Goal: Task Accomplishment & Management: Use online tool/utility

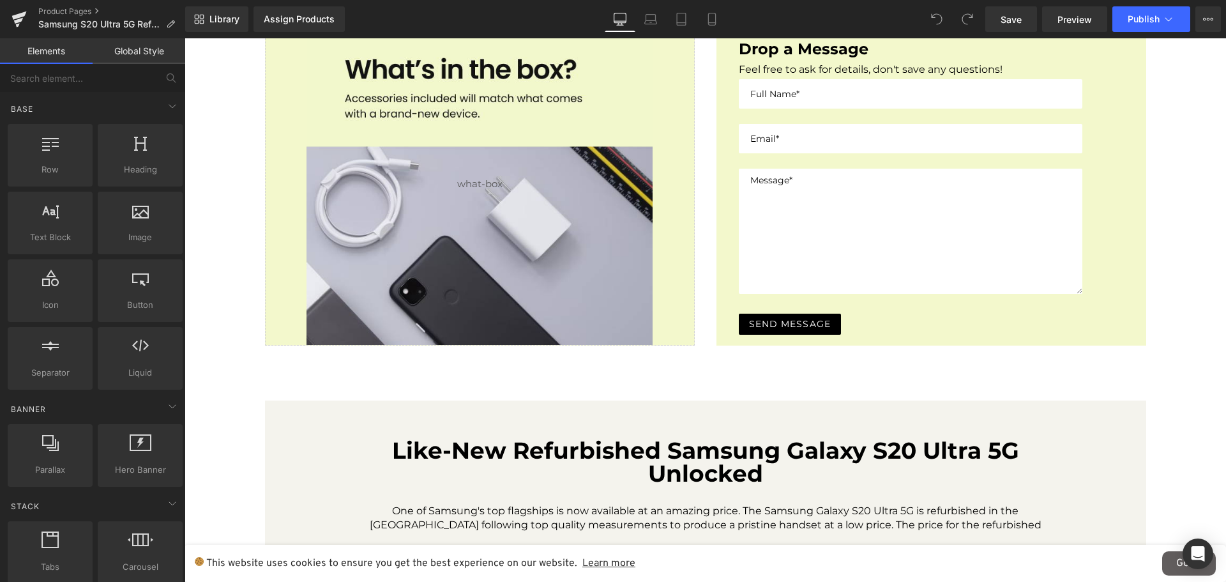
scroll to position [1453, 0]
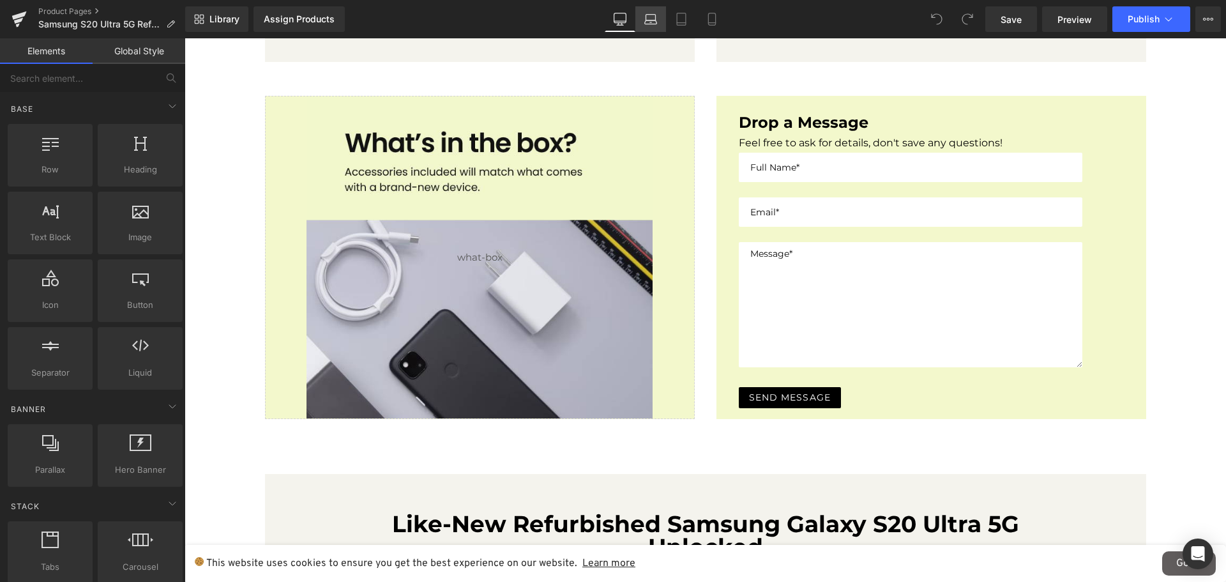
click at [655, 31] on link "Laptop" at bounding box center [650, 19] width 31 height 26
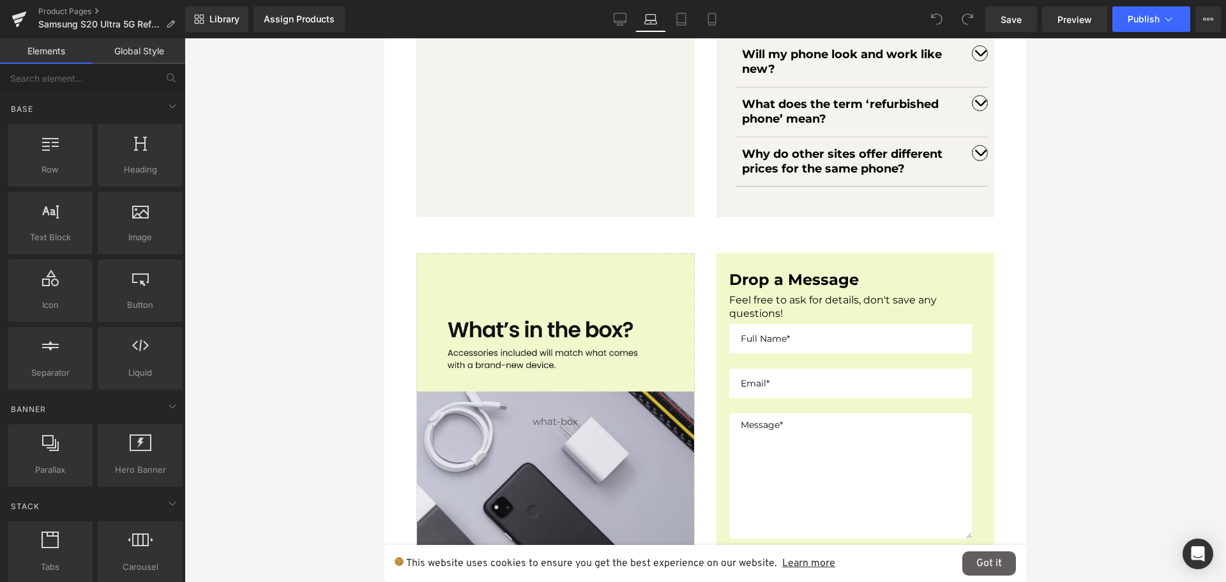
scroll to position [1641, 0]
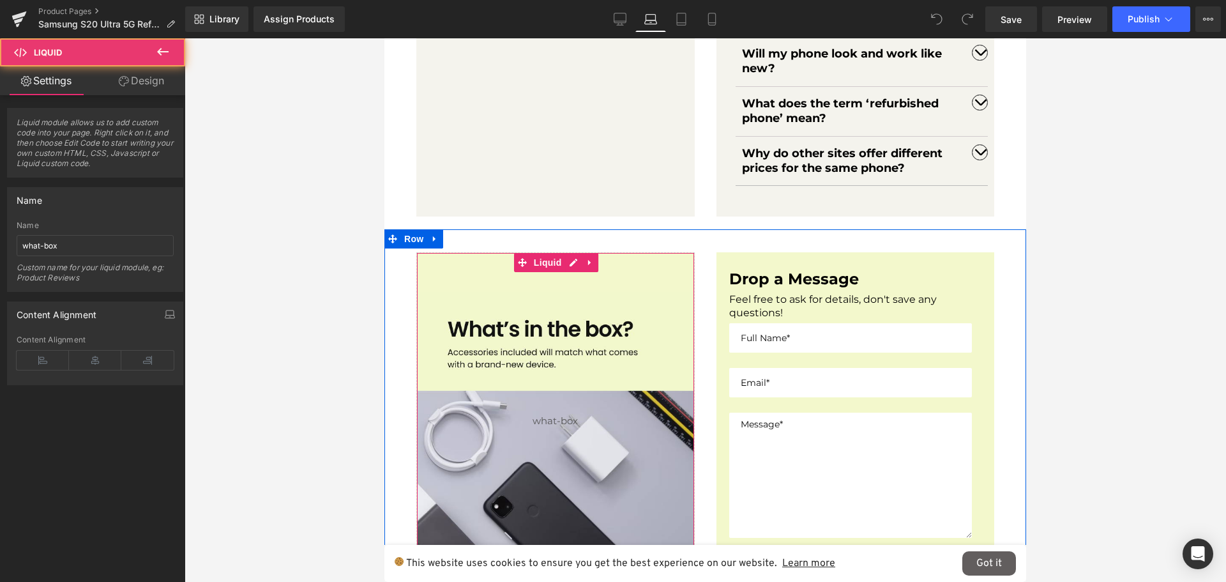
click at [609, 334] on div "Liquid" at bounding box center [555, 420] width 278 height 336
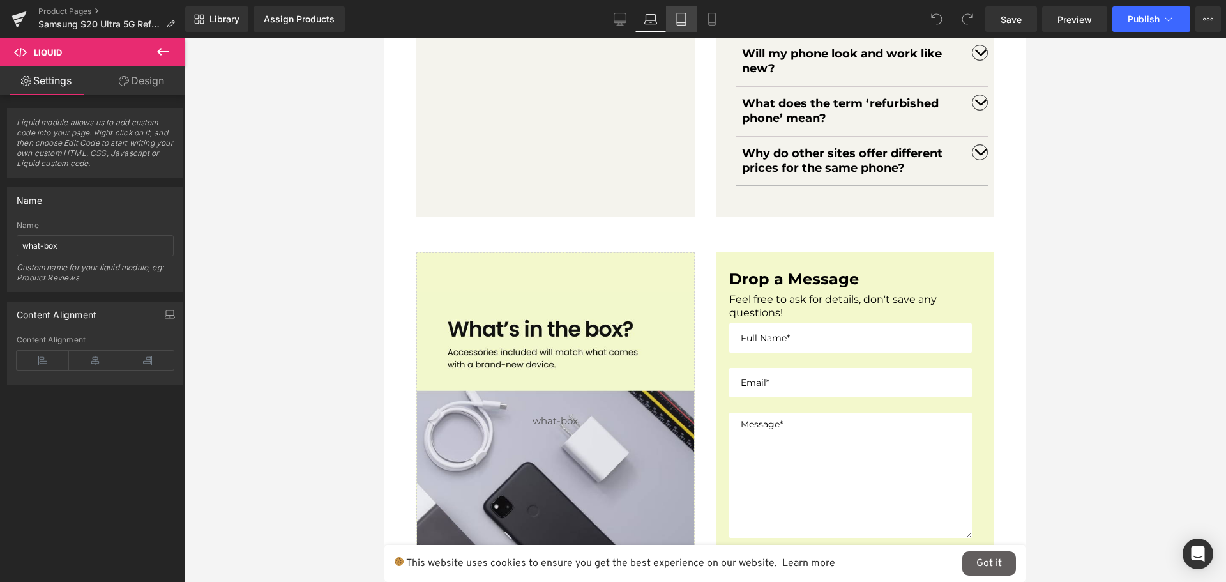
click at [677, 19] on icon at bounding box center [681, 19] width 13 height 13
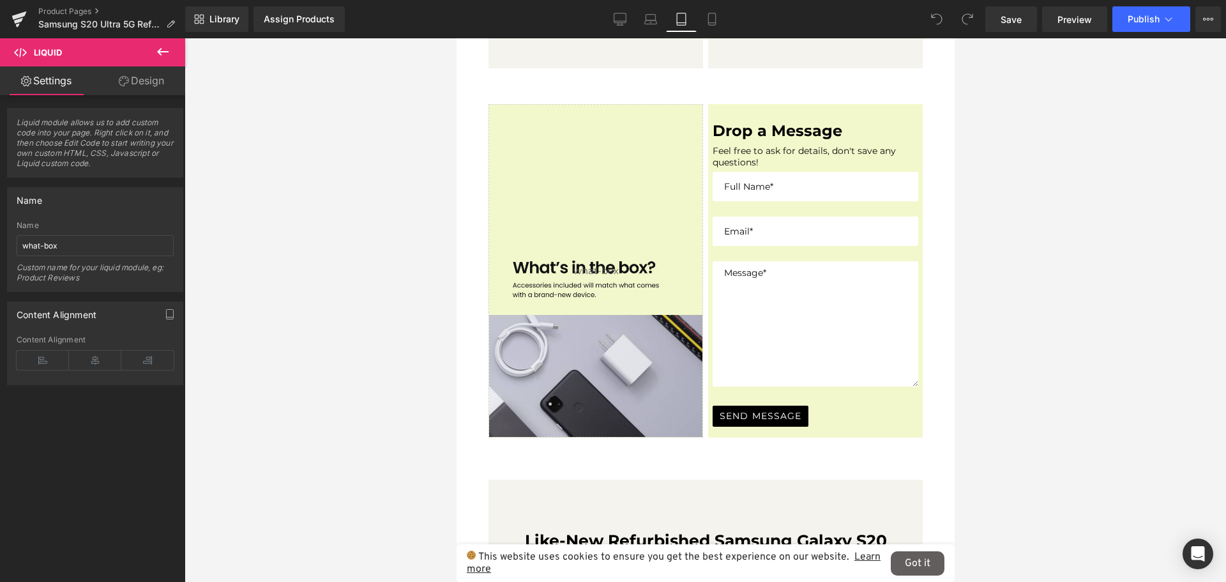
scroll to position [2168, 0]
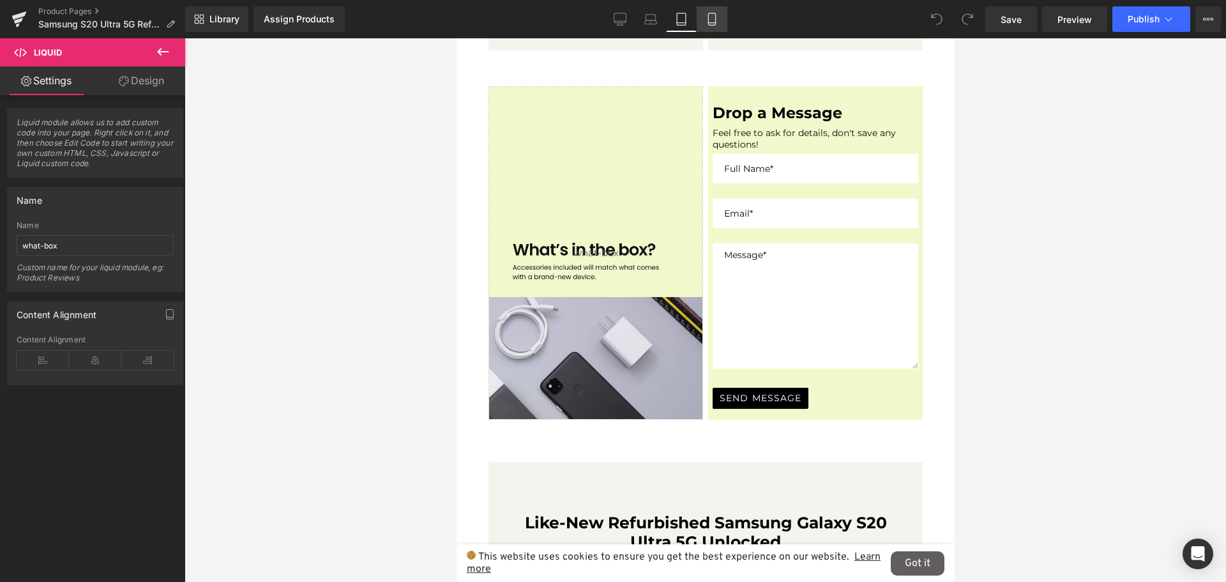
click at [709, 31] on link "Mobile" at bounding box center [711, 19] width 31 height 26
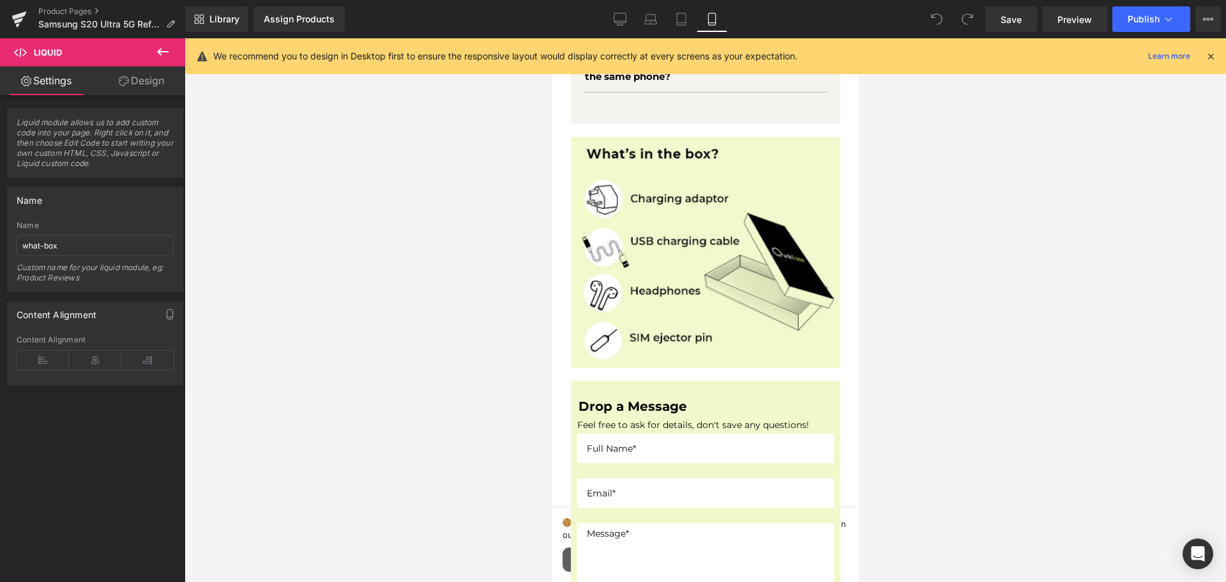
scroll to position [2017, 0]
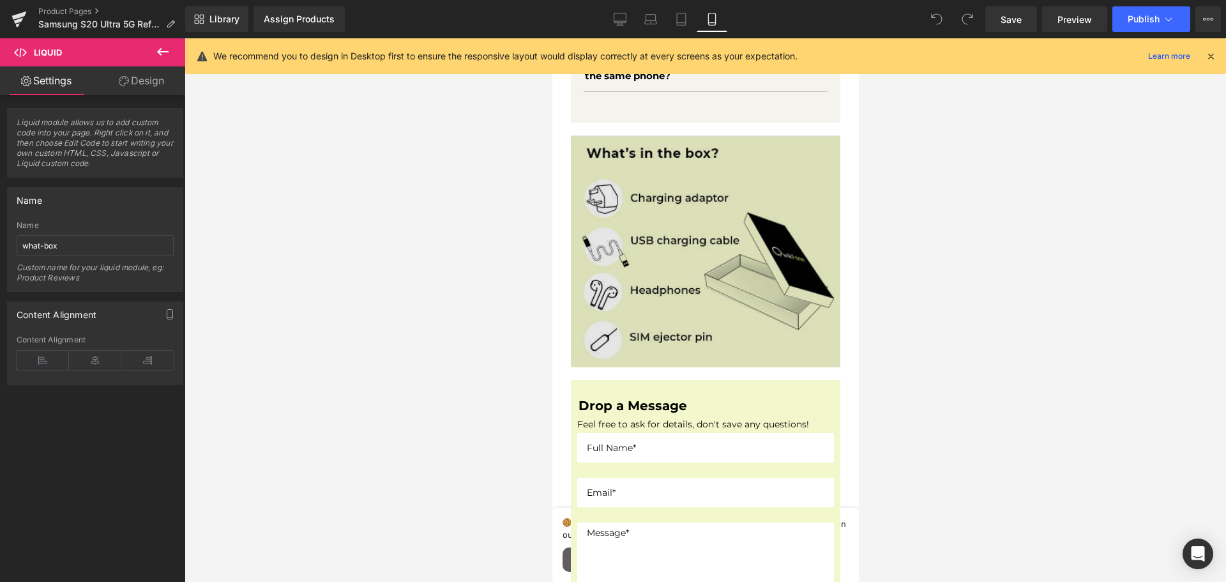
click at [690, 236] on img at bounding box center [704, 250] width 269 height 231
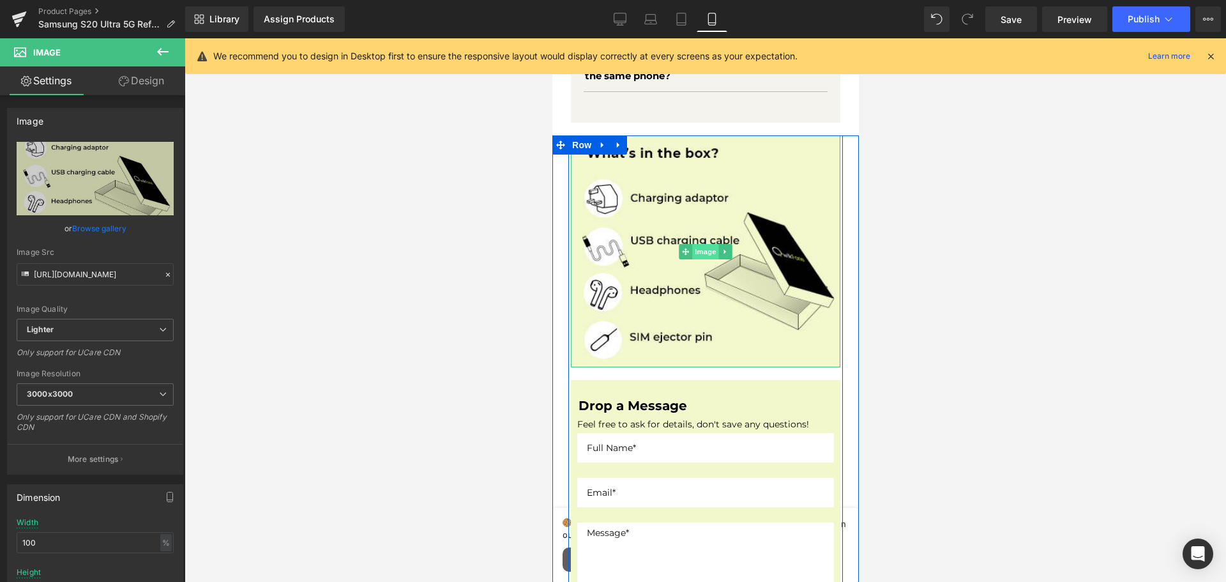
click at [703, 244] on span "Image" at bounding box center [704, 251] width 27 height 15
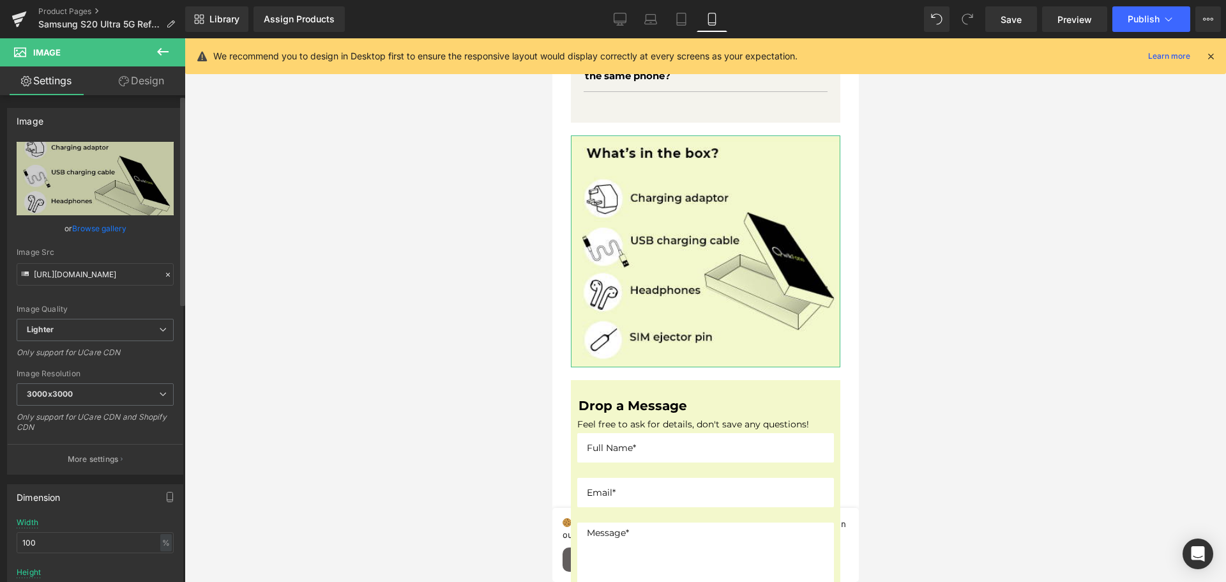
click at [95, 227] on link "Browse gallery" at bounding box center [99, 228] width 54 height 22
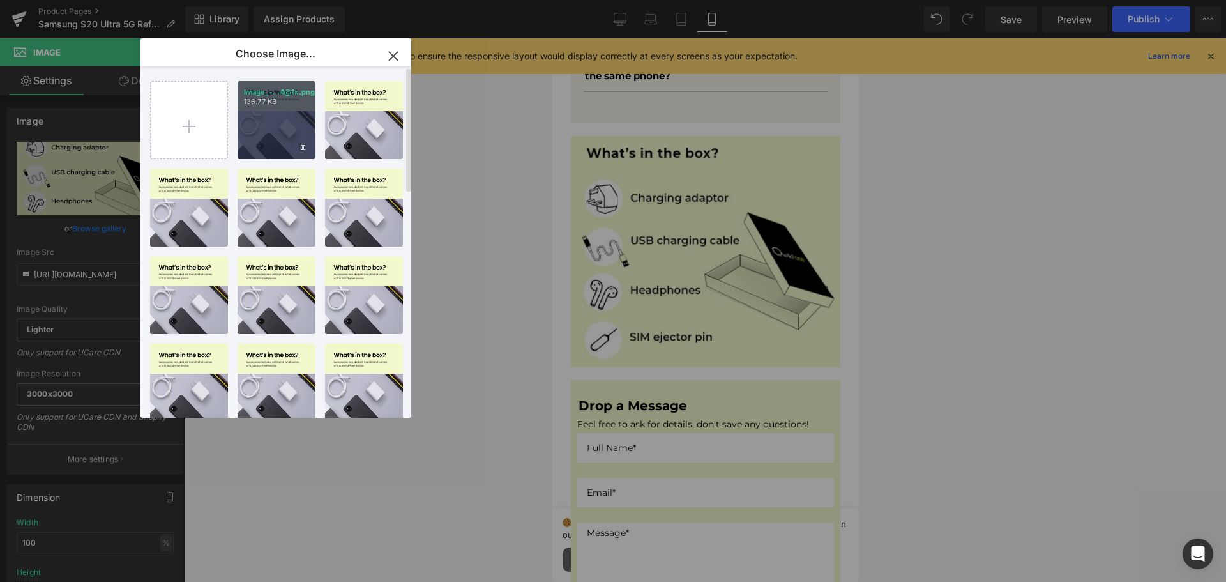
click at [284, 123] on div "Image_-...4@1x.png 136.77 KB" at bounding box center [276, 120] width 78 height 78
type input "[URL][DOMAIN_NAME]"
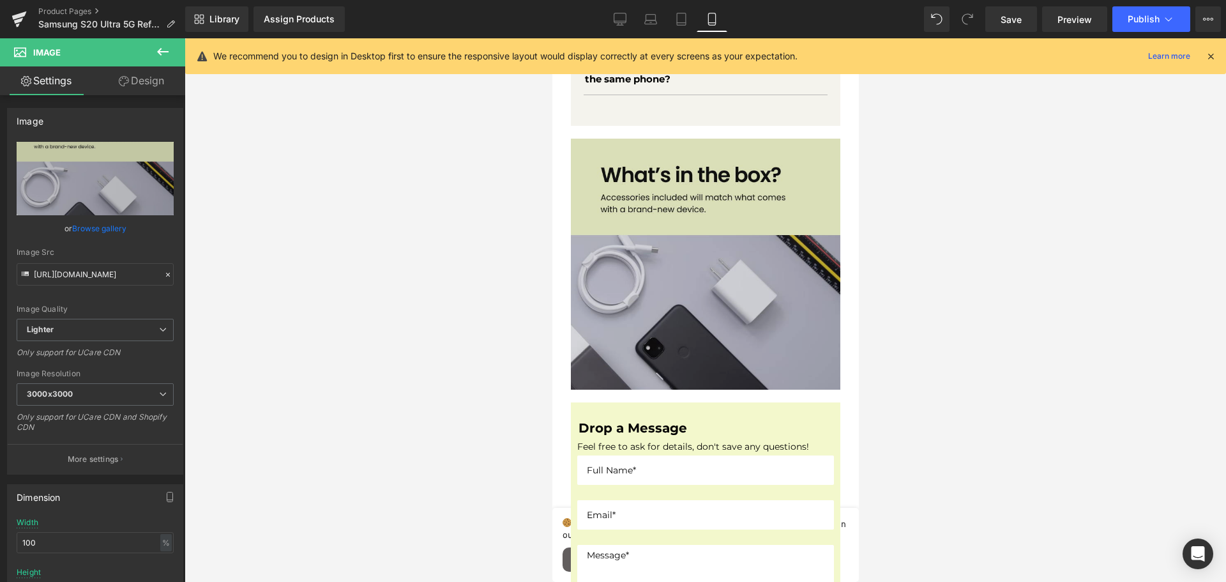
scroll to position [2016, 0]
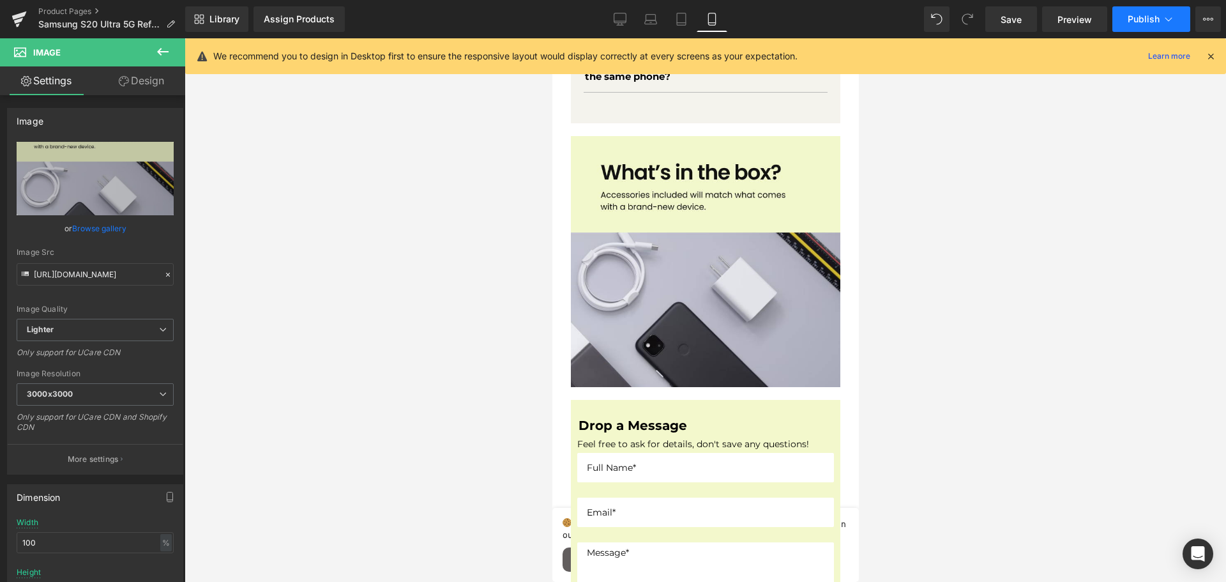
click at [1122, 24] on button "Publish" at bounding box center [1151, 19] width 78 height 26
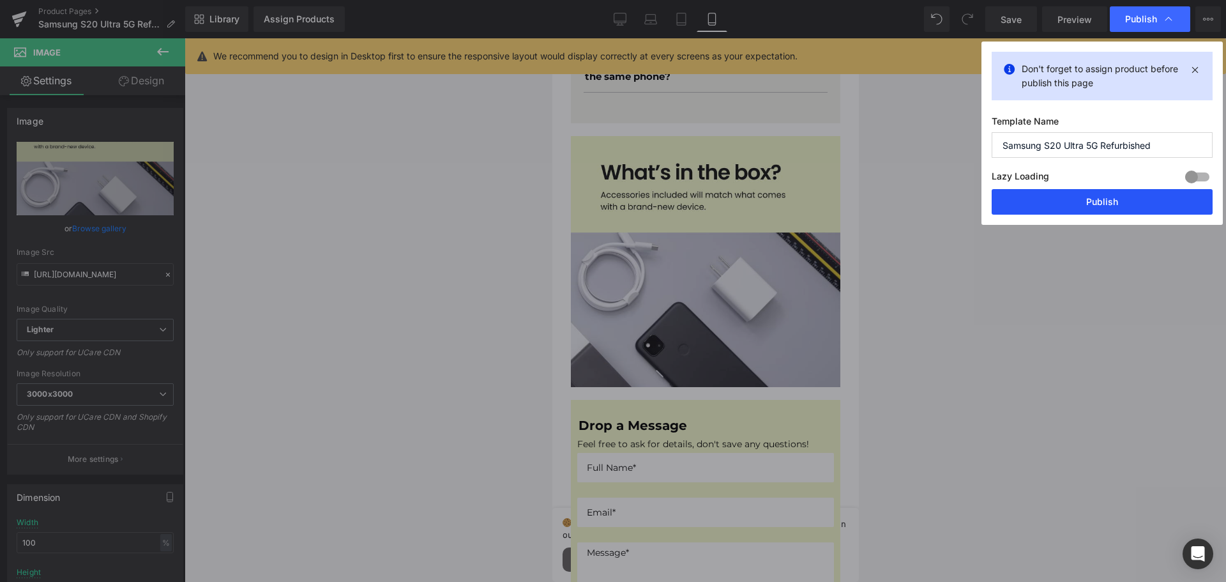
click at [1087, 195] on button "Publish" at bounding box center [1101, 202] width 221 height 26
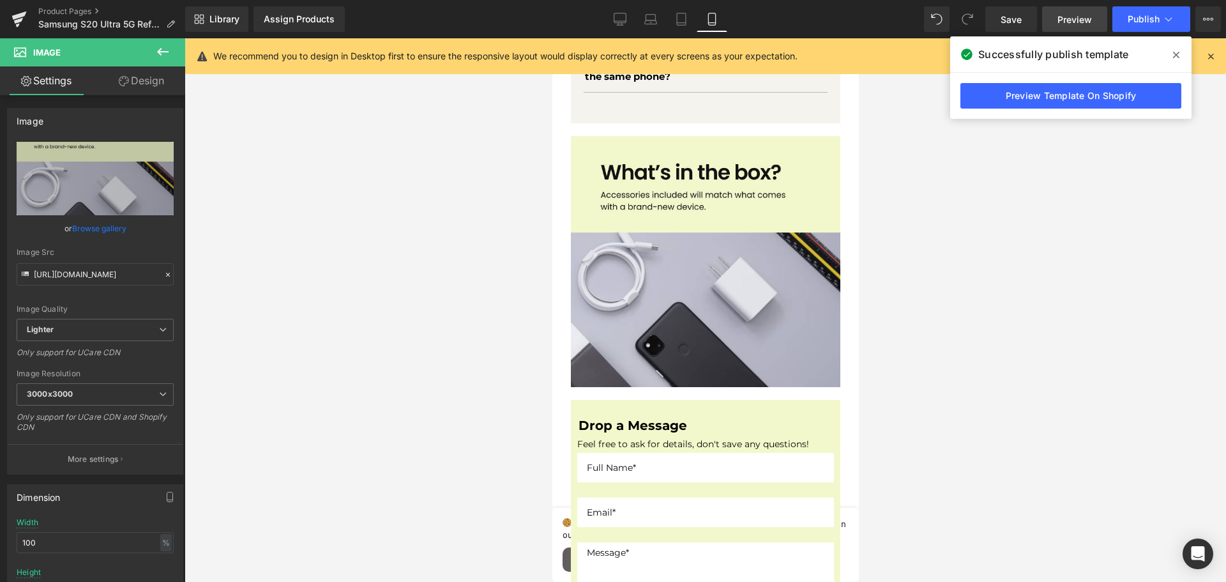
click at [1079, 22] on span "Preview" at bounding box center [1074, 19] width 34 height 13
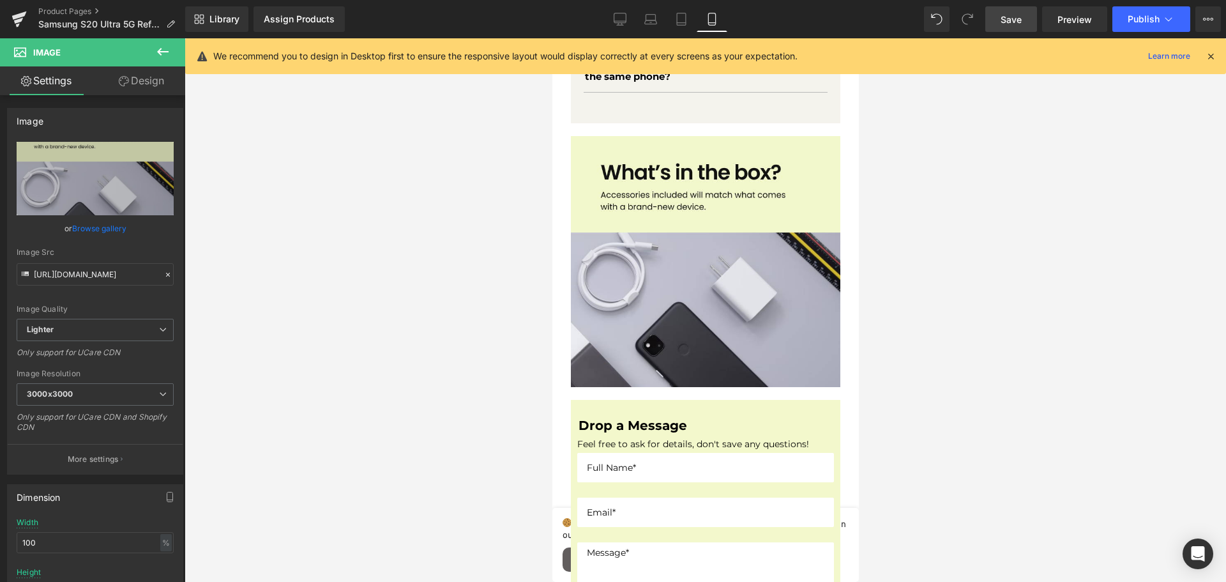
click at [1007, 27] on link "Save" at bounding box center [1011, 19] width 52 height 26
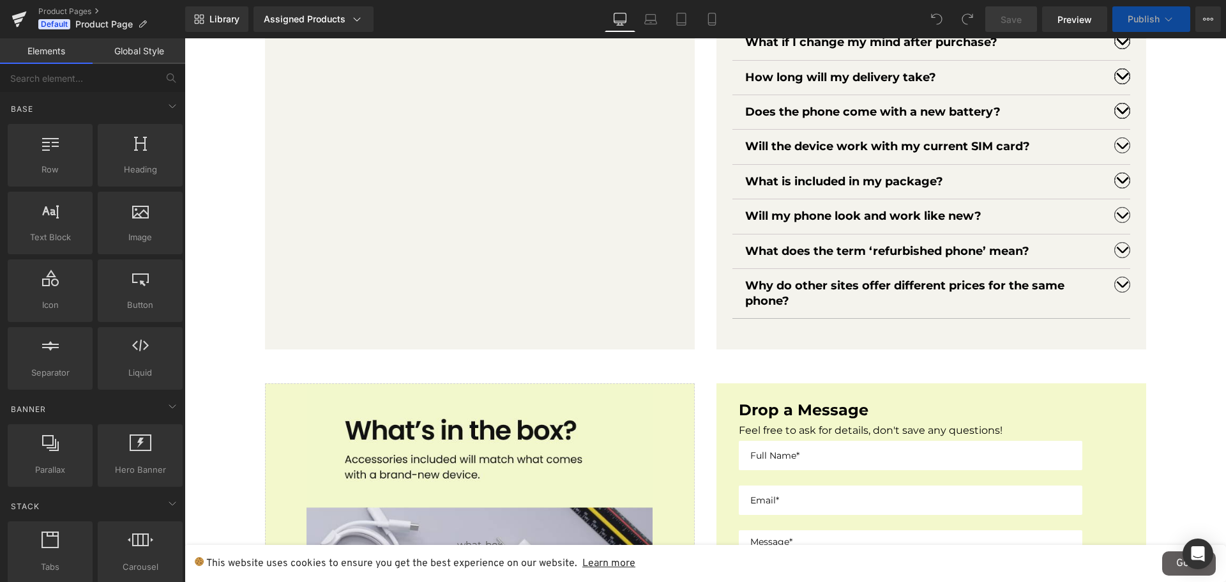
scroll to position [1487, 0]
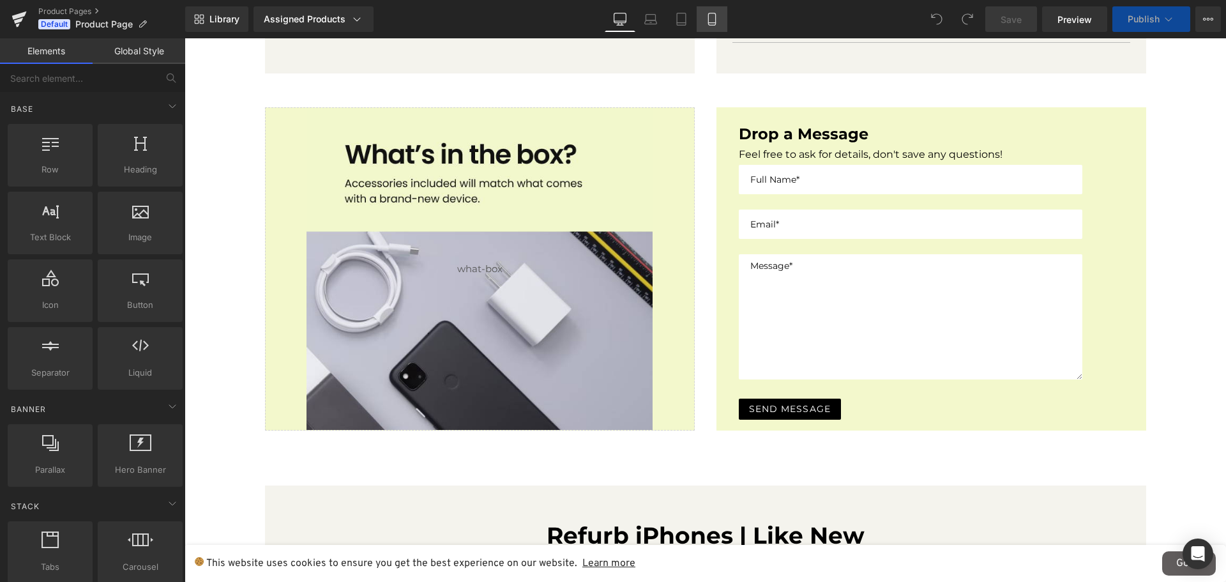
click at [709, 25] on icon at bounding box center [711, 19] width 7 height 12
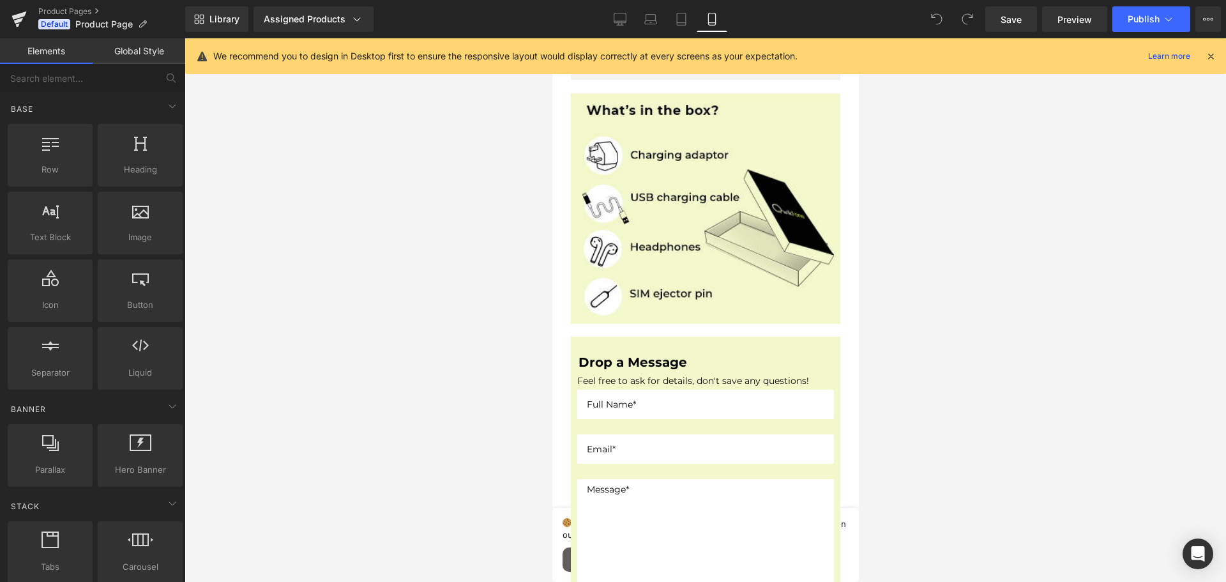
scroll to position [2153, 0]
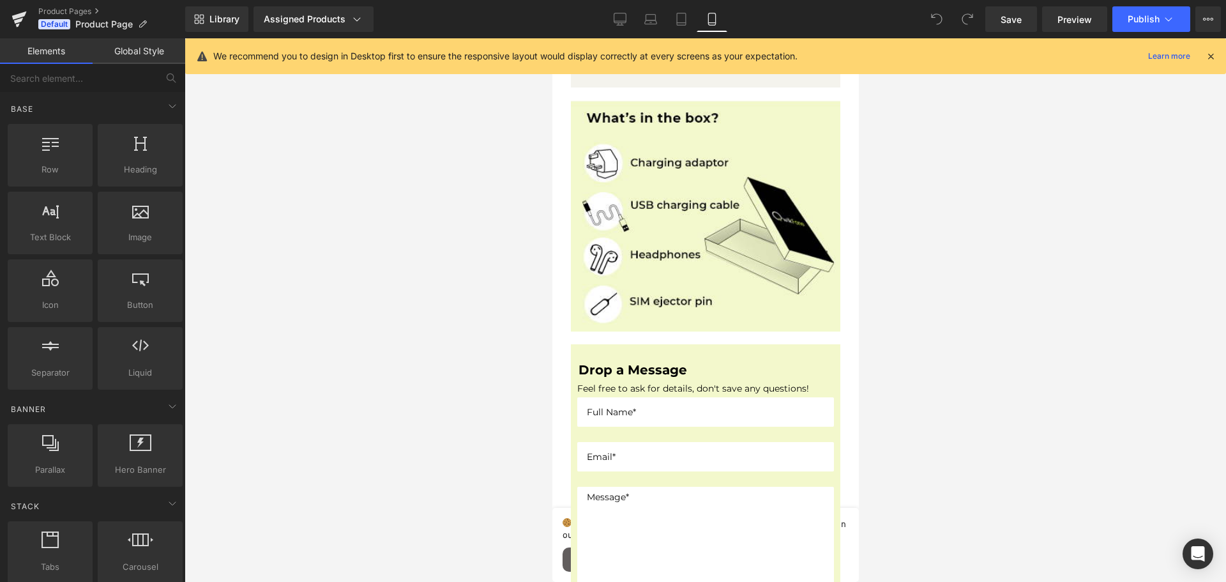
click at [647, 260] on img at bounding box center [704, 215] width 269 height 231
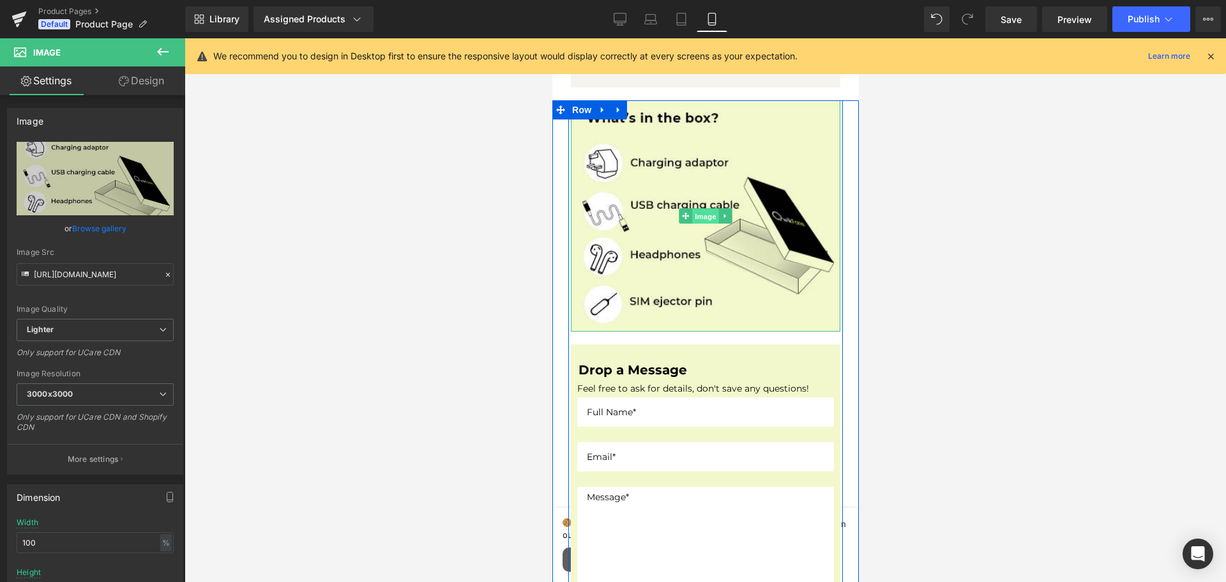
click at [691, 209] on span "Image" at bounding box center [704, 216] width 27 height 15
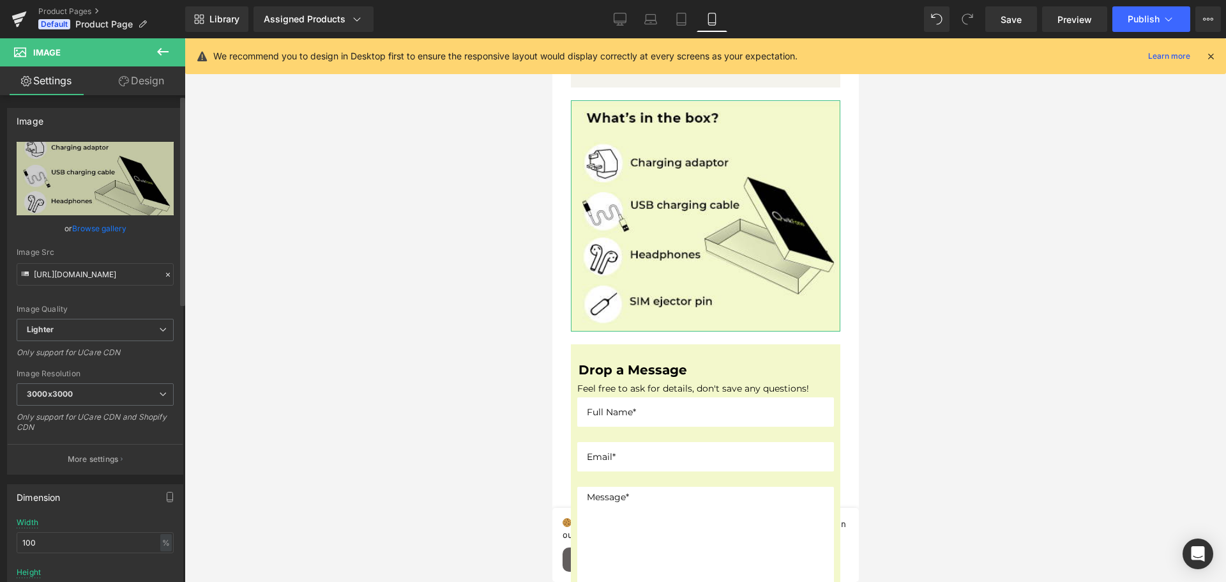
click at [98, 226] on link "Browse gallery" at bounding box center [99, 228] width 54 height 22
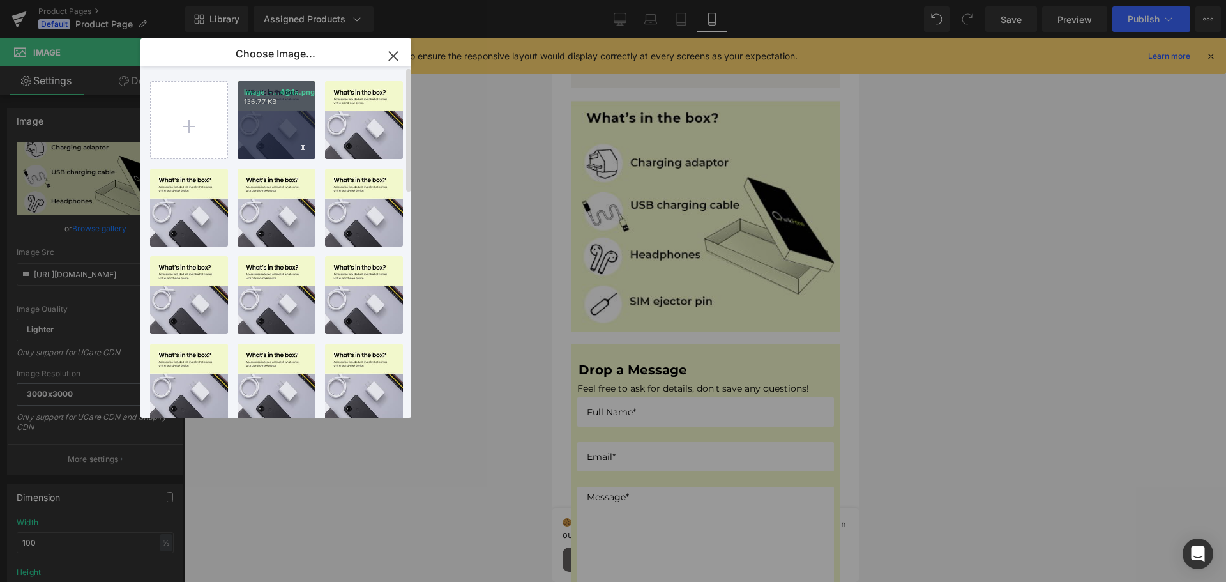
click at [262, 123] on div "Image_-...4@1x.png 136.77 KB" at bounding box center [276, 120] width 78 height 78
type input "https://ucarecdn.com/4427efcf-8373-42f7-805b-b01215c9d76a/-/format/auto/-/previ…"
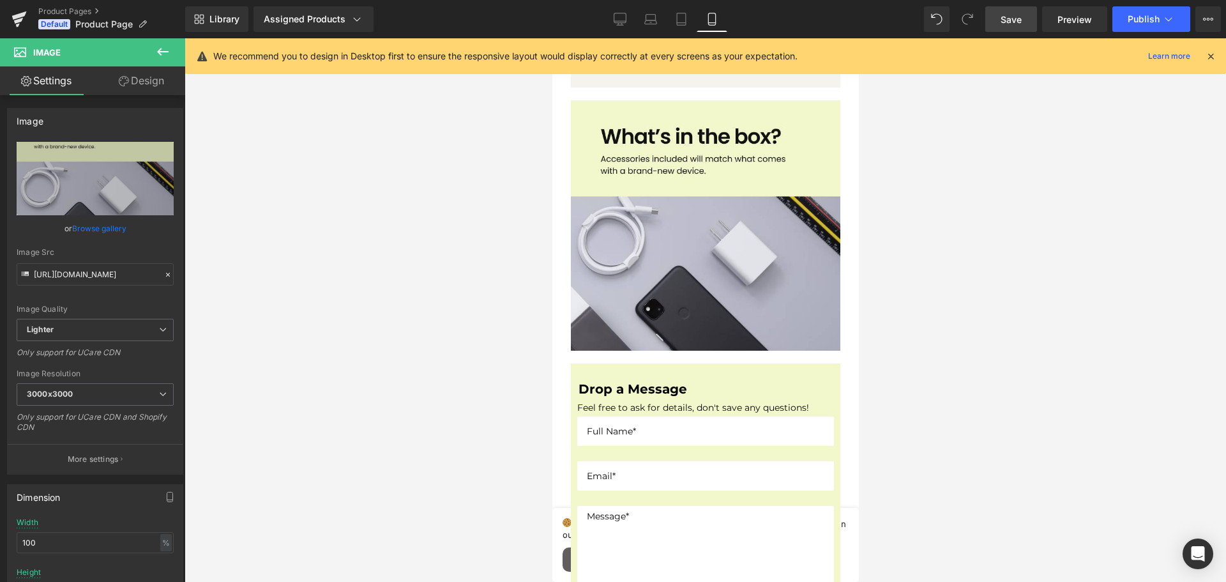
click at [1003, 20] on span "Save" at bounding box center [1010, 19] width 21 height 13
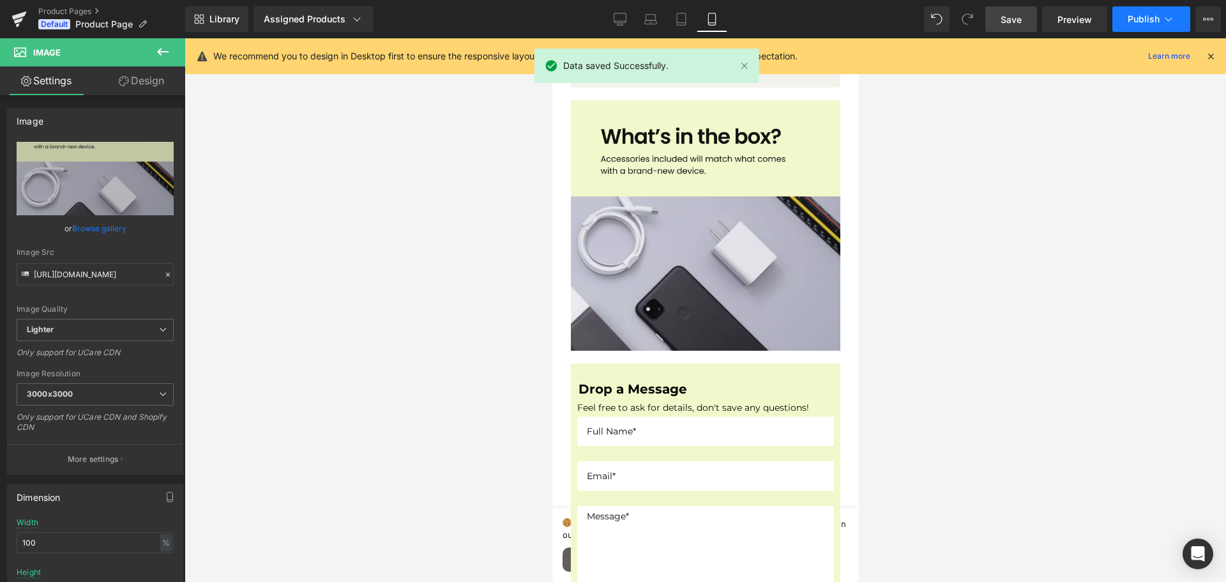
click at [1150, 25] on button "Publish" at bounding box center [1151, 19] width 78 height 26
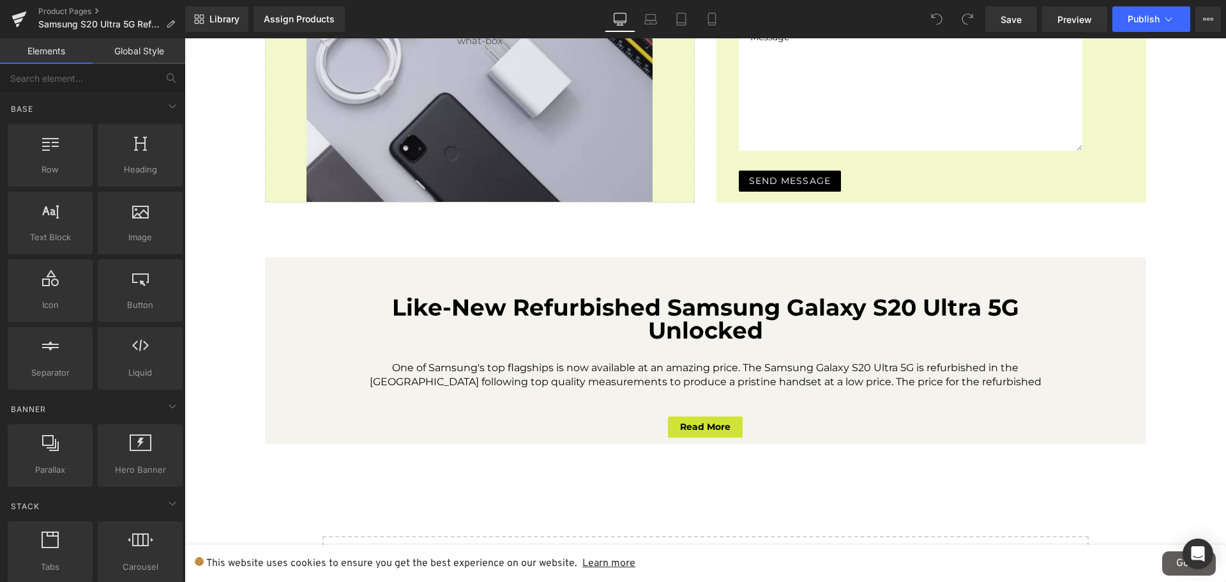
scroll to position [1629, 0]
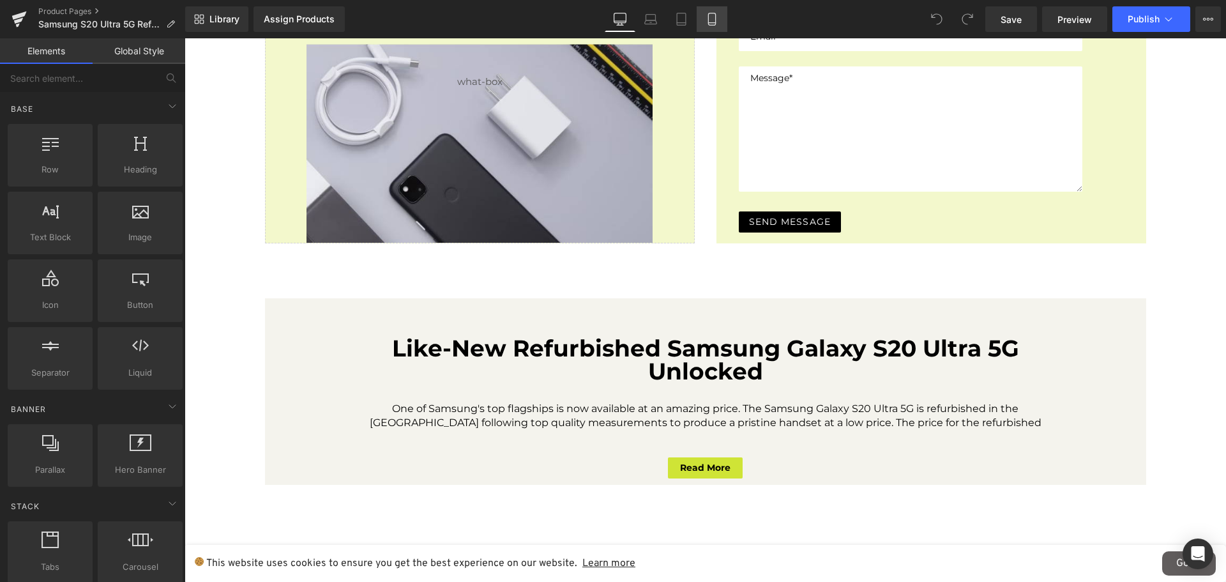
click at [708, 22] on icon at bounding box center [711, 19] width 13 height 13
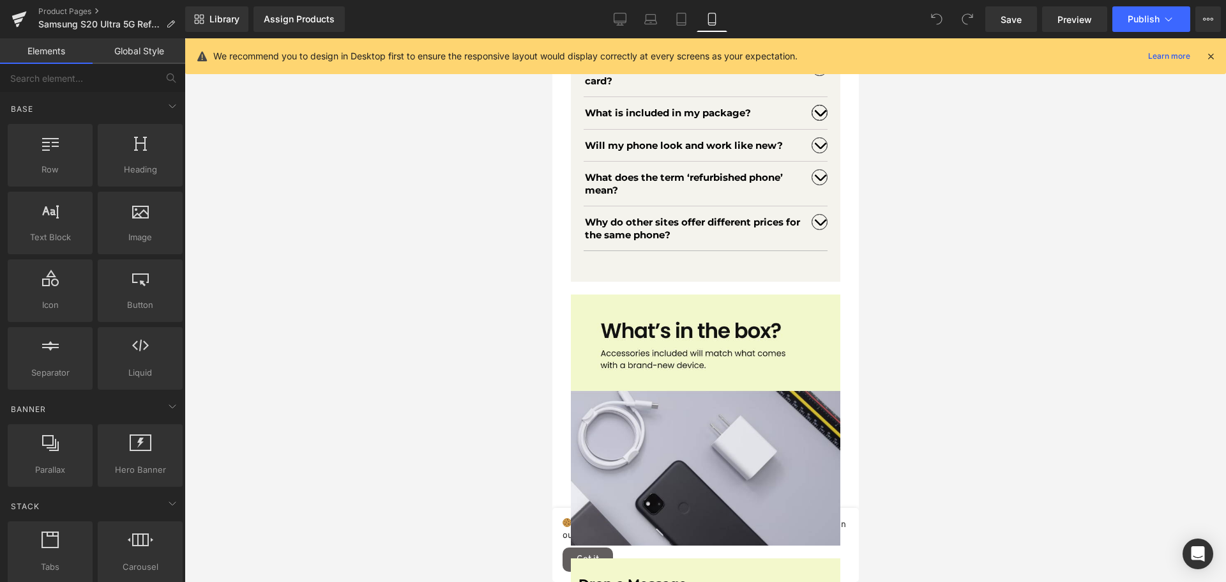
scroll to position [1853, 0]
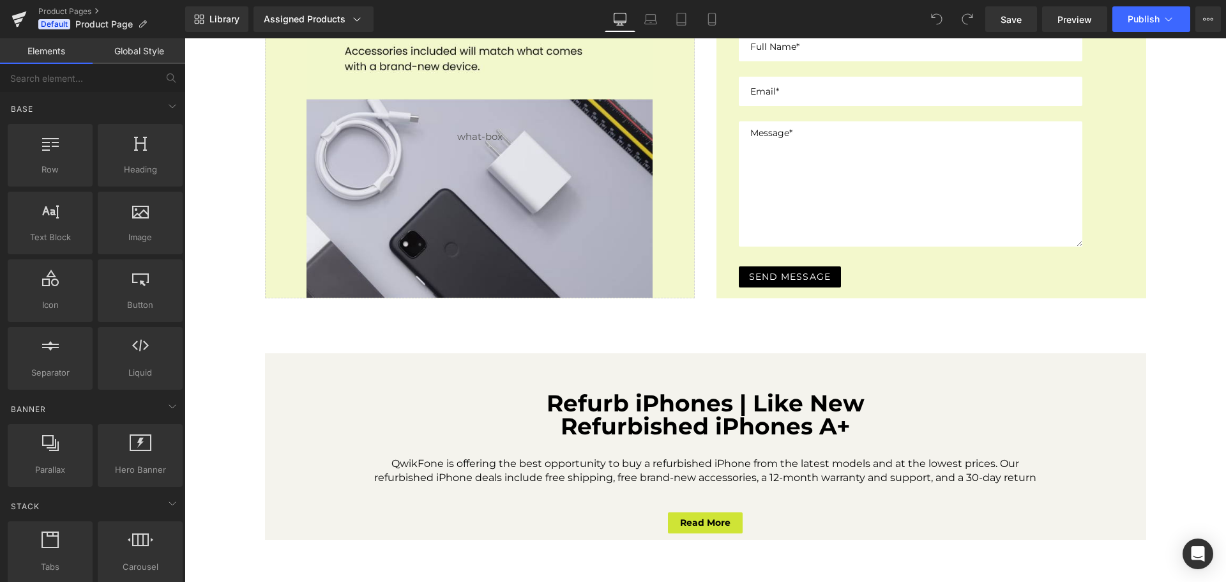
scroll to position [1532, 0]
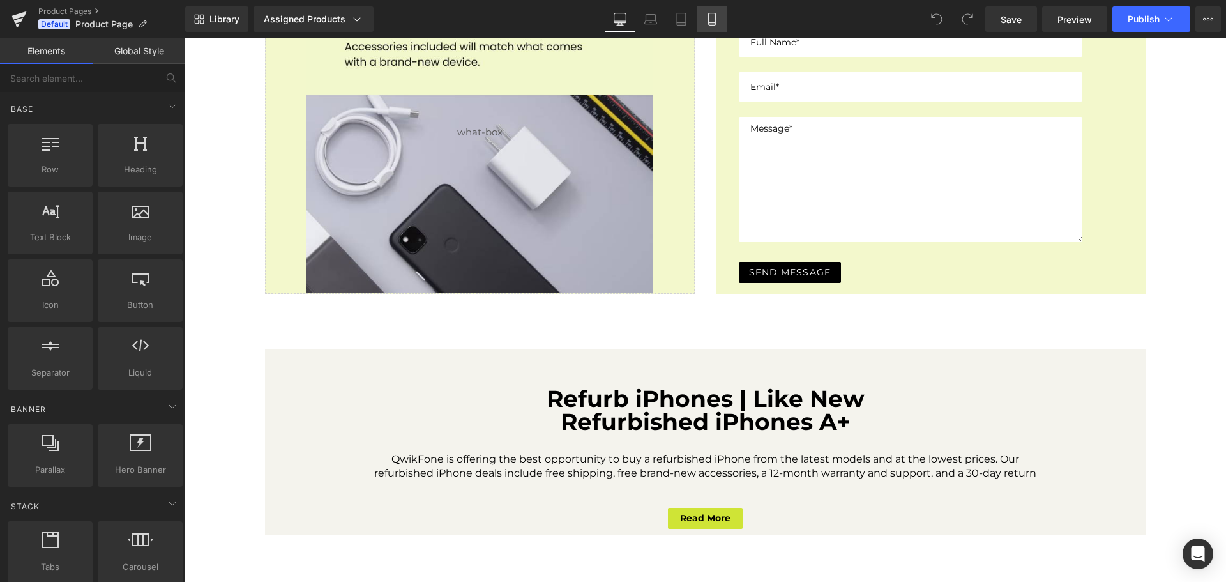
click at [705, 31] on link "Mobile" at bounding box center [711, 19] width 31 height 26
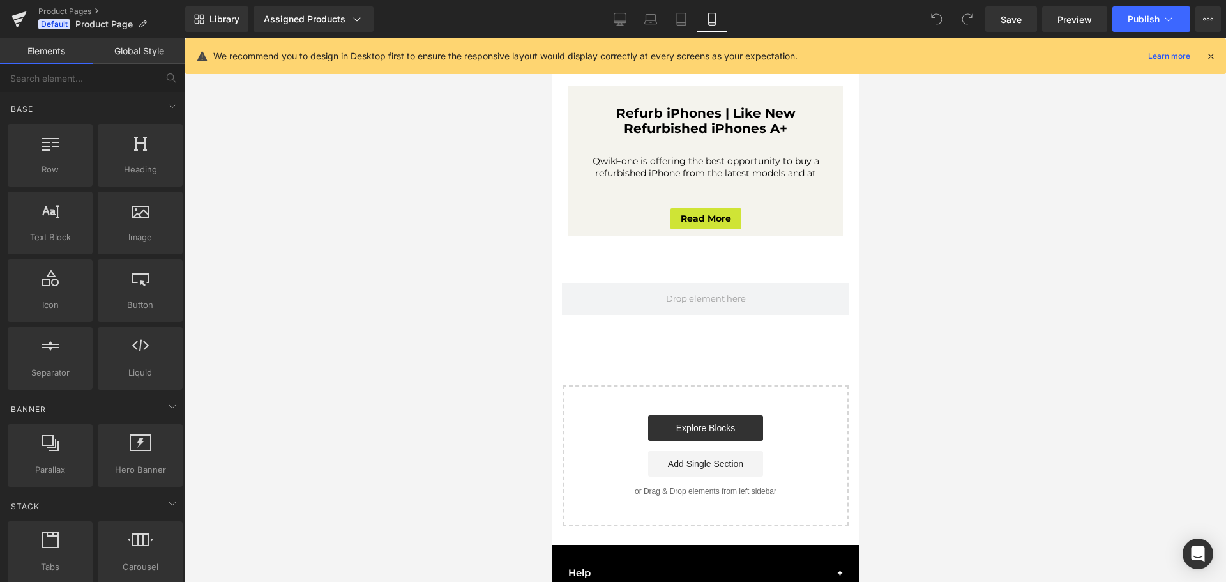
scroll to position [2362, 0]
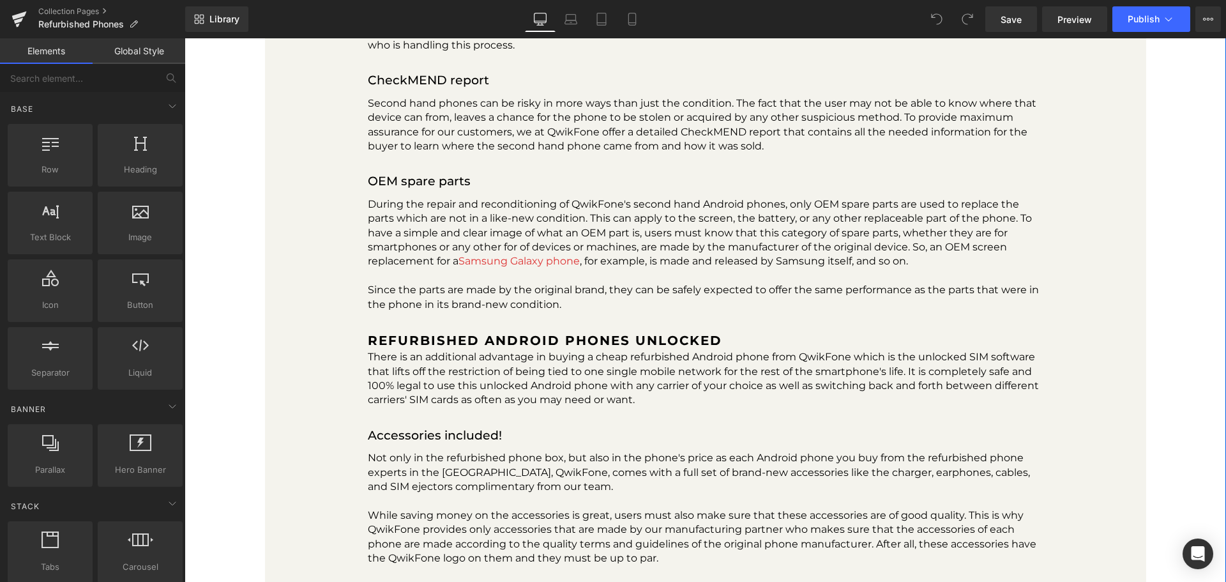
scroll to position [3738, 0]
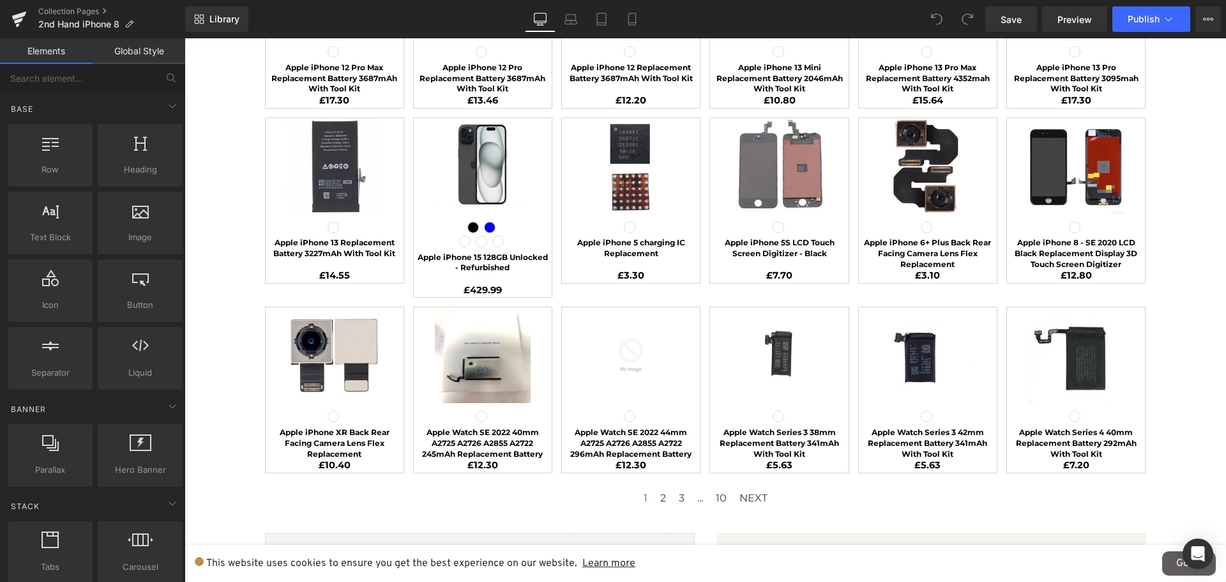
scroll to position [777, 0]
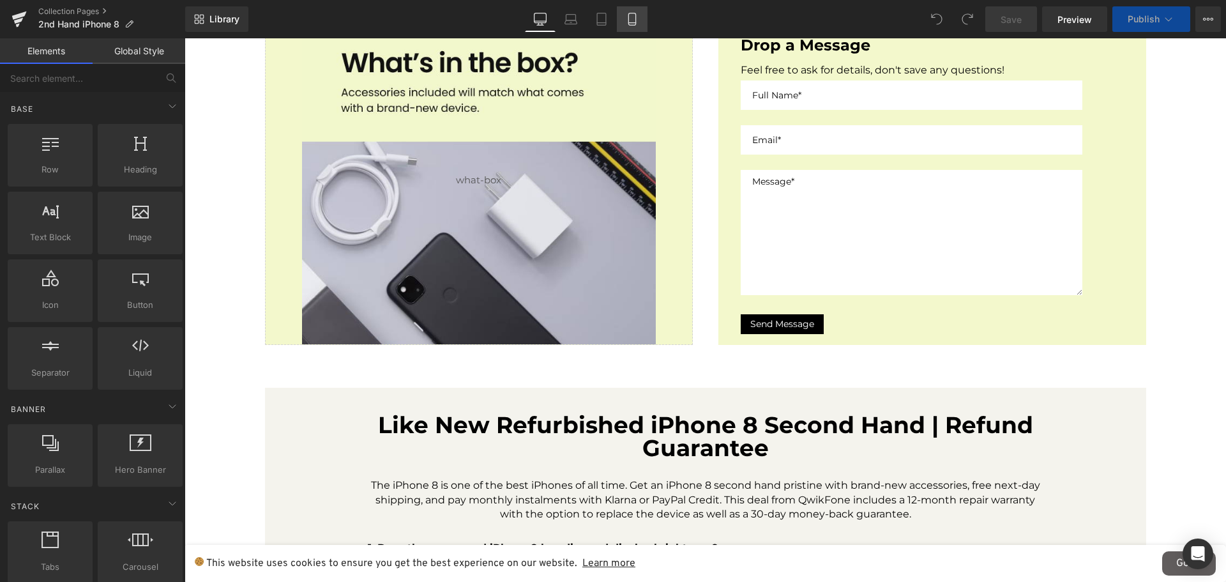
click at [629, 20] on icon at bounding box center [631, 19] width 7 height 12
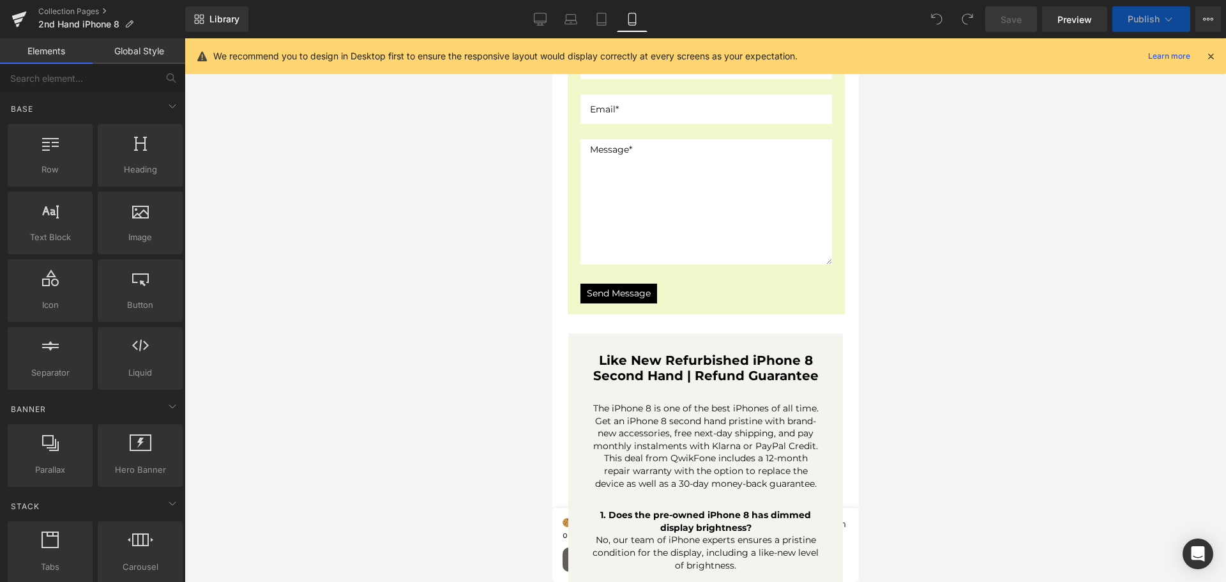
scroll to position [1200, 0]
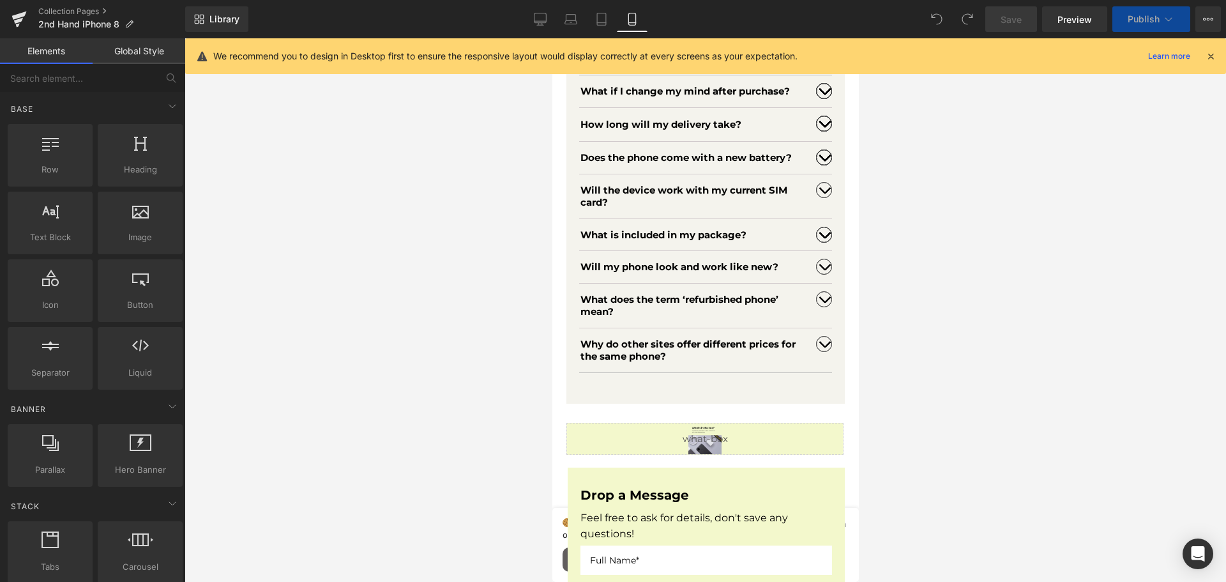
click at [725, 423] on div "Liquid" at bounding box center [704, 439] width 277 height 32
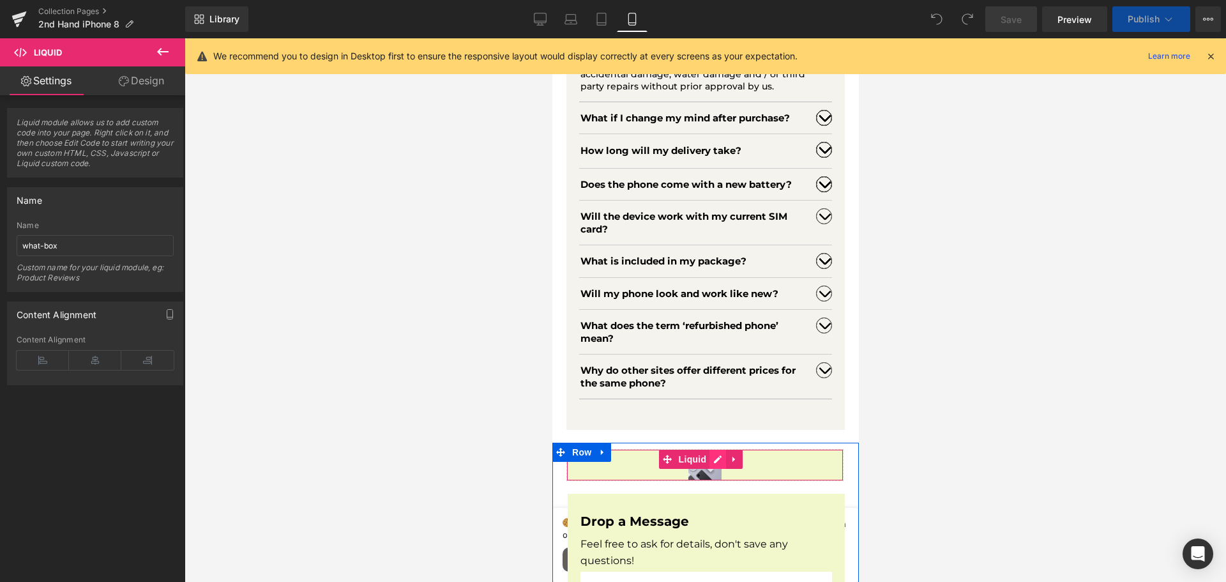
scroll to position [1616, 0]
click at [716, 449] on div "Liquid" at bounding box center [704, 465] width 277 height 32
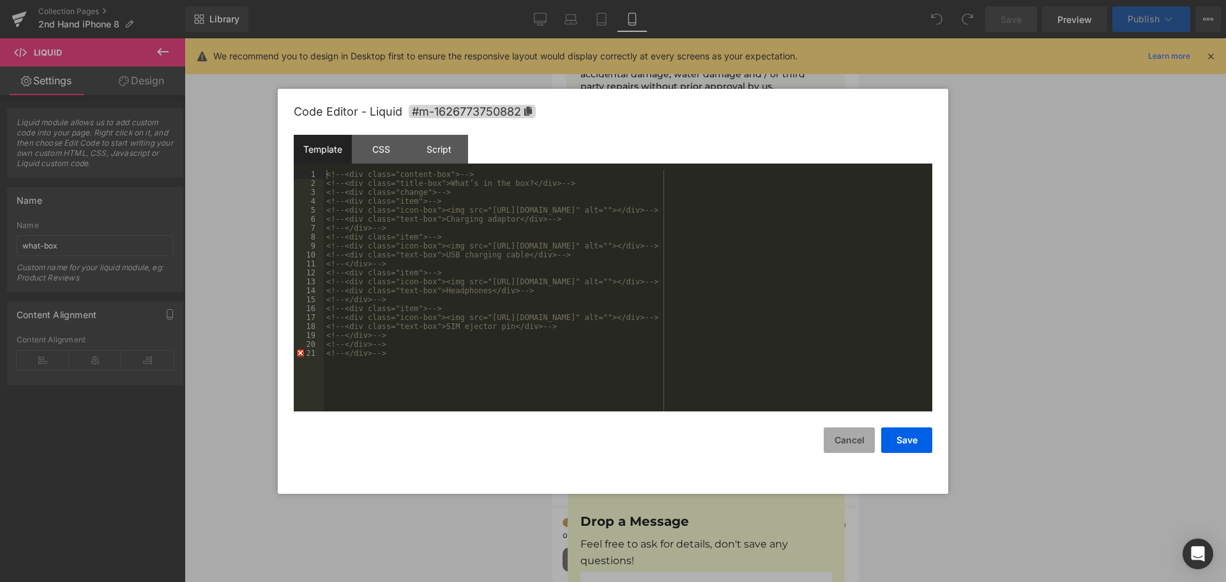
scroll to position [2207, 0]
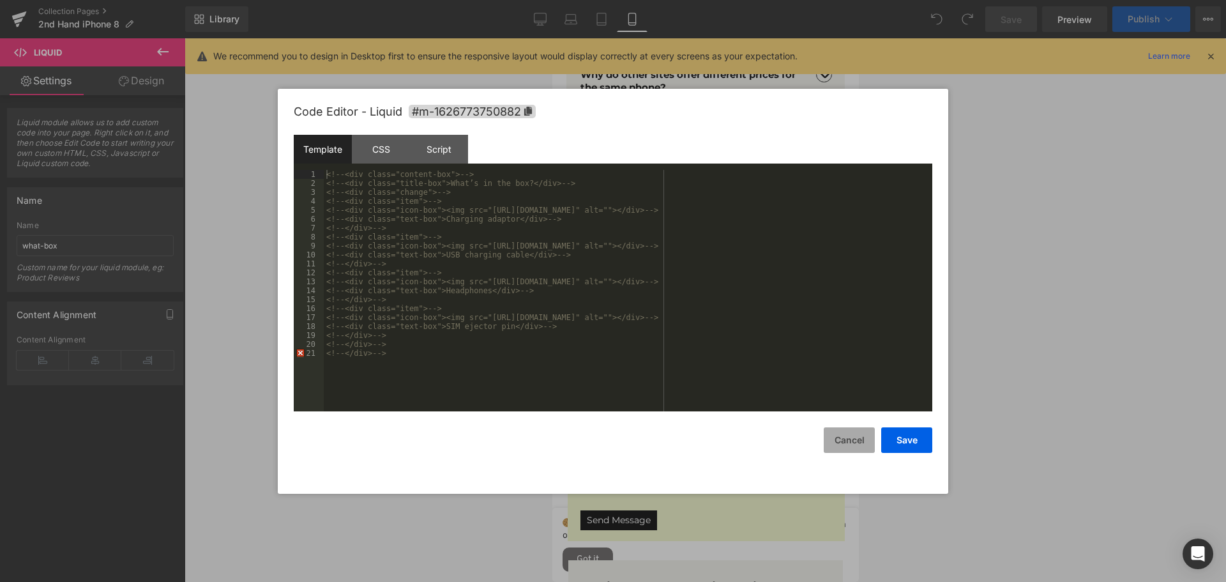
click at [849, 446] on button "Cancel" at bounding box center [849, 440] width 51 height 26
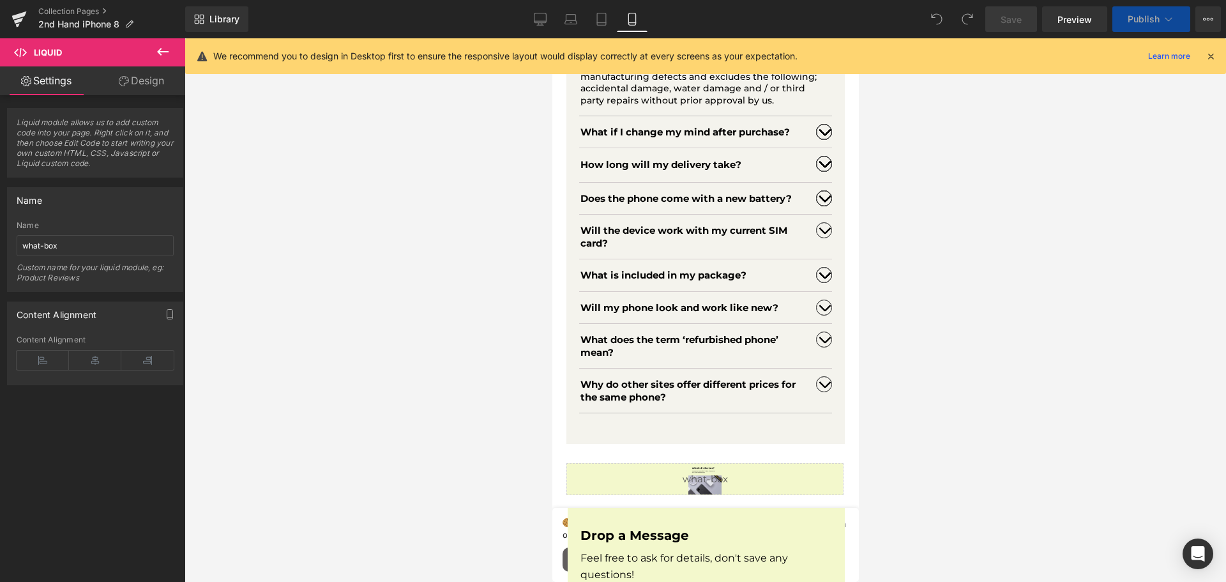
click at [788, 463] on div "Liquid" at bounding box center [704, 479] width 277 height 32
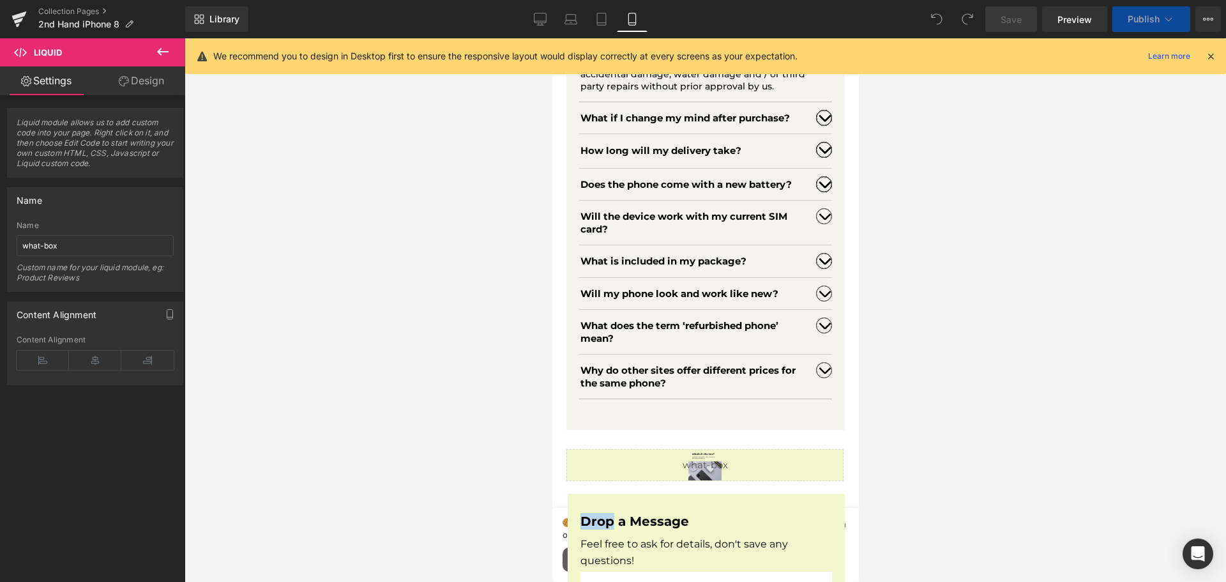
scroll to position [2811, 0]
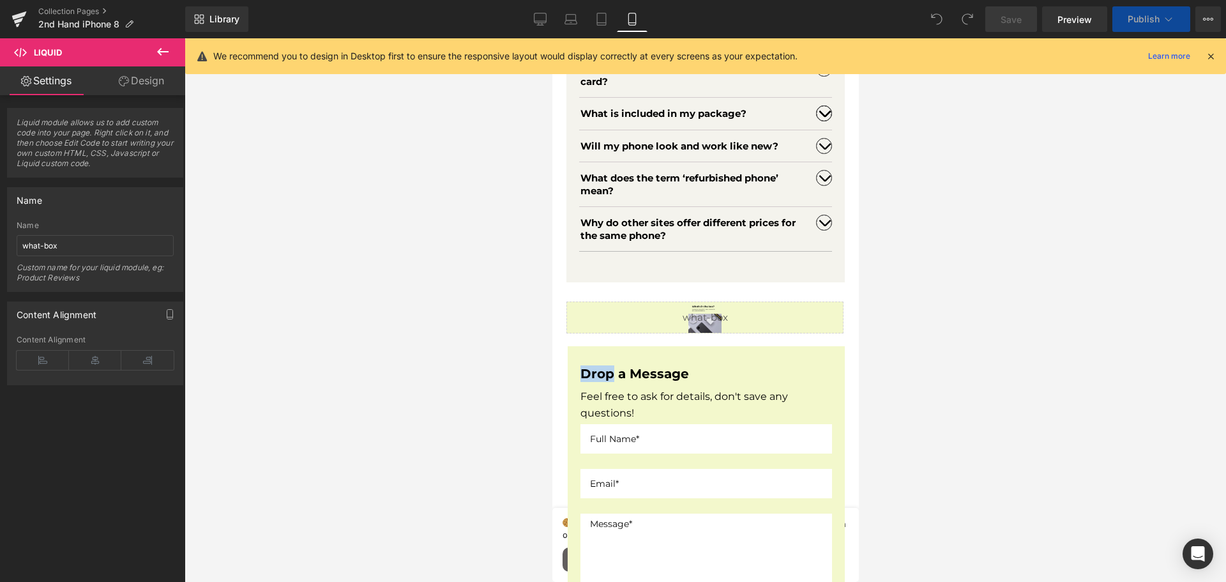
click at [727, 332] on div "Liquid" at bounding box center [704, 317] width 277 height 32
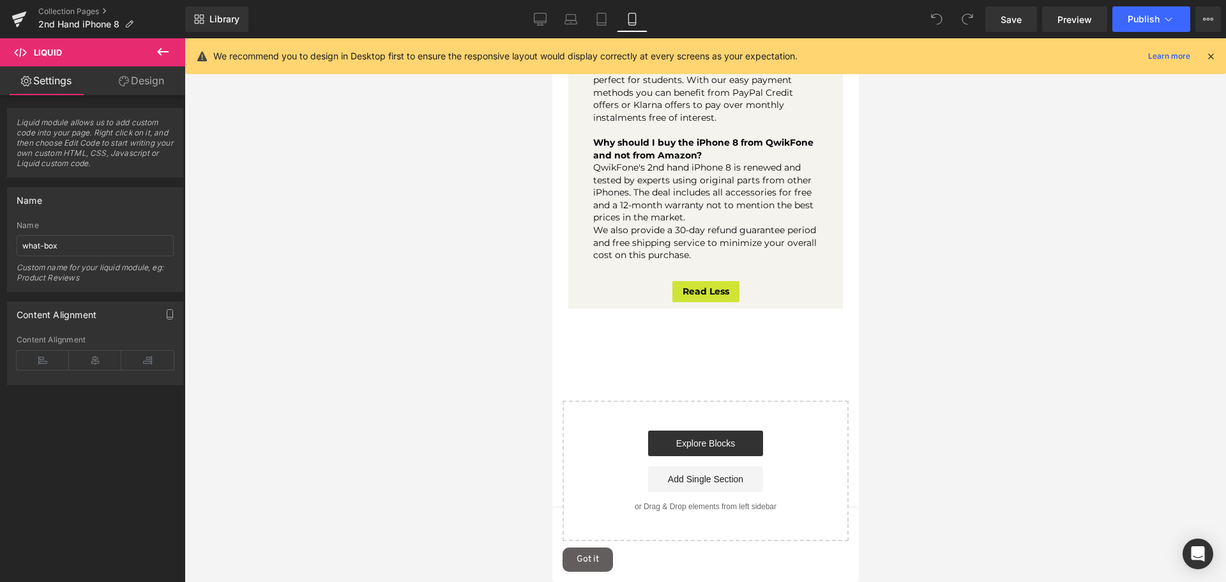
scroll to position [10219, 0]
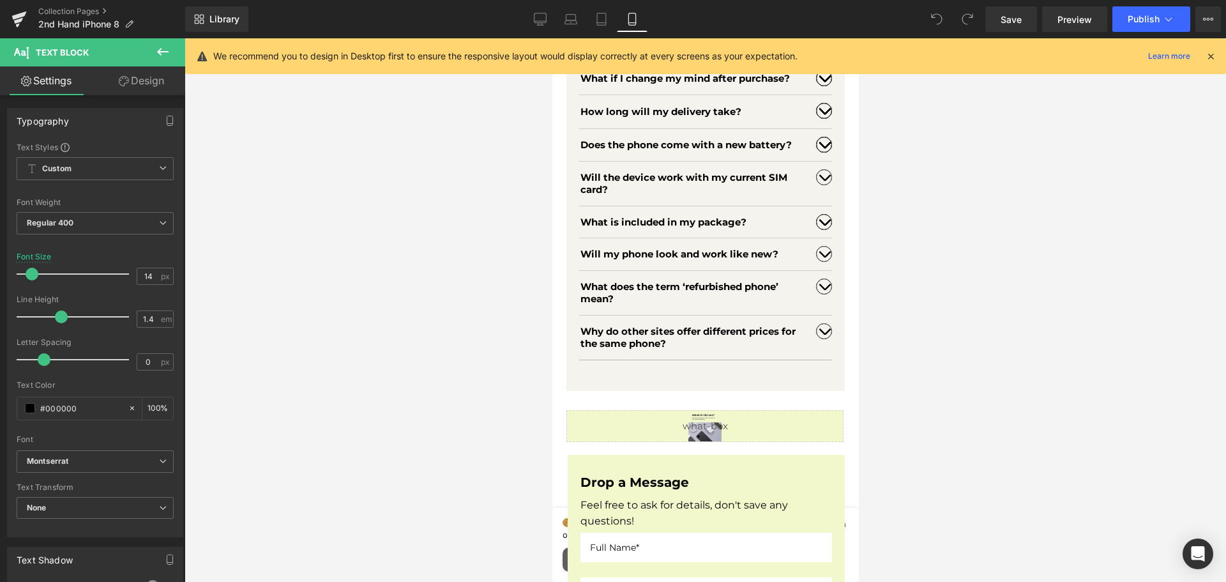
scroll to position [2856, 0]
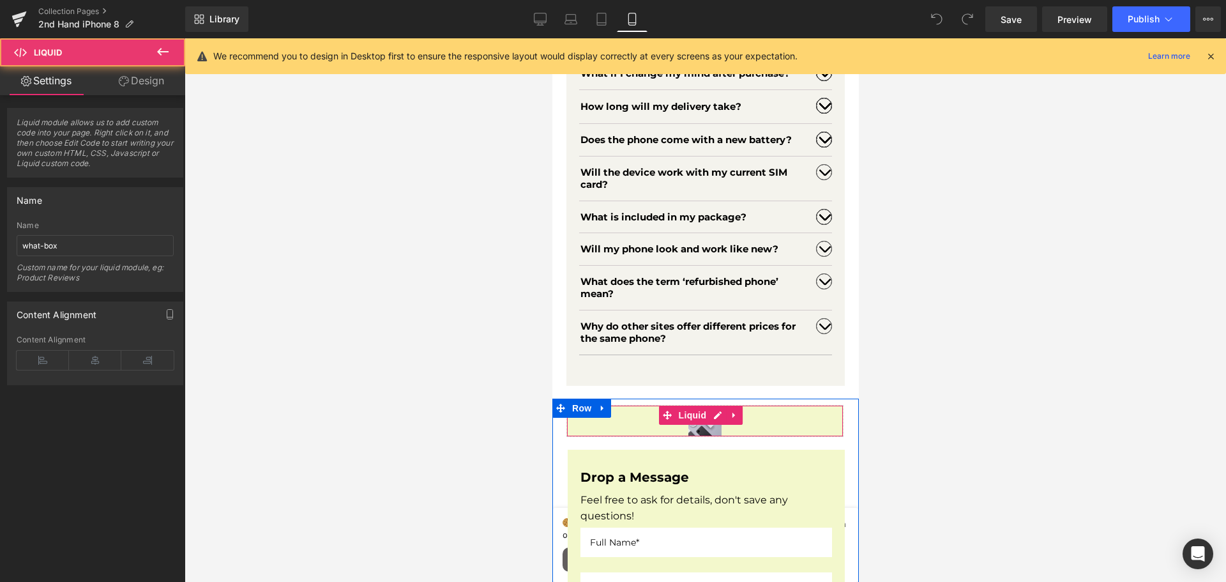
click at [729, 428] on div "Liquid" at bounding box center [704, 421] width 277 height 32
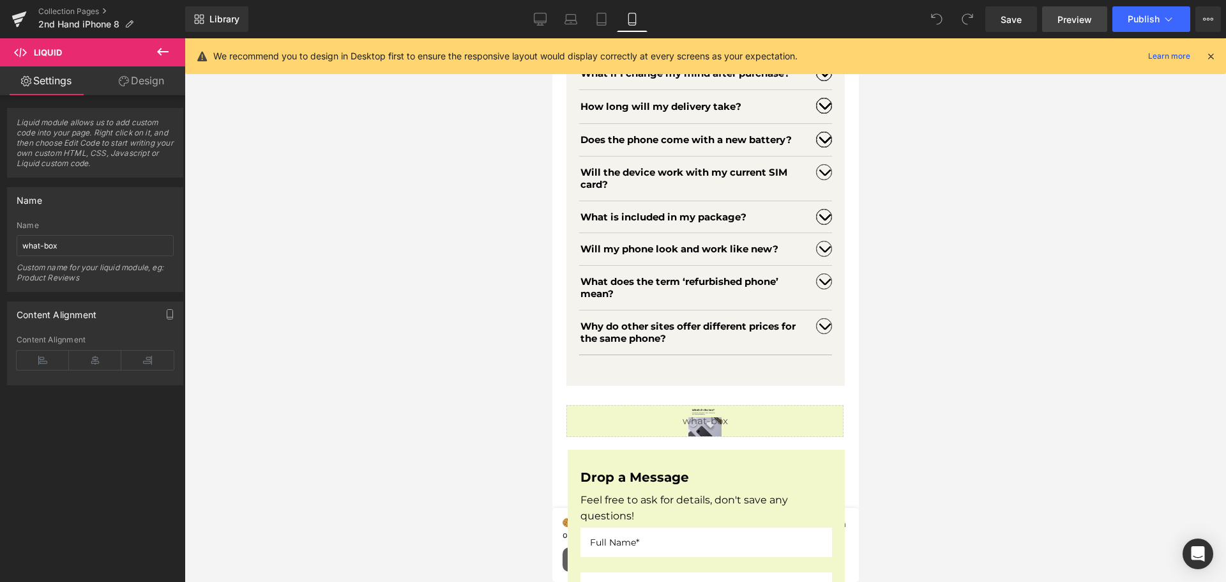
click at [1079, 15] on span "Preview" at bounding box center [1074, 19] width 34 height 13
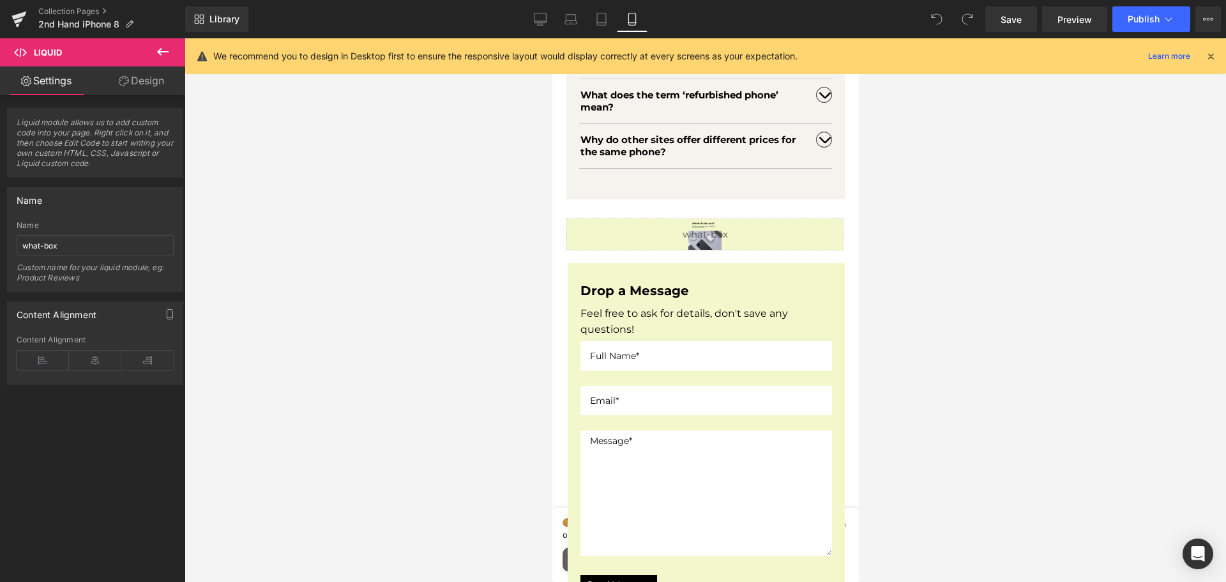
scroll to position [3048, 0]
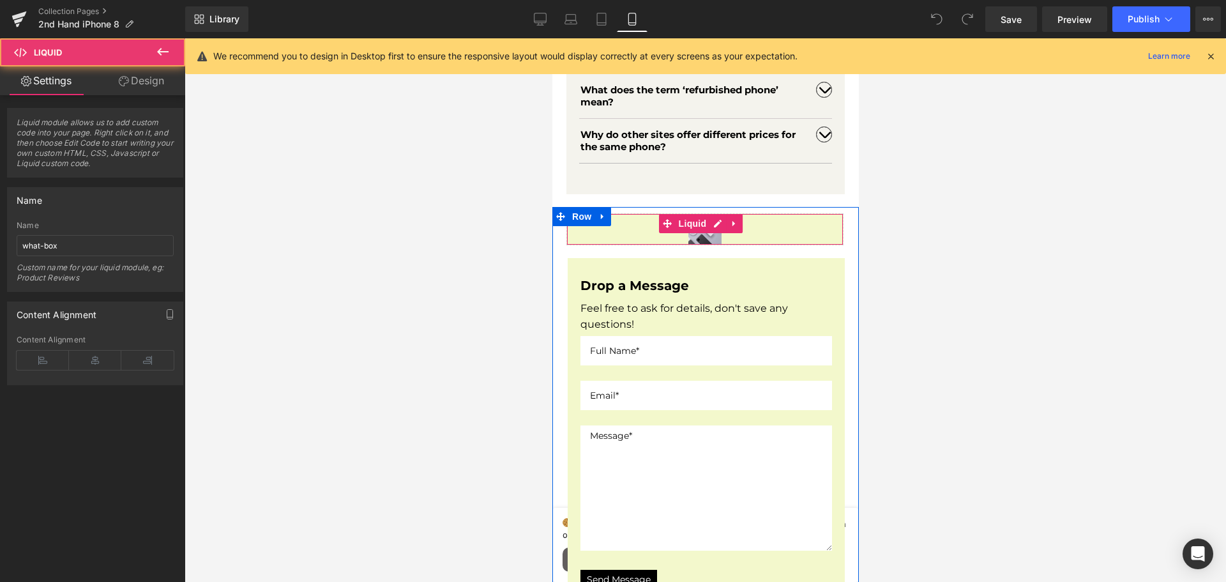
click at [737, 245] on div "Liquid" at bounding box center [704, 229] width 277 height 32
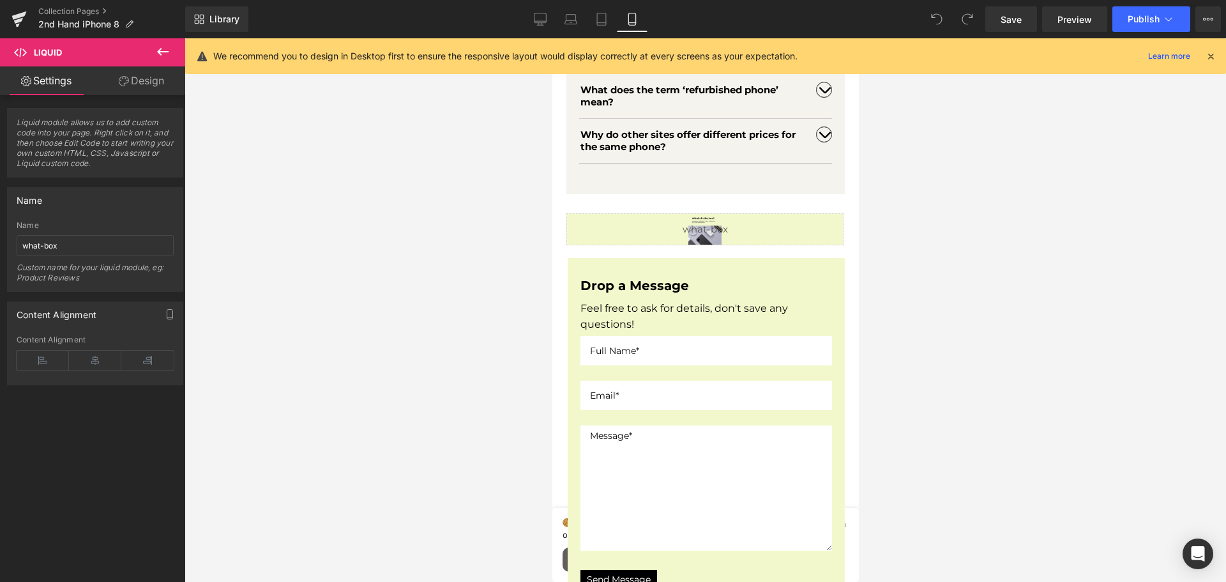
click at [163, 53] on icon at bounding box center [162, 51] width 15 height 15
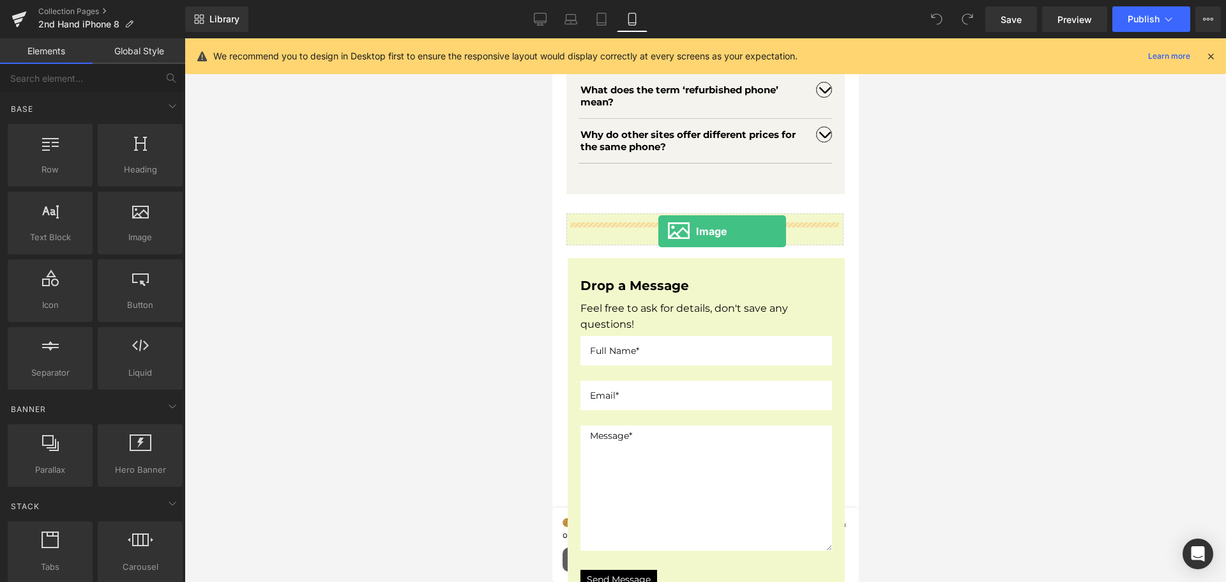
drag, startPoint x: 684, startPoint y: 253, endPoint x: 658, endPoint y: 230, distance: 34.8
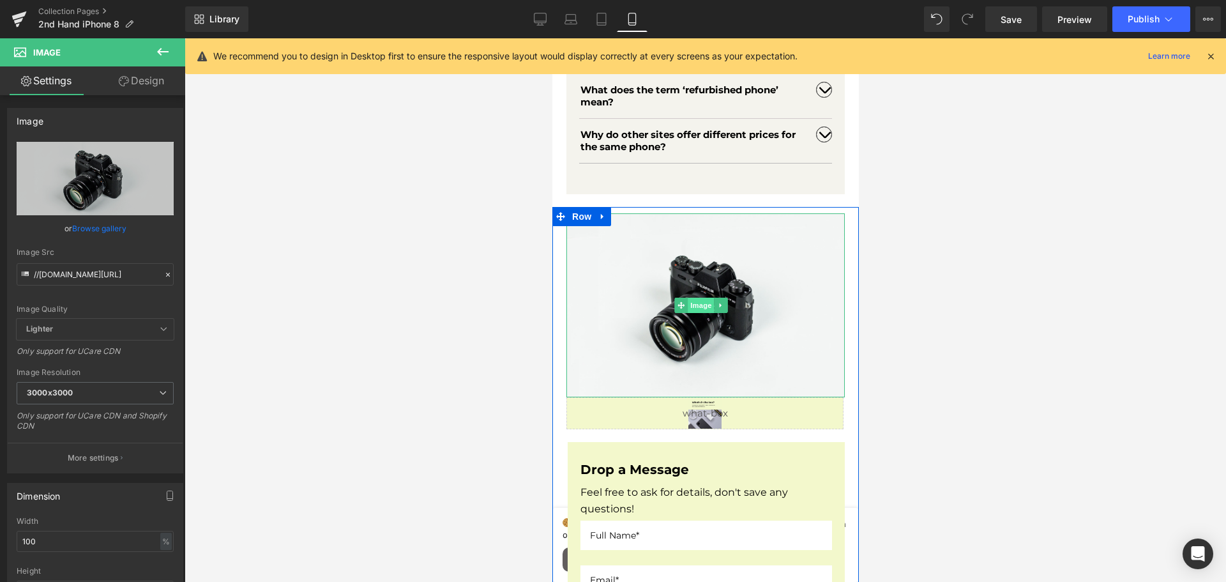
click at [701, 310] on span "Image" at bounding box center [700, 304] width 27 height 15
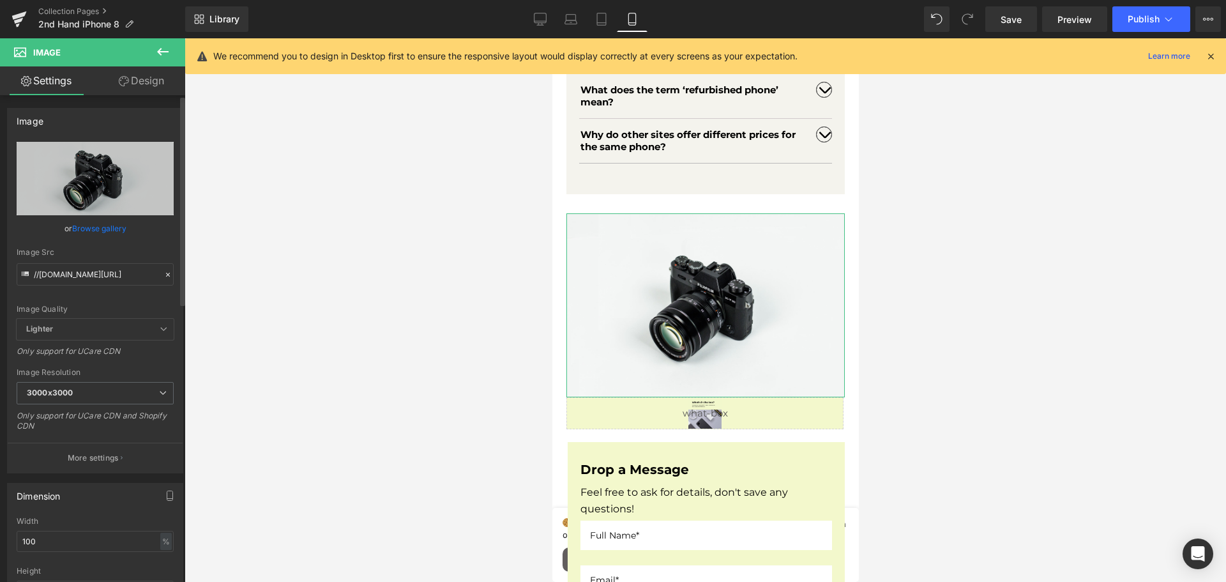
click at [94, 223] on link "Browse gallery" at bounding box center [99, 228] width 54 height 22
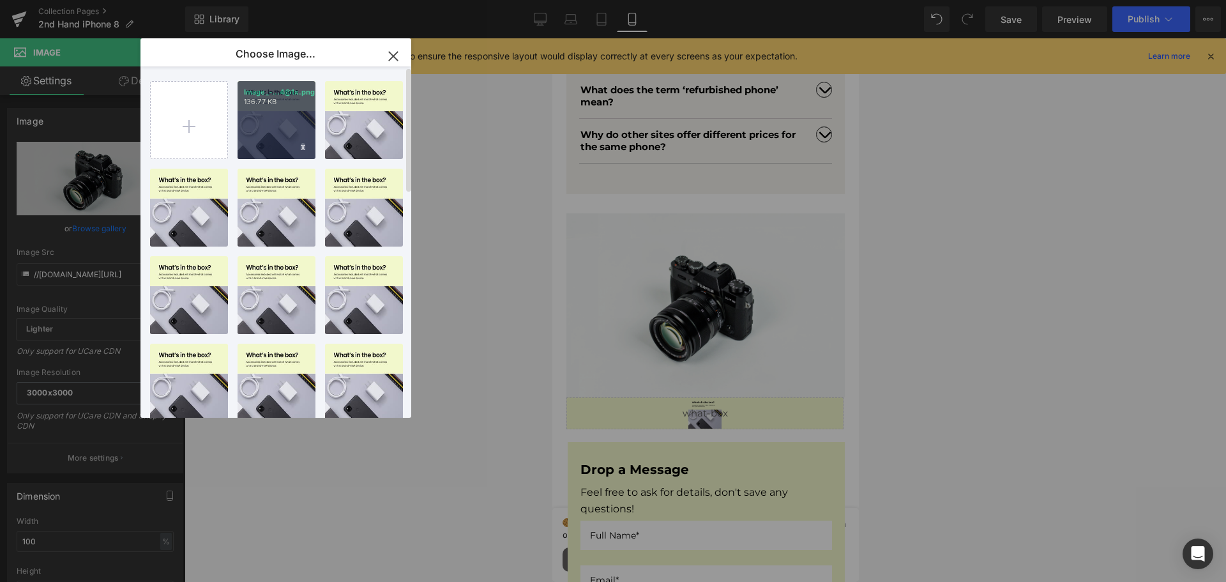
click at [289, 132] on div "Image_-...4@1x.png 136.77 KB" at bounding box center [276, 120] width 78 height 78
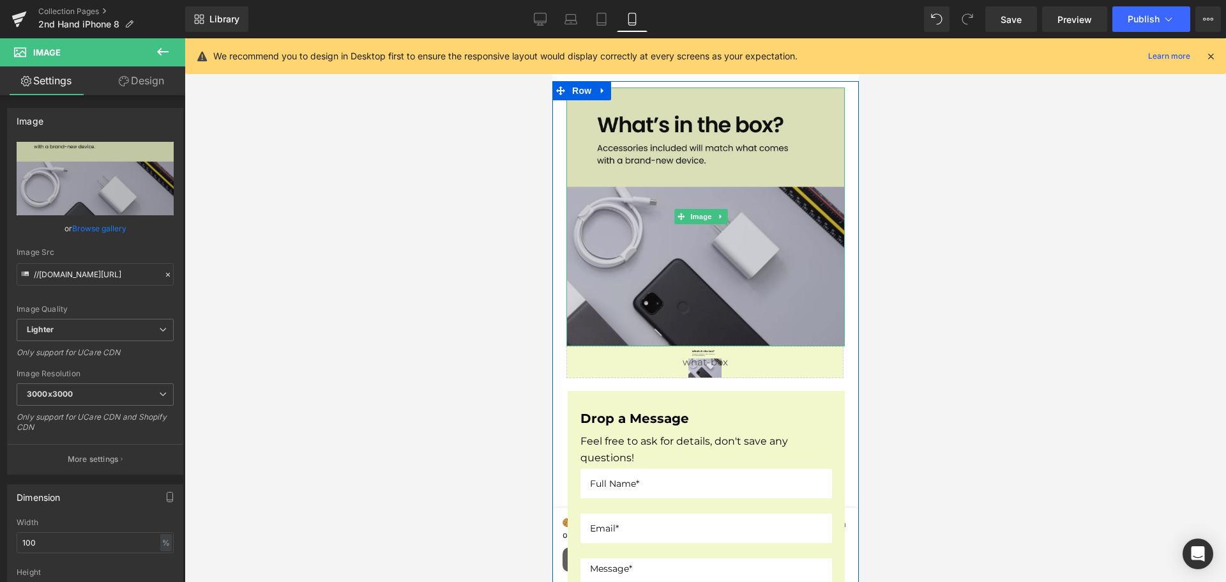
scroll to position [3175, 0]
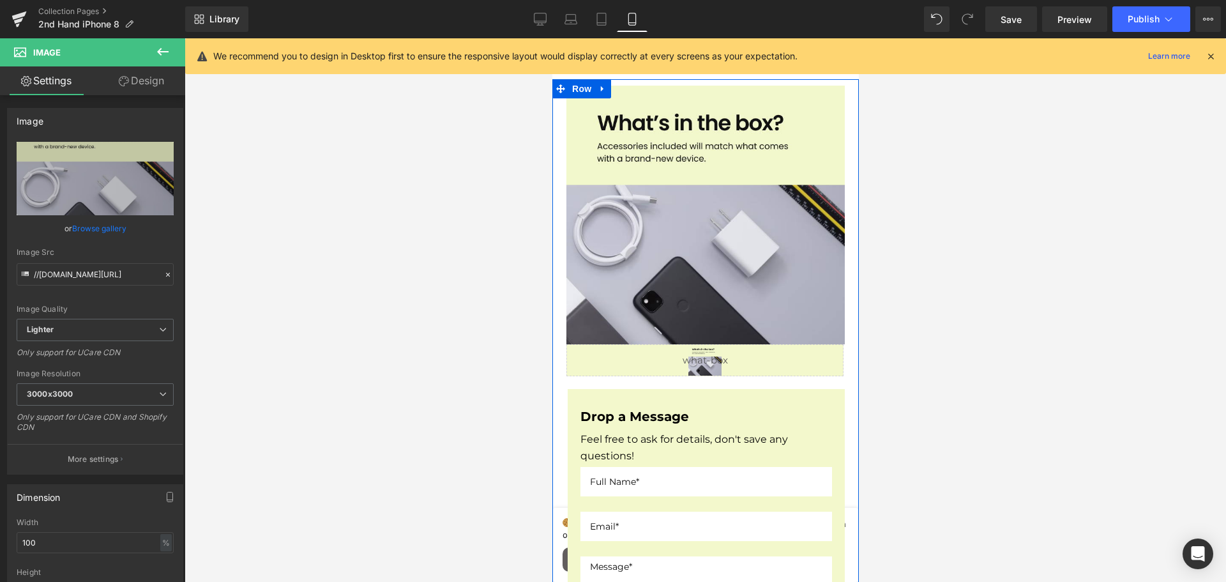
click at [746, 362] on div "Liquid" at bounding box center [704, 360] width 277 height 32
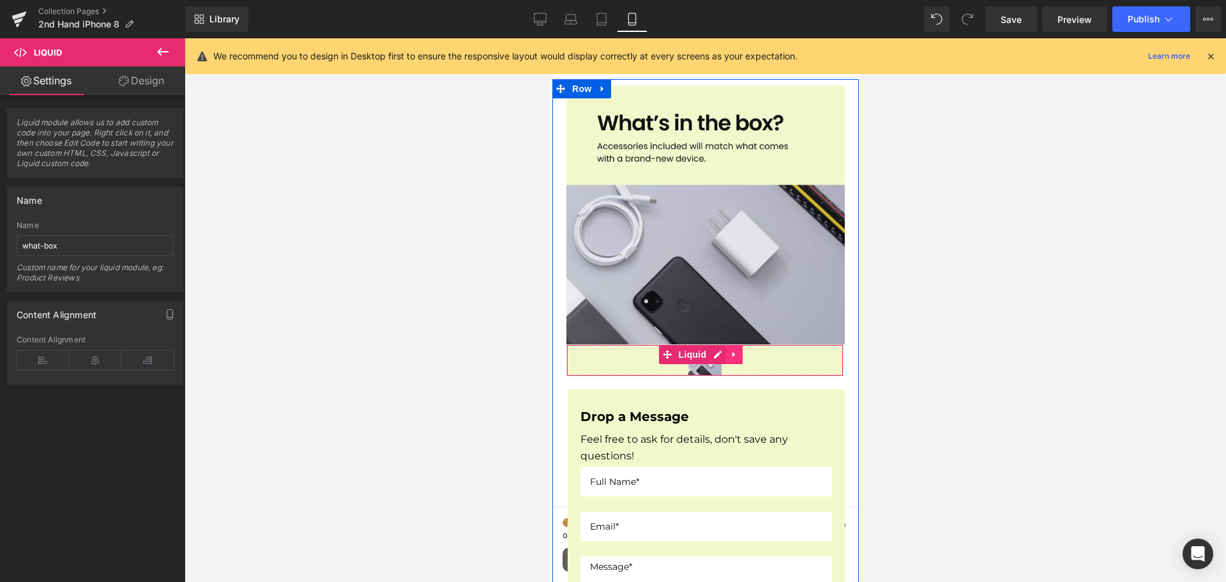
click at [737, 357] on icon at bounding box center [733, 354] width 9 height 10
click at [740, 354] on icon at bounding box center [741, 354] width 9 height 9
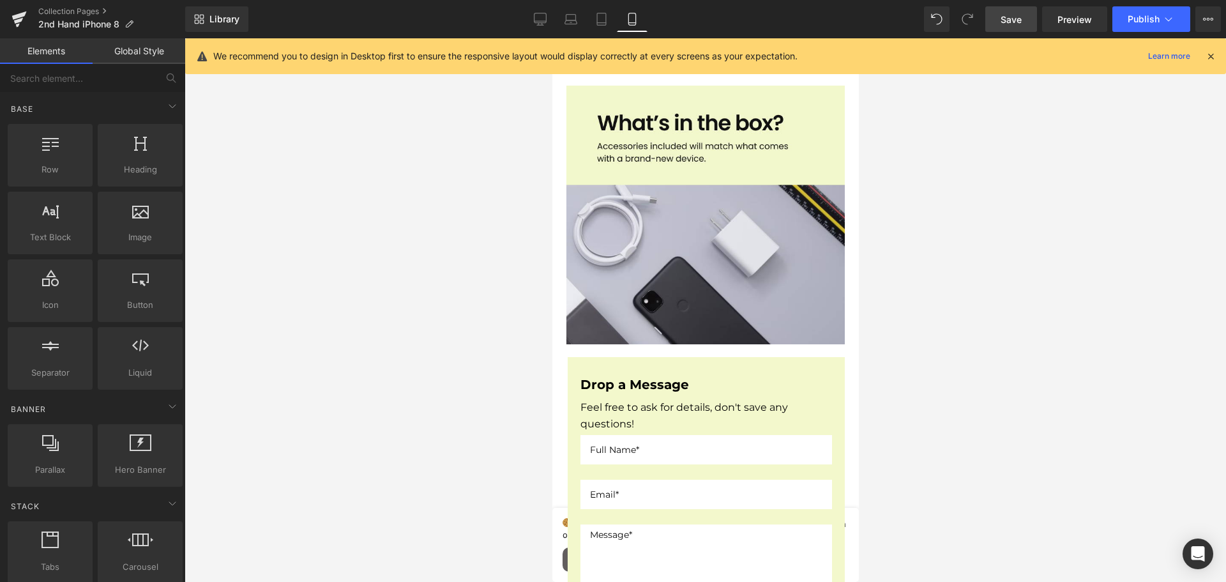
click at [1009, 26] on span "Save" at bounding box center [1010, 19] width 21 height 13
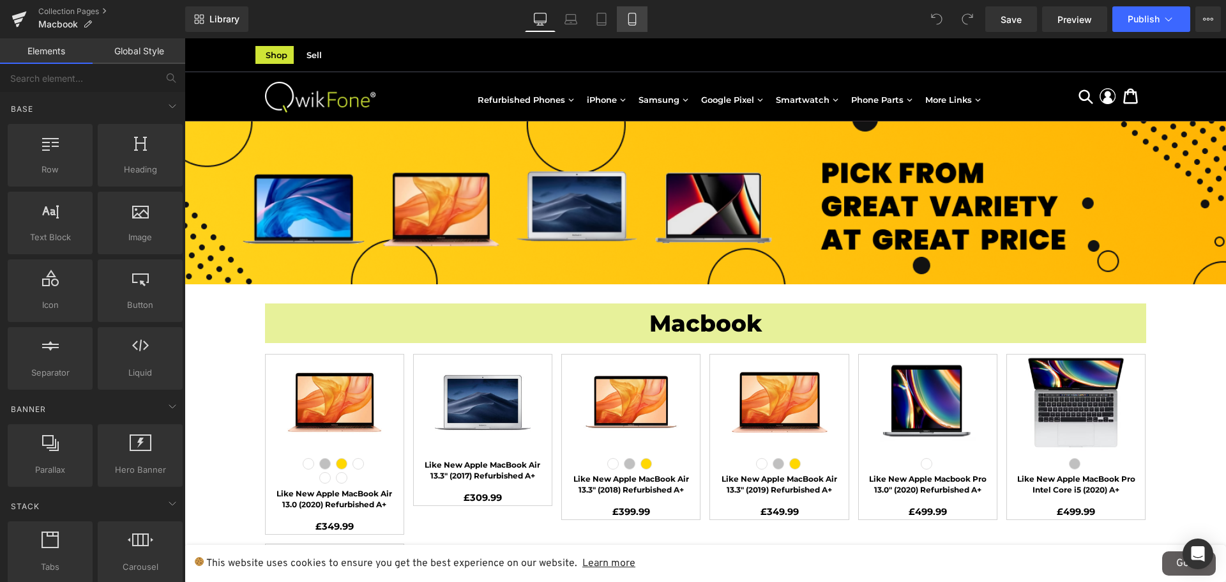
click at [624, 29] on link "Mobile" at bounding box center [632, 19] width 31 height 26
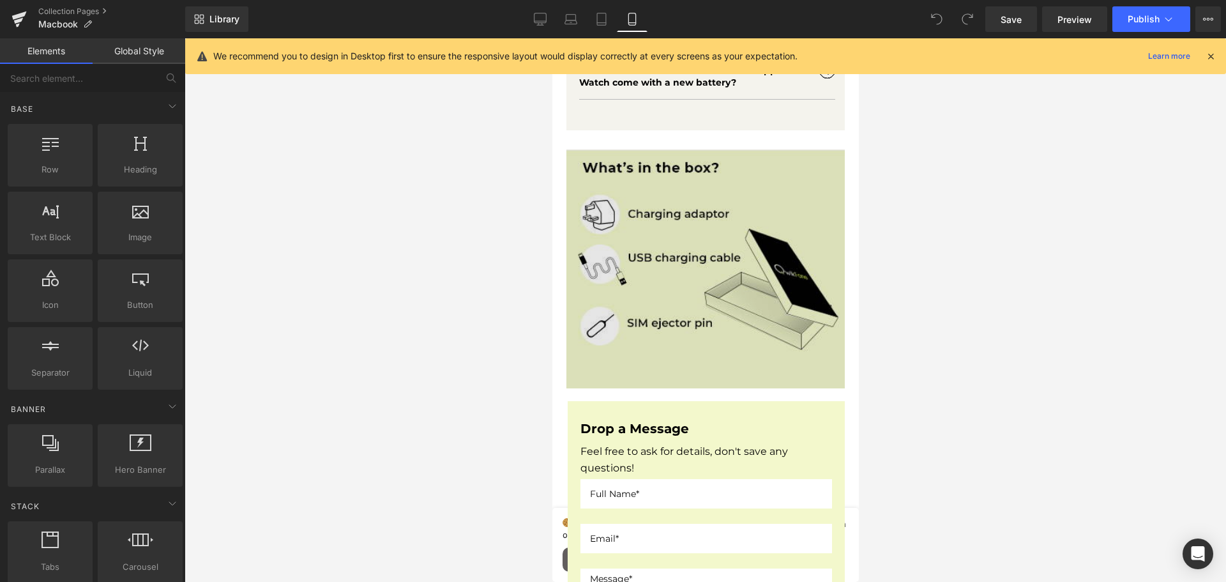
scroll to position [1213, 0]
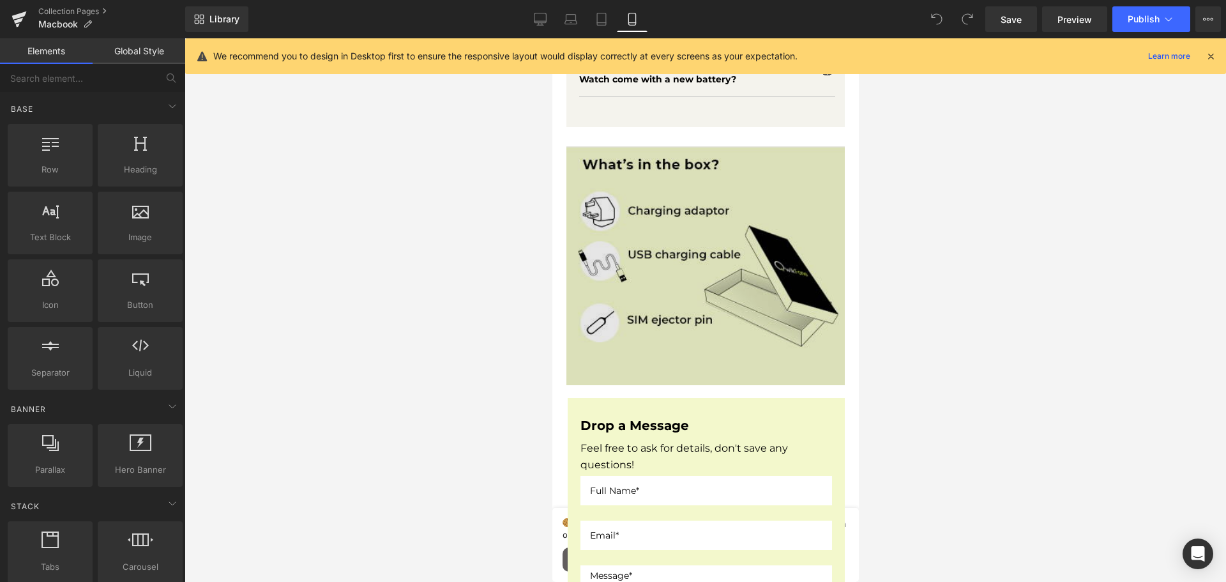
click at [714, 283] on img at bounding box center [705, 265] width 278 height 239
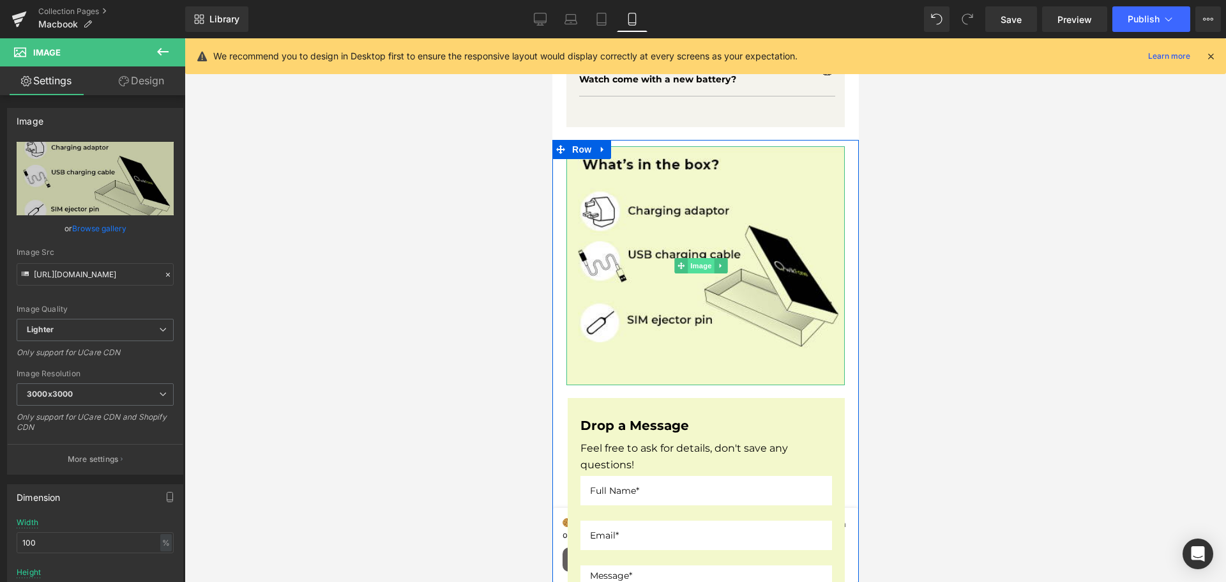
click at [699, 263] on span "Image" at bounding box center [700, 265] width 27 height 15
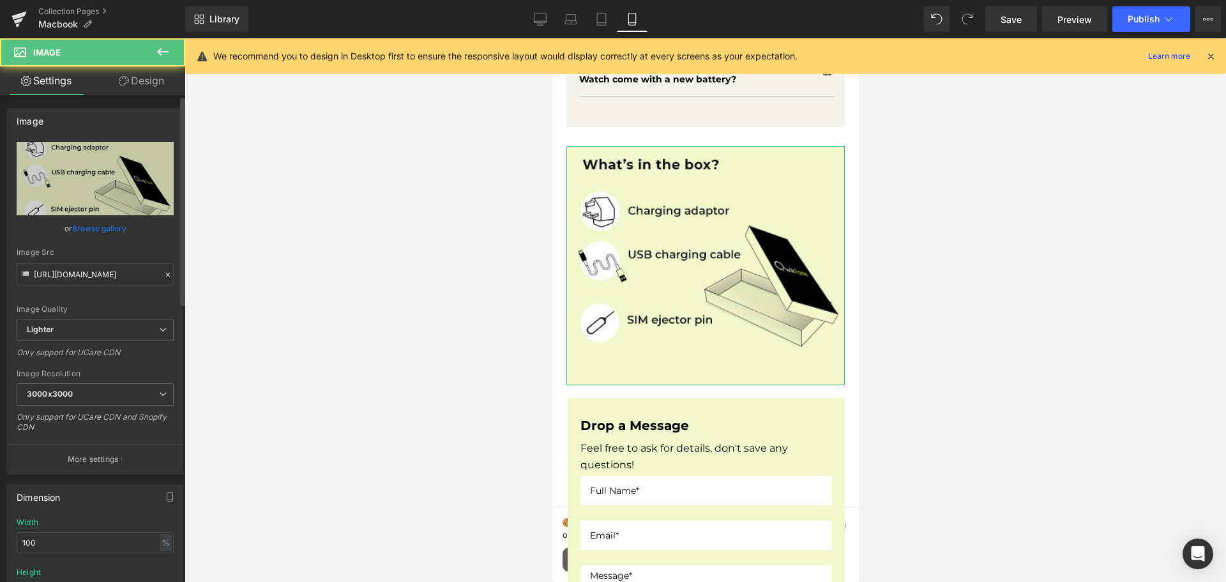
click at [114, 223] on link "Browse gallery" at bounding box center [99, 228] width 54 height 22
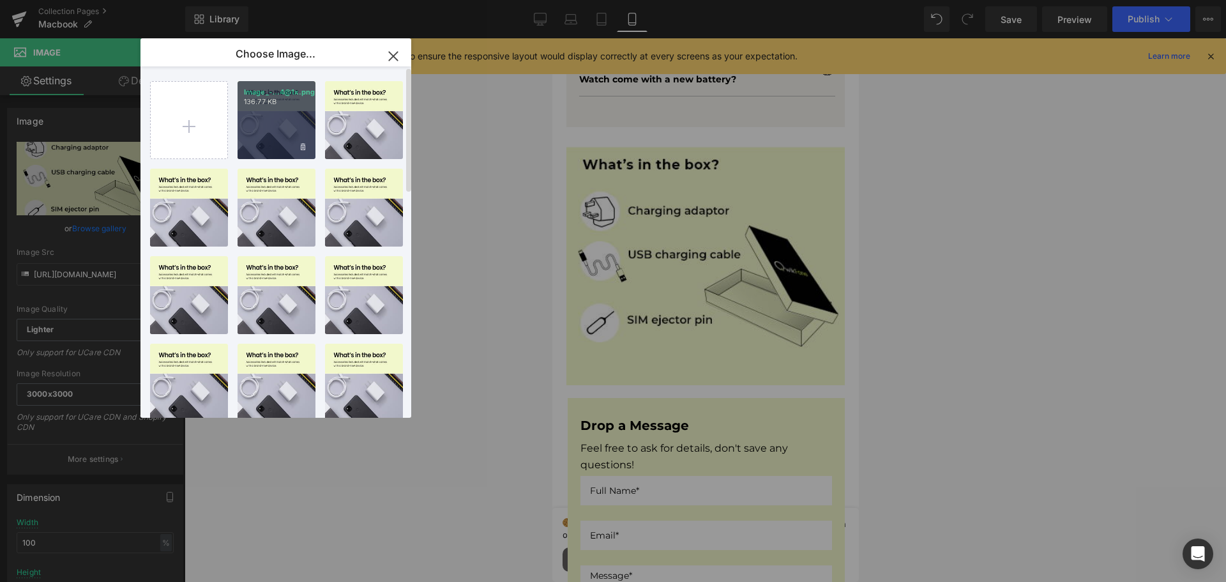
click at [284, 145] on div "Image_-...4@1x.png 136.77 KB" at bounding box center [276, 120] width 78 height 78
type input "https://ucarecdn.com/4427efcf-8373-42f7-805b-b01215c9d76a/-/format/auto/-/previ…"
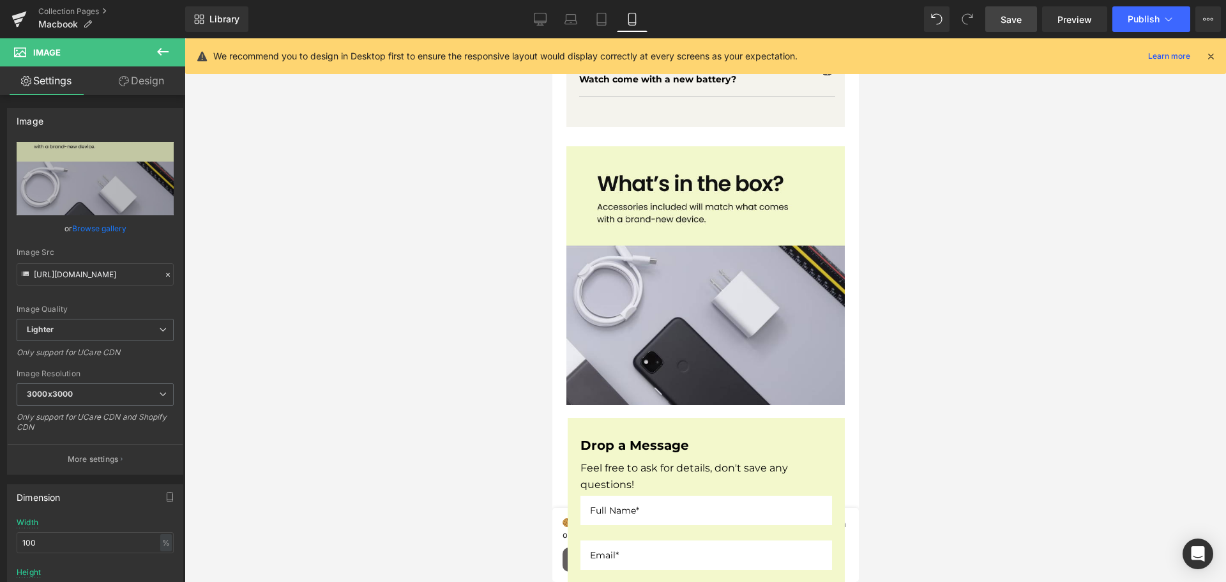
click at [1017, 20] on span "Save" at bounding box center [1010, 19] width 21 height 13
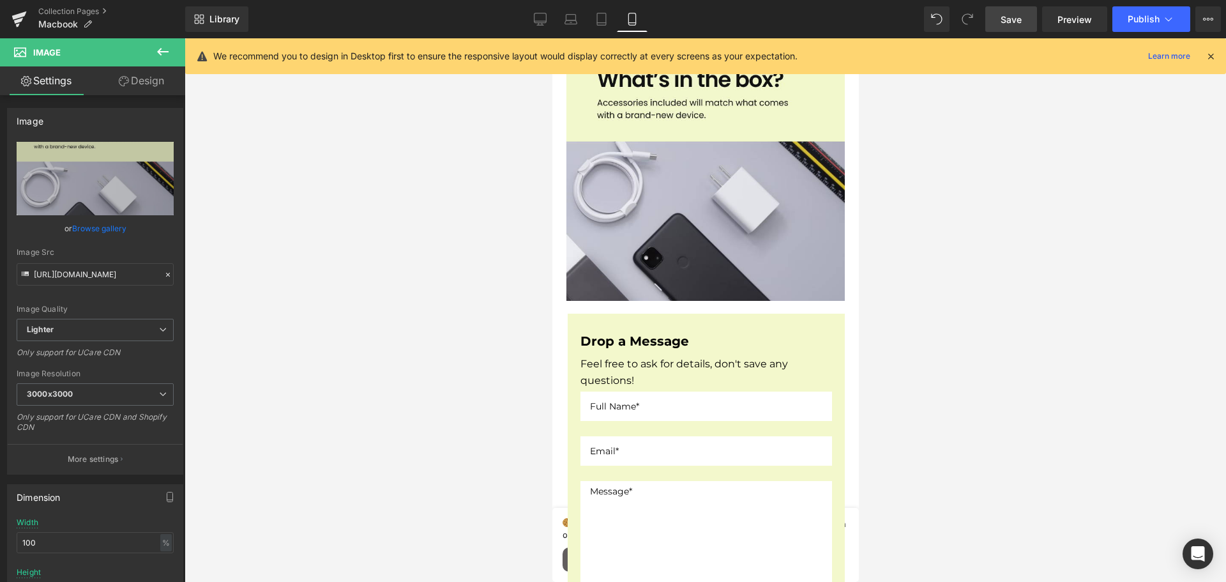
scroll to position [1339, 0]
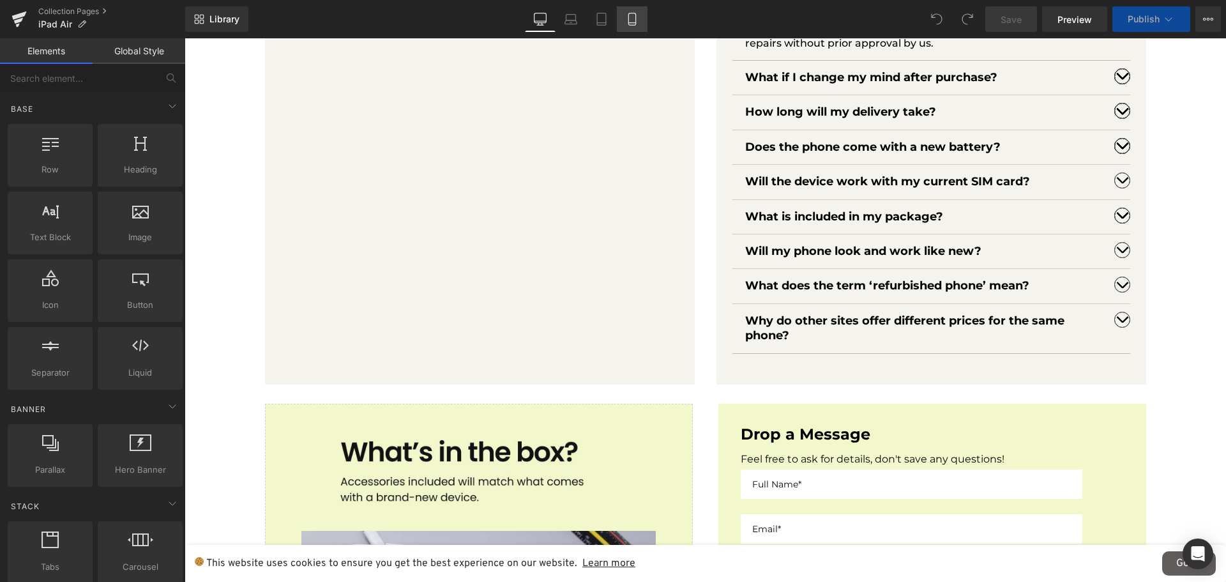
click at [635, 26] on link "Mobile" at bounding box center [632, 19] width 31 height 26
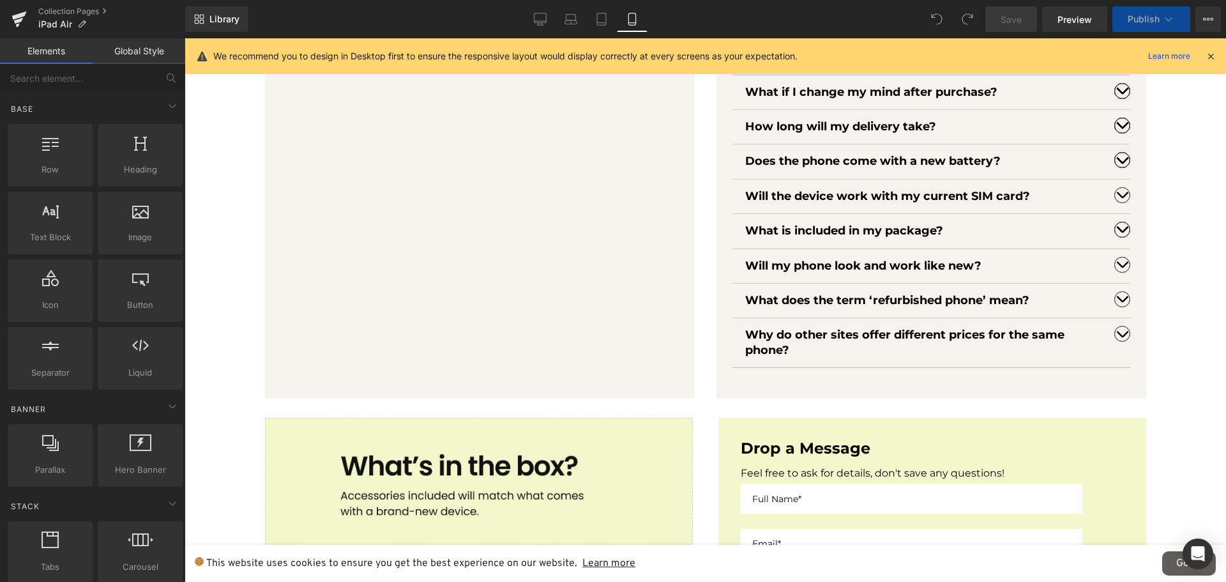
scroll to position [1392, 0]
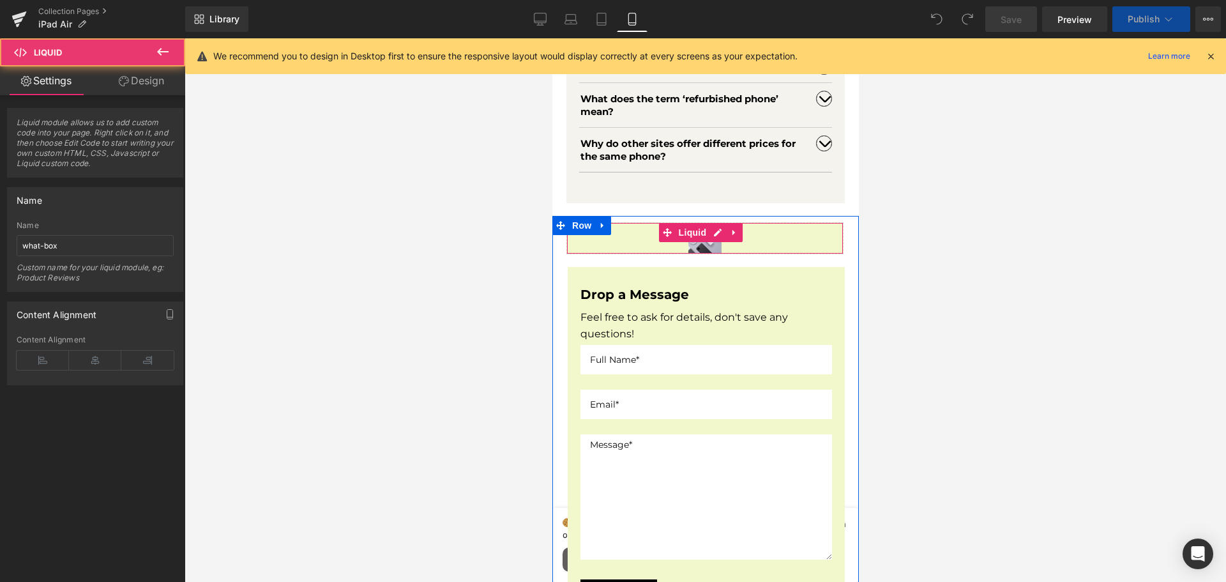
click at [758, 222] on div "Liquid" at bounding box center [704, 238] width 277 height 32
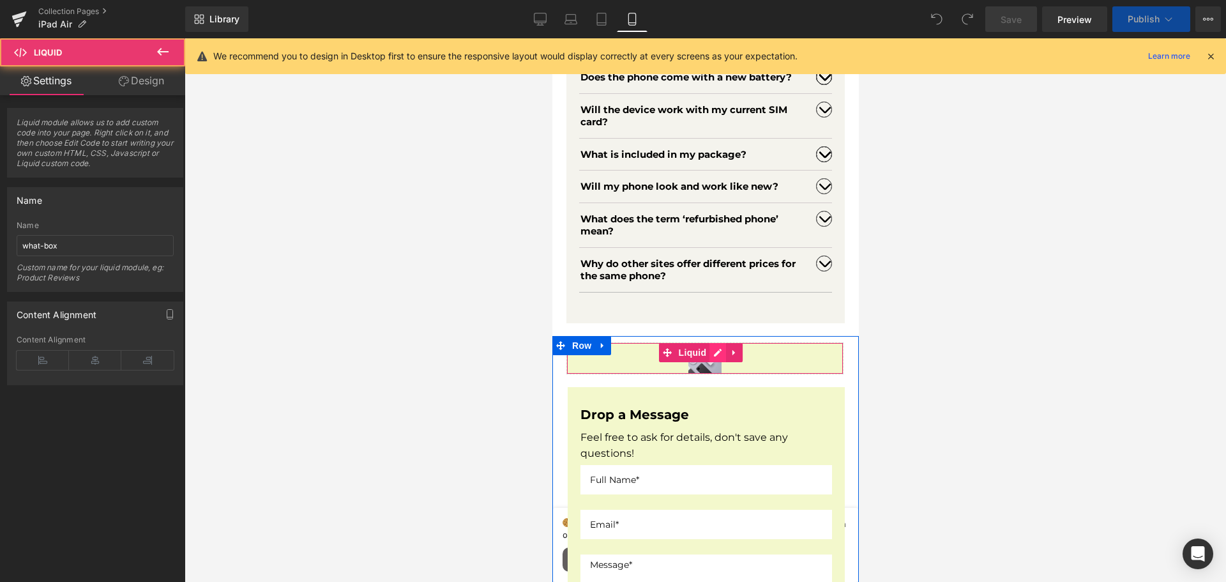
scroll to position [3066, 0]
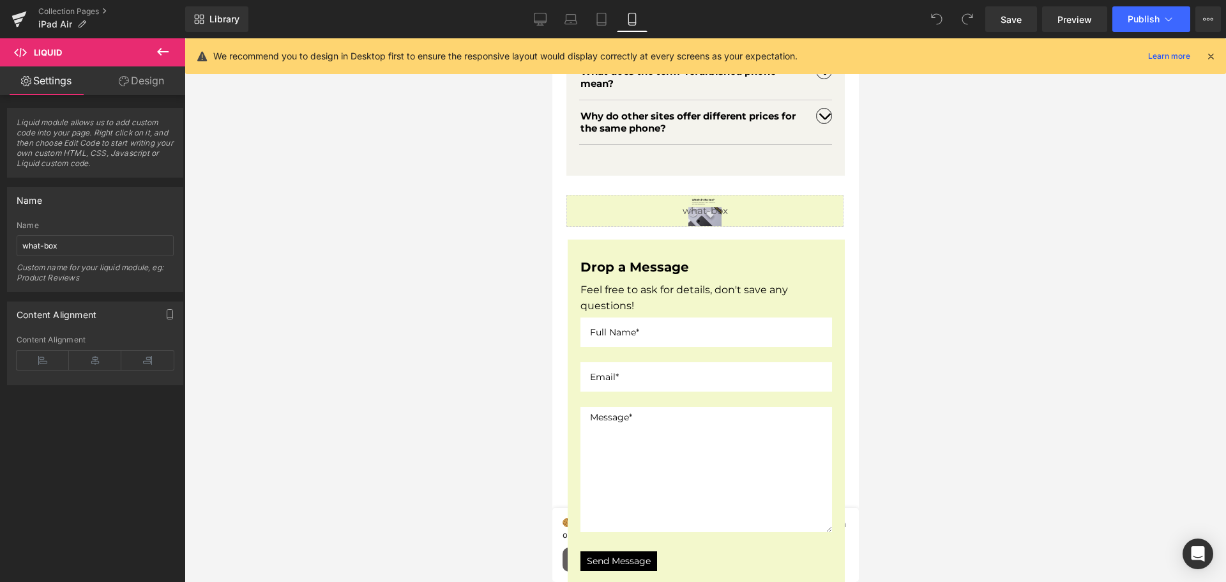
click at [157, 52] on icon at bounding box center [162, 52] width 11 height 8
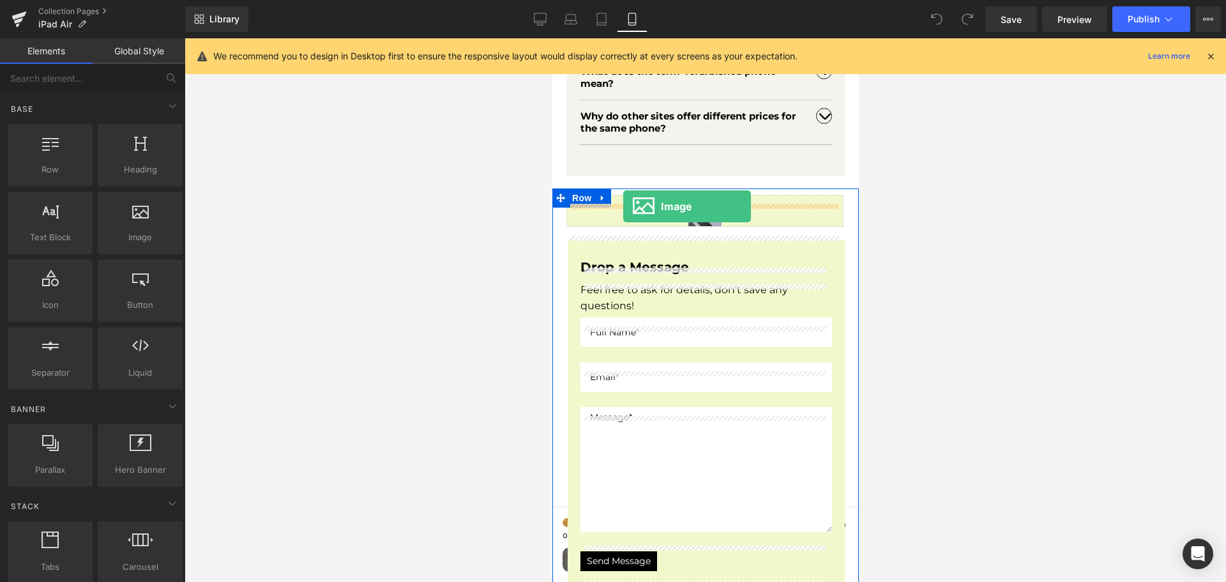
drag, startPoint x: 681, startPoint y: 252, endPoint x: 622, endPoint y: 206, distance: 74.6
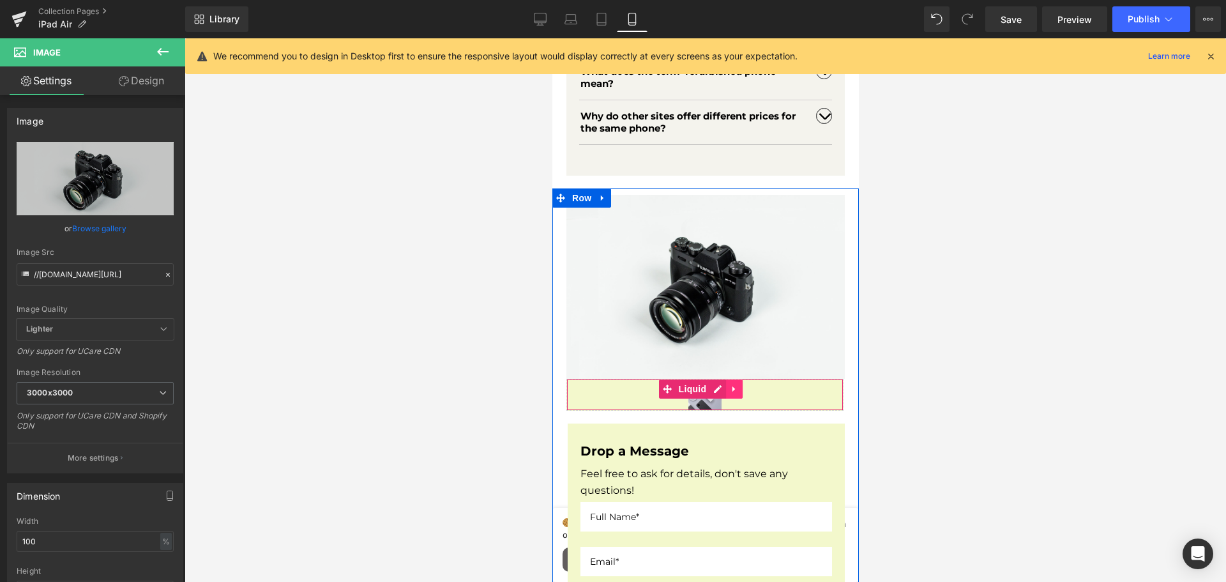
click at [730, 390] on icon at bounding box center [733, 389] width 9 height 10
click at [737, 390] on icon at bounding box center [741, 389] width 9 height 10
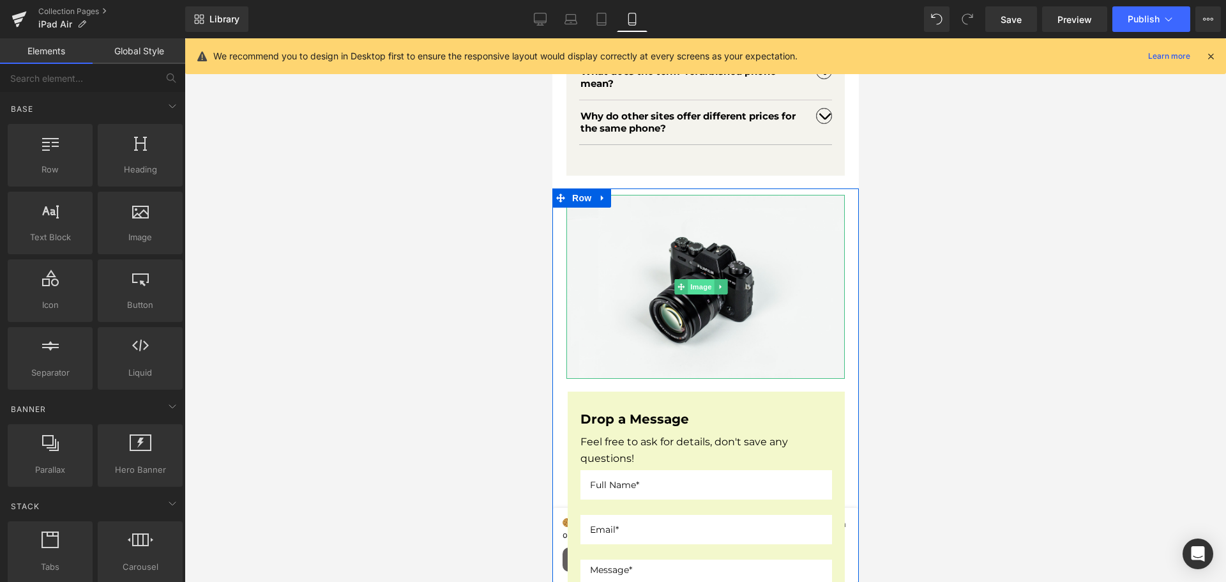
click at [695, 292] on span "Image" at bounding box center [700, 286] width 27 height 15
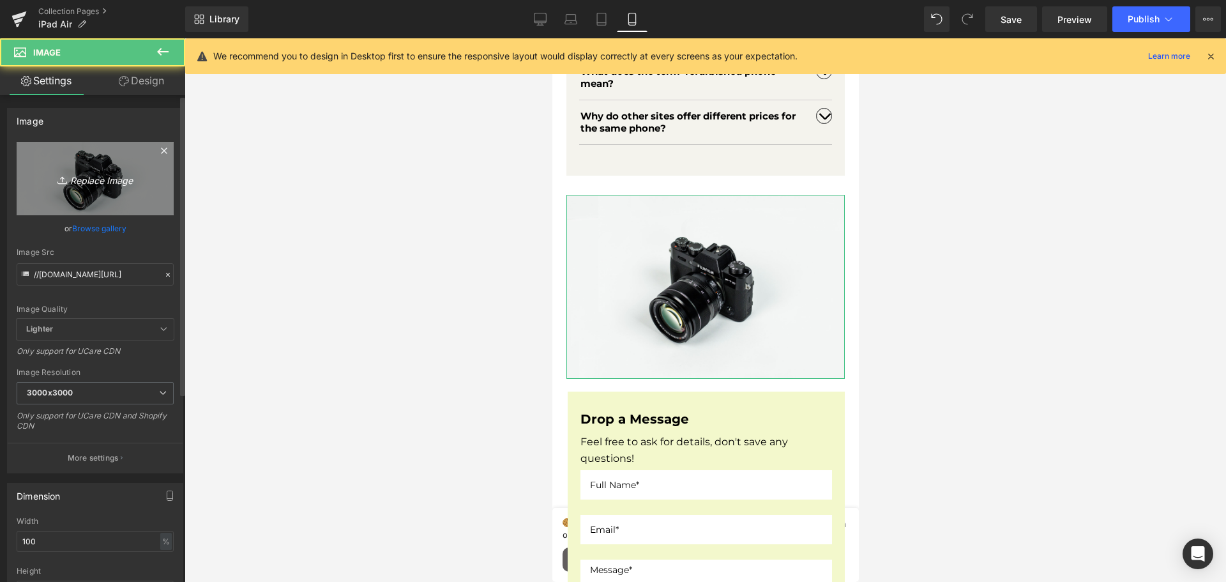
click at [103, 178] on icon "Replace Image" at bounding box center [95, 178] width 102 height 16
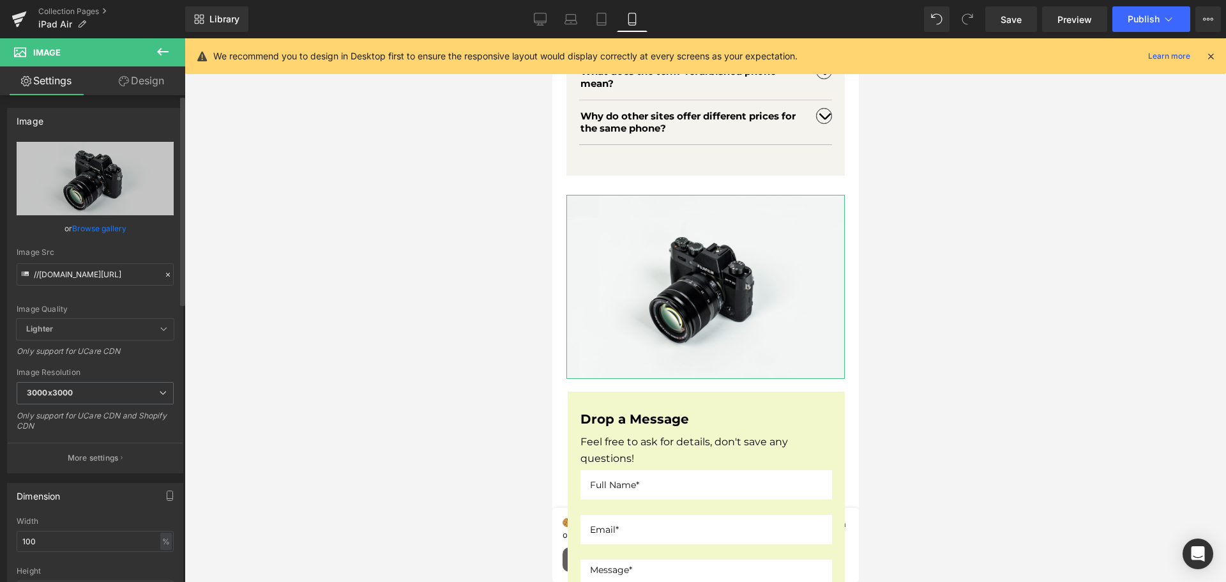
click at [109, 230] on link "Browse gallery" at bounding box center [99, 228] width 54 height 22
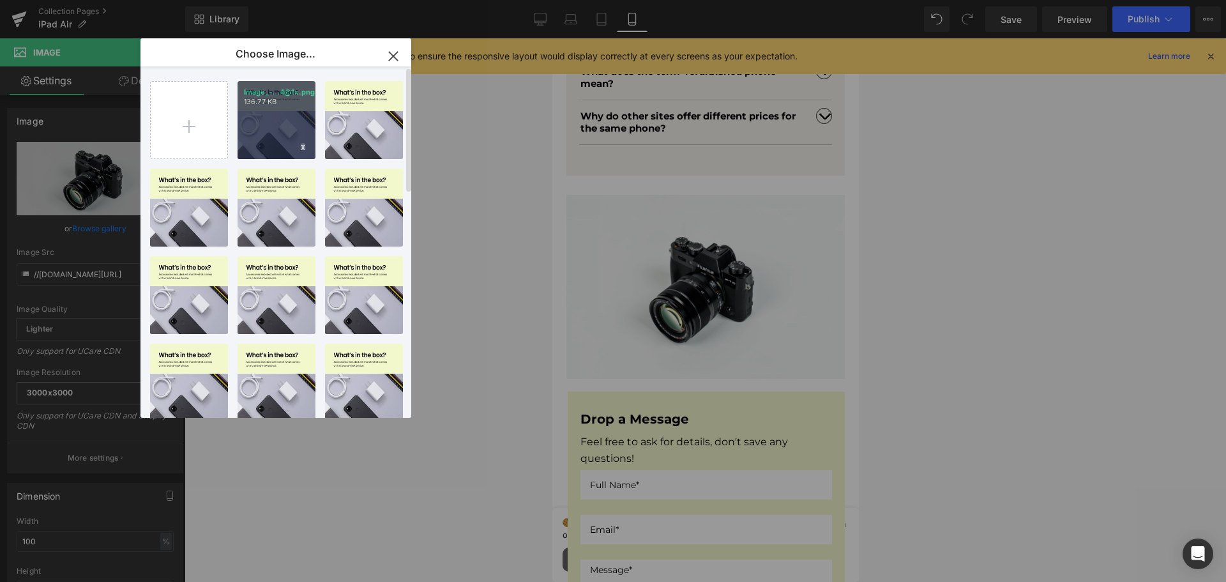
click at [276, 135] on div "Image_-...4@1x.png 136.77 KB" at bounding box center [276, 120] width 78 height 78
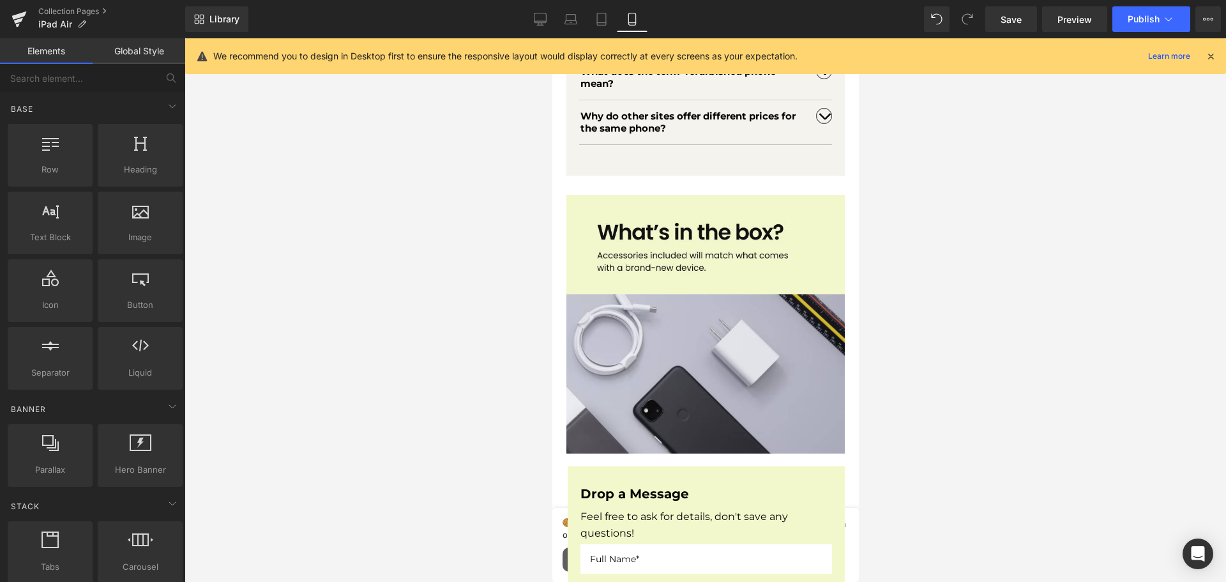
click at [276, 135] on div at bounding box center [704, 309] width 1041 height 543
click at [1150, 23] on span "Publish" at bounding box center [1143, 19] width 32 height 10
click at [1016, 27] on link "Save" at bounding box center [1011, 19] width 52 height 26
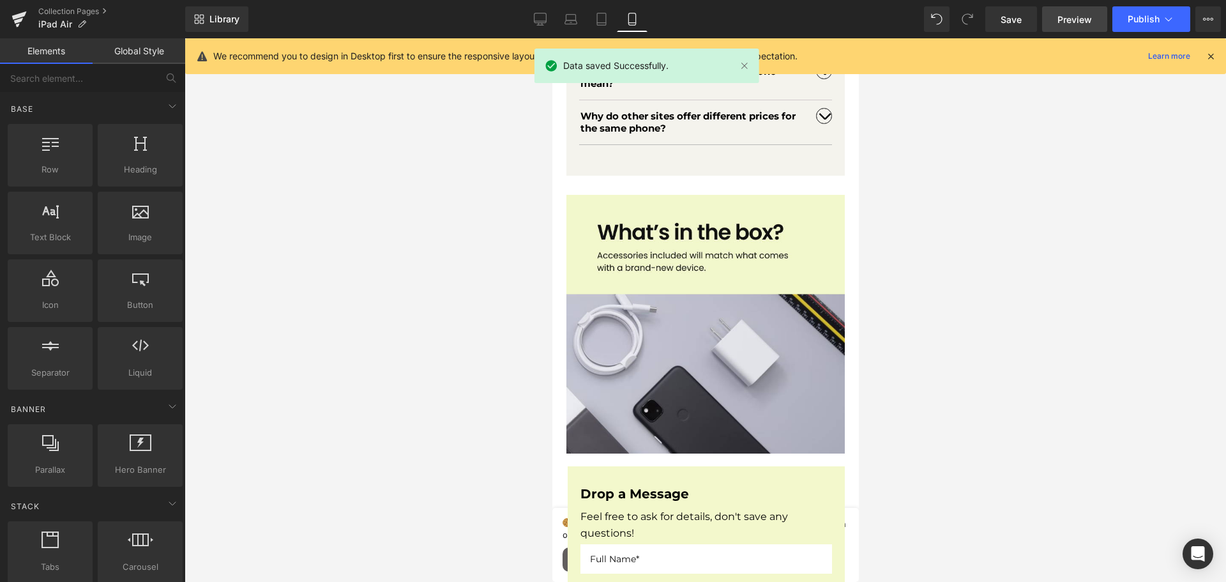
click at [1071, 20] on span "Preview" at bounding box center [1074, 19] width 34 height 13
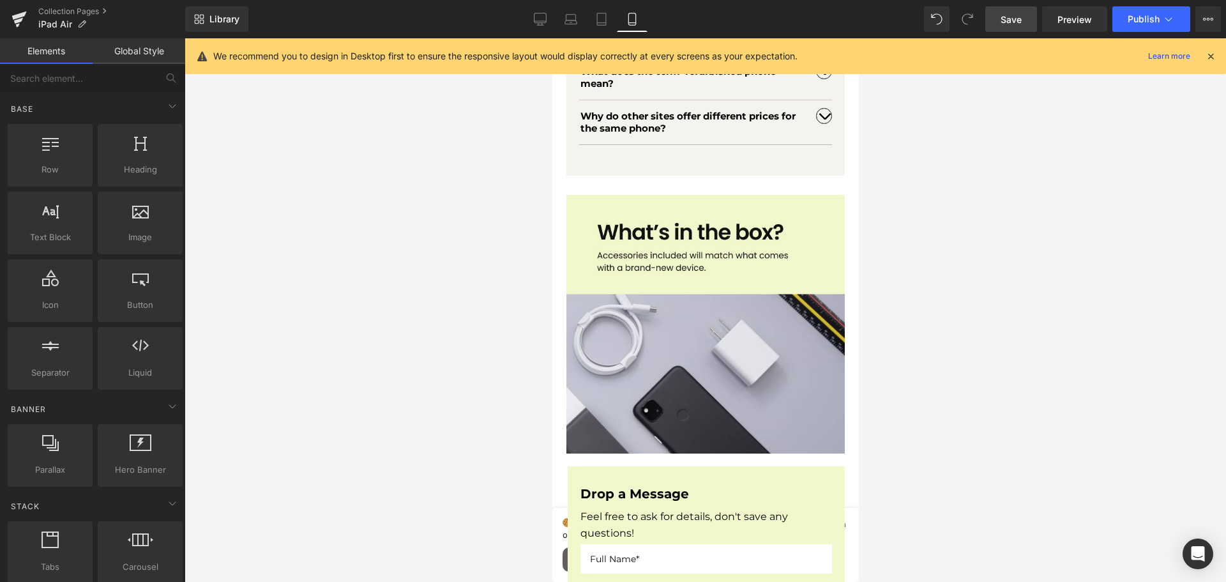
click at [992, 22] on link "Save" at bounding box center [1011, 19] width 52 height 26
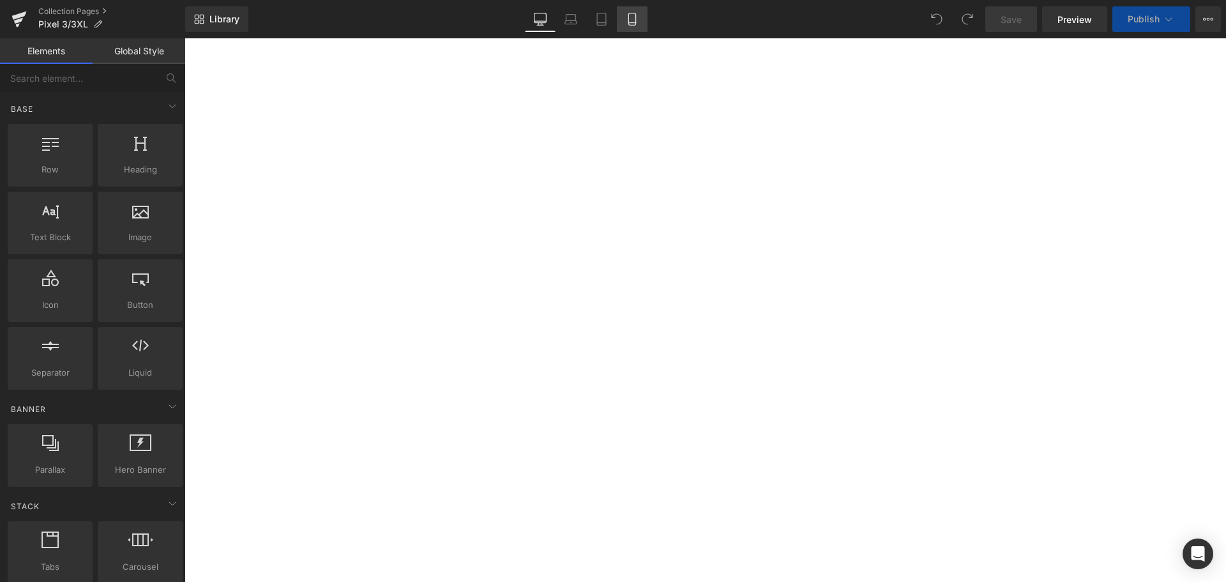
click at [641, 22] on link "Mobile" at bounding box center [632, 19] width 31 height 26
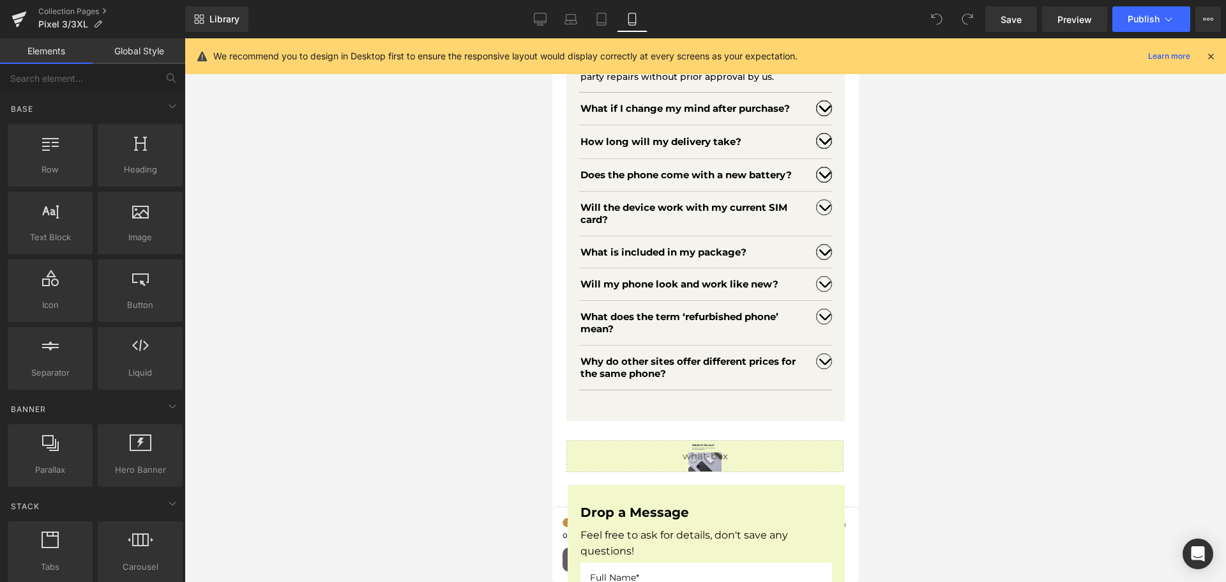
scroll to position [3059, 0]
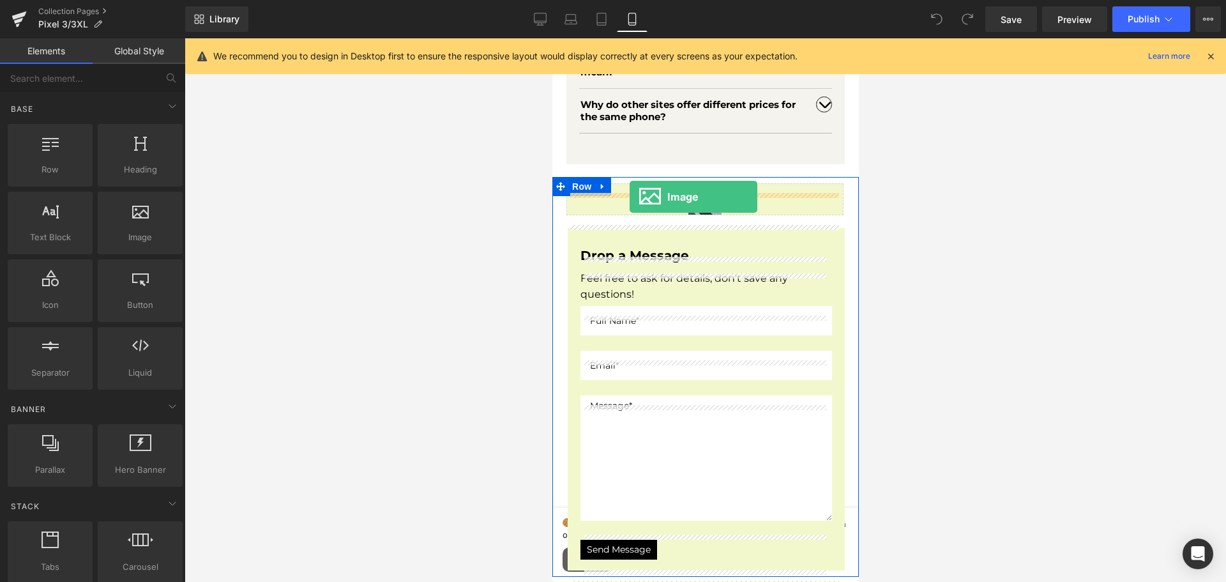
drag, startPoint x: 684, startPoint y: 259, endPoint x: 629, endPoint y: 197, distance: 83.2
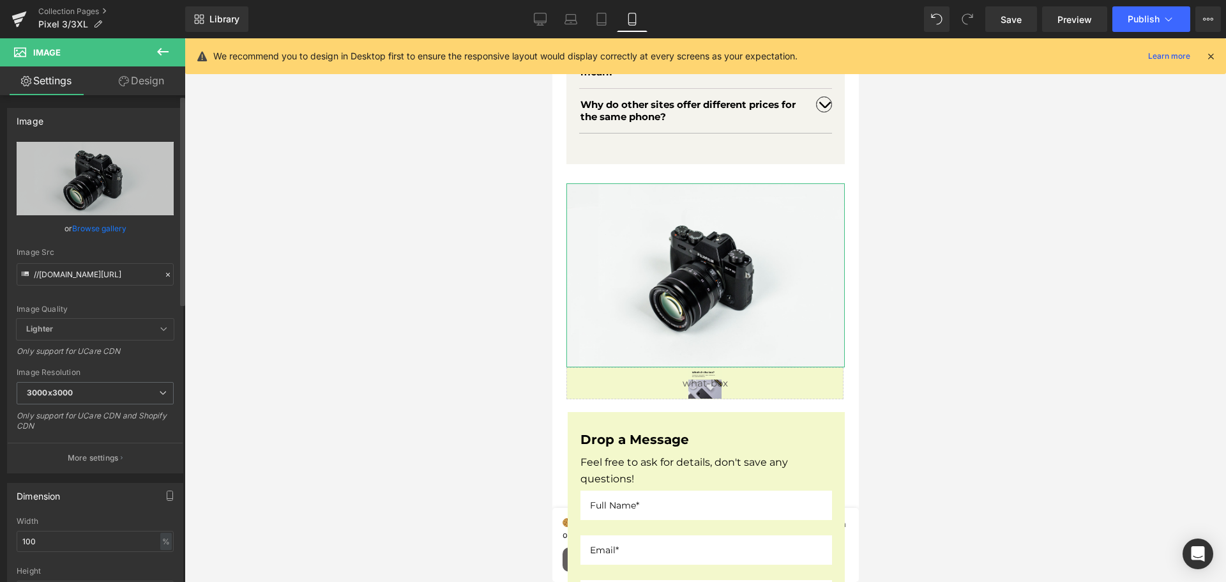
click at [90, 225] on link "Browse gallery" at bounding box center [99, 228] width 54 height 22
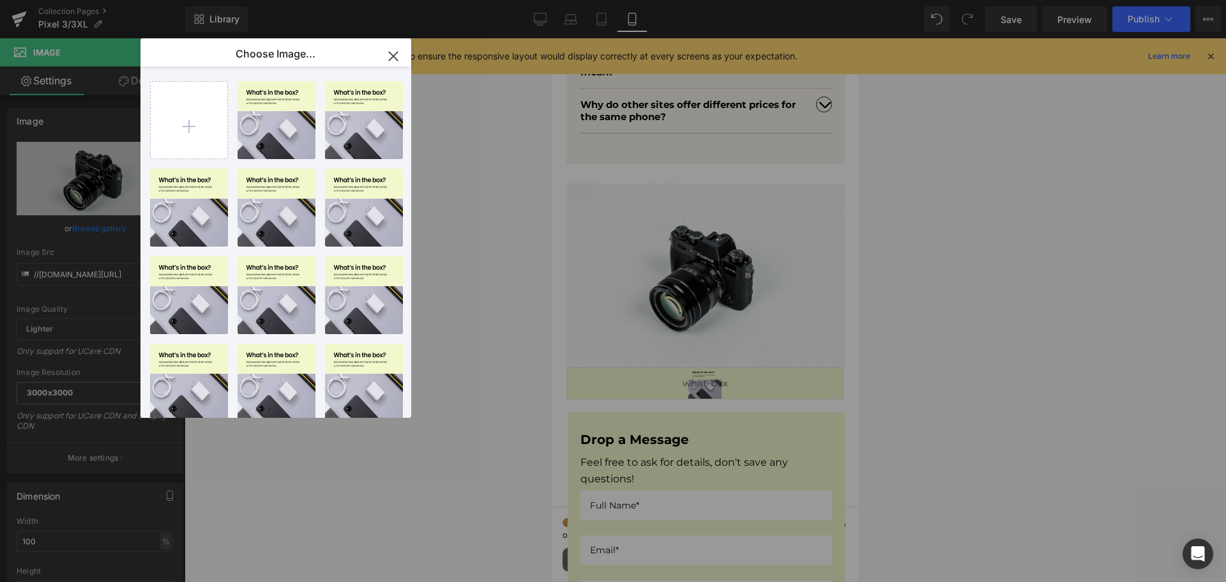
click at [0, 0] on div "Image_-...4@1x.png 136.77 KB" at bounding box center [0, 0] width 0 height 0
type input "[URL][DOMAIN_NAME]"
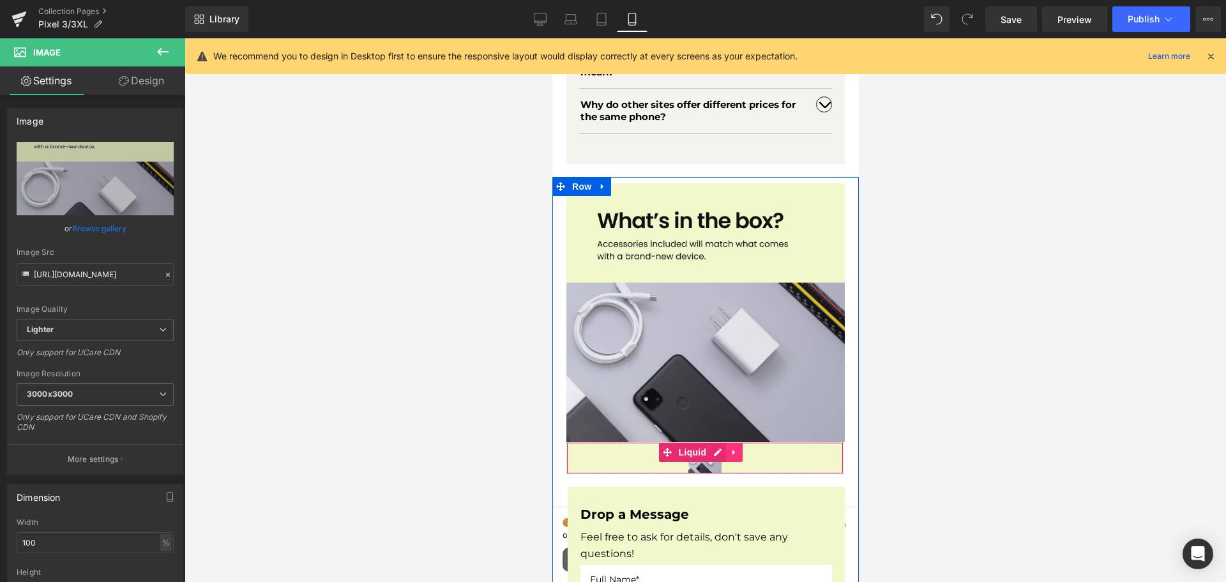
click at [732, 452] on icon at bounding box center [733, 452] width 3 height 6
click at [741, 453] on icon at bounding box center [741, 452] width 9 height 10
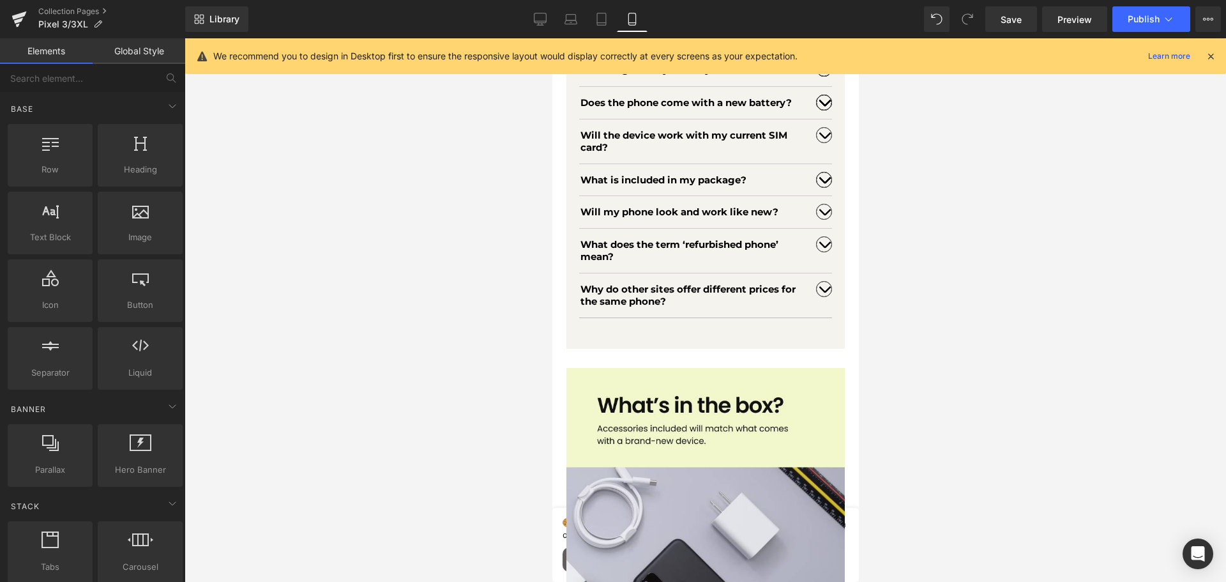
scroll to position [2868, 0]
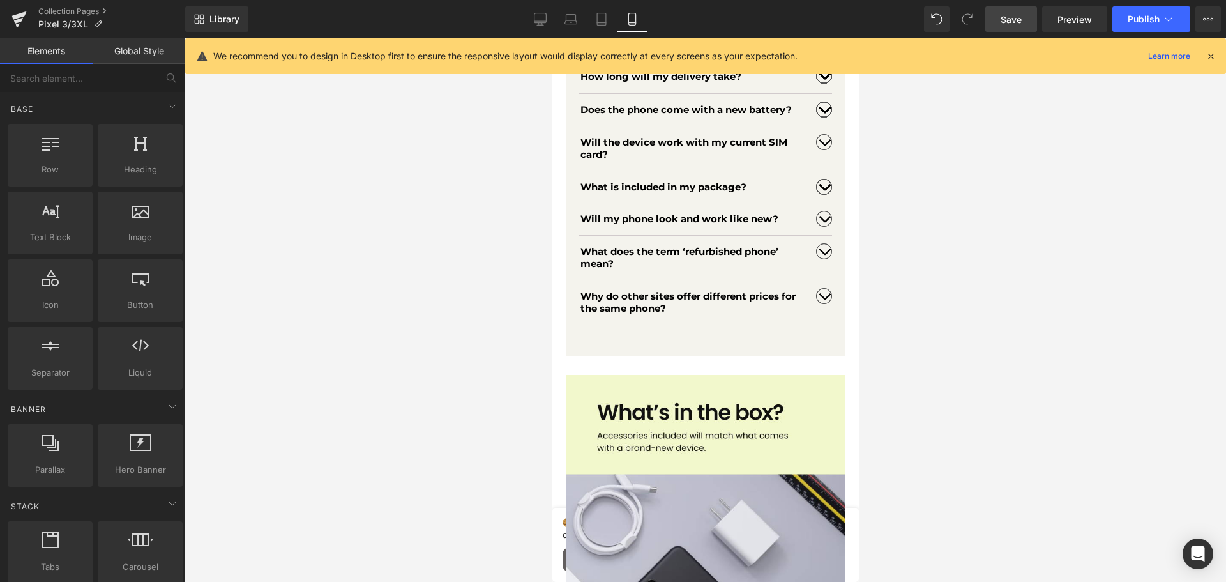
click at [1000, 17] on link "Save" at bounding box center [1011, 19] width 52 height 26
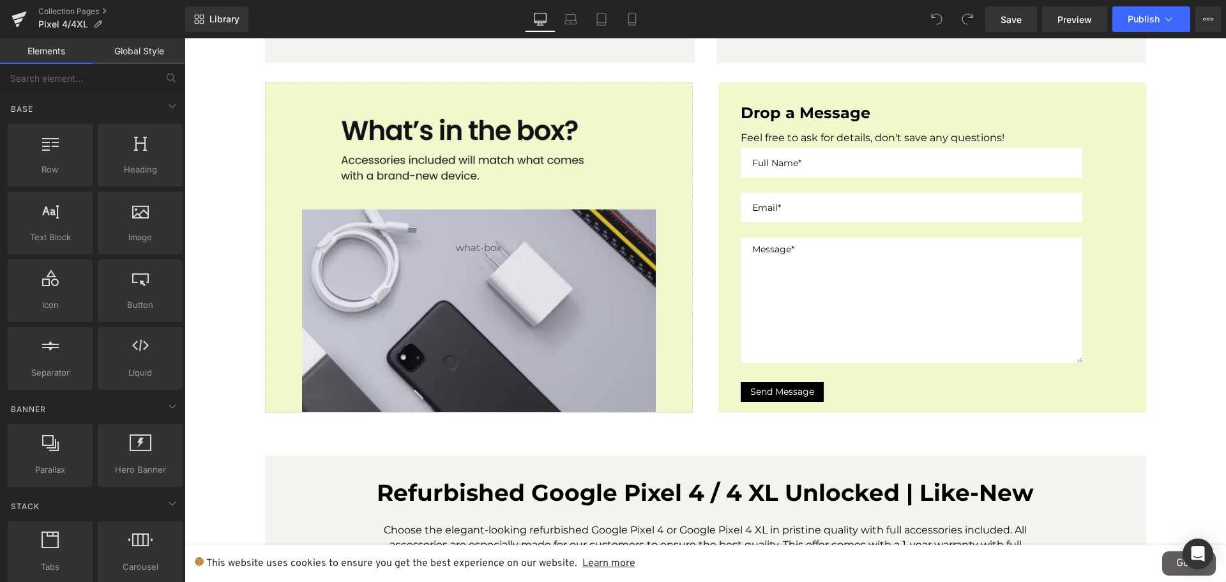
scroll to position [766, 0]
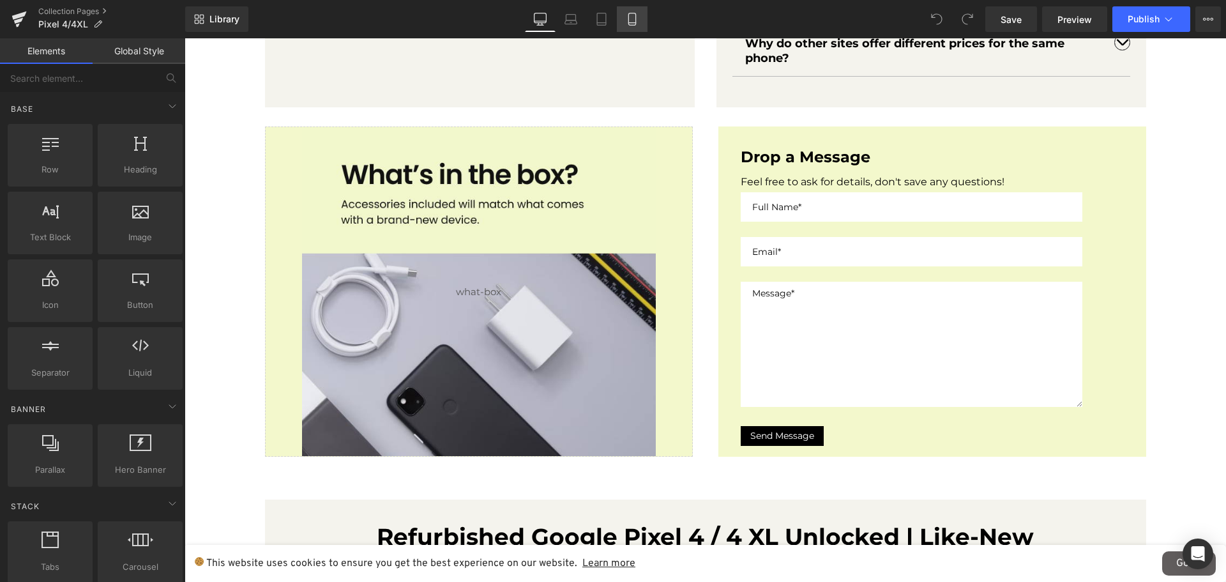
click at [630, 13] on icon at bounding box center [632, 19] width 13 height 13
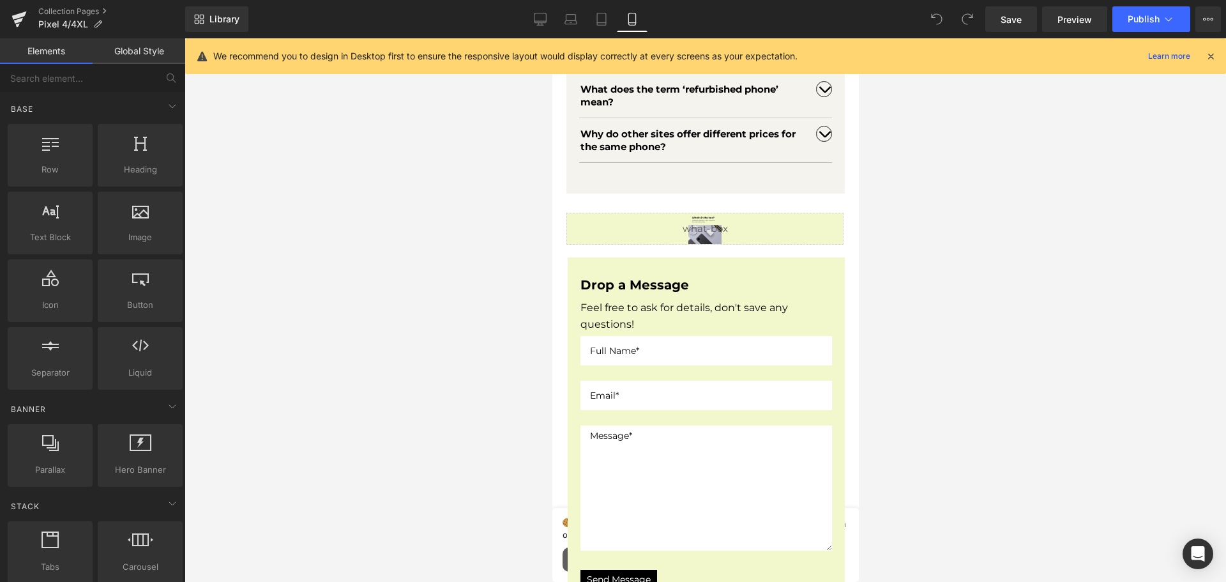
scroll to position [702, 0]
click at [692, 237] on div "Liquid" at bounding box center [704, 231] width 277 height 32
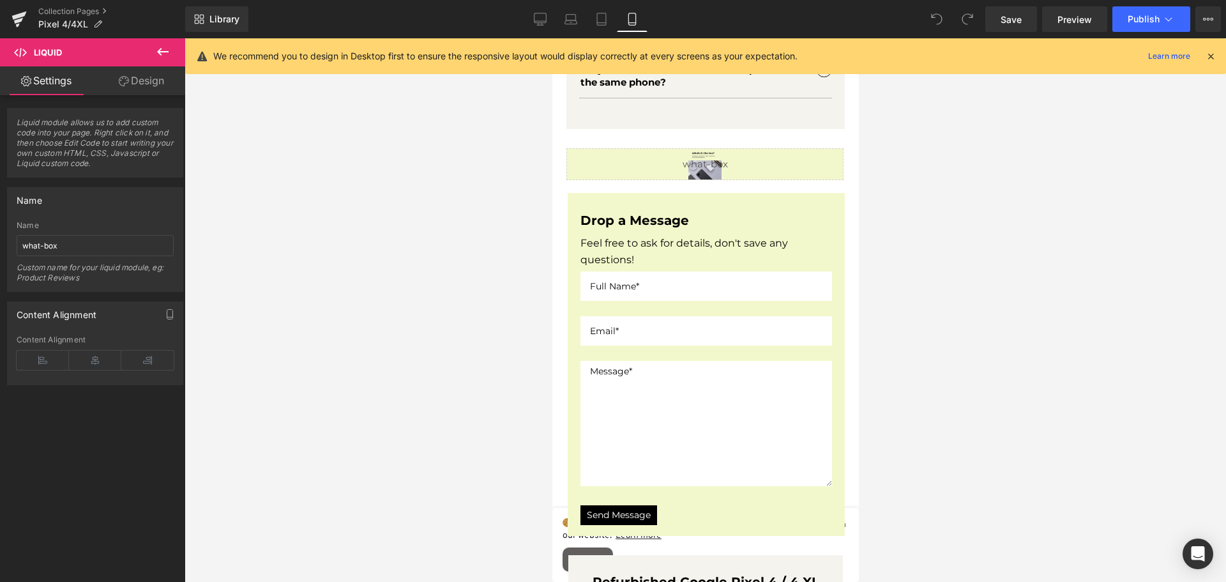
scroll to position [766, 0]
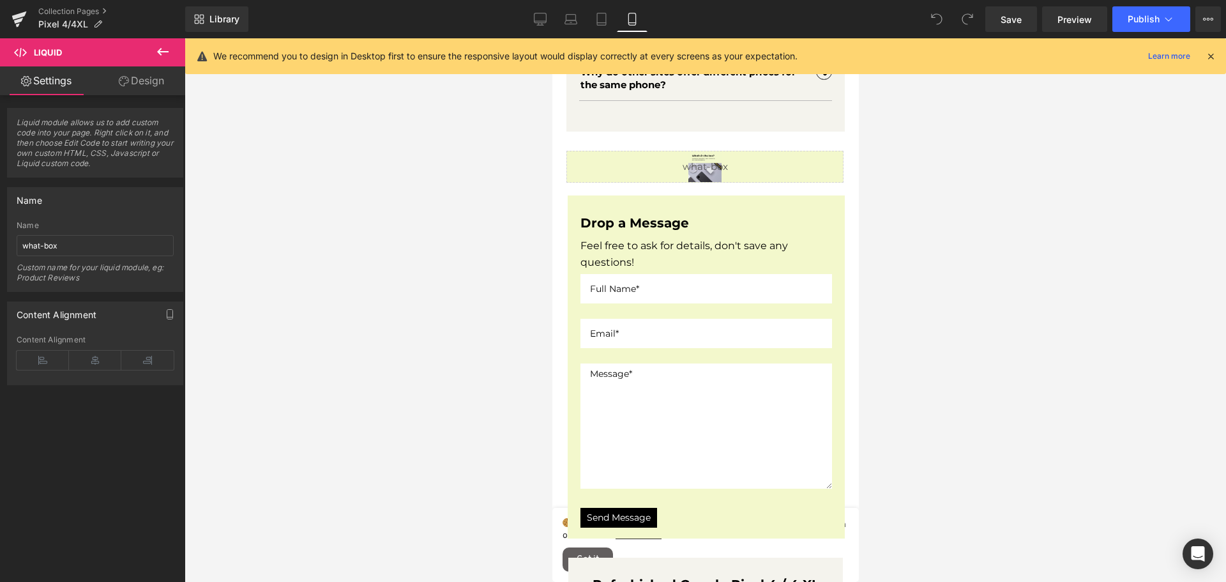
click at [160, 46] on icon at bounding box center [162, 51] width 15 height 15
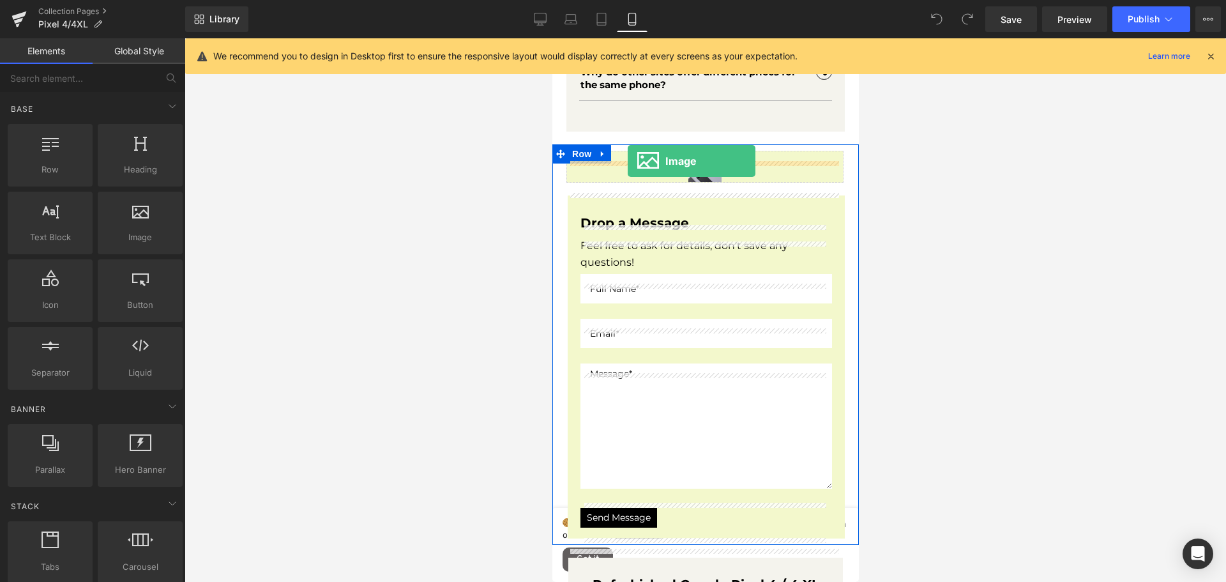
drag, startPoint x: 686, startPoint y: 270, endPoint x: 627, endPoint y: 161, distance: 124.3
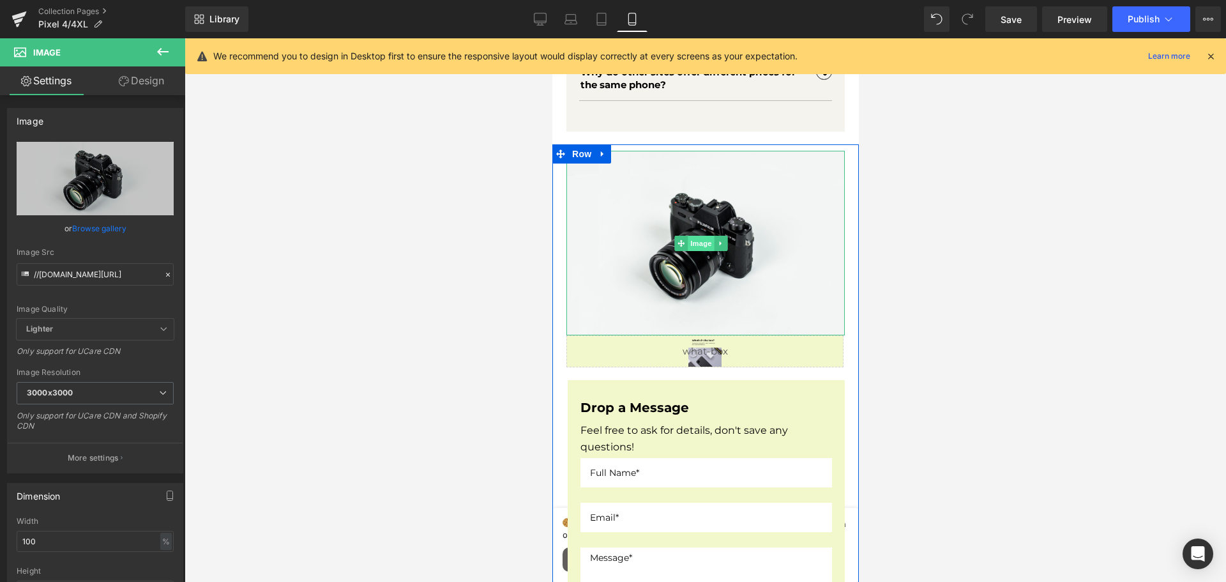
click at [697, 248] on span "Image" at bounding box center [700, 243] width 27 height 15
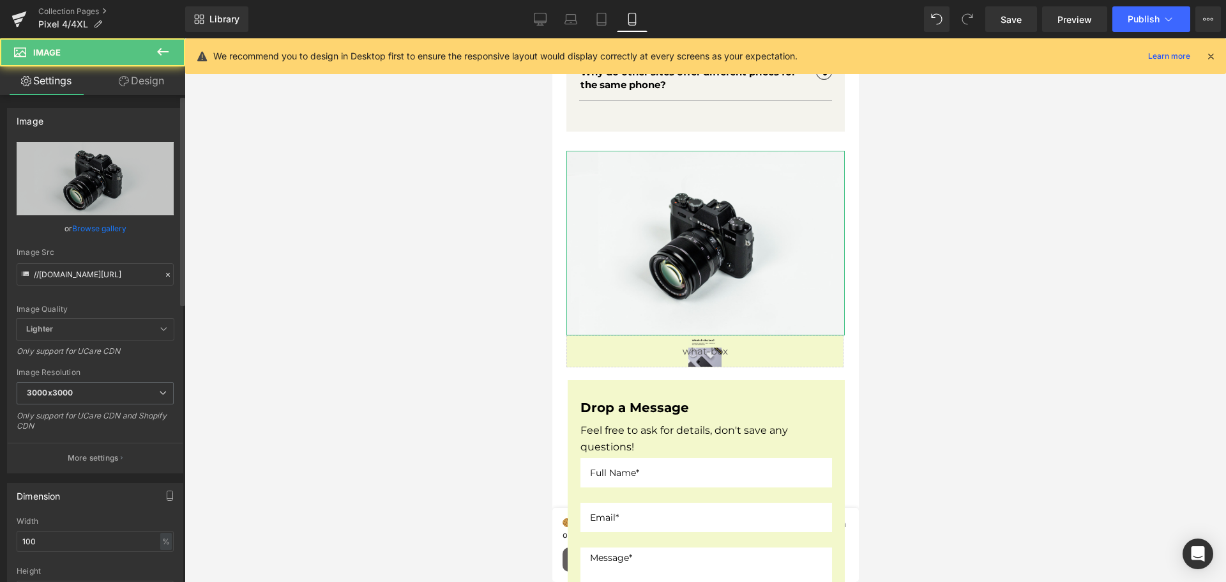
click at [75, 227] on link "Browse gallery" at bounding box center [99, 228] width 54 height 22
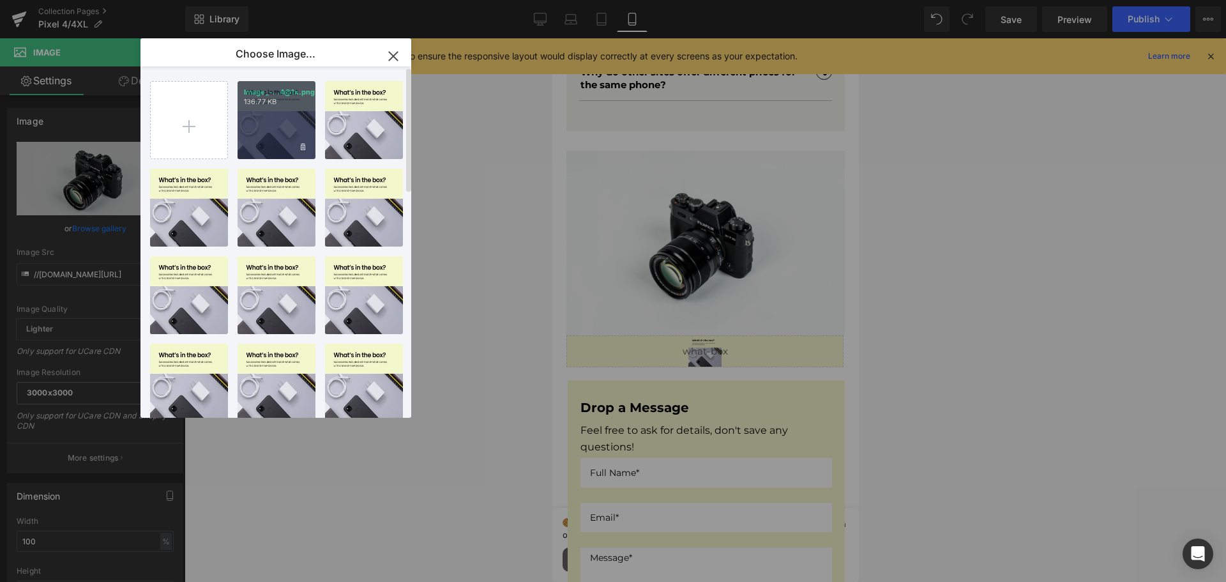
click at [271, 146] on div "Image_-...4@1x.png 136.77 KB" at bounding box center [276, 120] width 78 height 78
type input "[URL][DOMAIN_NAME]"
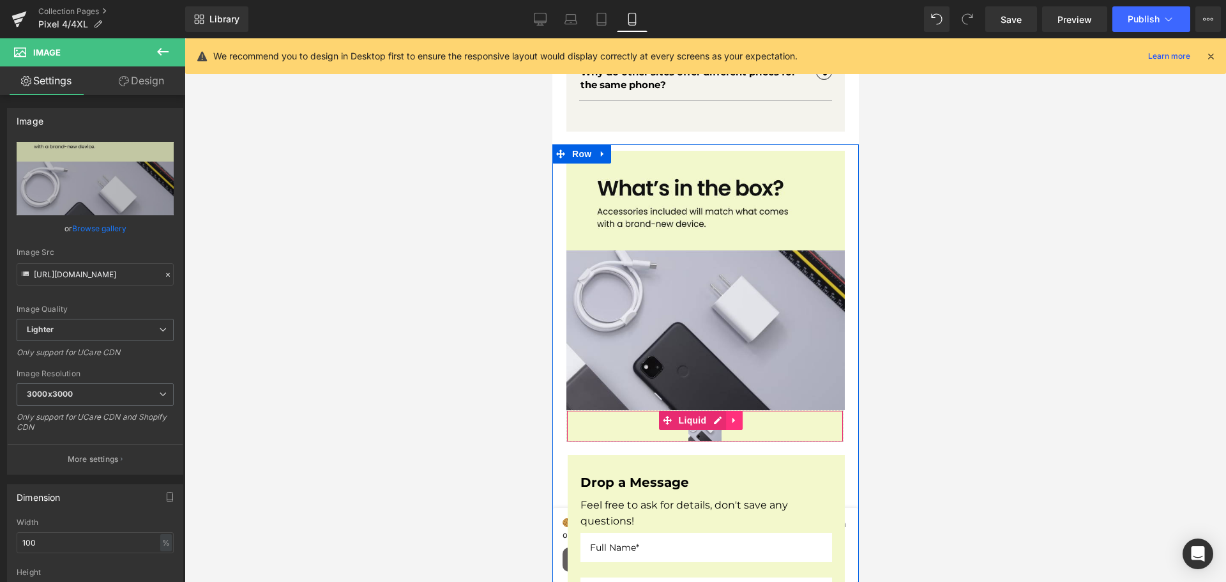
click at [730, 419] on icon at bounding box center [733, 420] width 9 height 10
click at [739, 417] on icon at bounding box center [741, 420] width 9 height 10
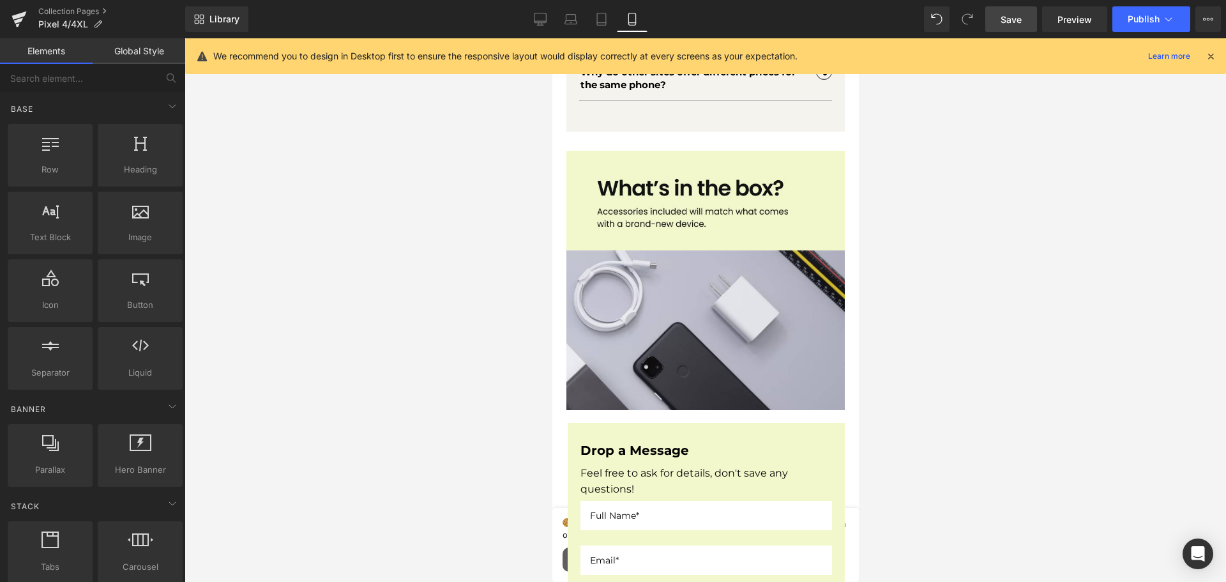
click at [1013, 20] on span "Save" at bounding box center [1010, 19] width 21 height 13
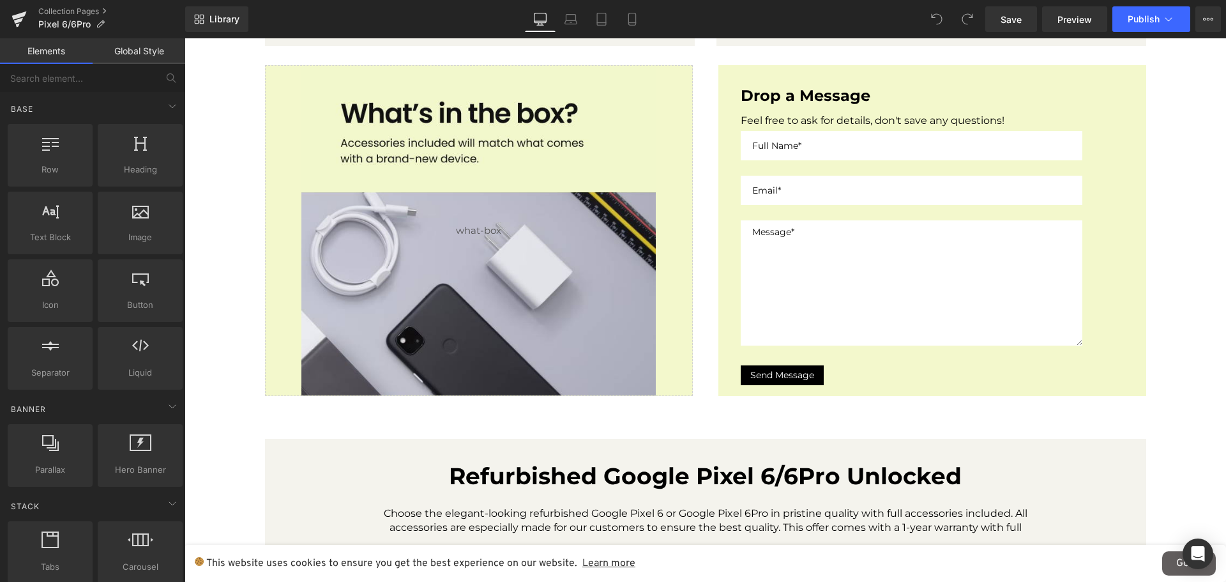
scroll to position [1085, 0]
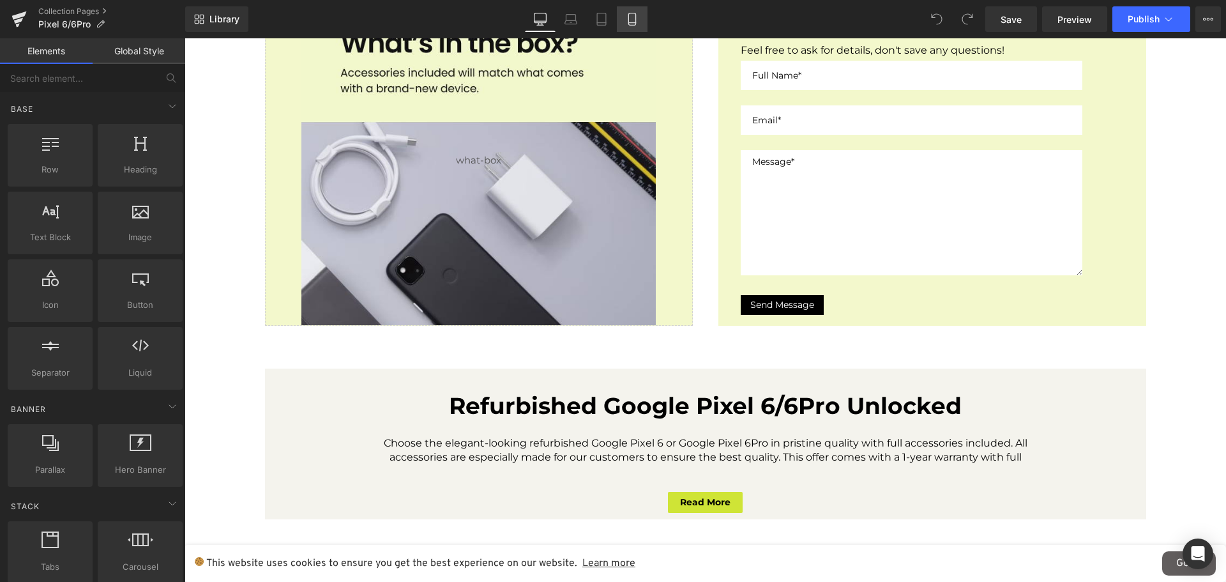
click at [638, 22] on icon at bounding box center [632, 19] width 13 height 13
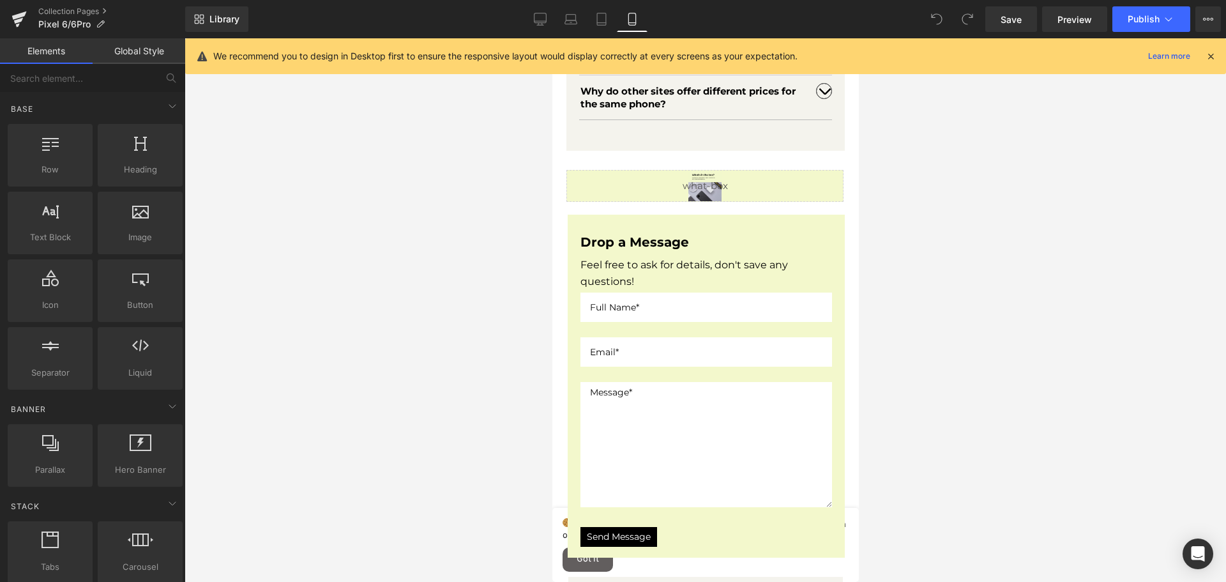
scroll to position [1021, 0]
click at [714, 189] on div "Liquid" at bounding box center [704, 186] width 277 height 32
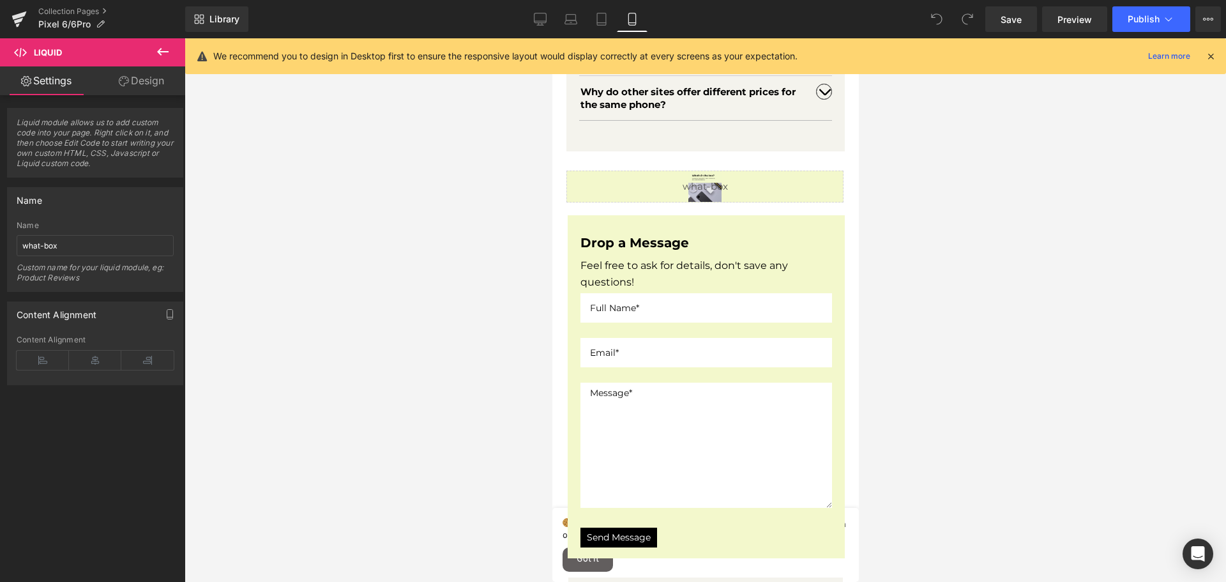
click at [163, 52] on icon at bounding box center [162, 52] width 11 height 8
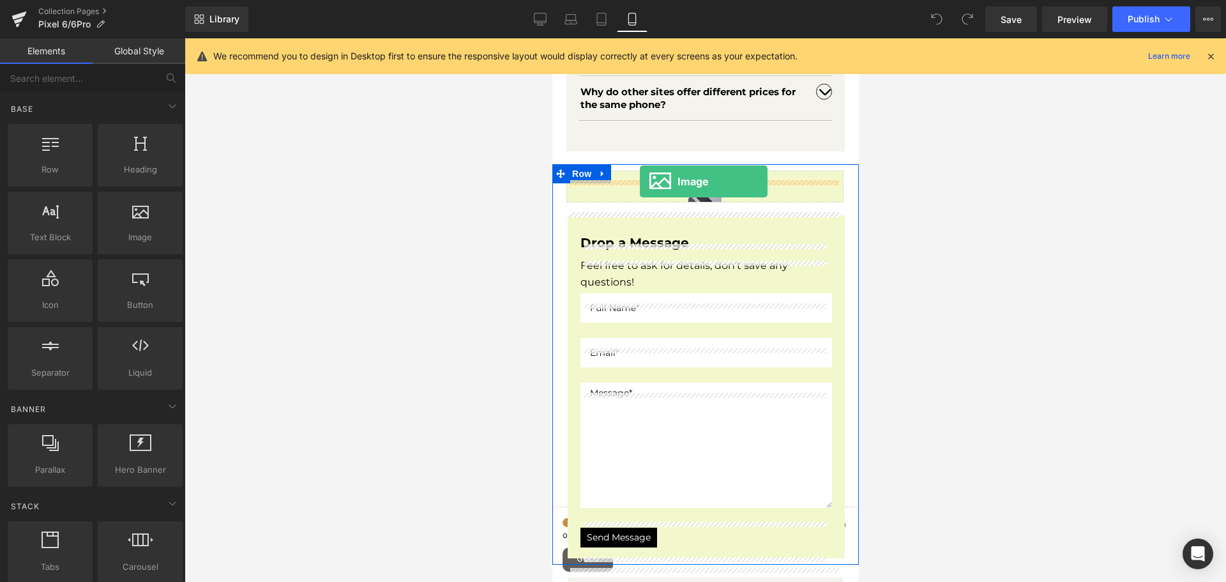
drag, startPoint x: 687, startPoint y: 262, endPoint x: 639, endPoint y: 181, distance: 94.2
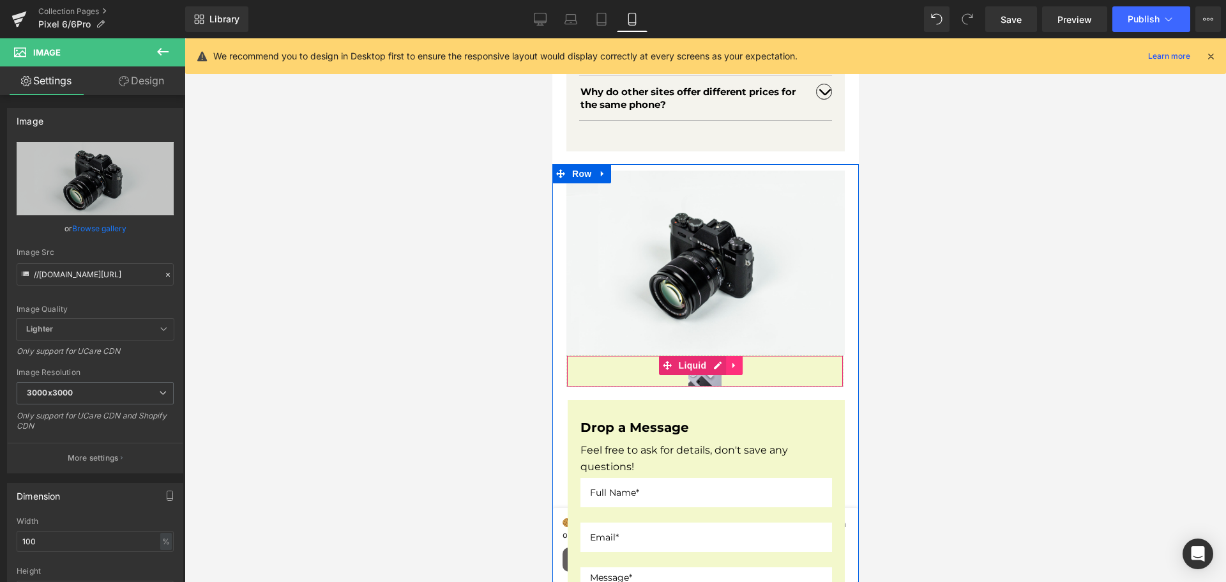
click at [730, 366] on icon at bounding box center [733, 365] width 9 height 10
click at [737, 368] on icon at bounding box center [741, 365] width 9 height 9
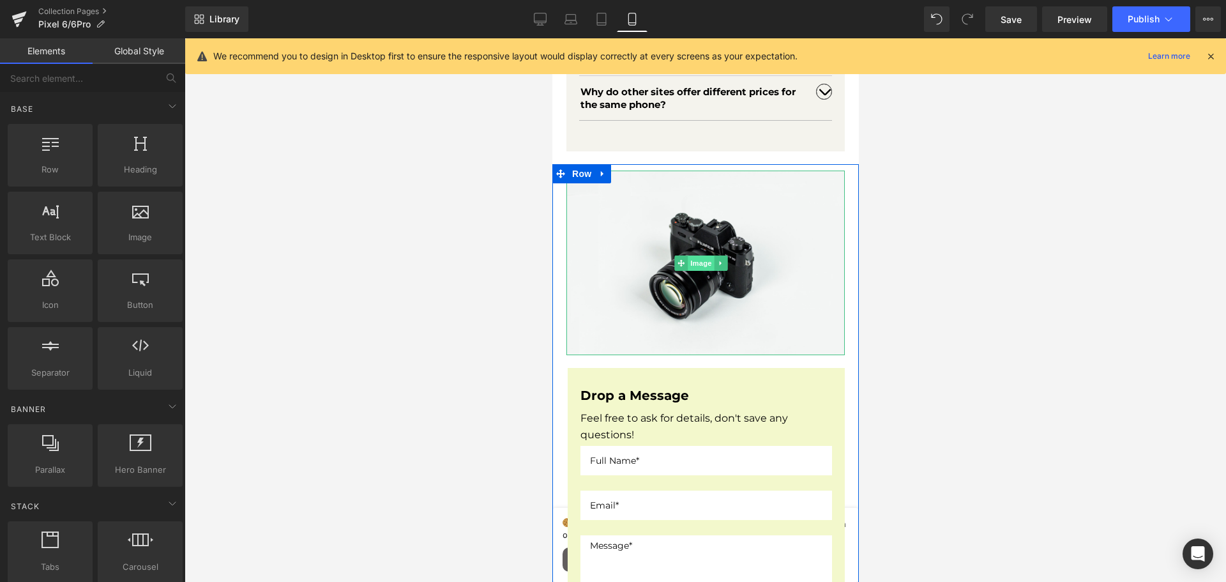
click at [702, 271] on span "Image" at bounding box center [700, 262] width 27 height 15
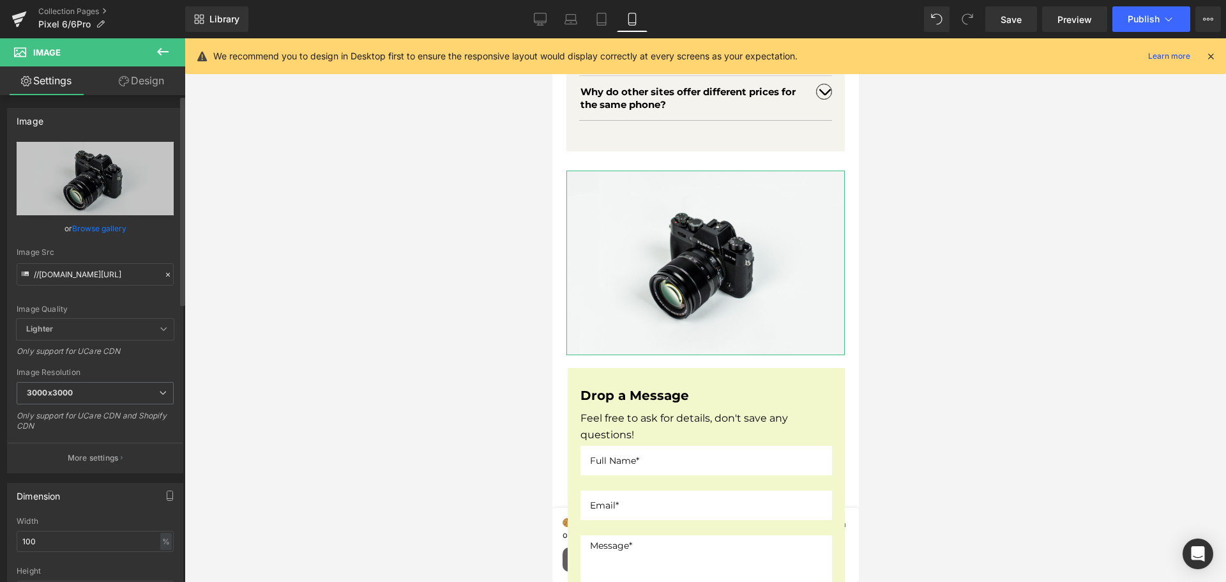
click at [94, 227] on link "Browse gallery" at bounding box center [99, 228] width 54 height 22
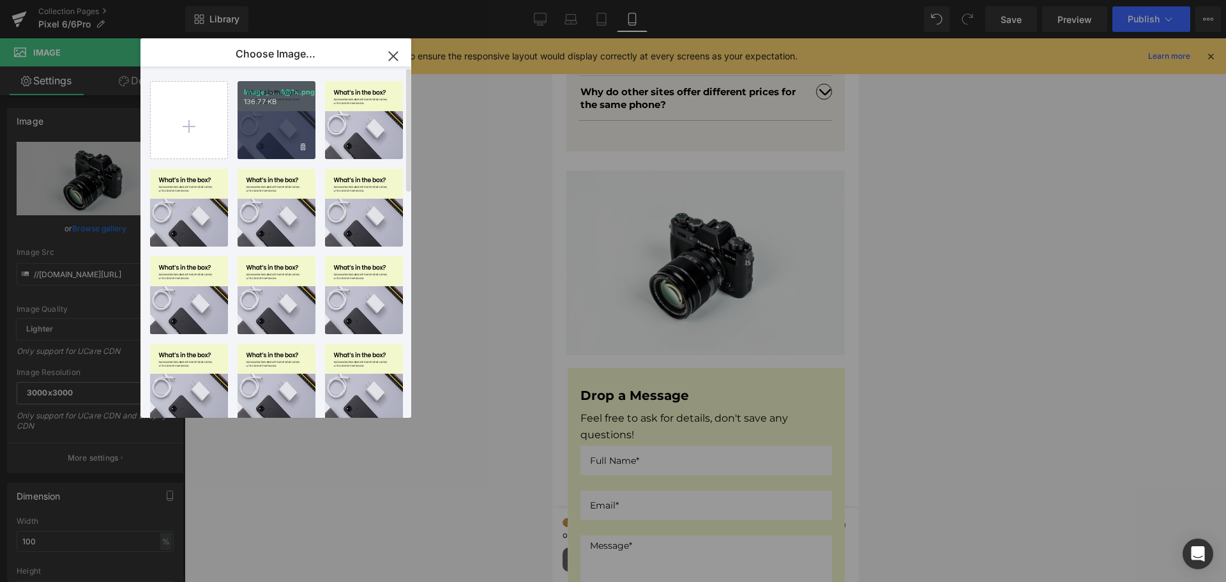
click at [281, 113] on div "Image_-...4@1x.png 136.77 KB" at bounding box center [276, 120] width 78 height 78
type input "[URL][DOMAIN_NAME]"
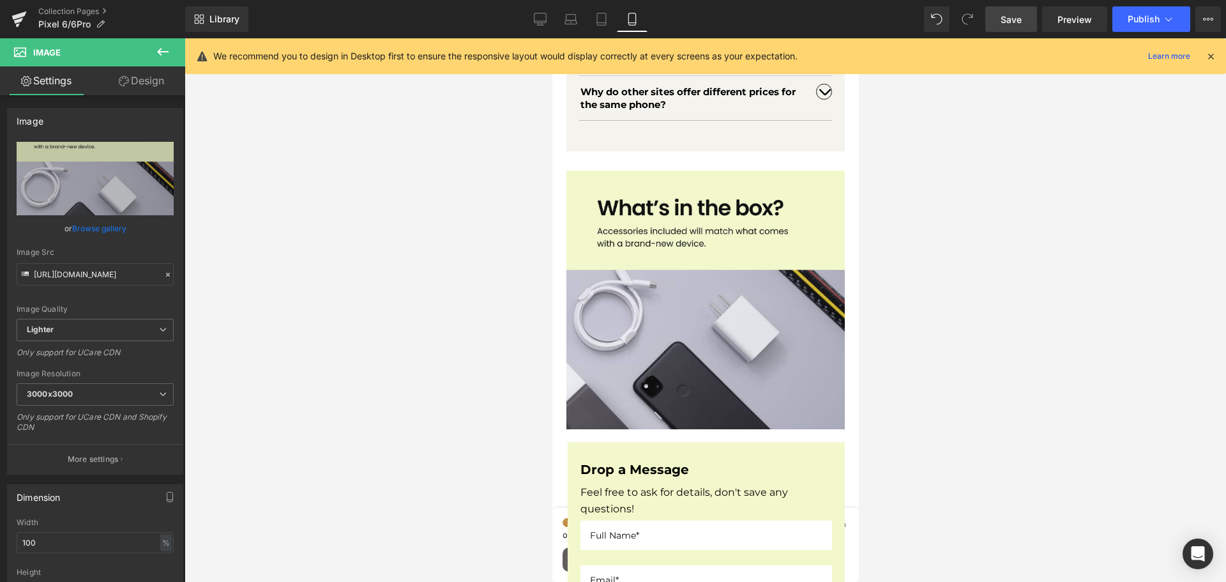
click at [990, 19] on link "Save" at bounding box center [1011, 19] width 52 height 26
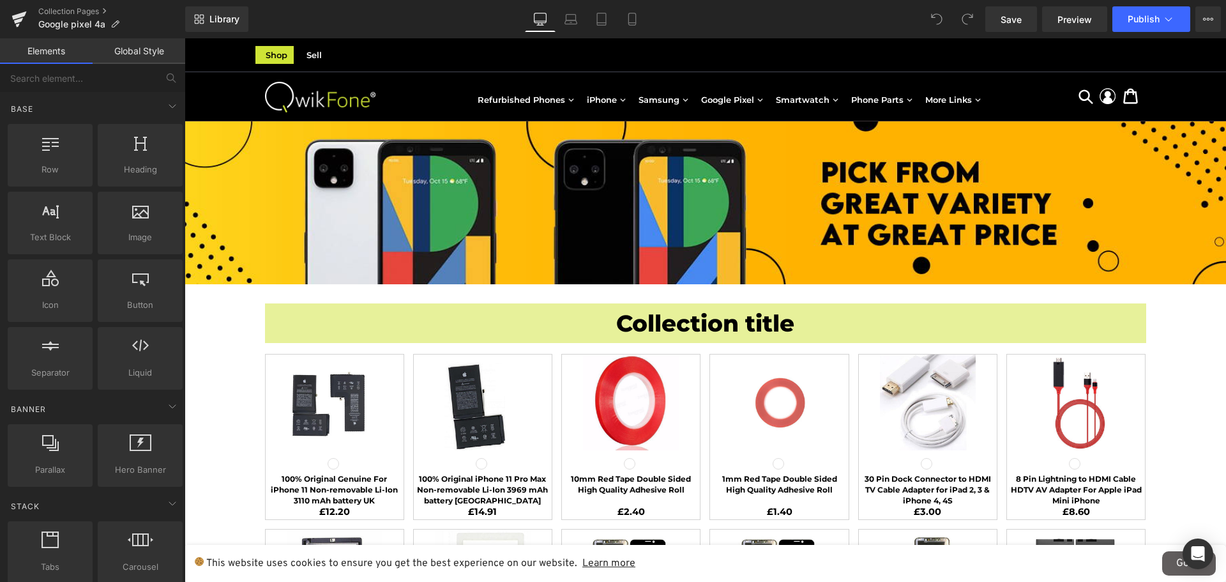
click at [649, 19] on div "Library Desktop Desktop Laptop Tablet Mobile Save Preview Publish Scheduled Vie…" at bounding box center [705, 19] width 1041 height 26
click at [631, 20] on icon at bounding box center [632, 19] width 13 height 13
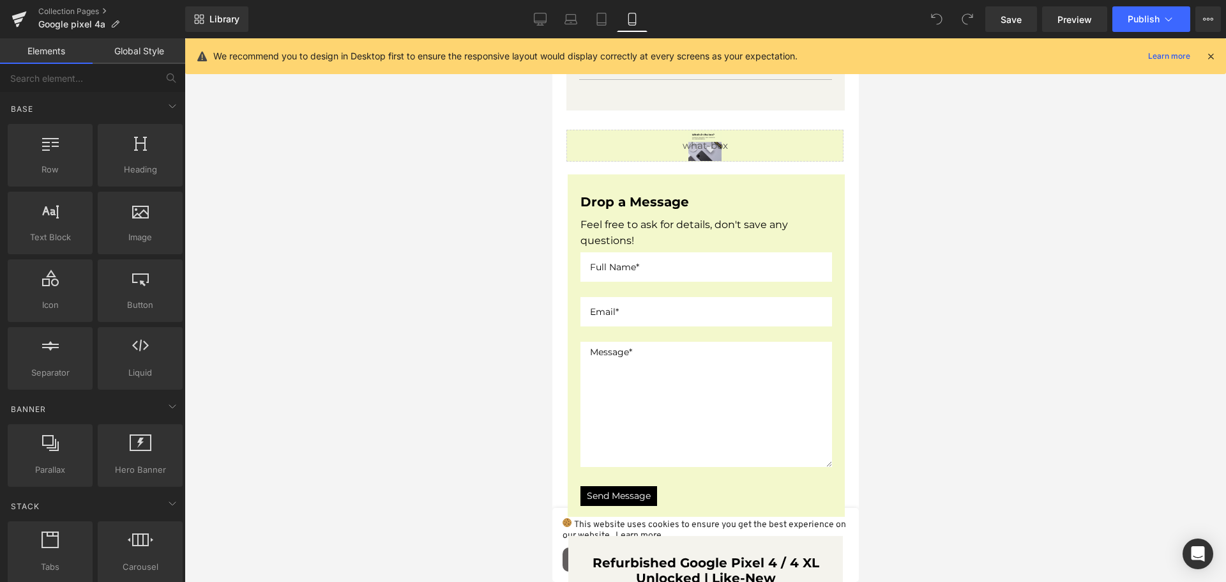
scroll to position [3122, 0]
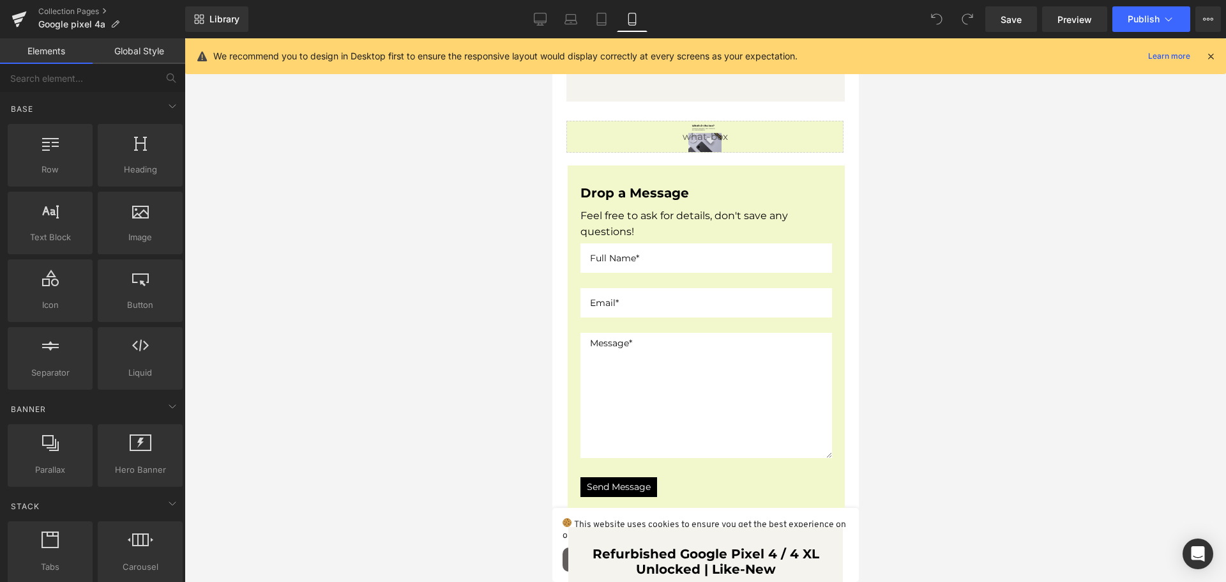
click at [741, 152] on div "Liquid" at bounding box center [704, 137] width 277 height 32
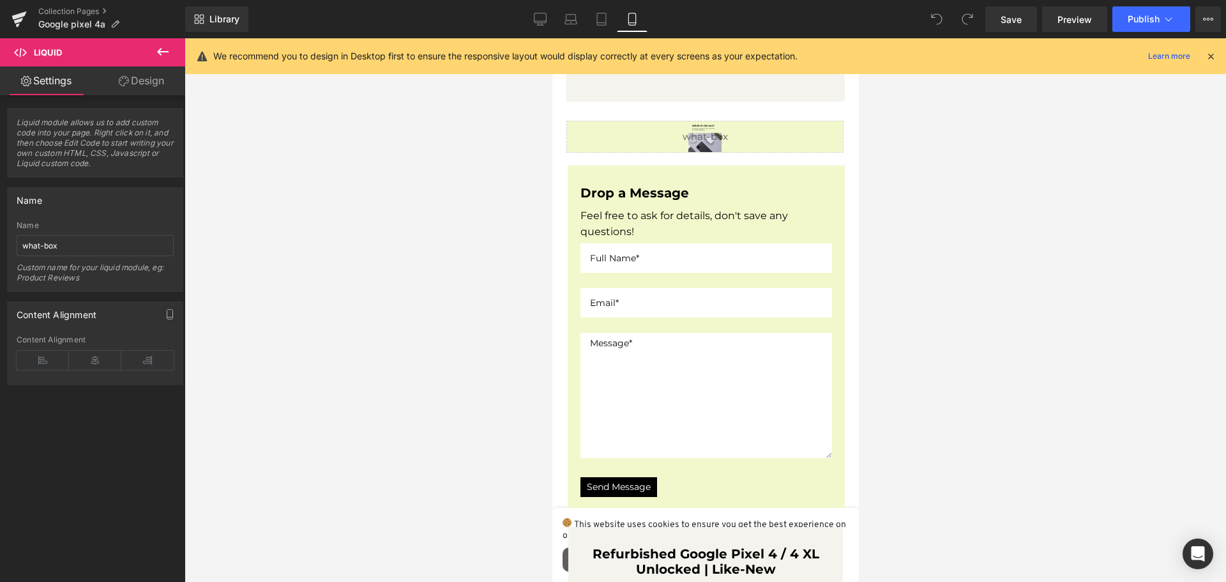
click at [164, 46] on icon at bounding box center [162, 51] width 15 height 15
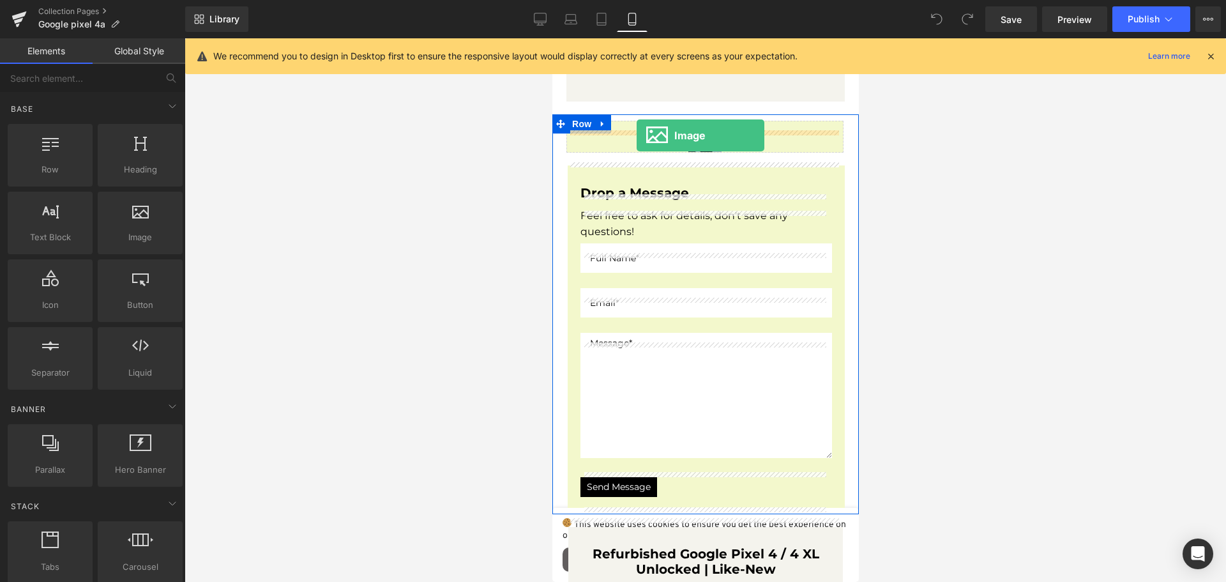
drag, startPoint x: 683, startPoint y: 267, endPoint x: 636, endPoint y: 135, distance: 139.7
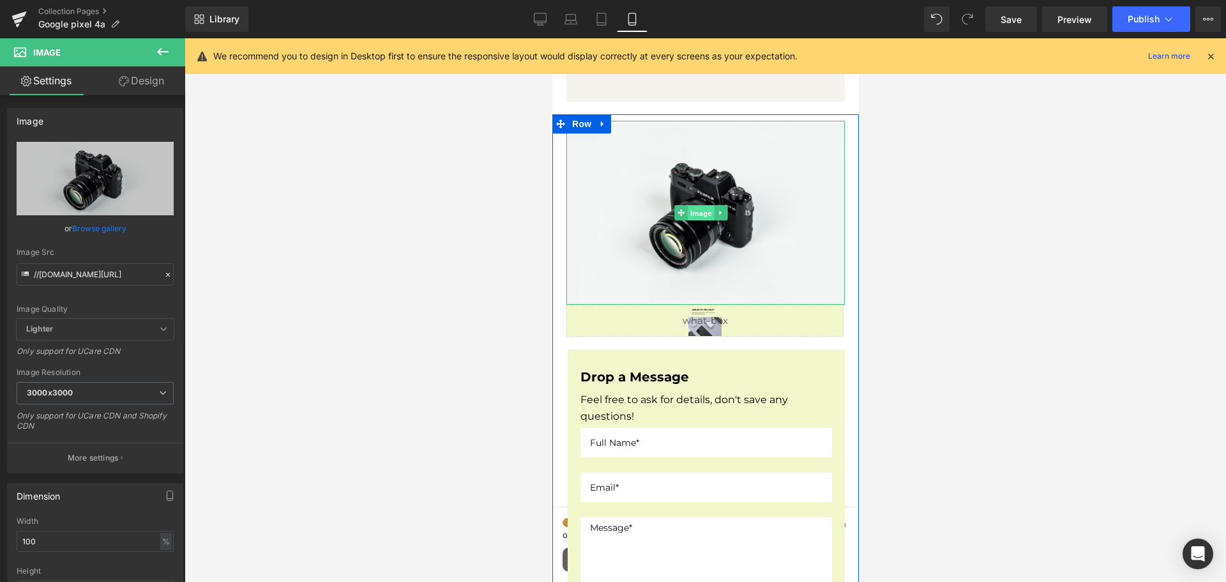
click at [693, 221] on span "Image" at bounding box center [700, 213] width 27 height 15
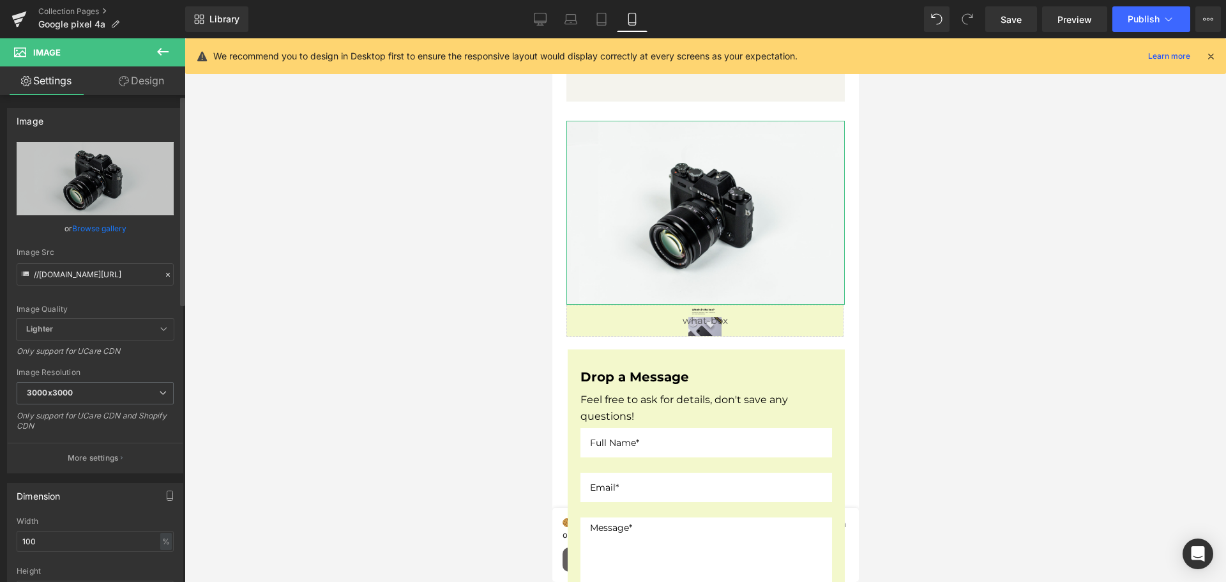
click at [91, 224] on link "Browse gallery" at bounding box center [99, 228] width 54 height 22
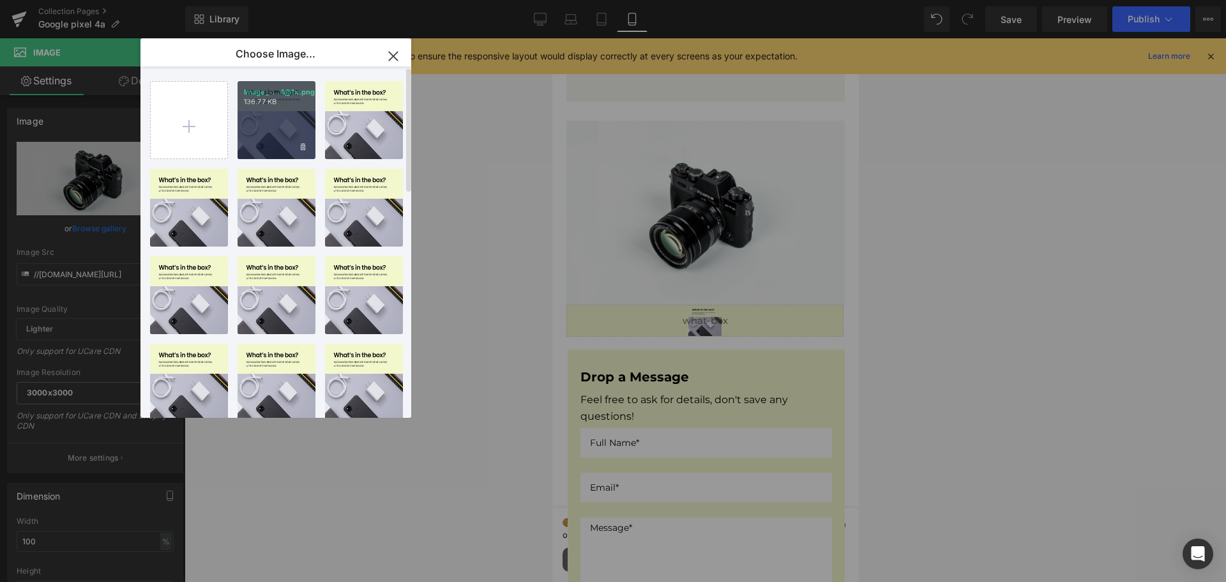
click at [299, 118] on div "Image_-...4@1x.png 136.77 KB" at bounding box center [276, 120] width 78 height 78
type input "[URL][DOMAIN_NAME]"
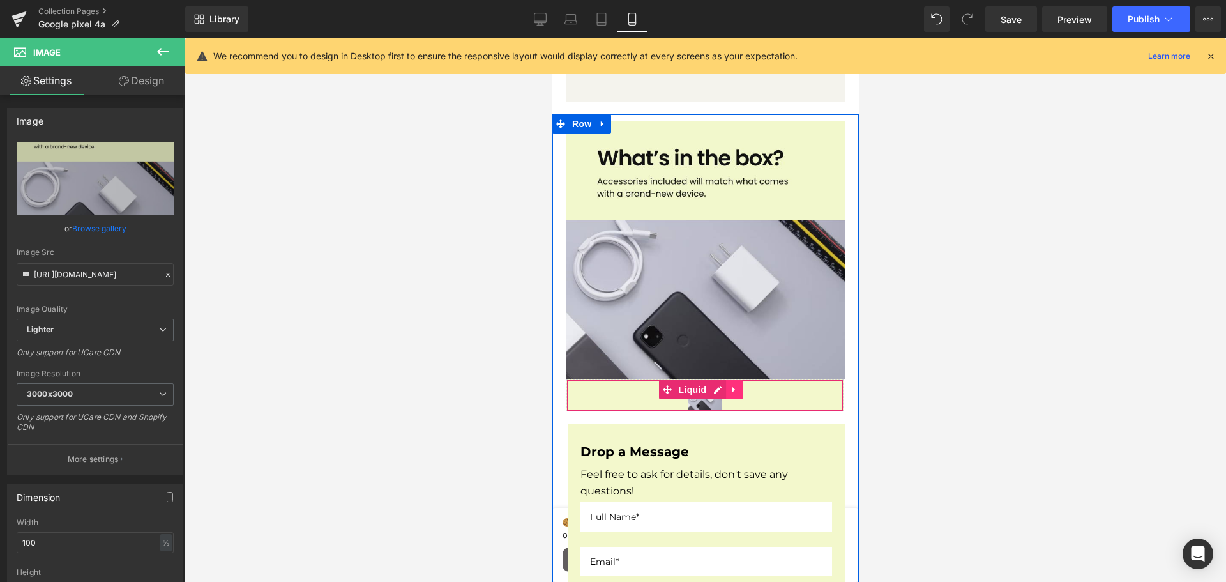
click at [736, 394] on icon at bounding box center [733, 389] width 9 height 10
click at [744, 392] on icon at bounding box center [741, 389] width 9 height 9
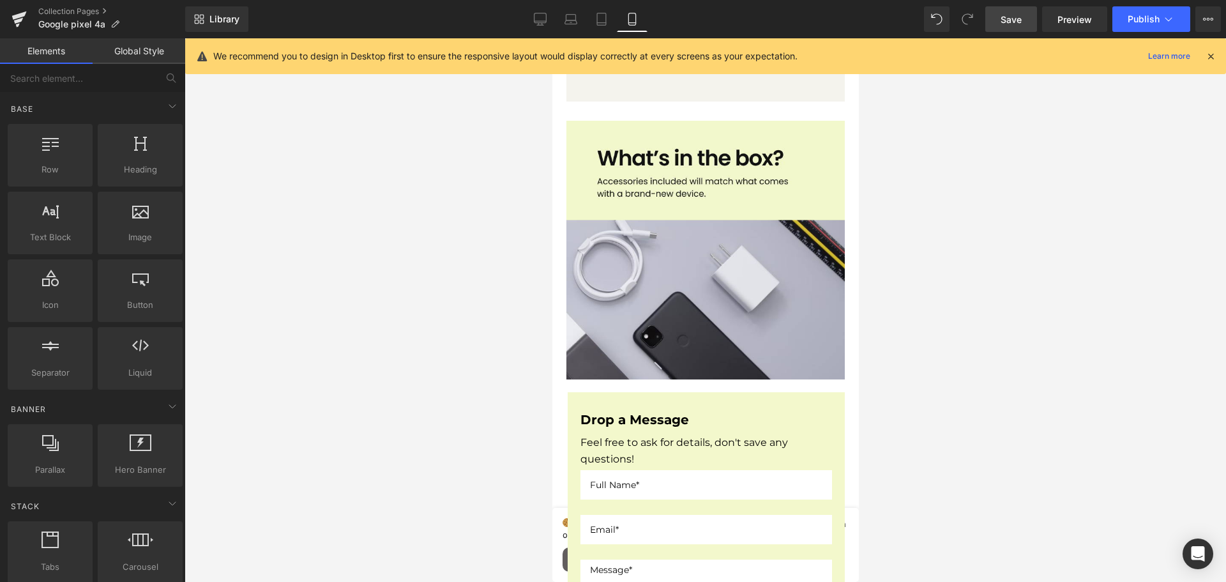
click at [1005, 17] on span "Save" at bounding box center [1010, 19] width 21 height 13
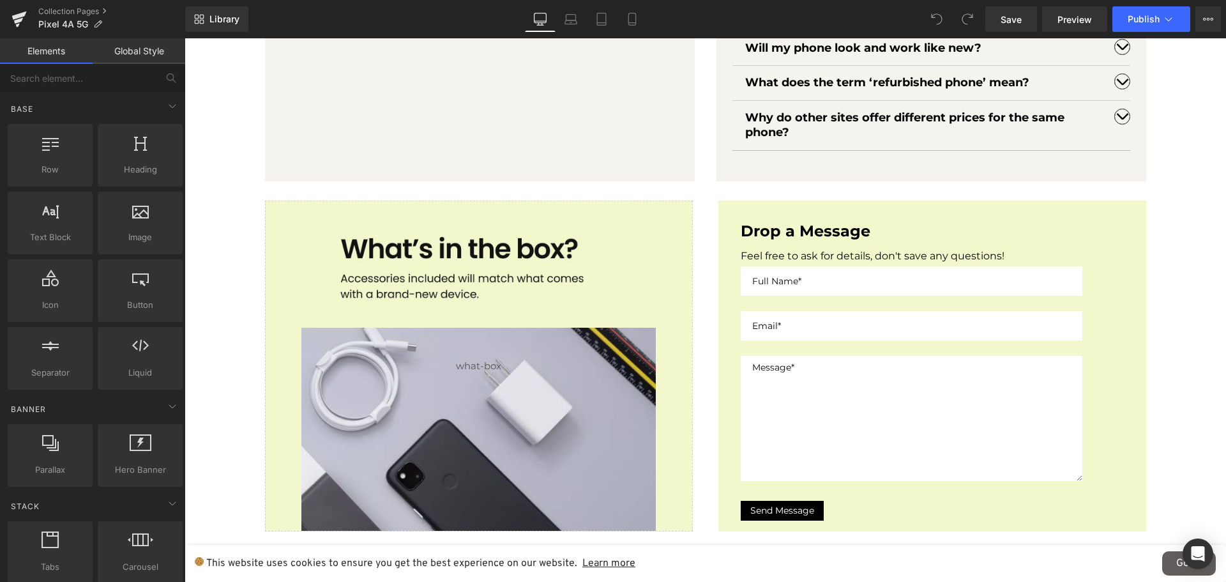
scroll to position [1596, 0]
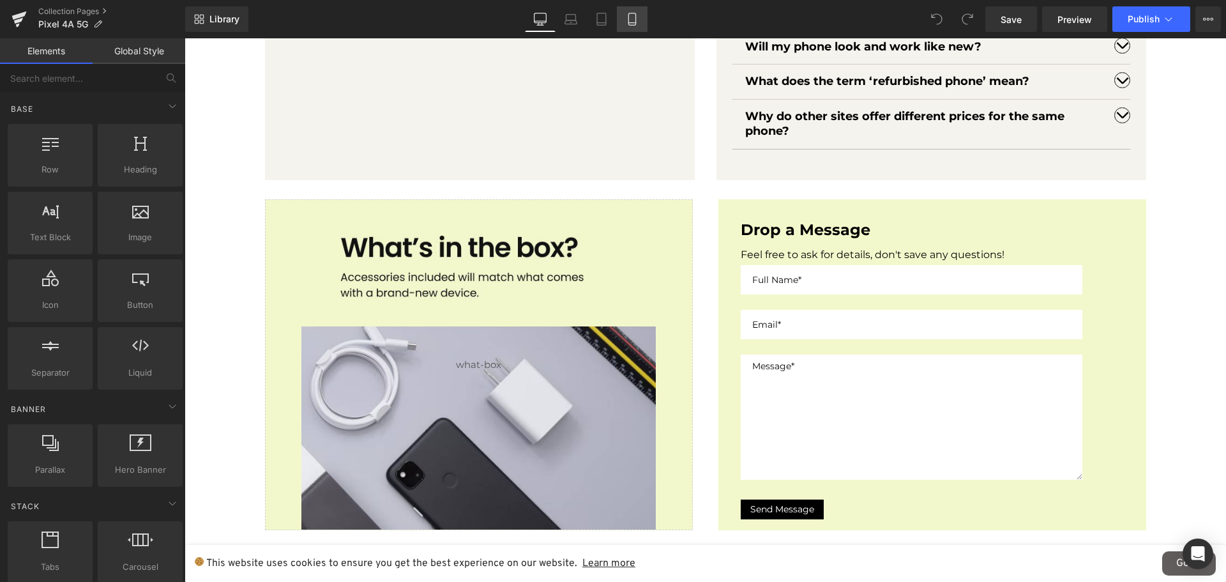
click at [635, 11] on link "Mobile" at bounding box center [632, 19] width 31 height 26
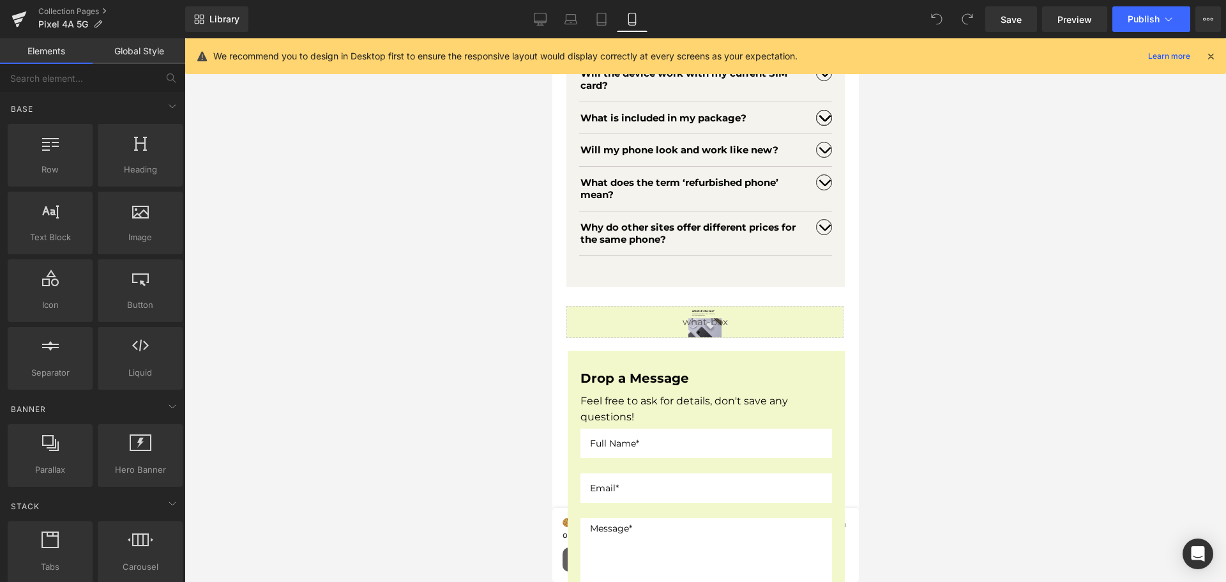
scroll to position [3064, 0]
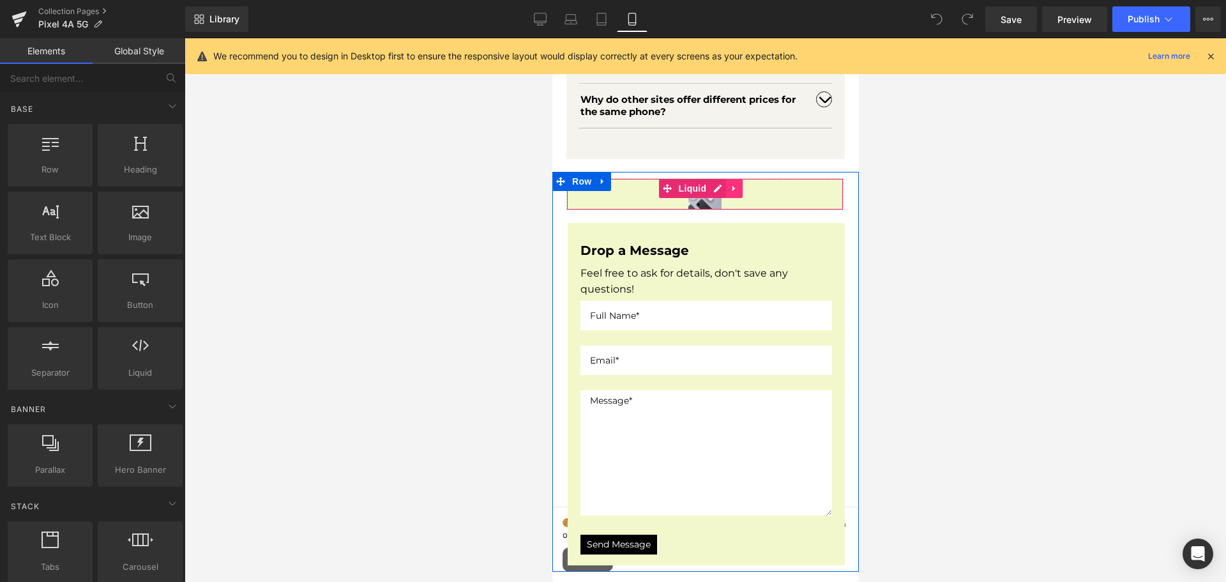
click at [734, 191] on icon at bounding box center [733, 188] width 3 height 6
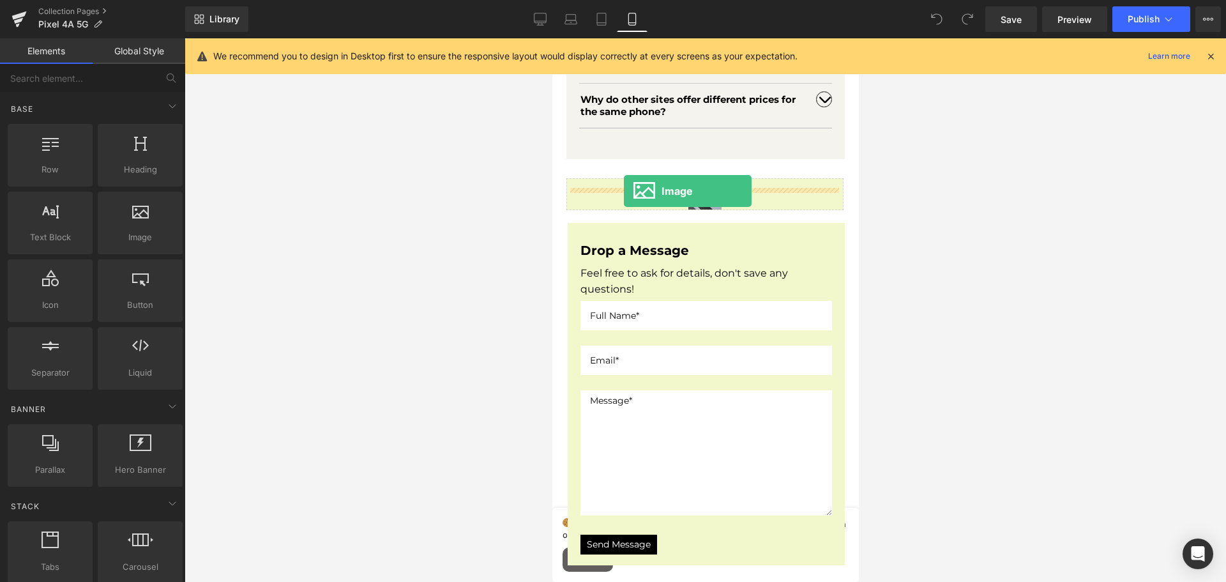
drag, startPoint x: 682, startPoint y: 257, endPoint x: 623, endPoint y: 191, distance: 89.1
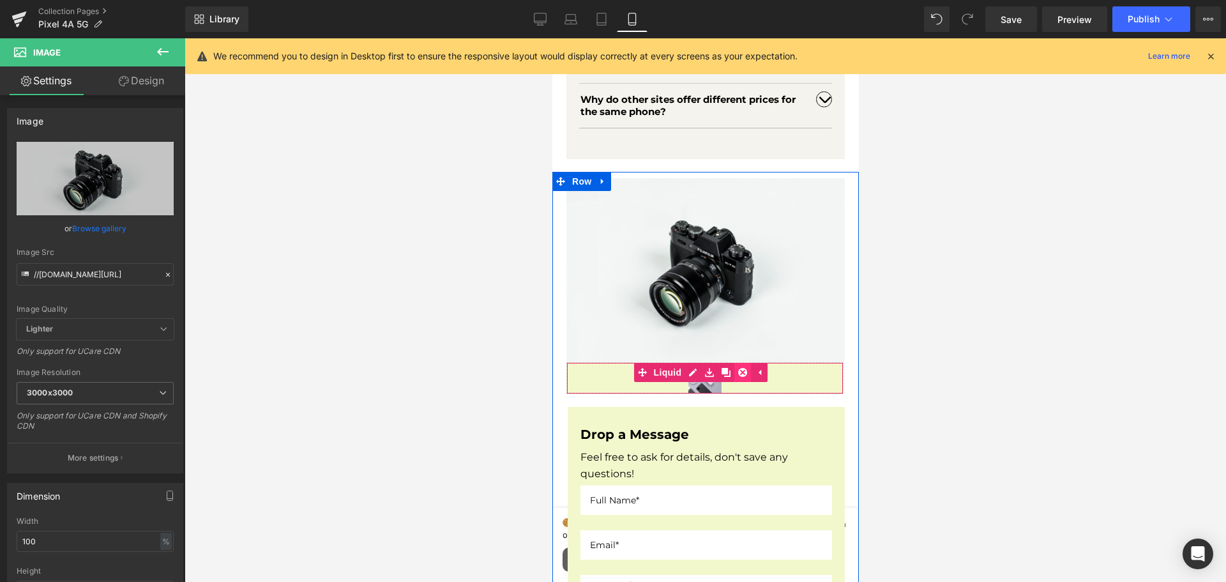
click at [742, 375] on icon at bounding box center [741, 372] width 9 height 9
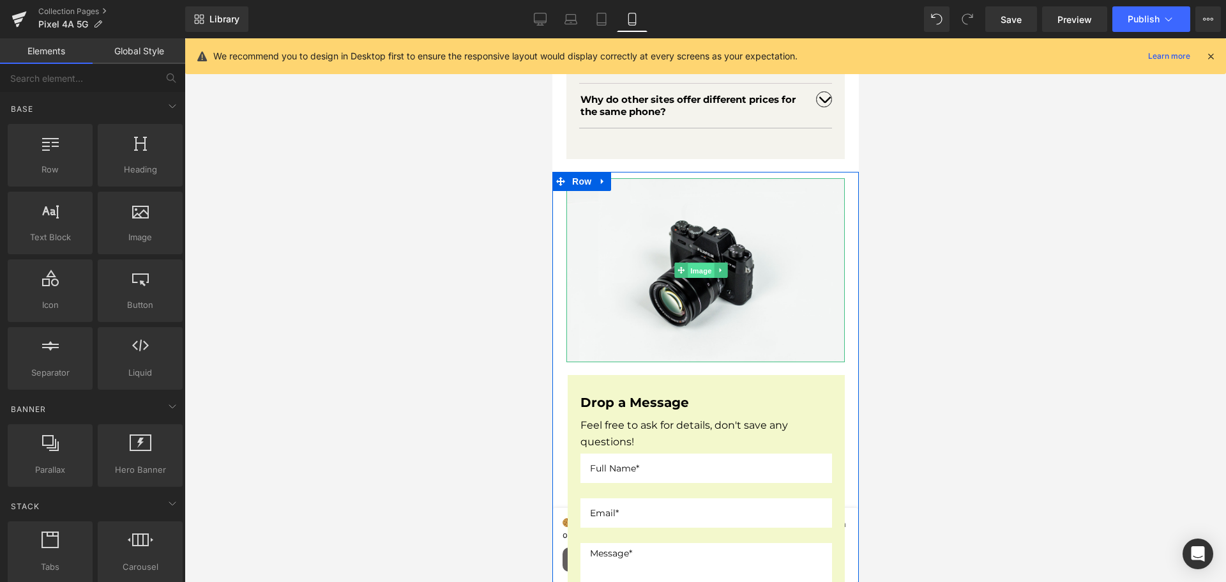
click at [698, 276] on span "Image" at bounding box center [700, 270] width 27 height 15
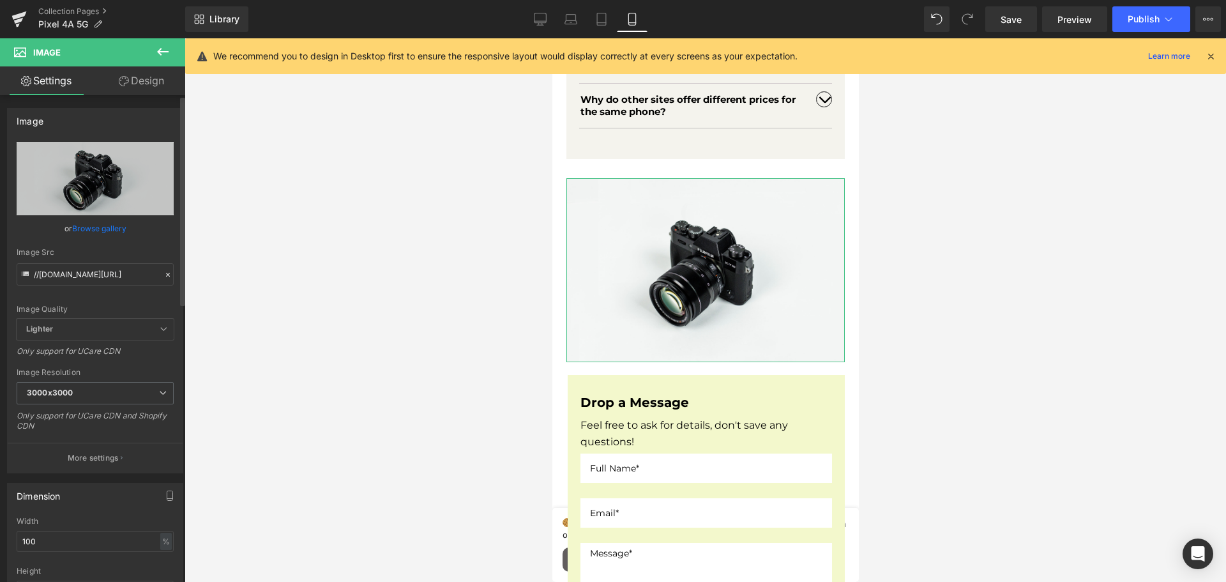
click at [103, 225] on link "Browse gallery" at bounding box center [99, 228] width 54 height 22
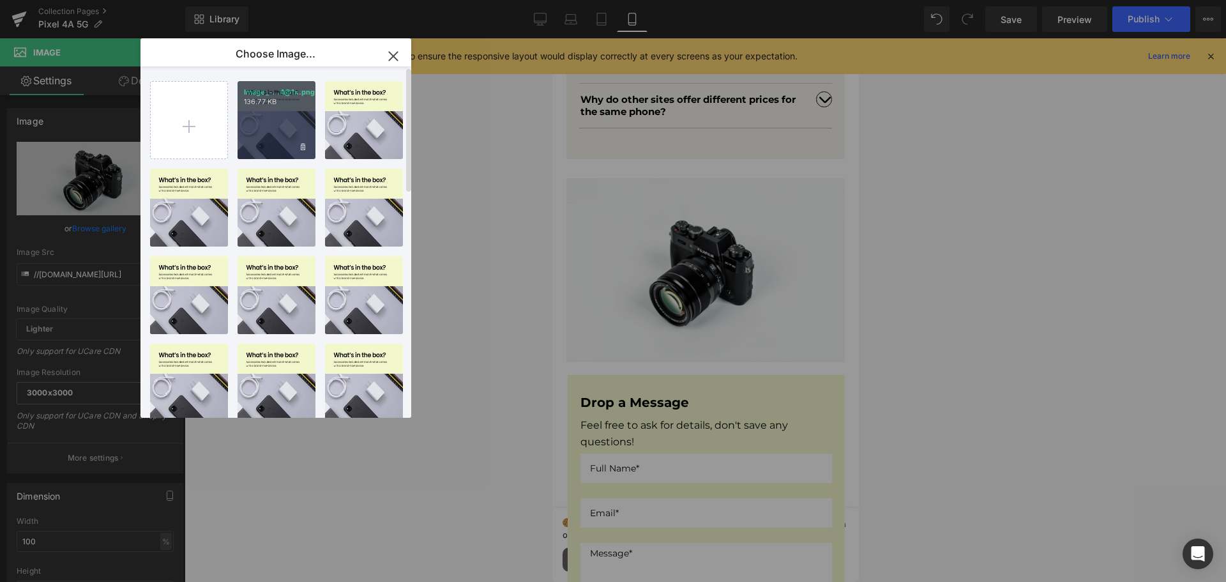
click at [266, 122] on div "Image_-...4@1x.png 136.77 KB" at bounding box center [276, 120] width 78 height 78
type input "[URL][DOMAIN_NAME]"
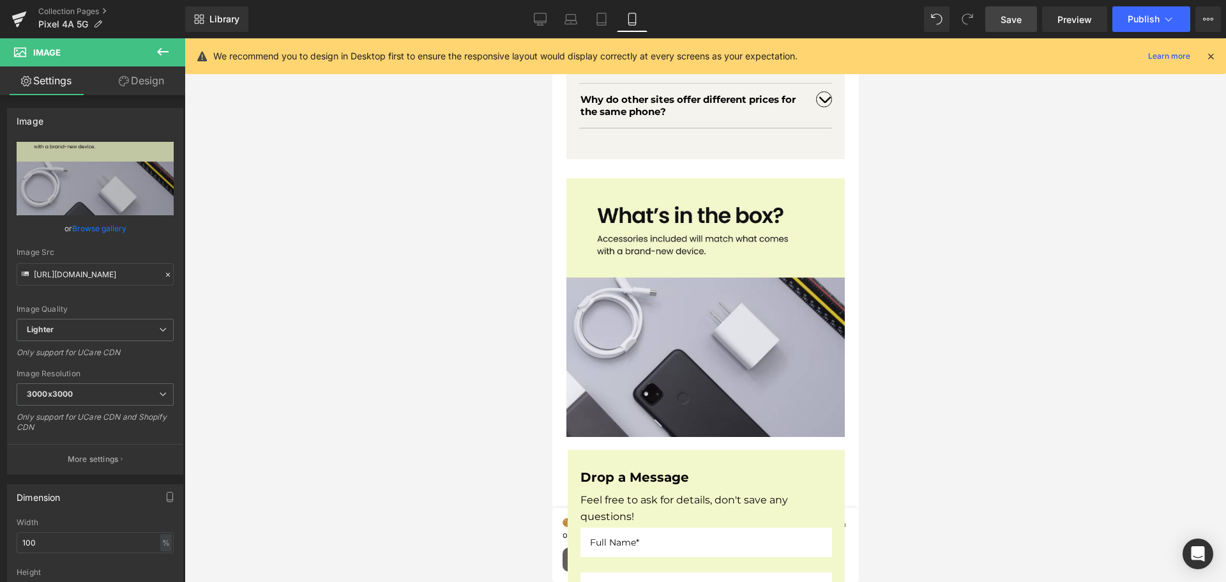
click at [1007, 26] on span "Save" at bounding box center [1010, 19] width 21 height 13
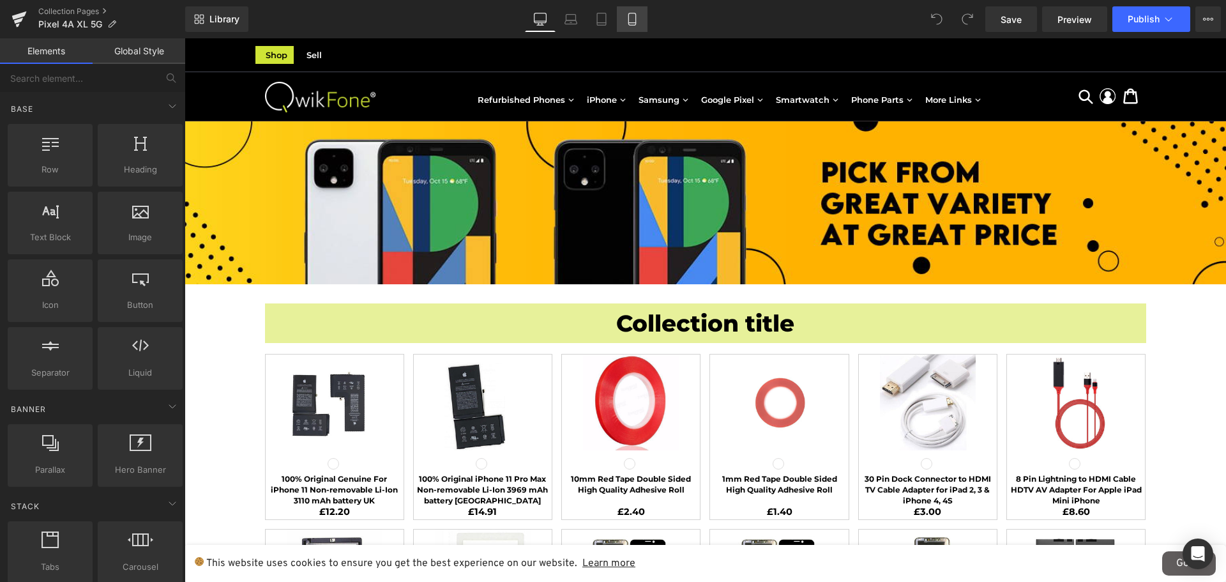
drag, startPoint x: 638, startPoint y: 20, endPoint x: 39, endPoint y: 175, distance: 619.0
click at [638, 20] on icon at bounding box center [632, 19] width 13 height 13
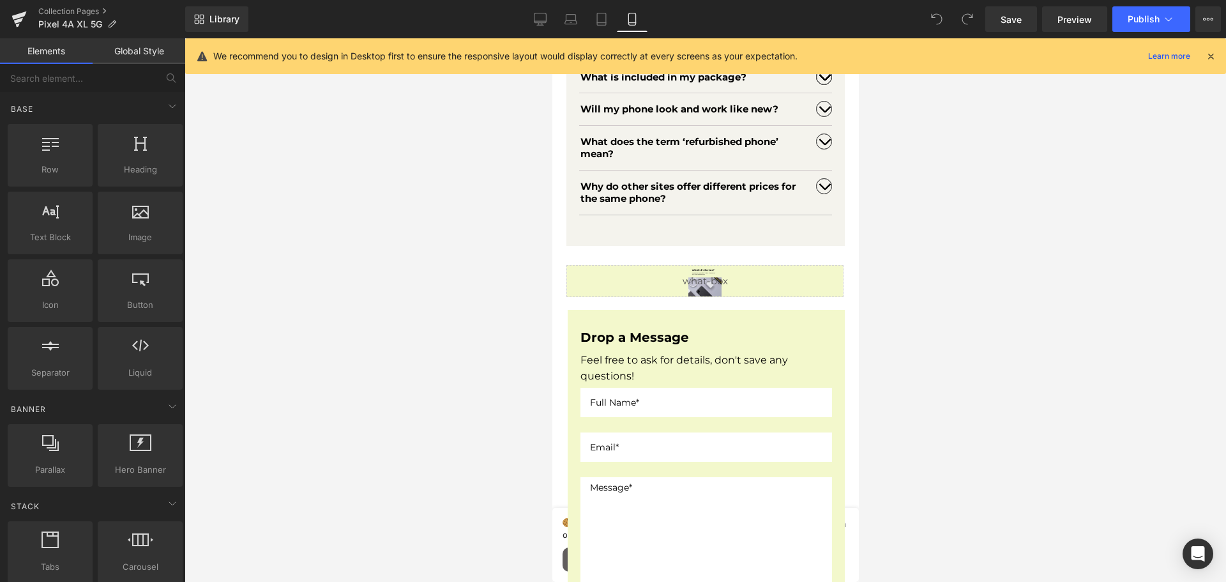
scroll to position [3000, 0]
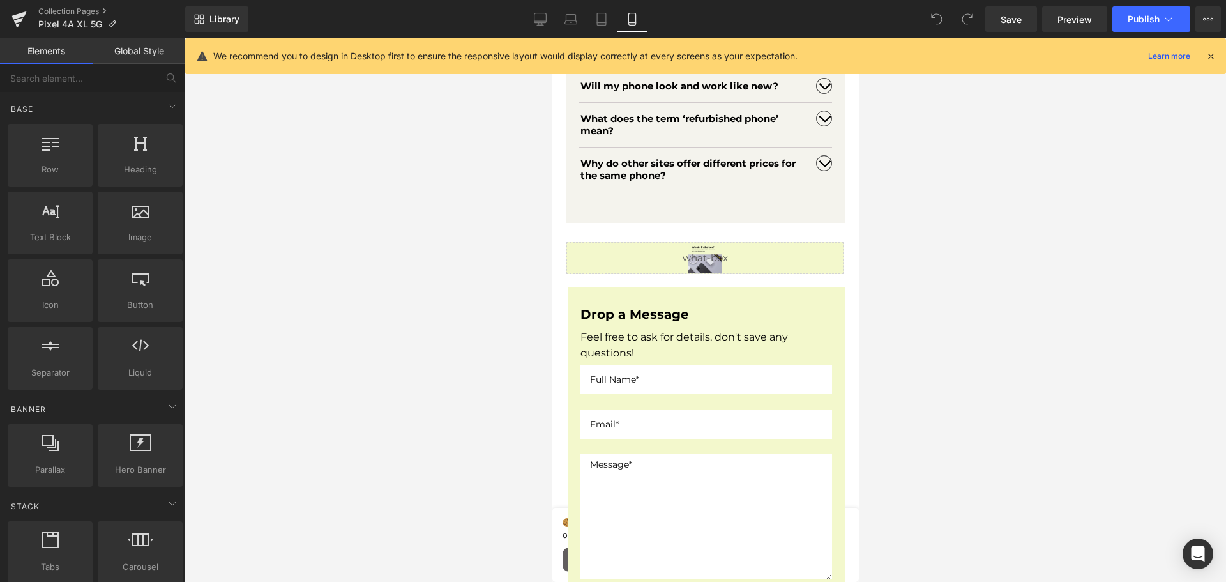
click at [736, 264] on div "Liquid" at bounding box center [704, 258] width 277 height 32
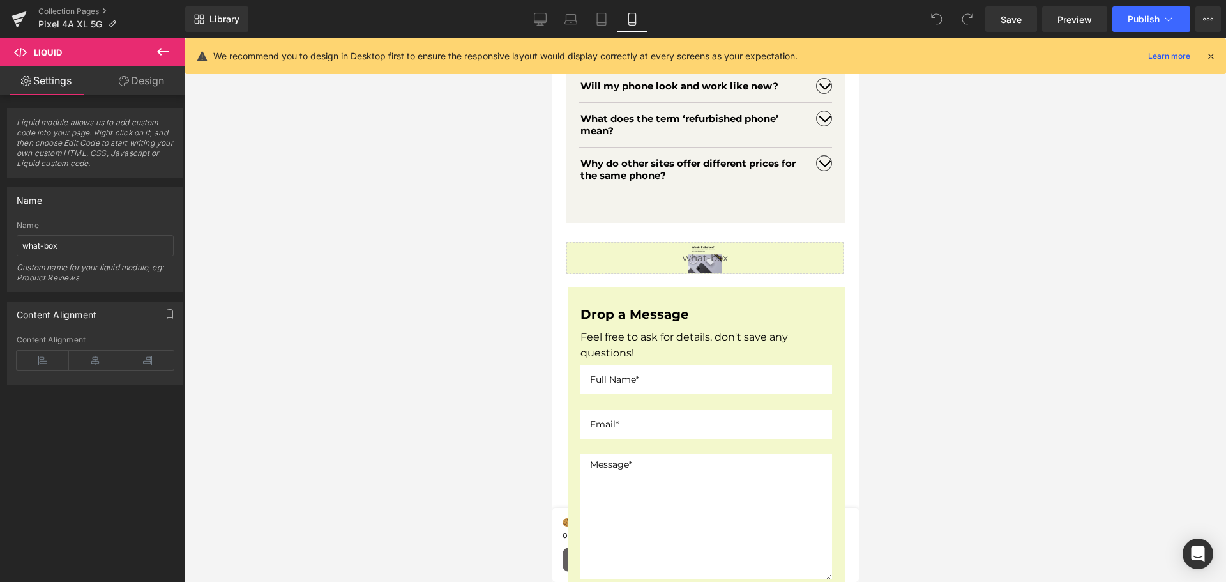
click at [155, 53] on icon at bounding box center [162, 51] width 15 height 15
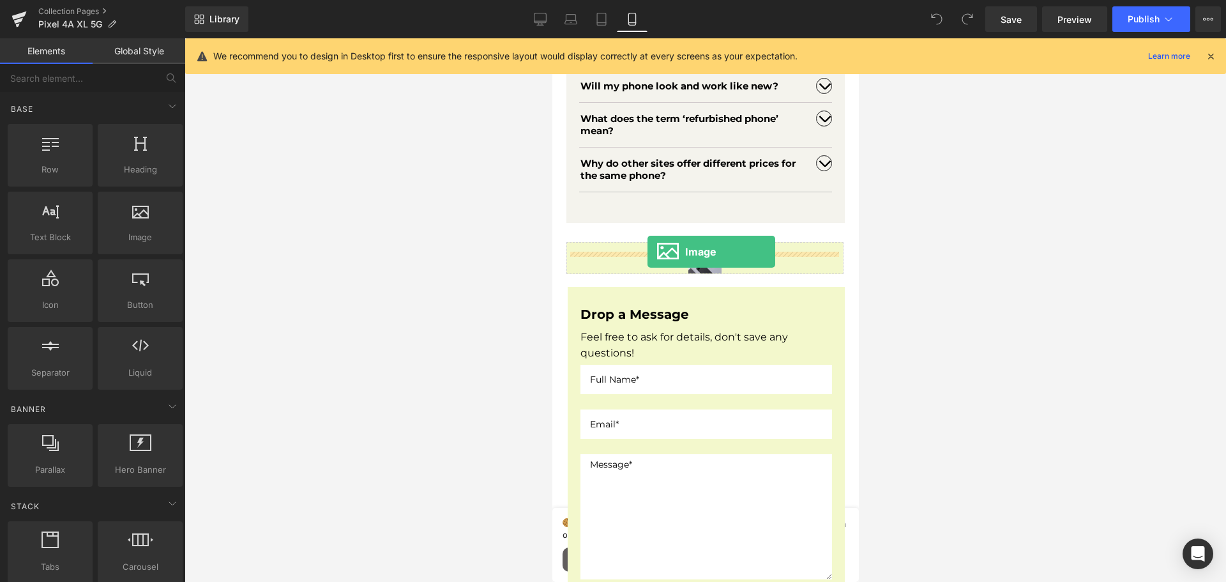
drag, startPoint x: 804, startPoint y: 262, endPoint x: 647, endPoint y: 252, distance: 158.0
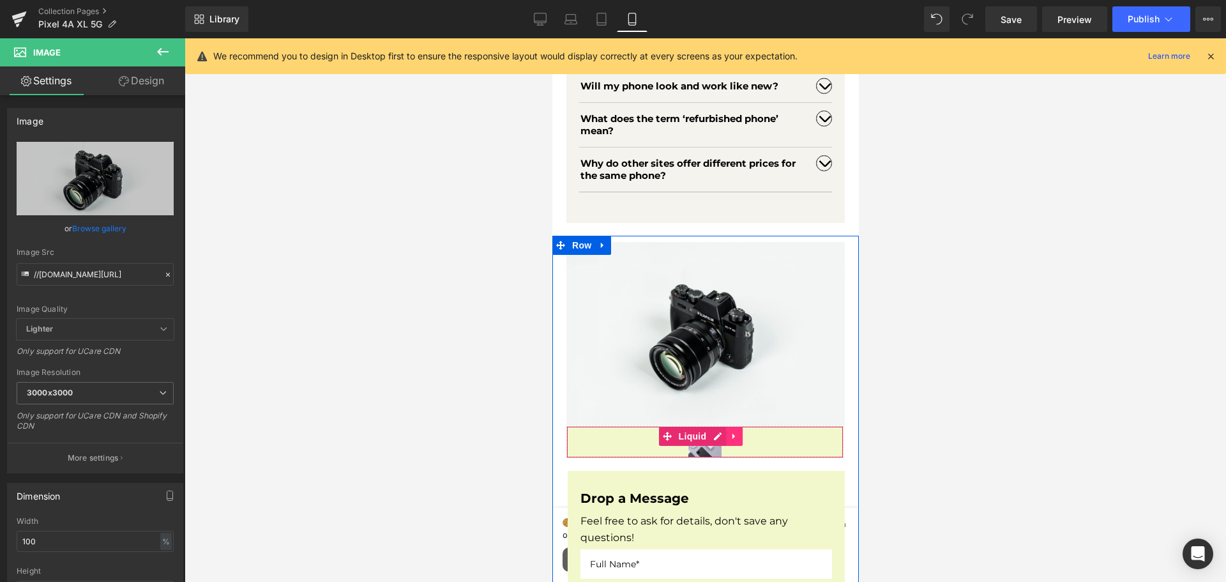
click at [726, 440] on link at bounding box center [733, 435] width 17 height 19
click at [744, 438] on icon at bounding box center [741, 436] width 9 height 9
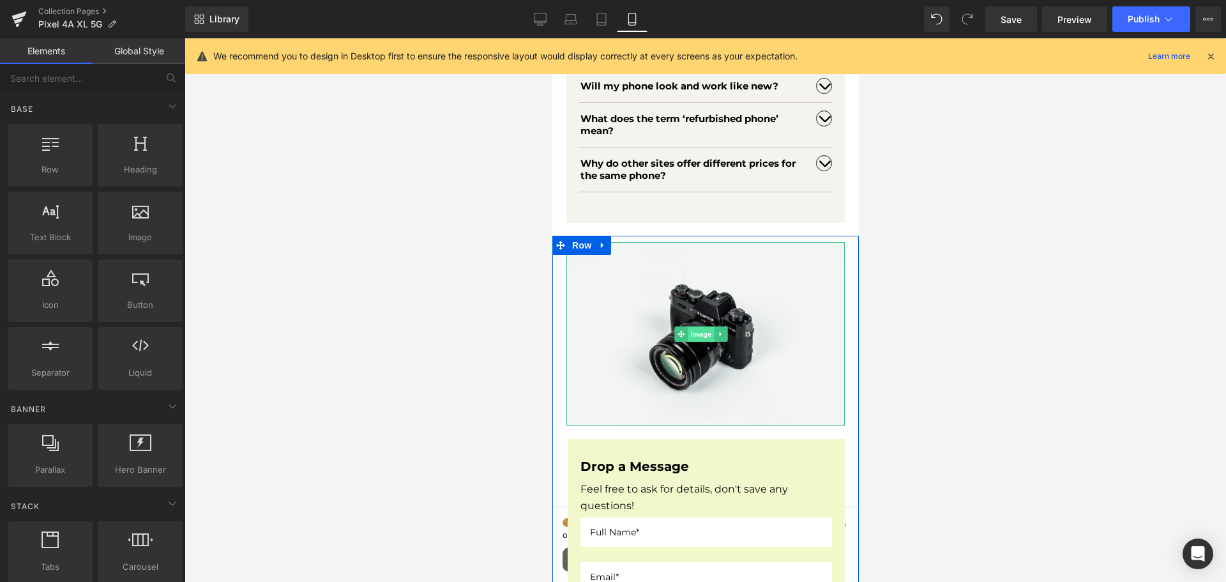
click at [698, 342] on span "Image" at bounding box center [700, 333] width 27 height 15
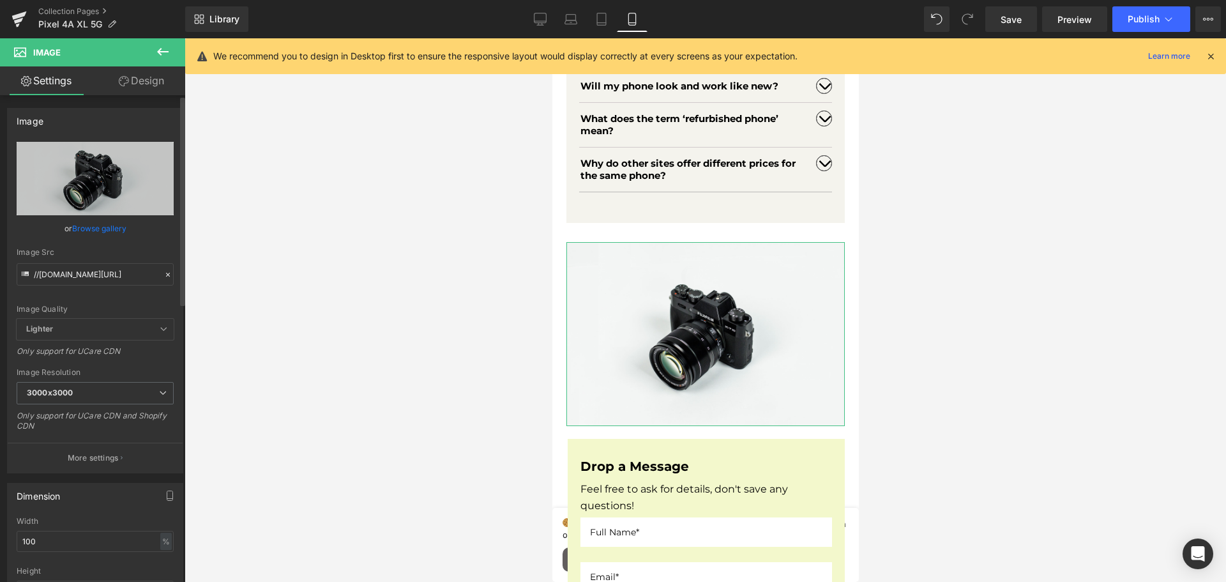
click at [85, 229] on link "Browse gallery" at bounding box center [99, 228] width 54 height 22
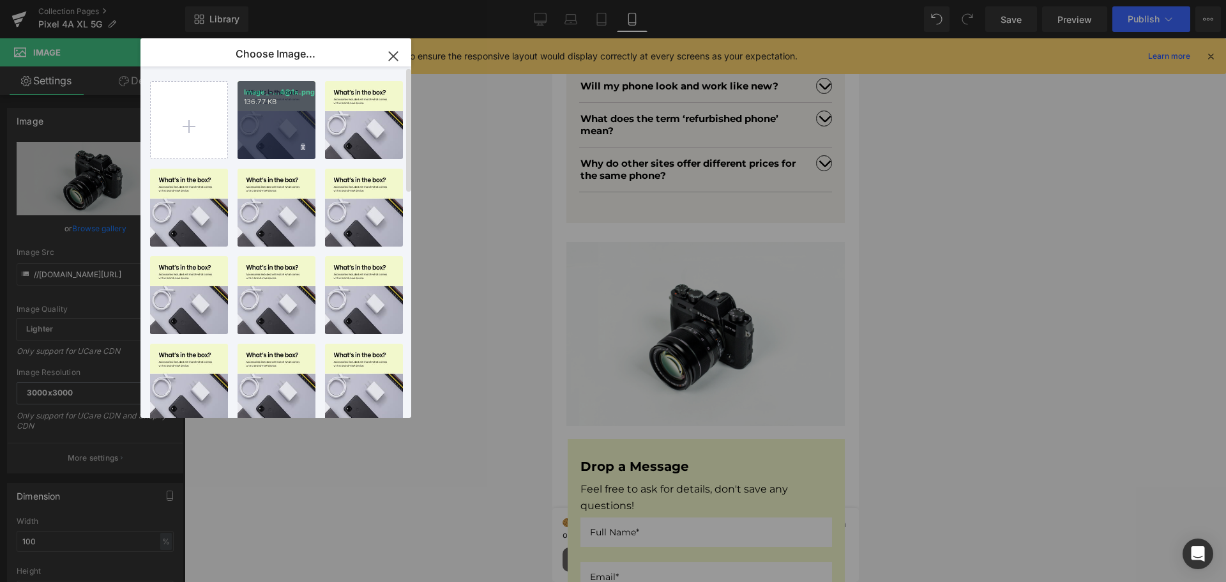
click at [266, 125] on div "Image_-...4@1x.png 136.77 KB" at bounding box center [276, 120] width 78 height 78
type input "[URL][DOMAIN_NAME]"
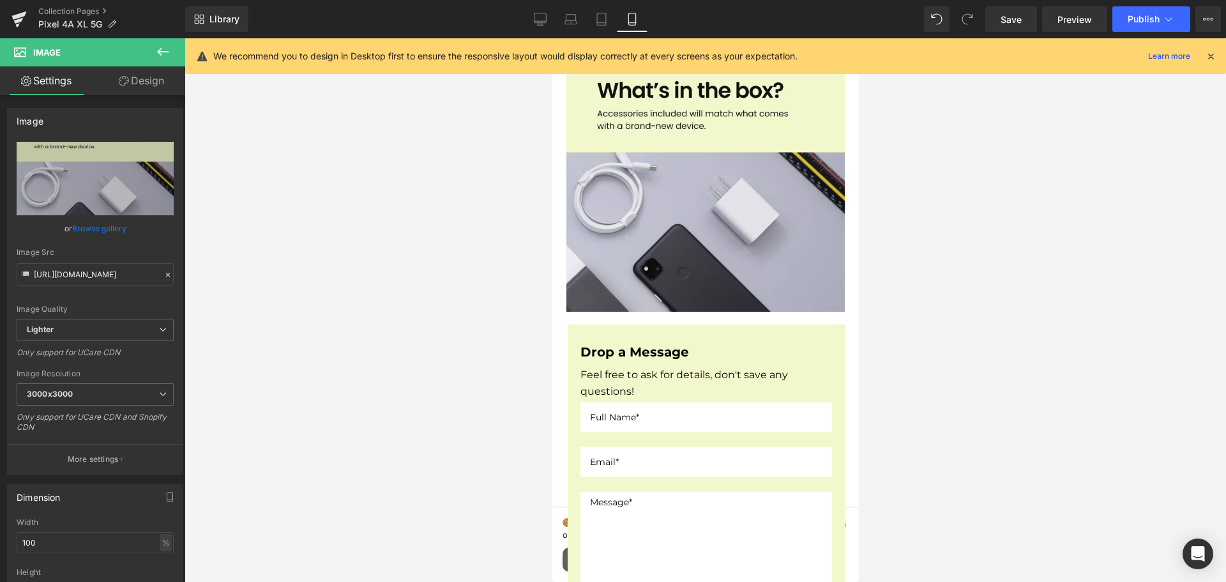
scroll to position [3192, 0]
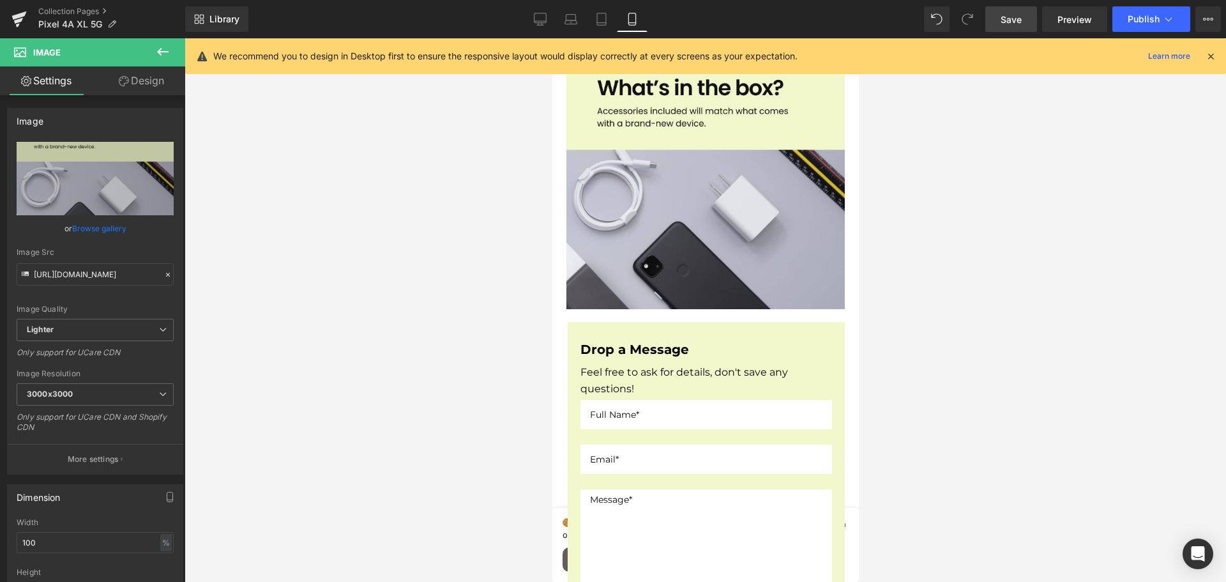
click at [995, 20] on link "Save" at bounding box center [1011, 19] width 52 height 26
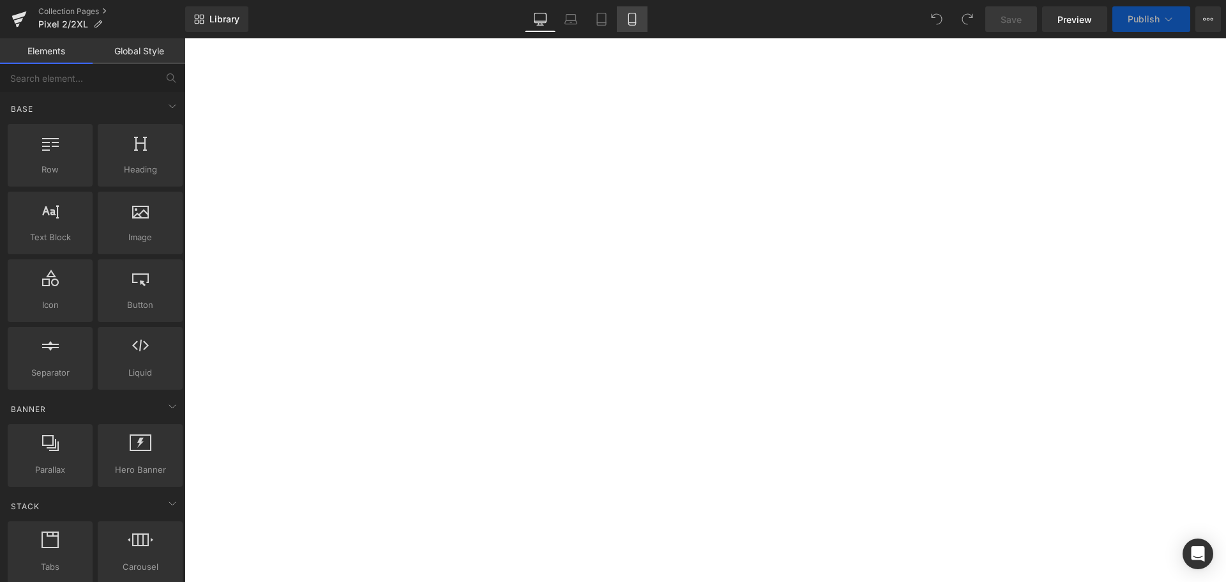
click at [644, 18] on link "Mobile" at bounding box center [632, 19] width 31 height 26
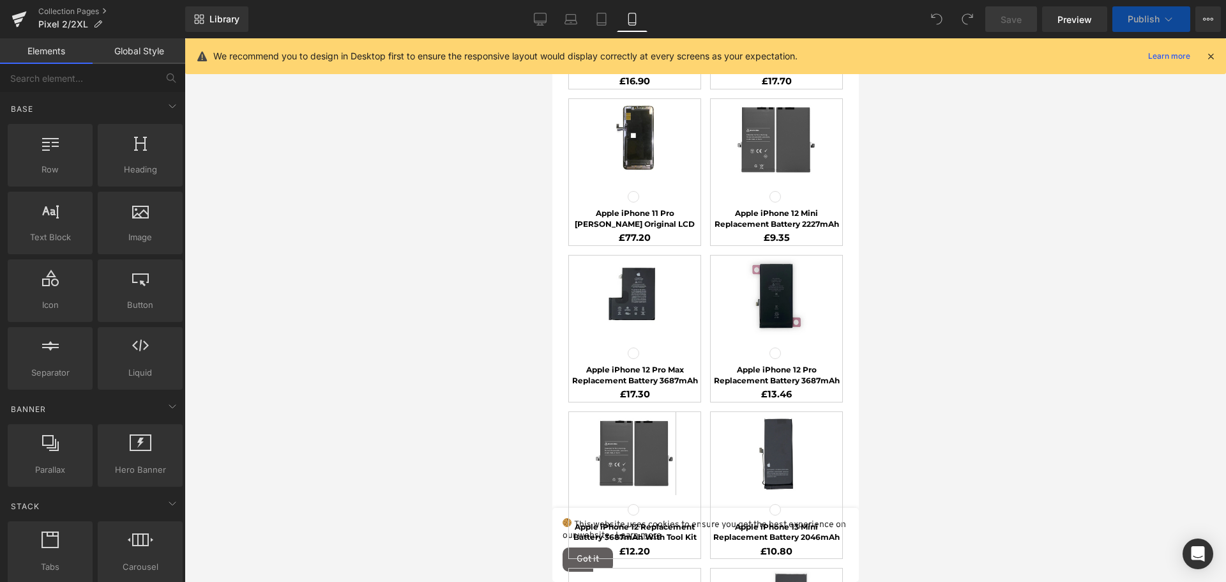
scroll to position [2461, 0]
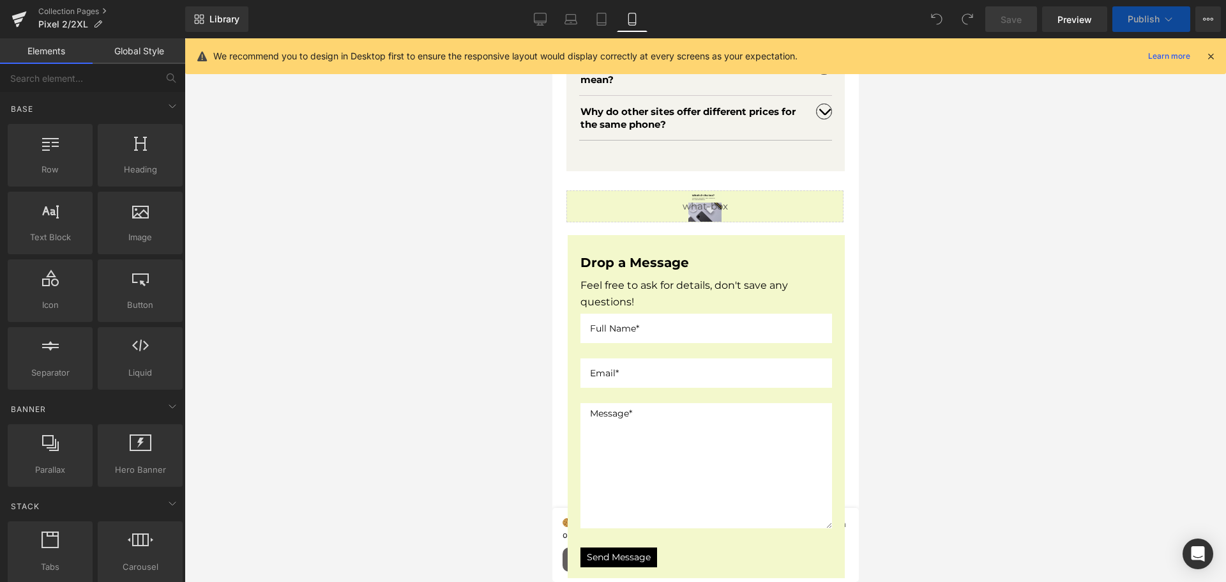
click at [677, 190] on div "Liquid" at bounding box center [704, 206] width 277 height 32
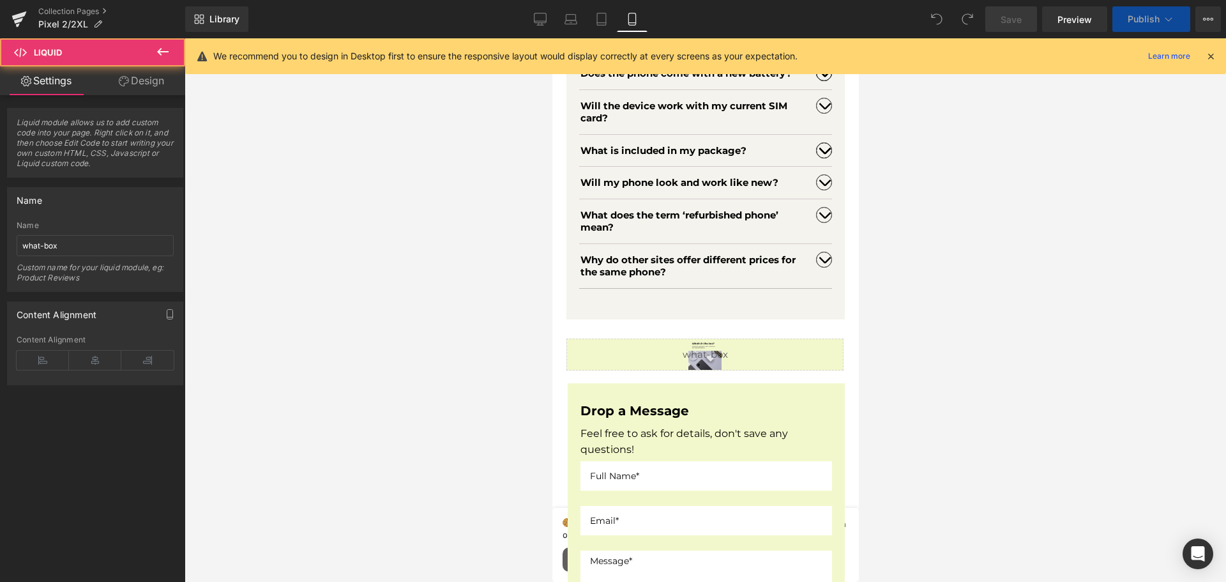
scroll to position [2654, 0]
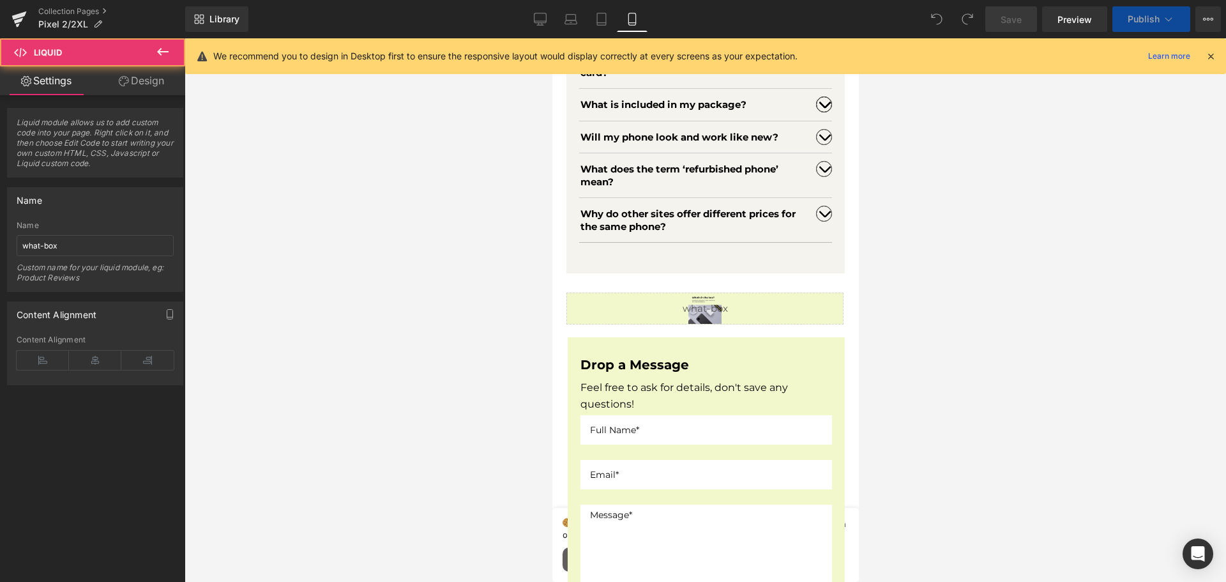
click at [164, 52] on icon at bounding box center [162, 52] width 11 height 8
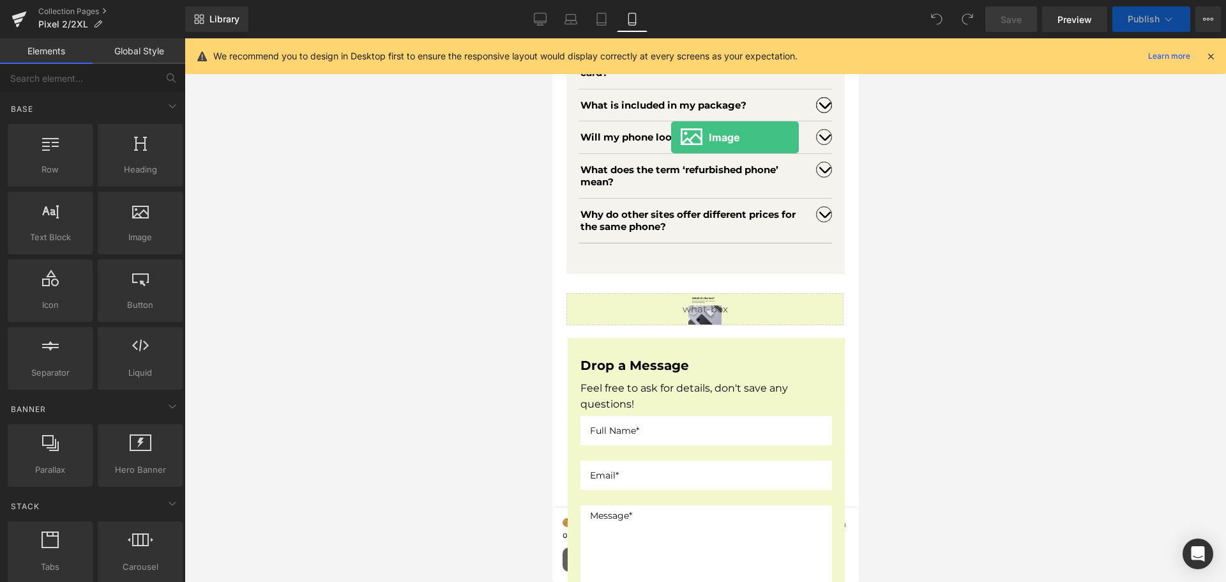
scroll to position [3097, 0]
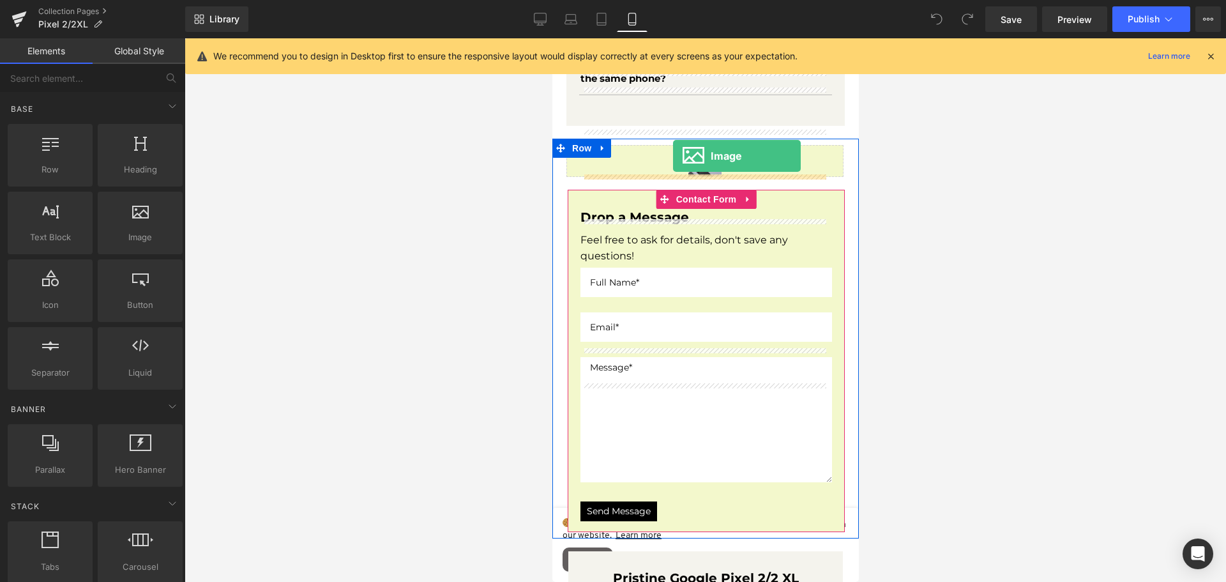
drag, startPoint x: 692, startPoint y: 253, endPoint x: 672, endPoint y: 156, distance: 99.0
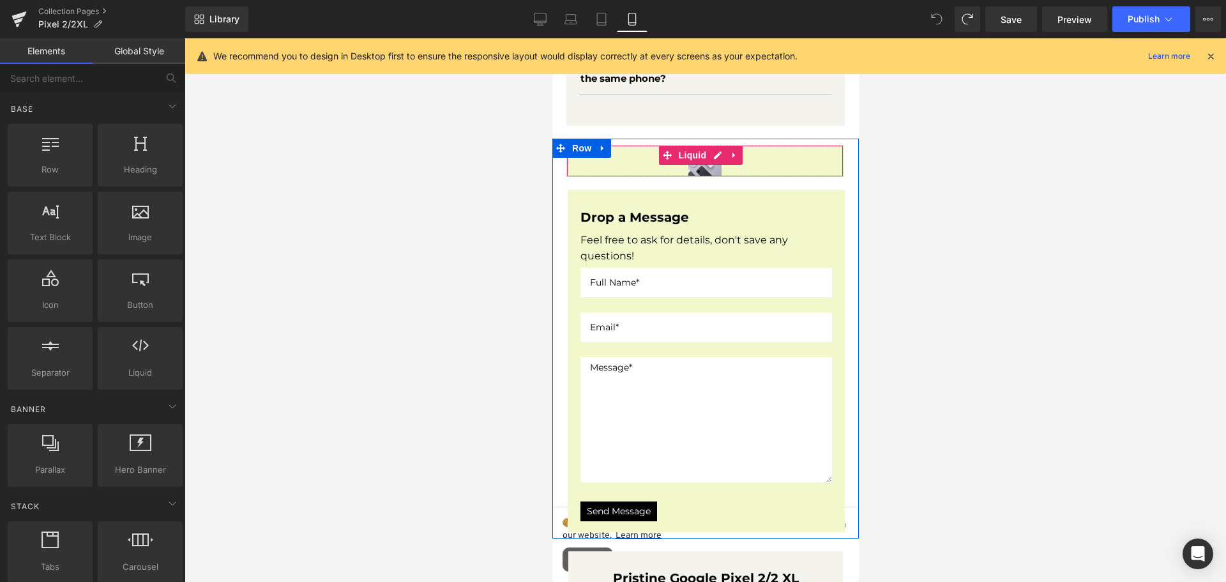
click at [676, 176] on div "Liquid" at bounding box center [704, 161] width 277 height 32
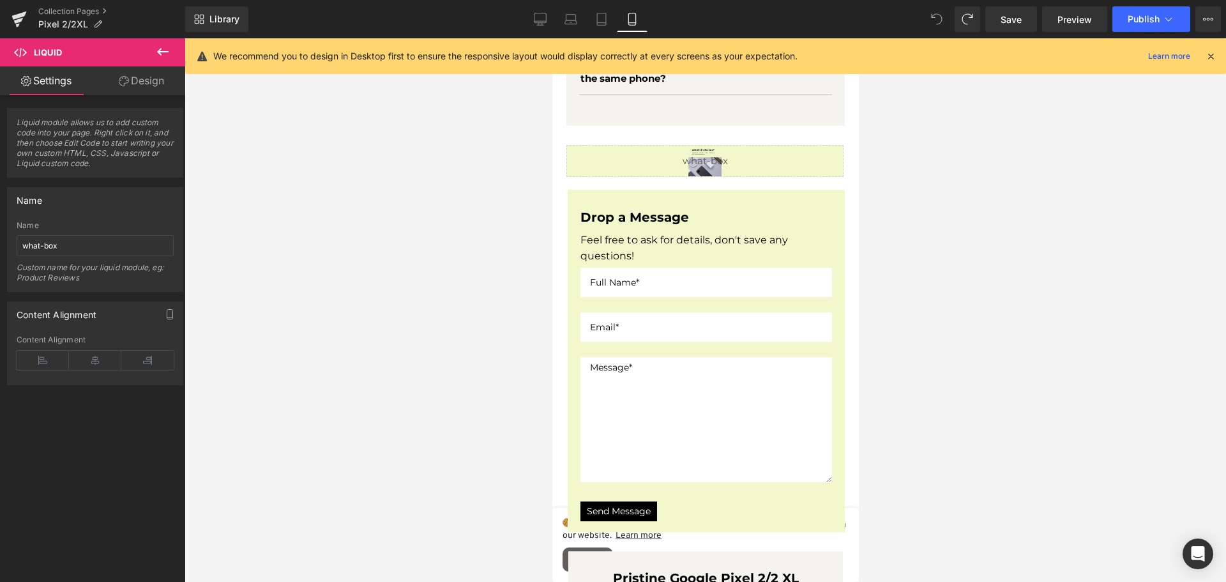
click at [160, 56] on icon at bounding box center [162, 51] width 15 height 15
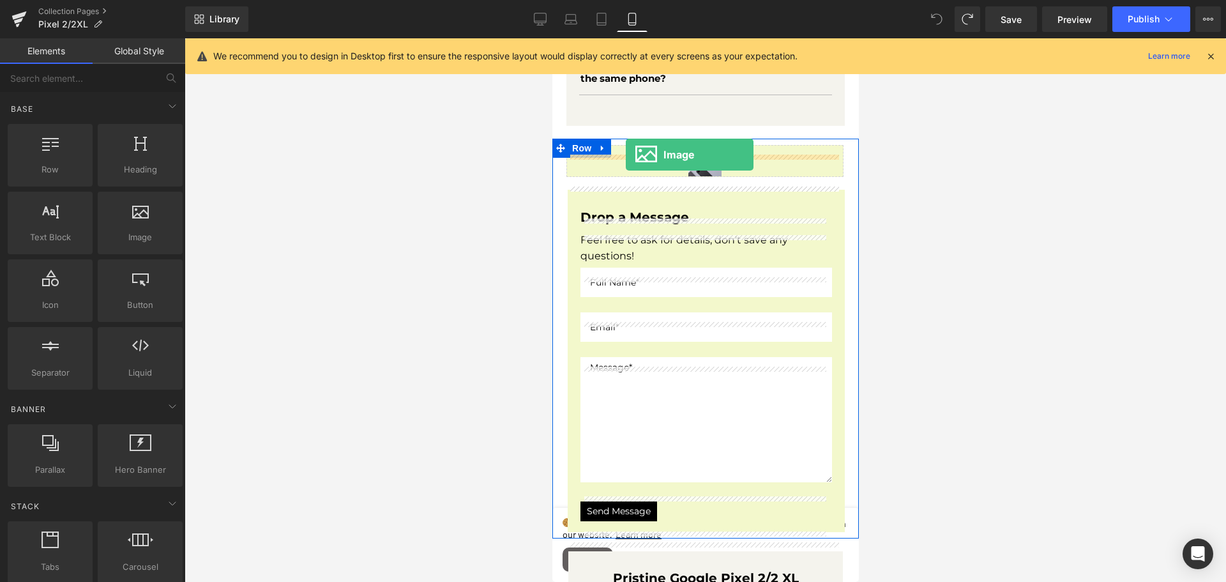
drag, startPoint x: 986, startPoint y: 239, endPoint x: 625, endPoint y: 154, distance: 370.4
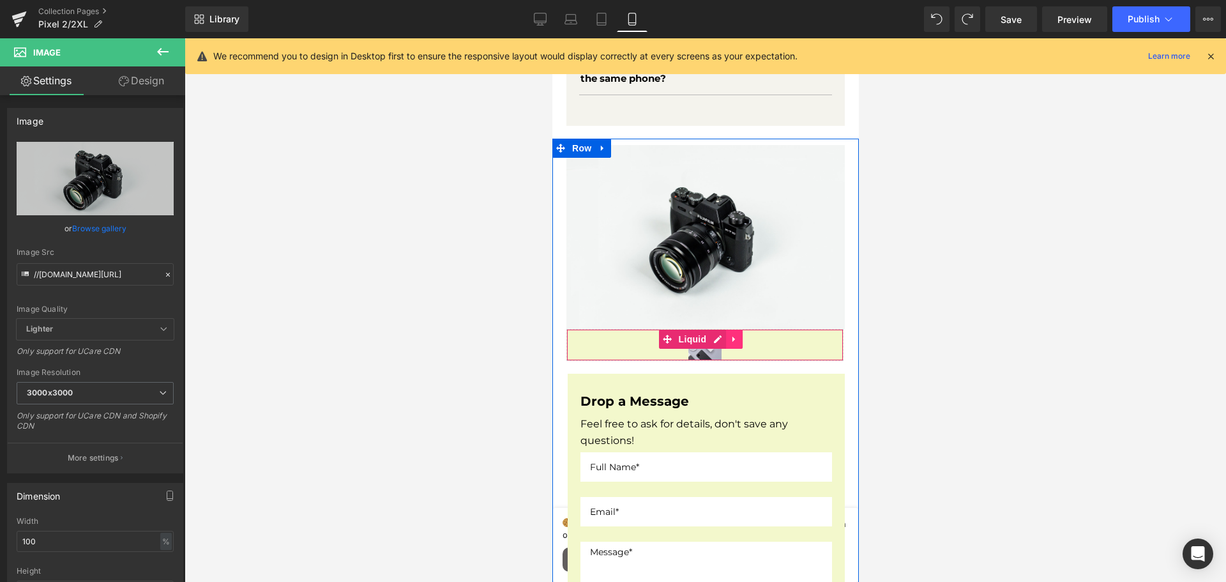
click at [729, 342] on icon at bounding box center [733, 340] width 9 height 10
click at [746, 343] on icon at bounding box center [741, 339] width 9 height 9
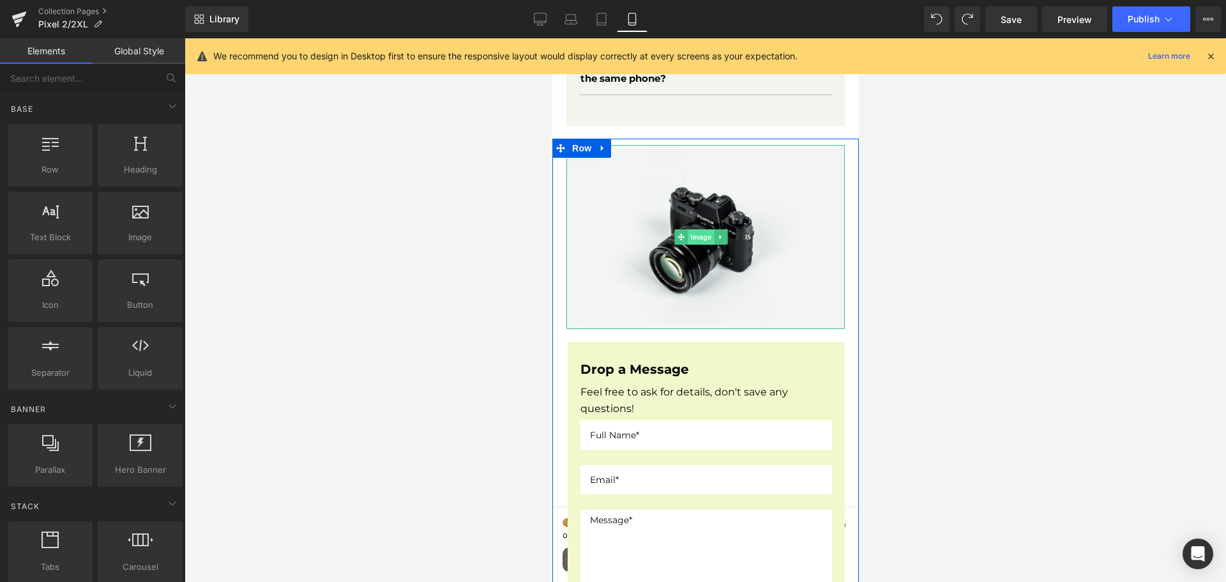
click at [695, 239] on span "Image" at bounding box center [700, 236] width 27 height 15
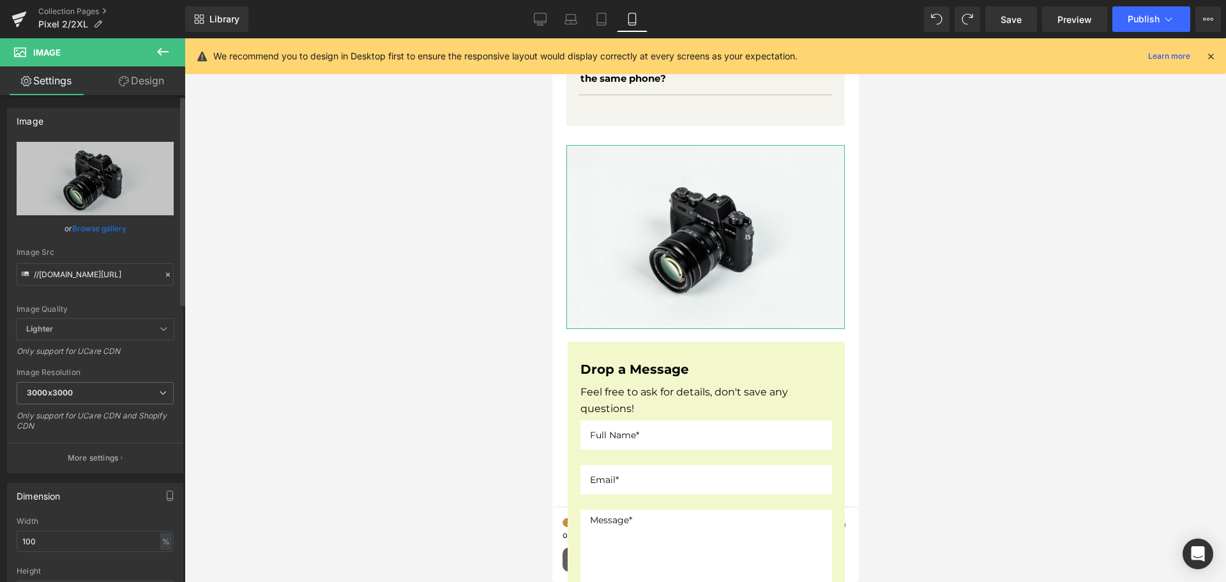
click at [92, 230] on link "Browse gallery" at bounding box center [99, 228] width 54 height 22
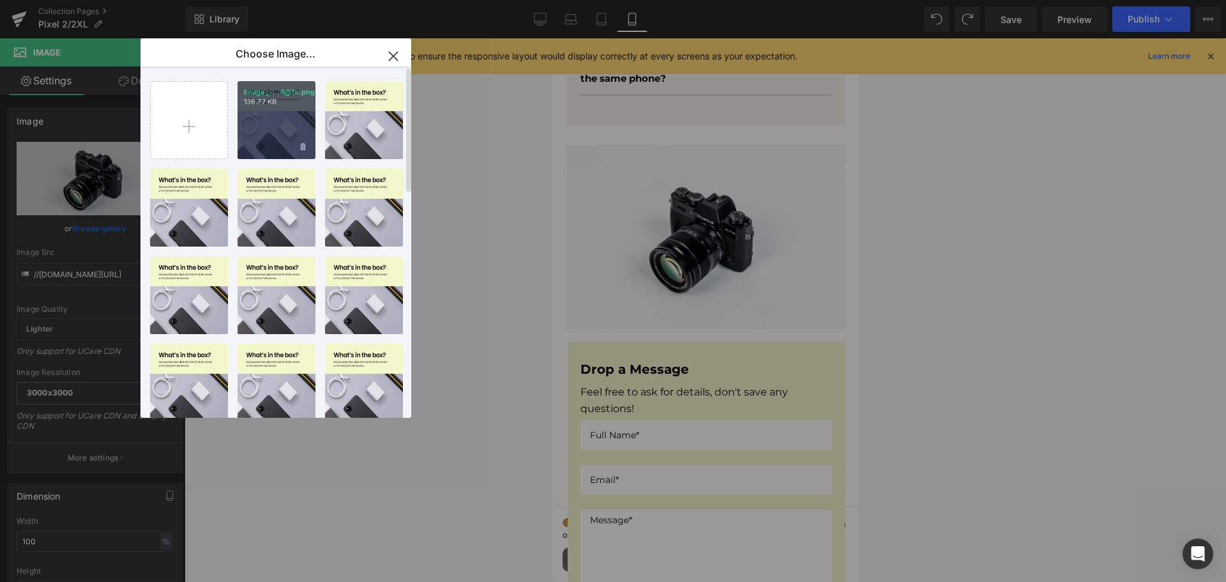
click at [291, 126] on div "Image_-...4@1x.png 136.77 KB" at bounding box center [276, 120] width 78 height 78
type input "[URL][DOMAIN_NAME]"
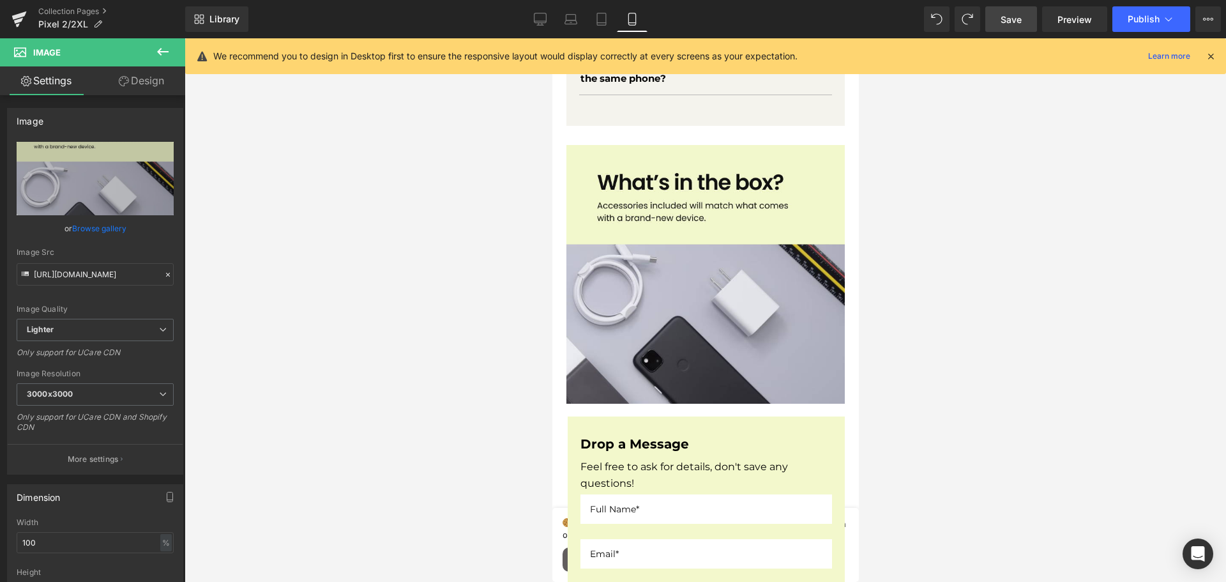
click at [1021, 19] on span "Save" at bounding box center [1010, 19] width 21 height 13
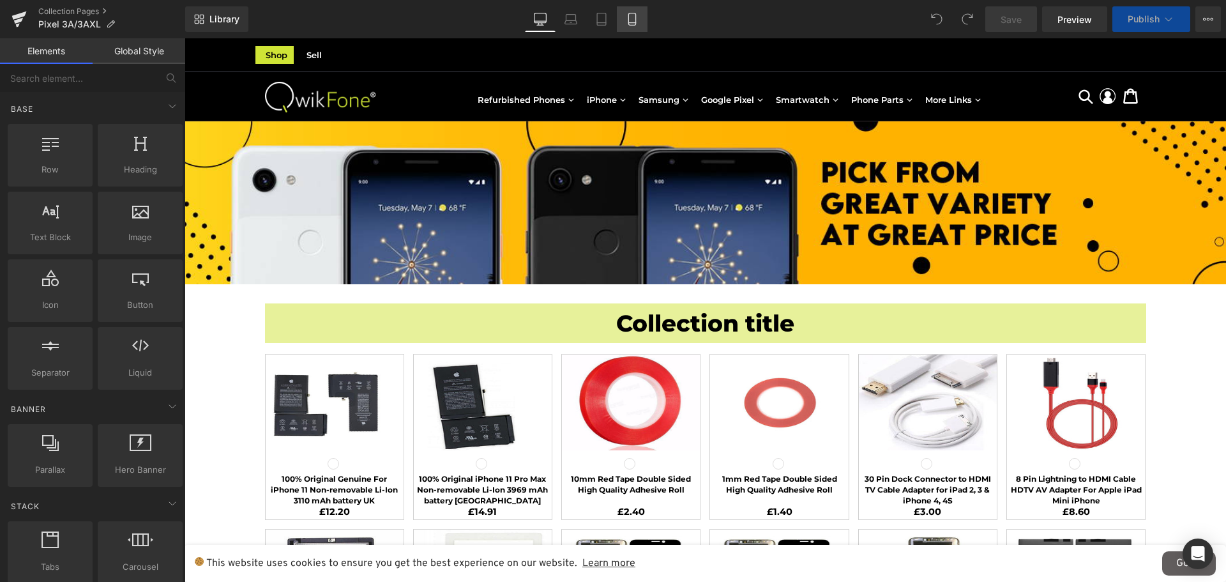
click at [634, 25] on icon at bounding box center [631, 19] width 7 height 12
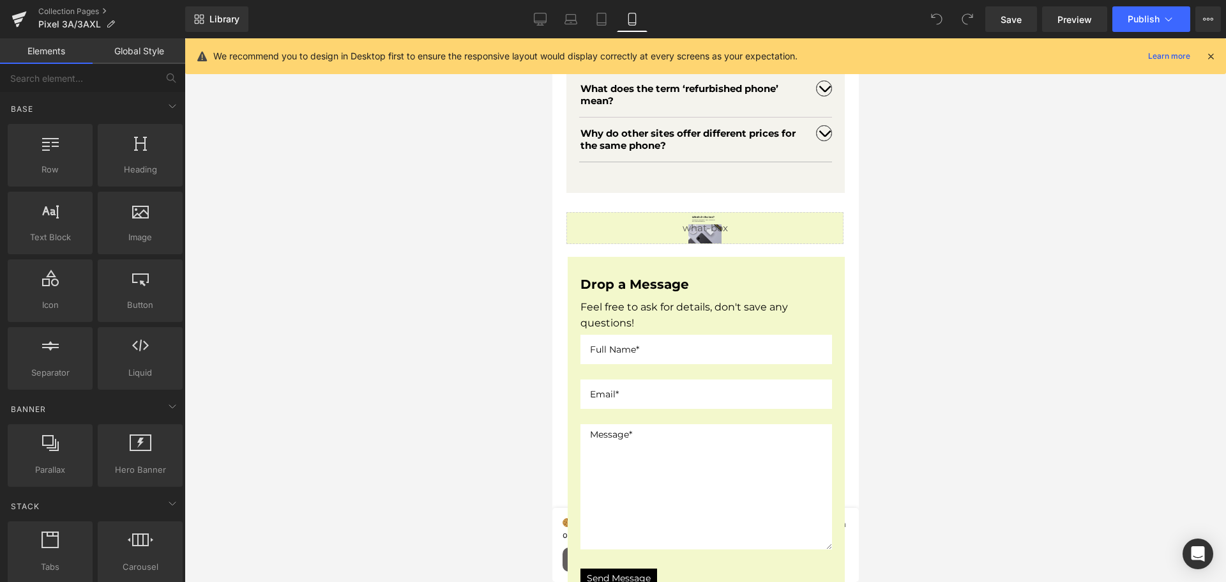
scroll to position [2999, 0]
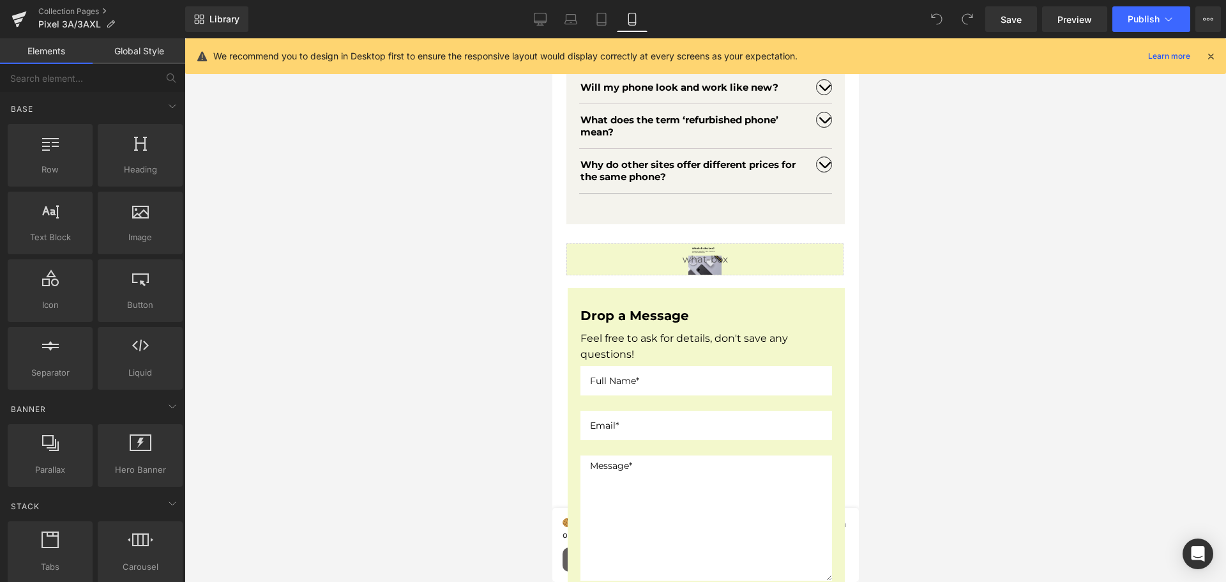
click at [741, 262] on div "Liquid" at bounding box center [704, 259] width 277 height 32
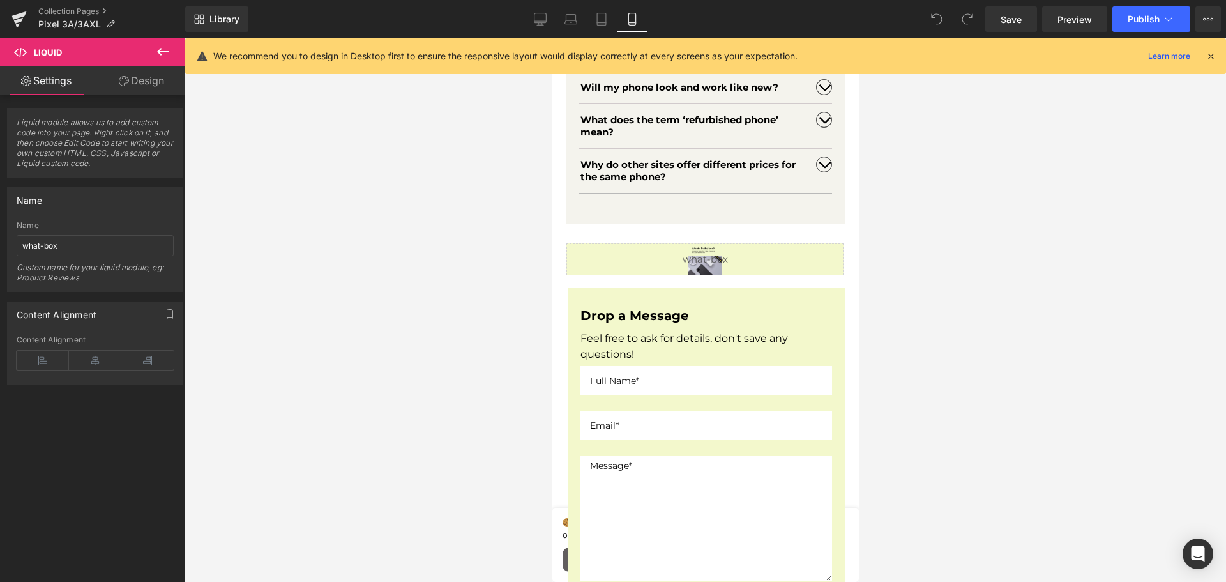
click at [163, 49] on icon at bounding box center [162, 51] width 15 height 15
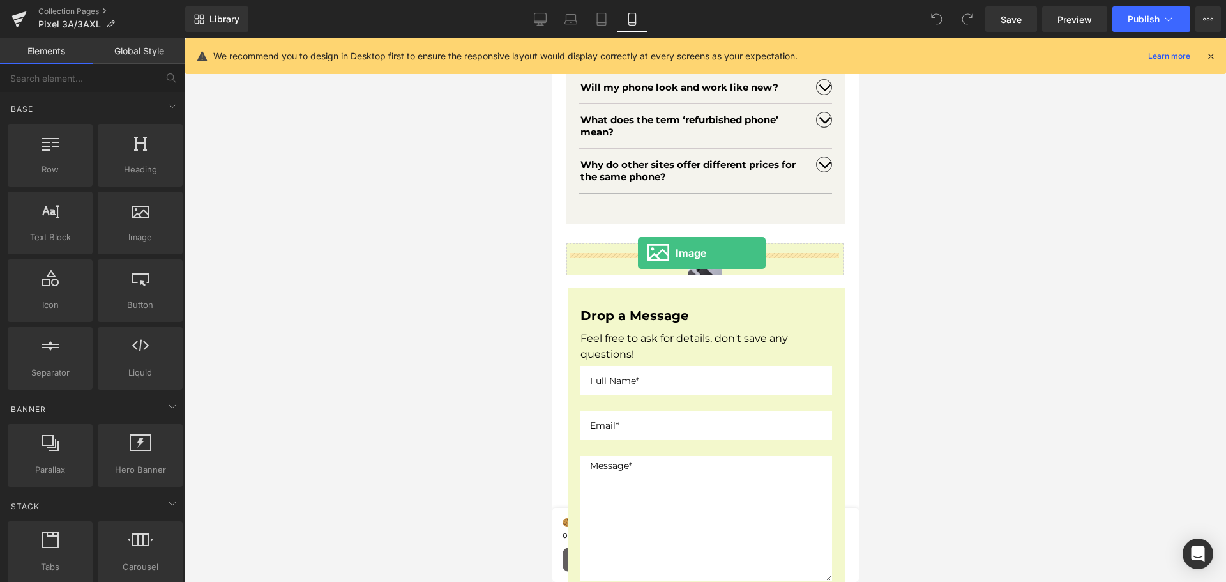
drag, startPoint x: 695, startPoint y: 255, endPoint x: 637, endPoint y: 253, distance: 57.5
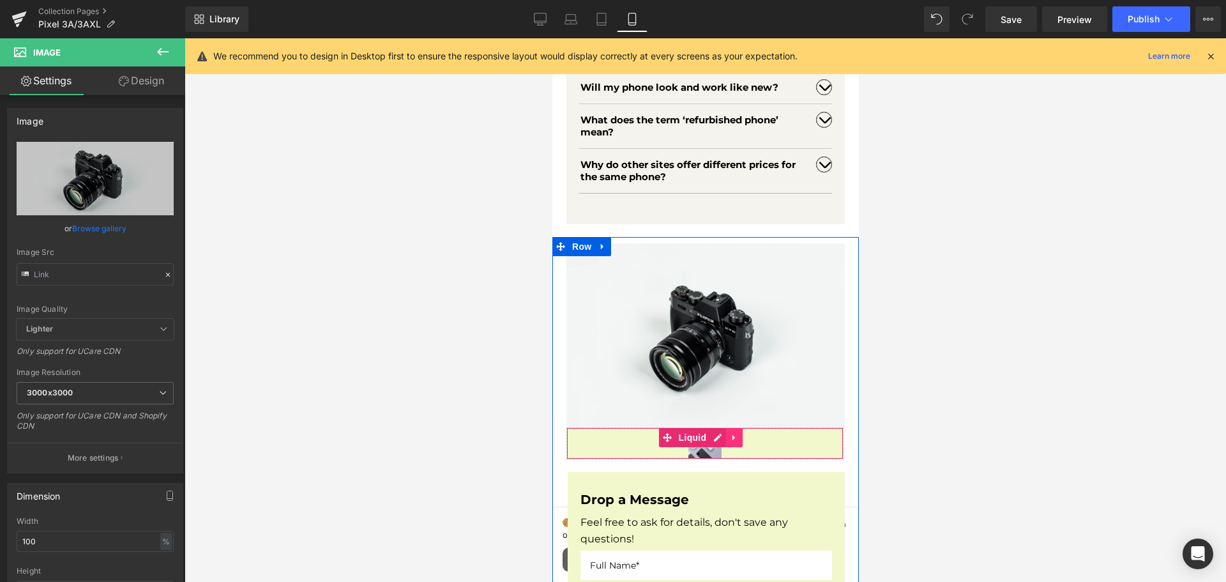
click at [735, 442] on icon at bounding box center [733, 438] width 9 height 10
click at [736, 442] on link at bounding box center [742, 437] width 17 height 19
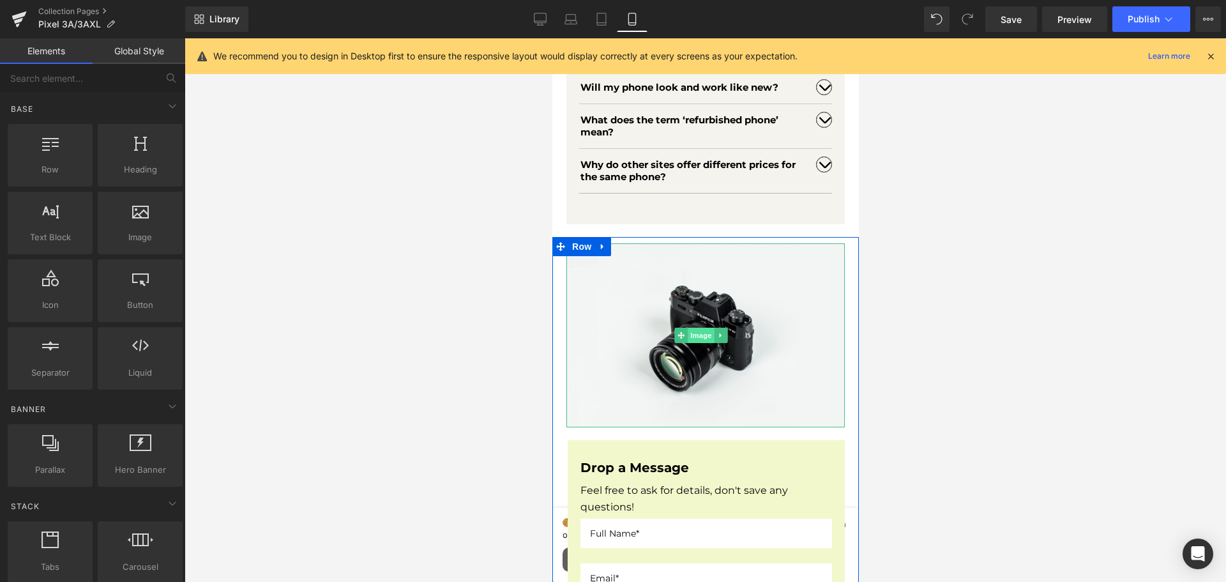
click at [697, 342] on span "Image" at bounding box center [700, 334] width 27 height 15
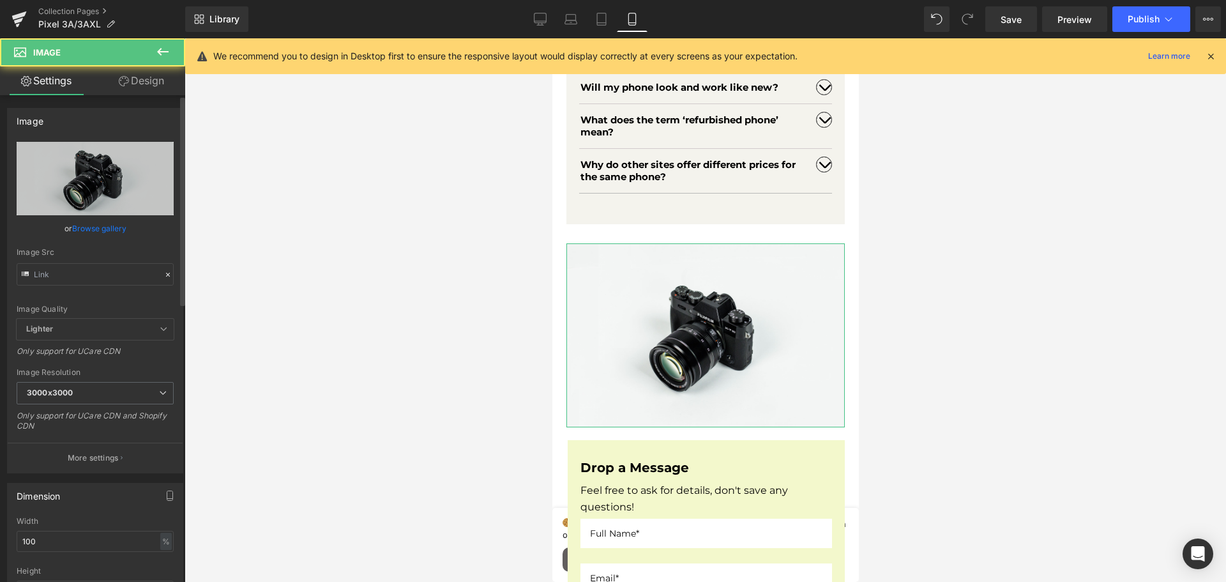
click at [107, 227] on link "Browse gallery" at bounding box center [99, 228] width 54 height 22
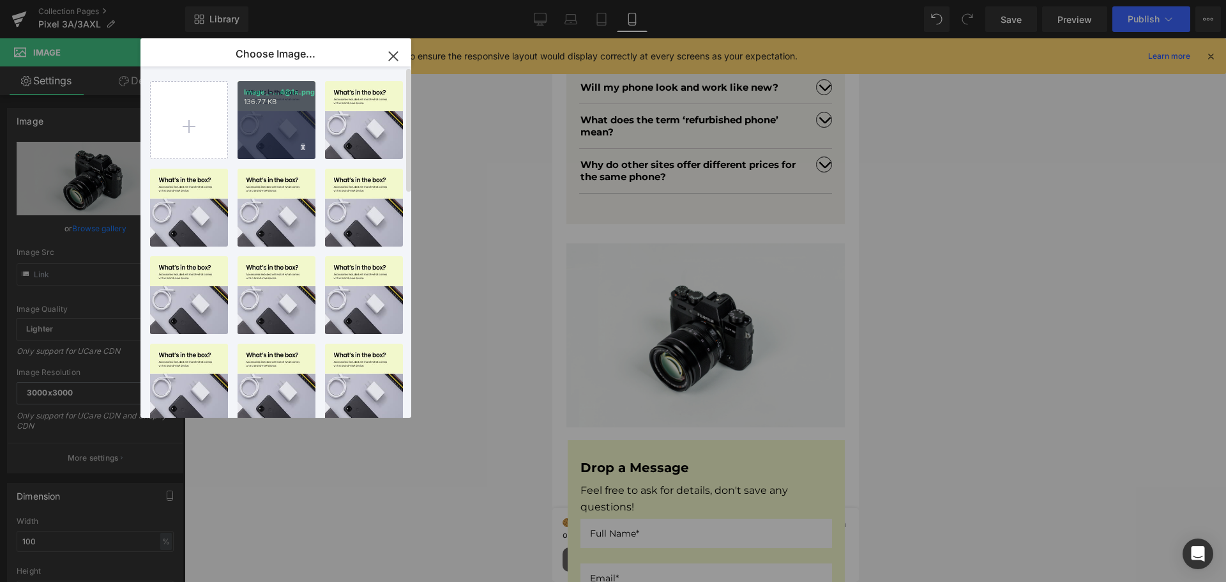
click at [255, 116] on div "Image_-...4@1x.png 136.77 KB" at bounding box center [276, 120] width 78 height 78
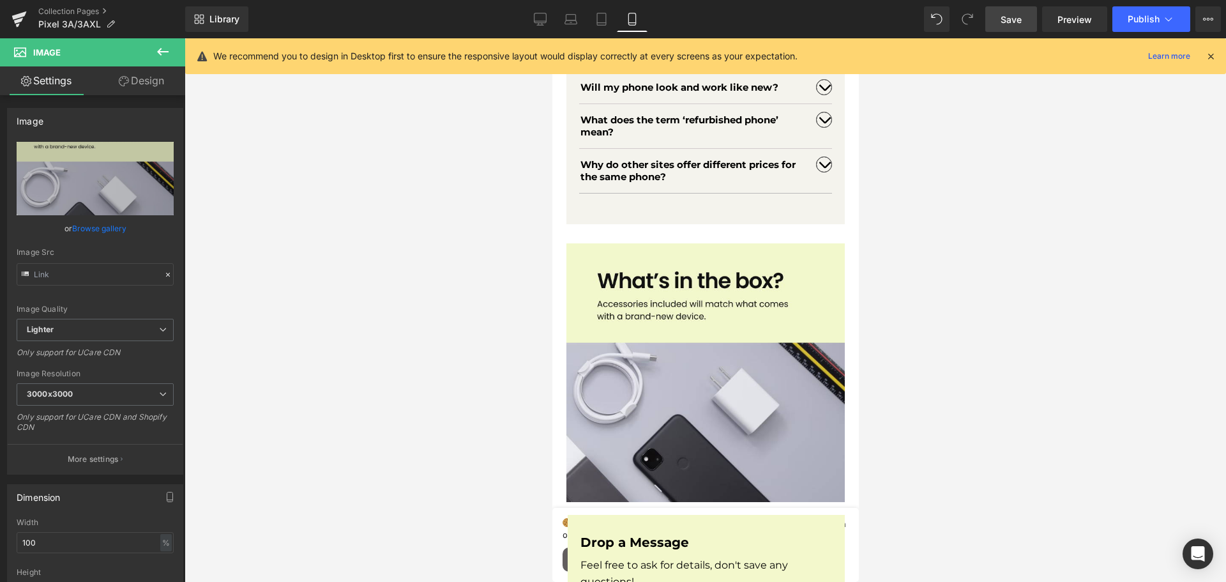
click at [1023, 19] on link "Save" at bounding box center [1011, 19] width 52 height 26
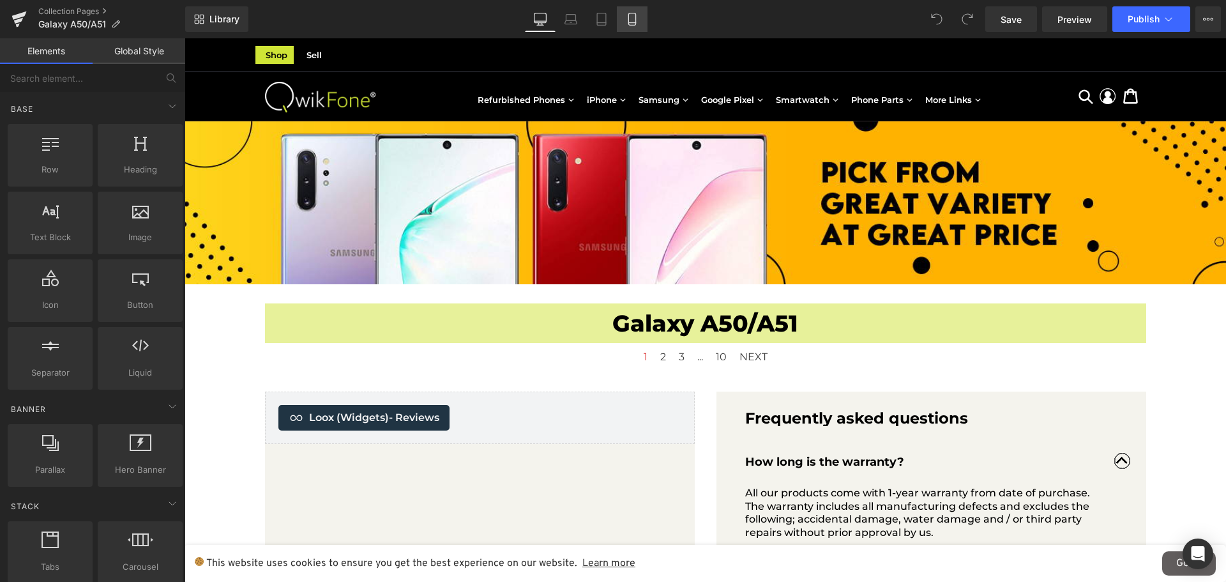
click at [631, 21] on icon at bounding box center [632, 19] width 13 height 13
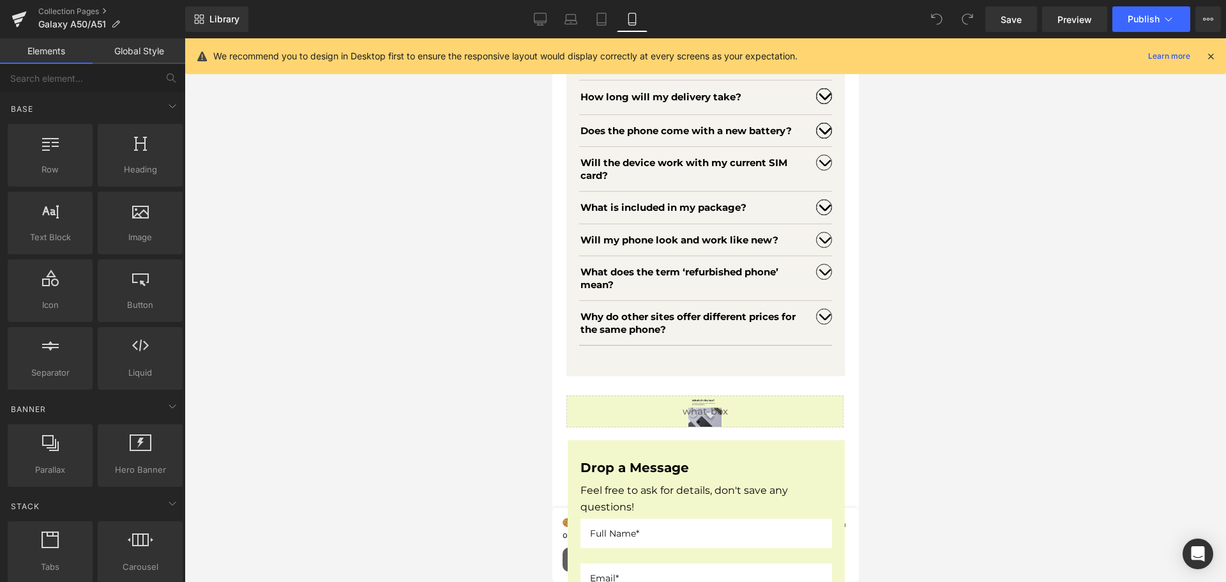
scroll to position [702, 0]
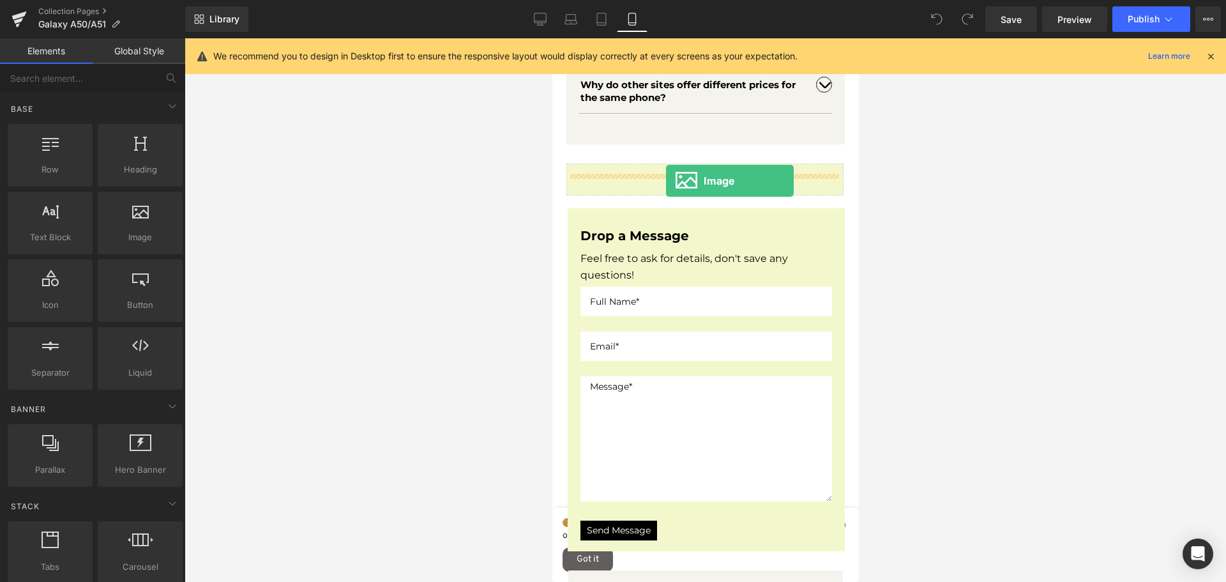
drag, startPoint x: 699, startPoint y: 257, endPoint x: 665, endPoint y: 181, distance: 83.7
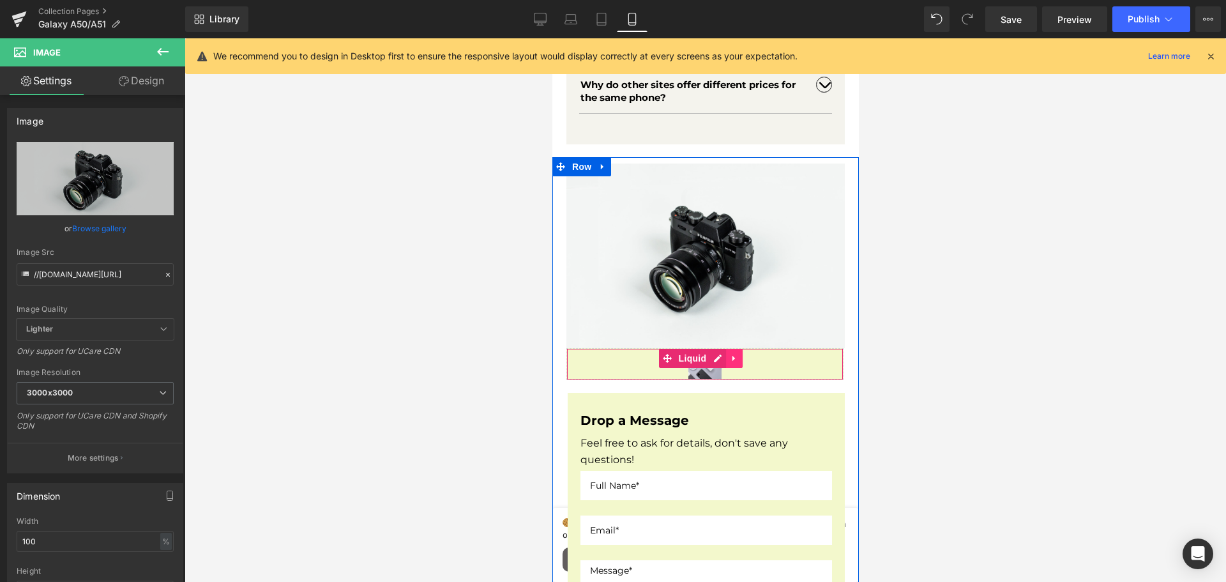
click at [734, 361] on icon at bounding box center [733, 359] width 3 height 6
click at [741, 363] on icon at bounding box center [741, 358] width 9 height 9
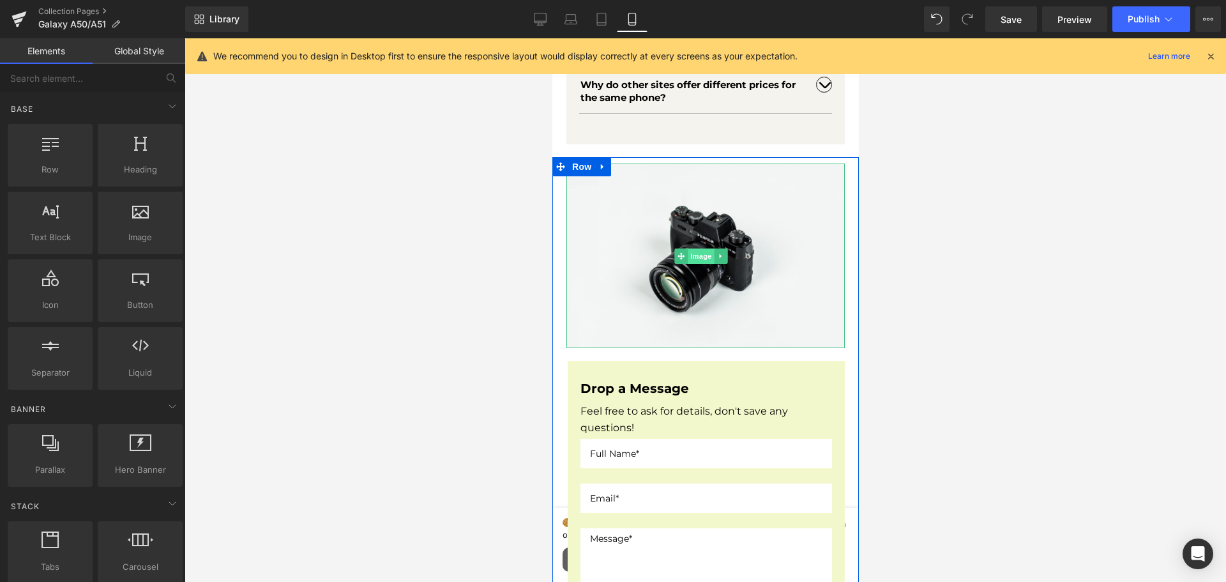
click at [703, 264] on span "Image" at bounding box center [700, 255] width 27 height 15
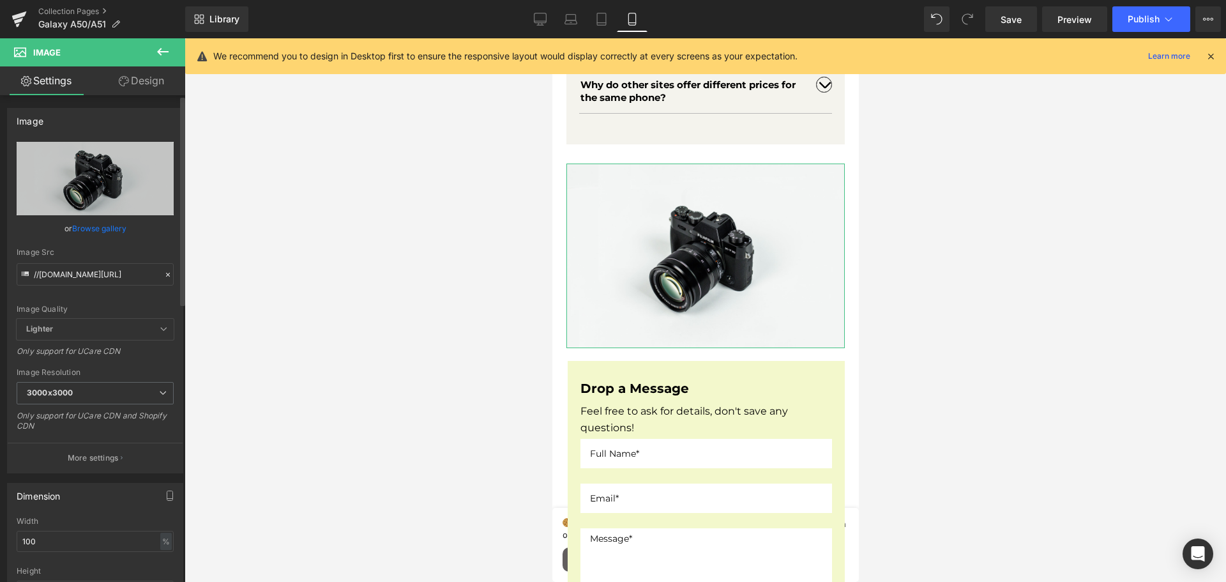
click at [114, 229] on link "Browse gallery" at bounding box center [99, 228] width 54 height 22
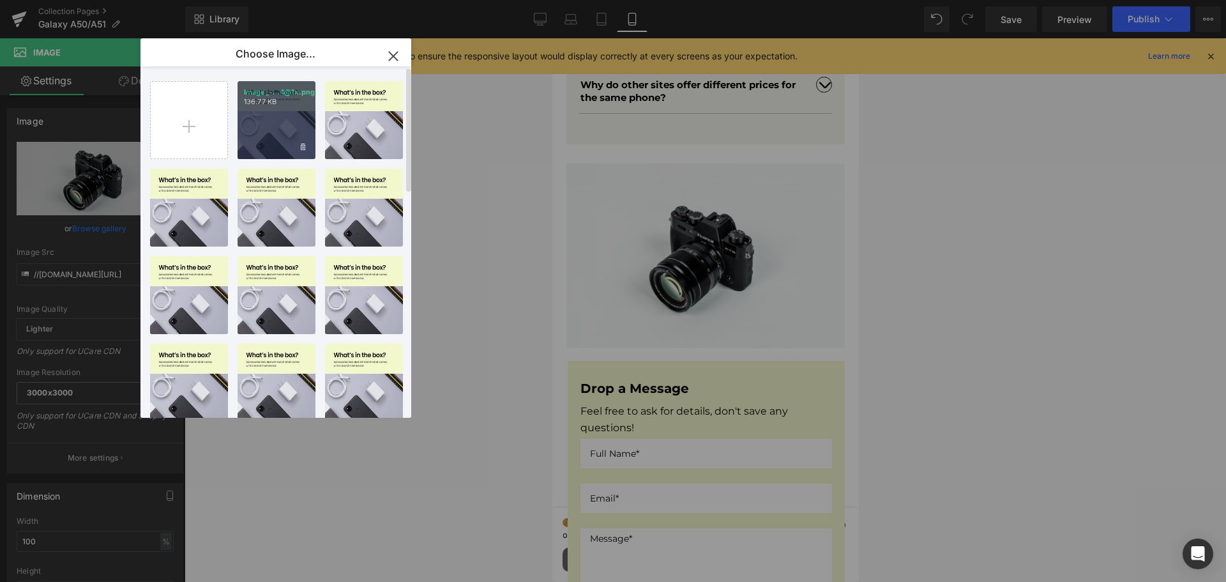
click at [268, 127] on div "Image_-...4@1x.png 136.77 KB" at bounding box center [276, 120] width 78 height 78
type input "[URL][DOMAIN_NAME]"
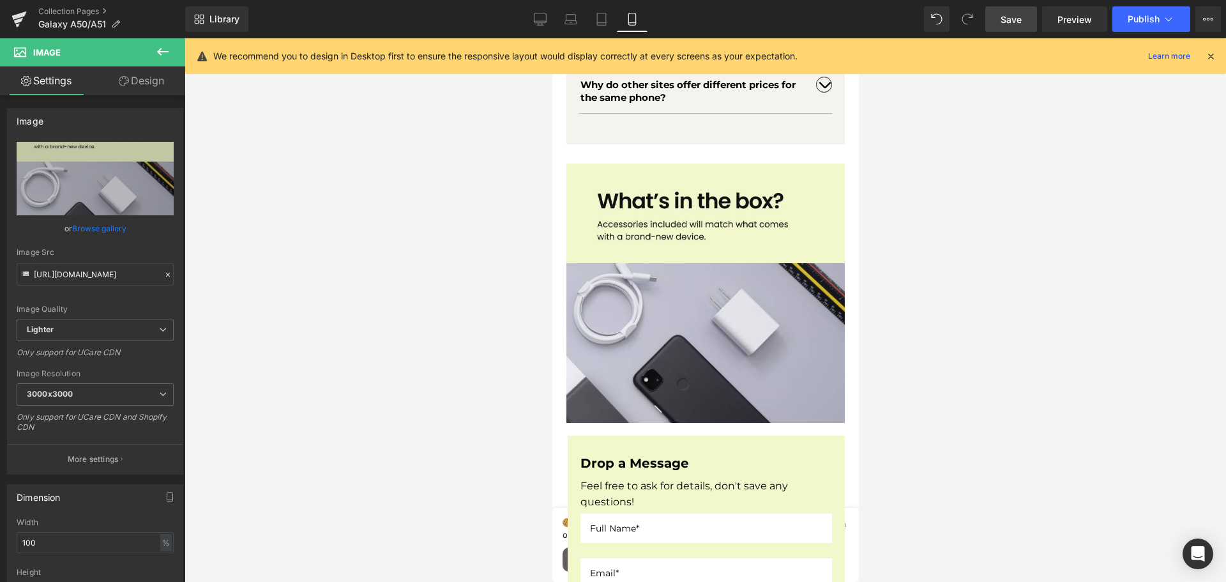
click at [991, 16] on link "Save" at bounding box center [1011, 19] width 52 height 26
click at [1011, 15] on span "Save" at bounding box center [1010, 19] width 21 height 13
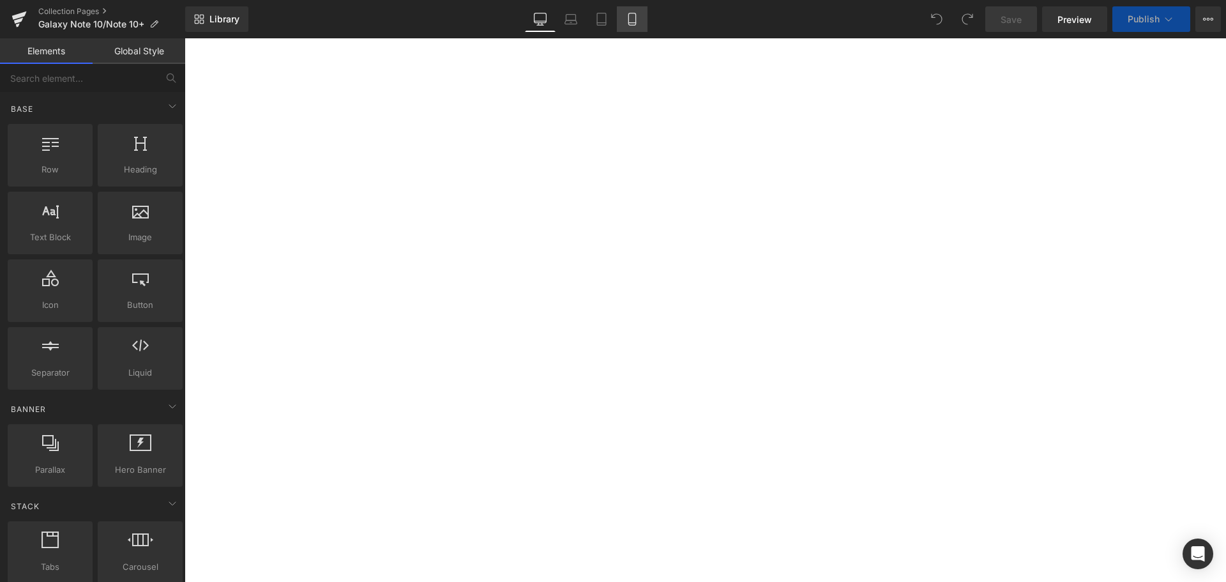
click at [631, 21] on icon at bounding box center [632, 19] width 13 height 13
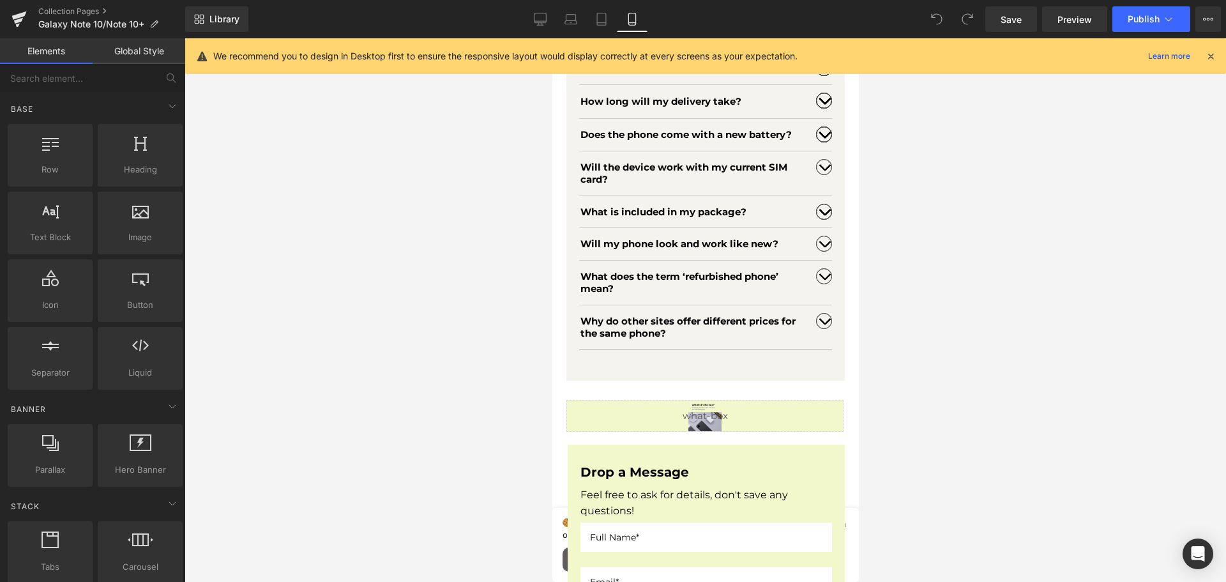
scroll to position [2809, 0]
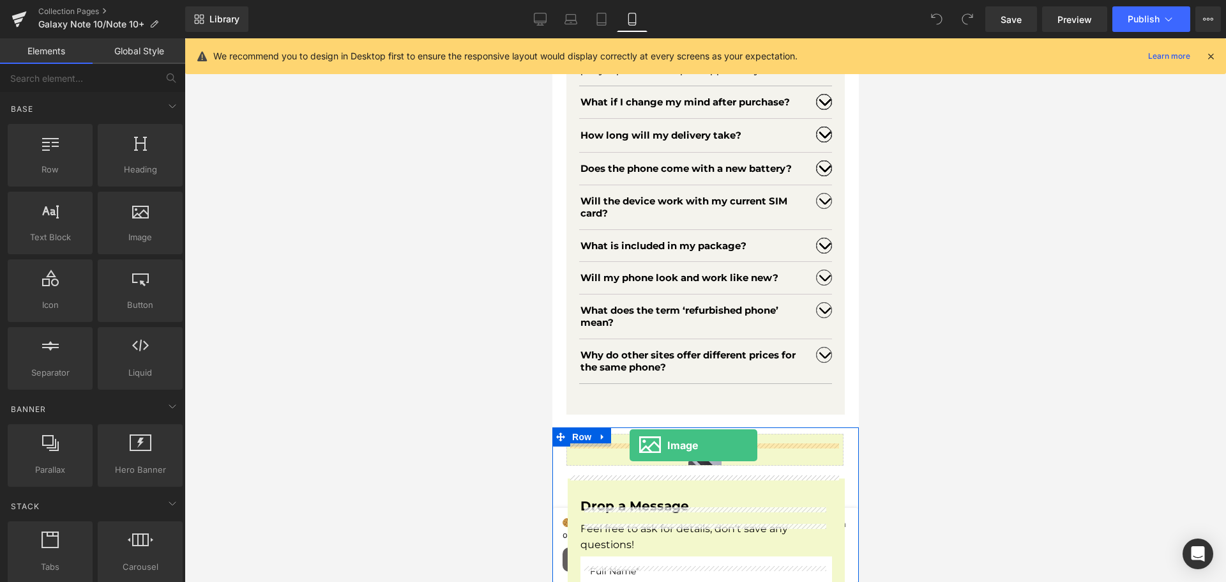
drag, startPoint x: 681, startPoint y: 261, endPoint x: 629, endPoint y: 445, distance: 191.0
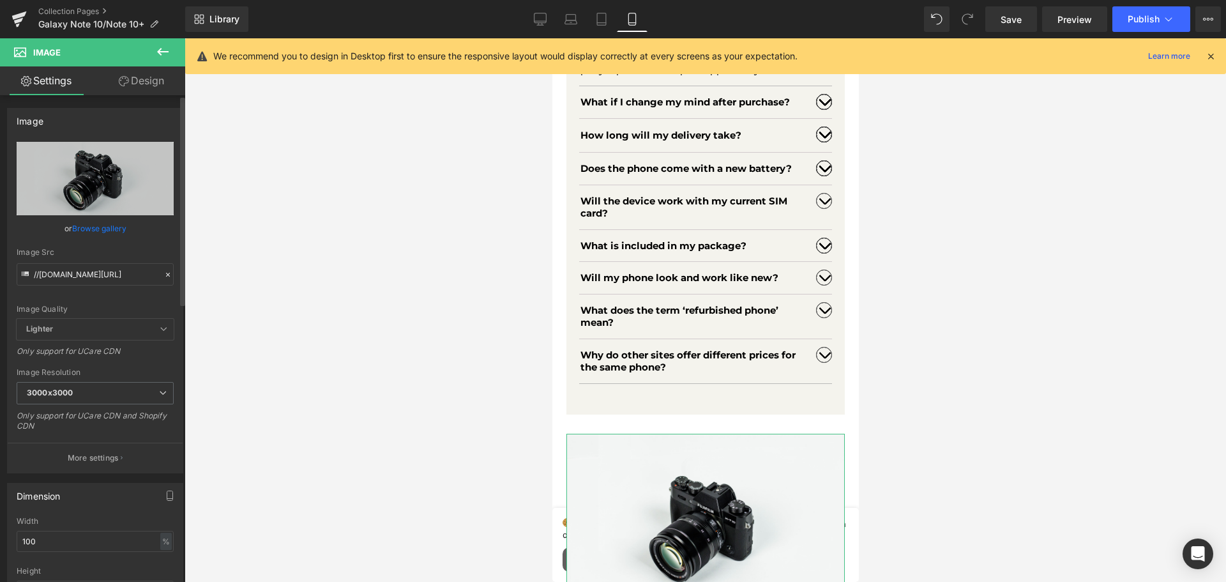
click at [103, 228] on link "Browse gallery" at bounding box center [99, 228] width 54 height 22
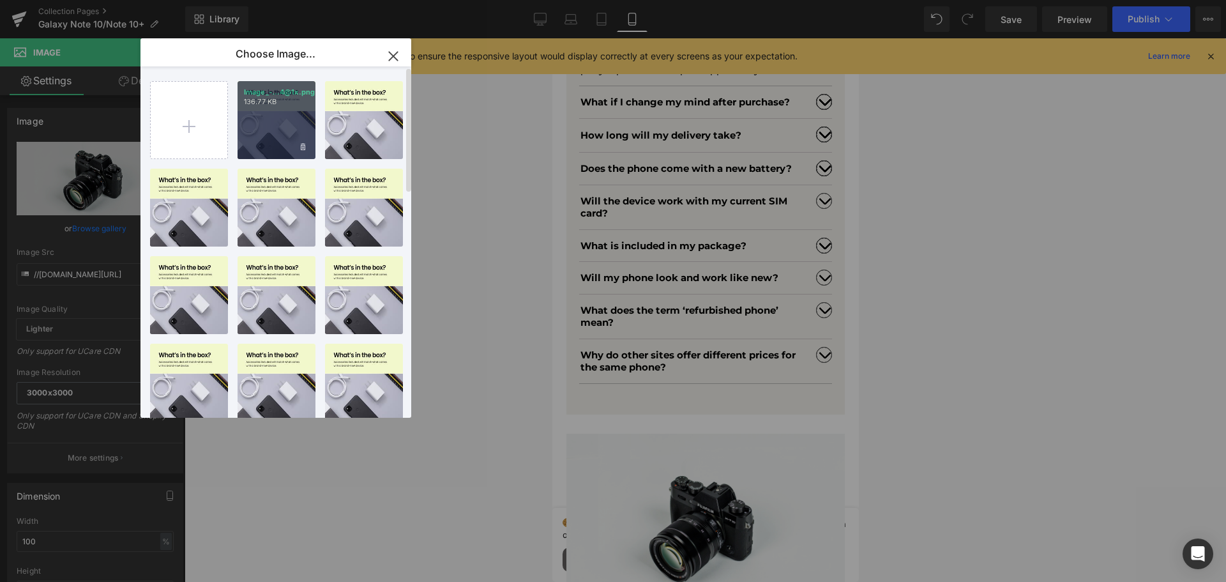
click at [292, 133] on div "Image_-...4@1x.png 136.77 KB" at bounding box center [276, 120] width 78 height 78
type input "[URL][DOMAIN_NAME]"
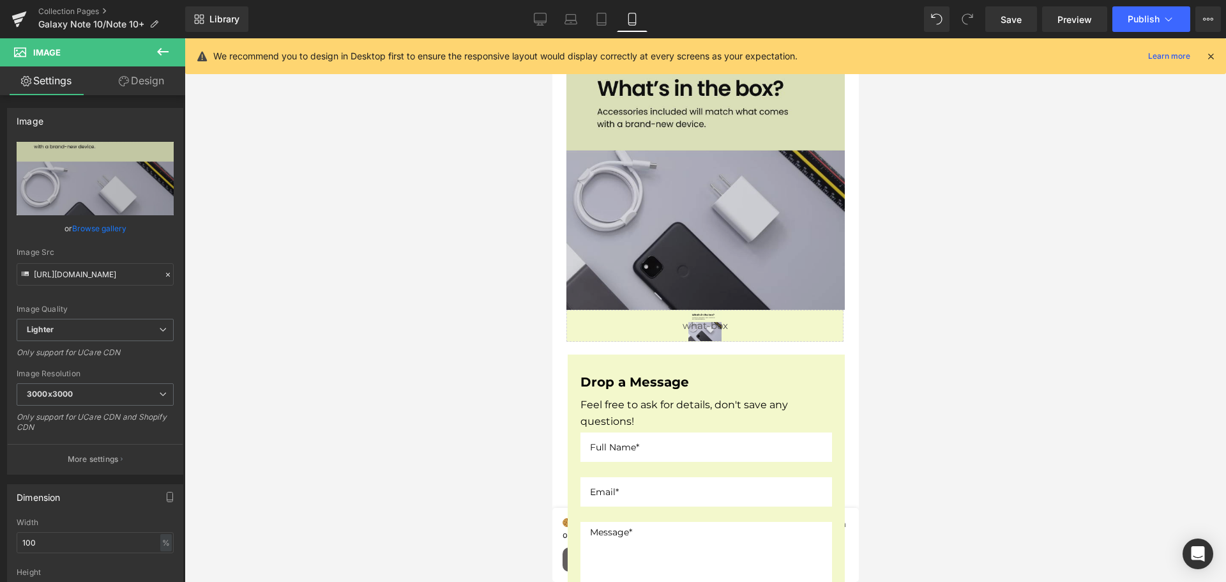
scroll to position [3192, 0]
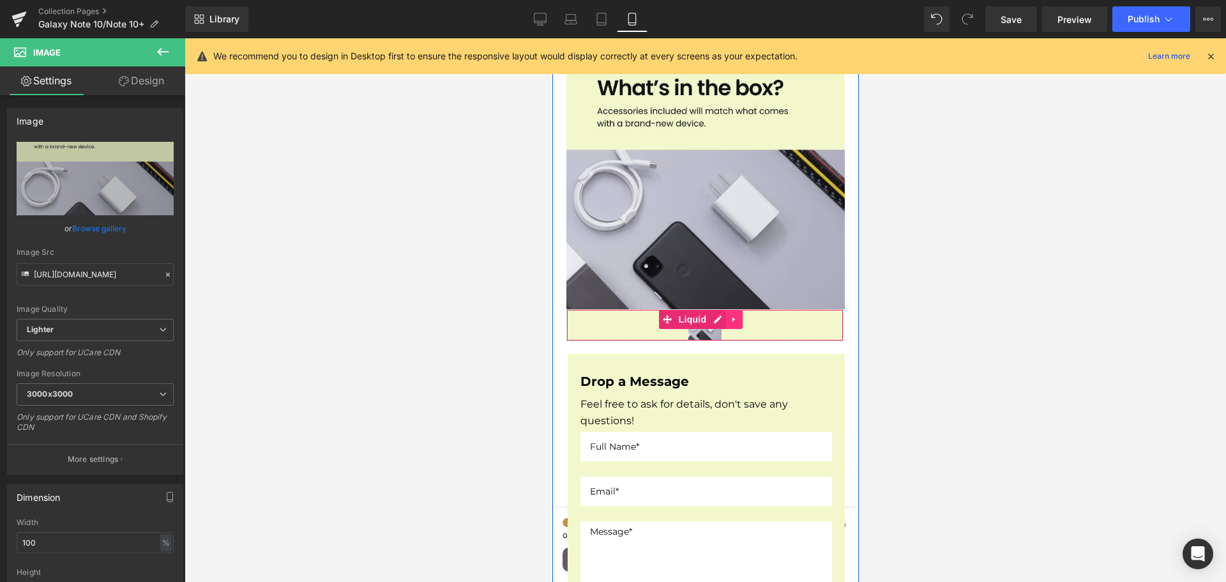
click at [731, 320] on icon at bounding box center [733, 319] width 9 height 10
click at [735, 321] on link at bounding box center [742, 319] width 17 height 19
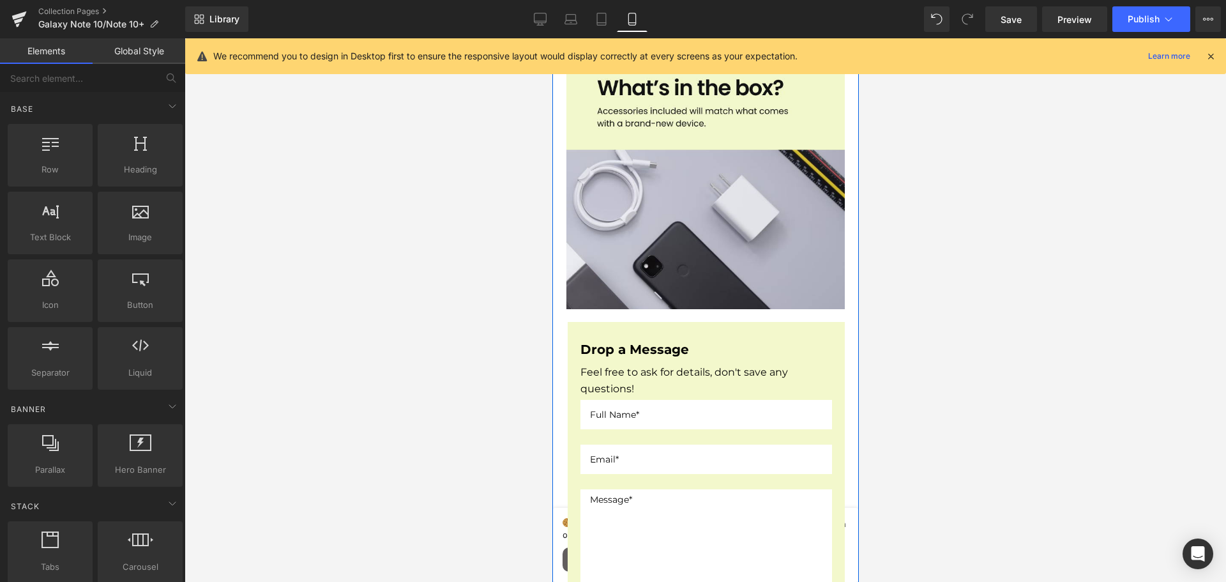
click at [967, 326] on div at bounding box center [704, 309] width 1041 height 543
click at [1002, 23] on span "Save" at bounding box center [1010, 19] width 21 height 13
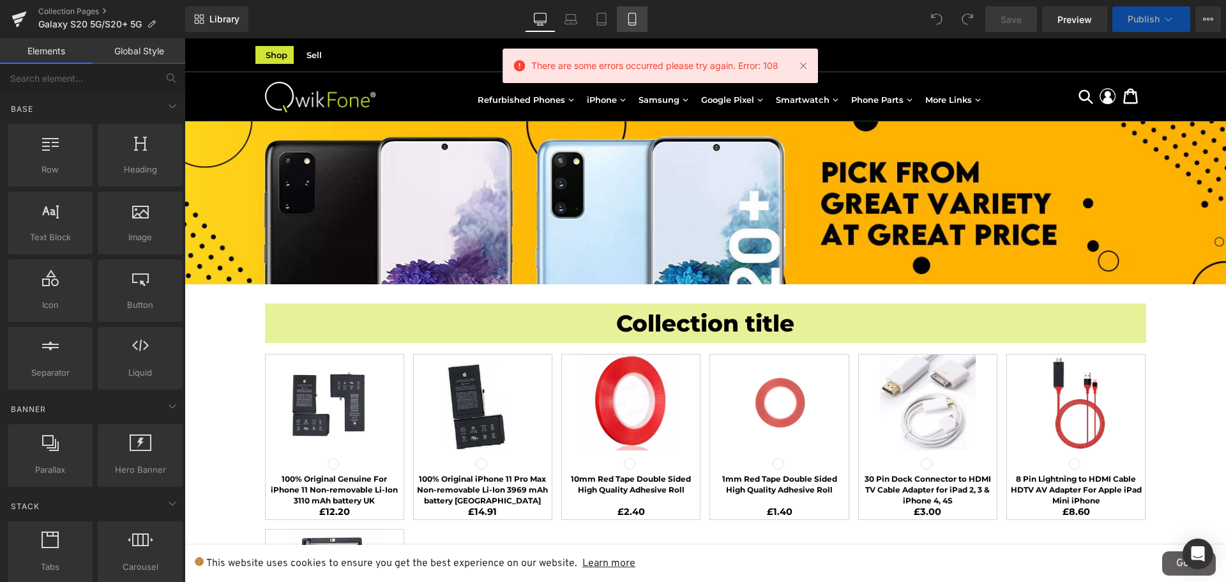
drag, startPoint x: 805, startPoint y: 64, endPoint x: 645, endPoint y: 30, distance: 163.3
click at [805, 64] on link at bounding box center [803, 66] width 14 height 14
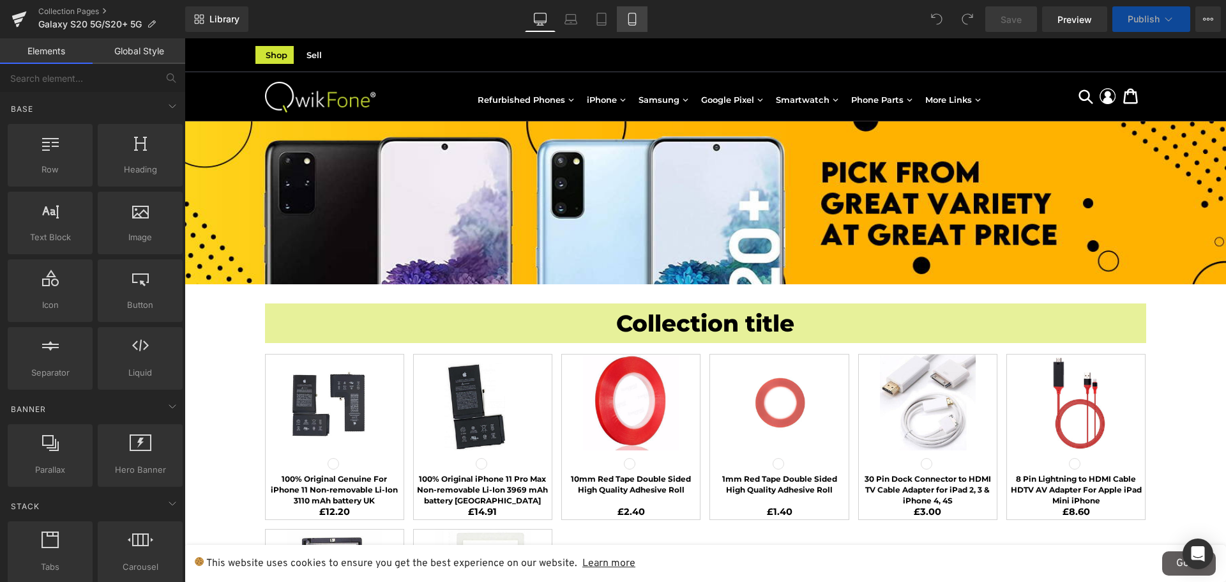
click at [622, 22] on link "Mobile" at bounding box center [632, 19] width 31 height 26
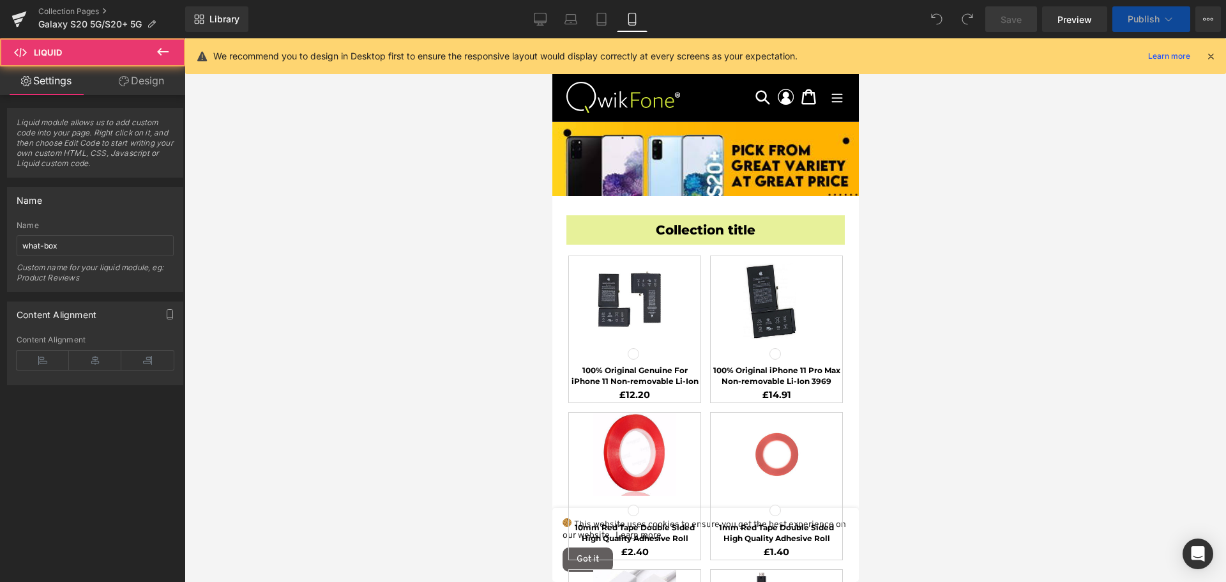
click at [162, 55] on icon at bounding box center [162, 51] width 15 height 15
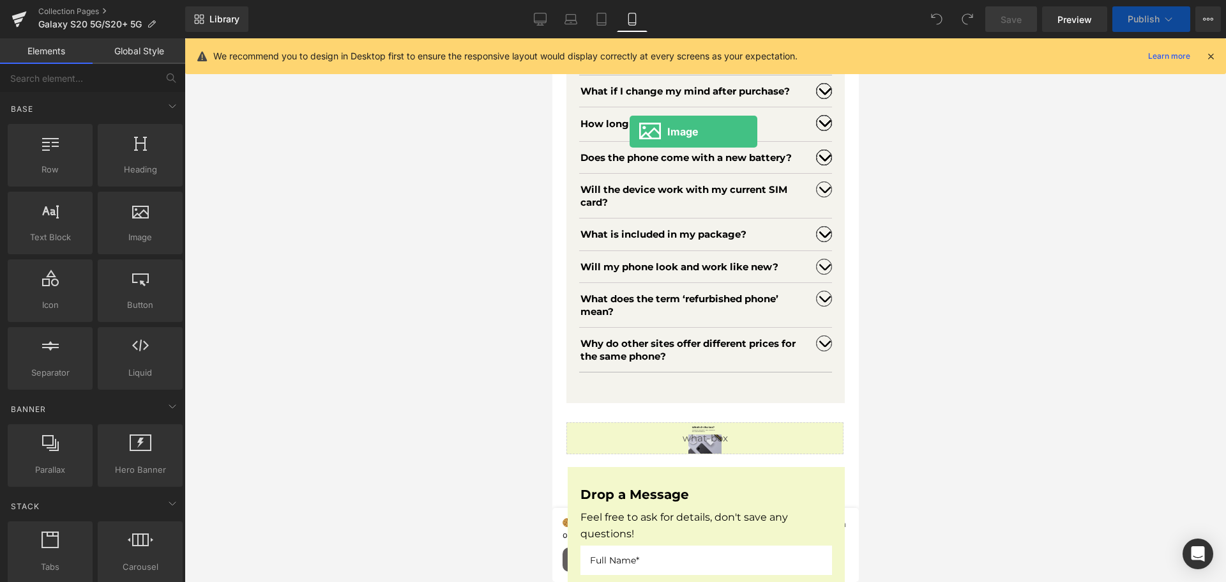
scroll to position [2539, 0]
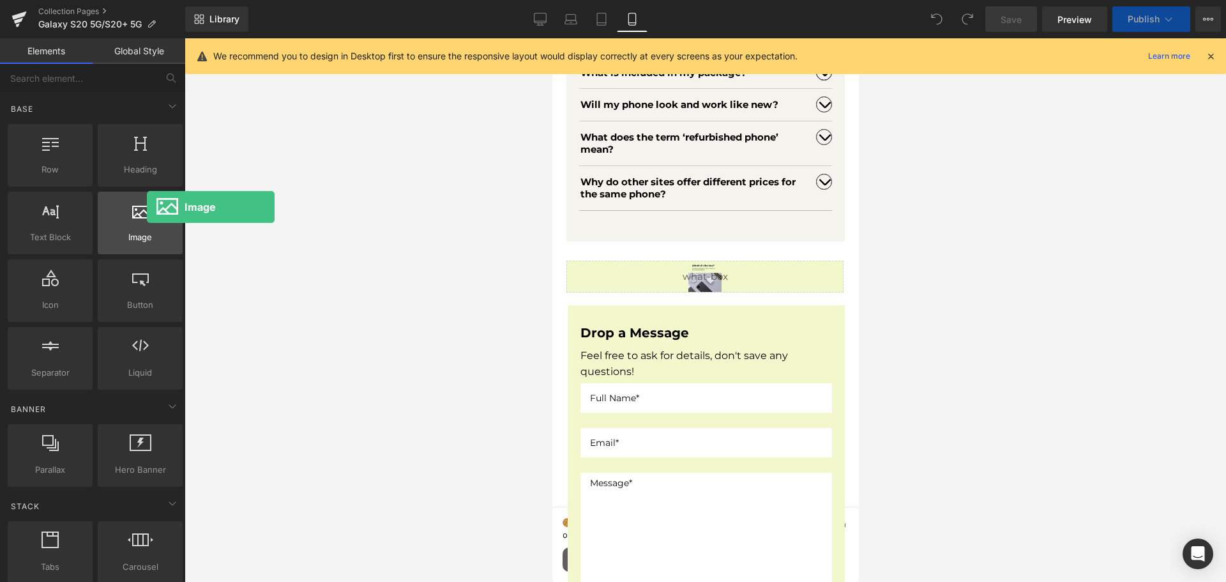
drag, startPoint x: 124, startPoint y: 220, endPoint x: 139, endPoint y: 212, distance: 16.9
click at [139, 212] on div at bounding box center [140, 216] width 77 height 29
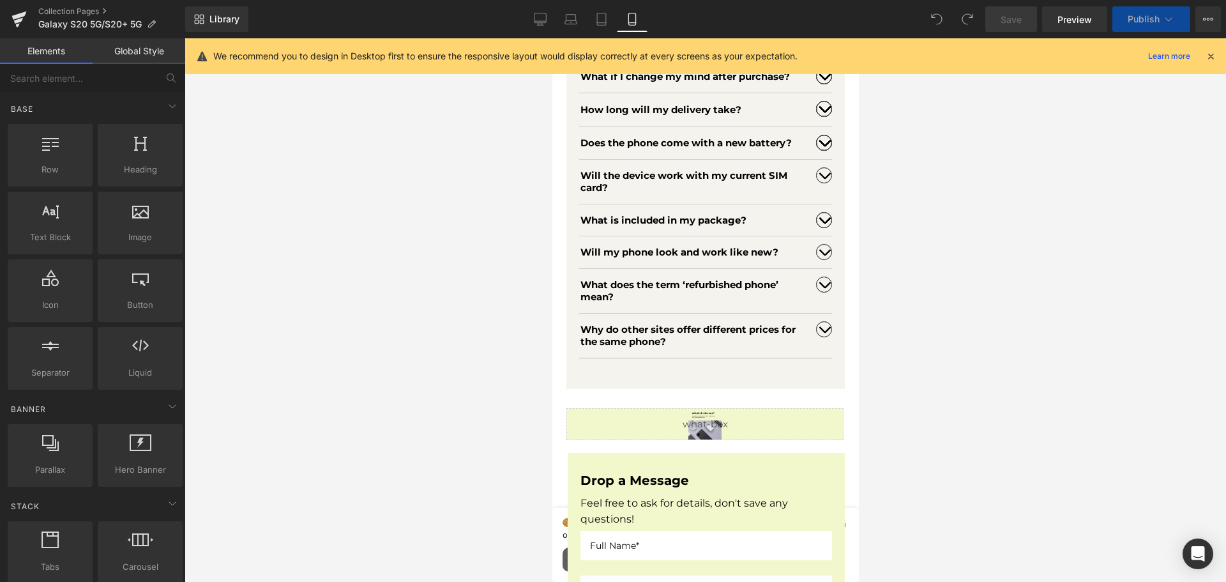
scroll to position [3130, 0]
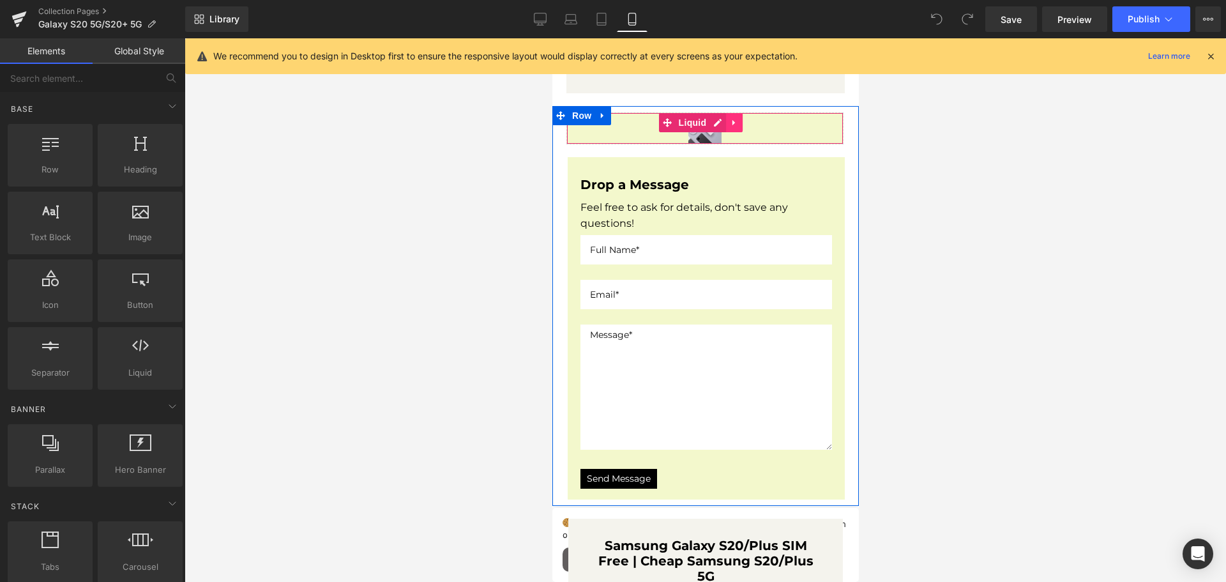
click at [736, 132] on link at bounding box center [733, 122] width 17 height 19
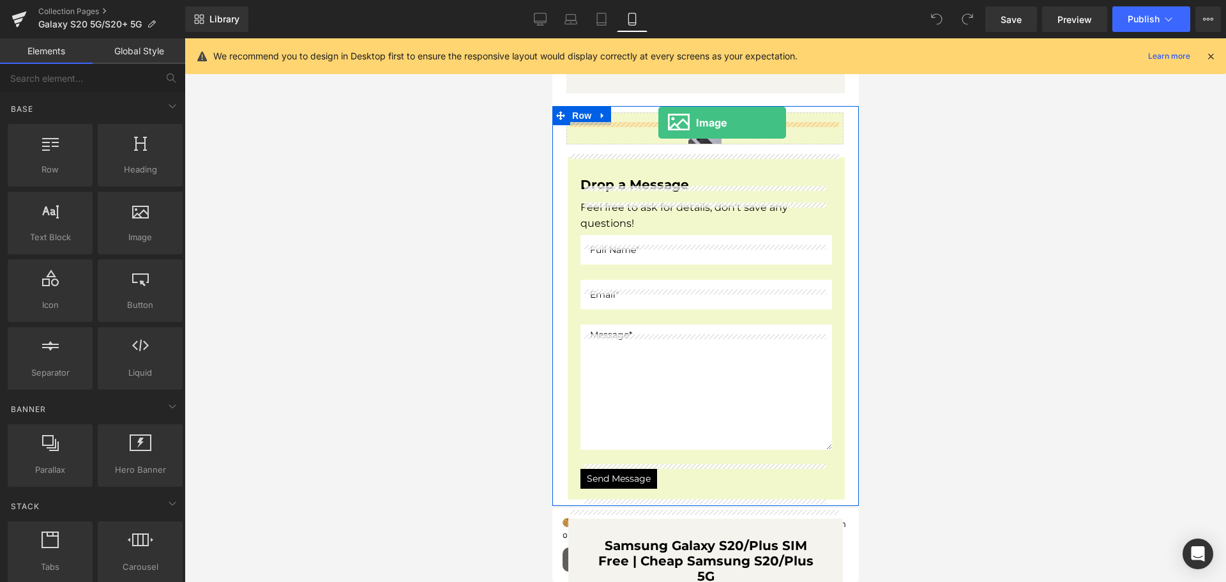
drag, startPoint x: 679, startPoint y: 248, endPoint x: 658, endPoint y: 123, distance: 127.0
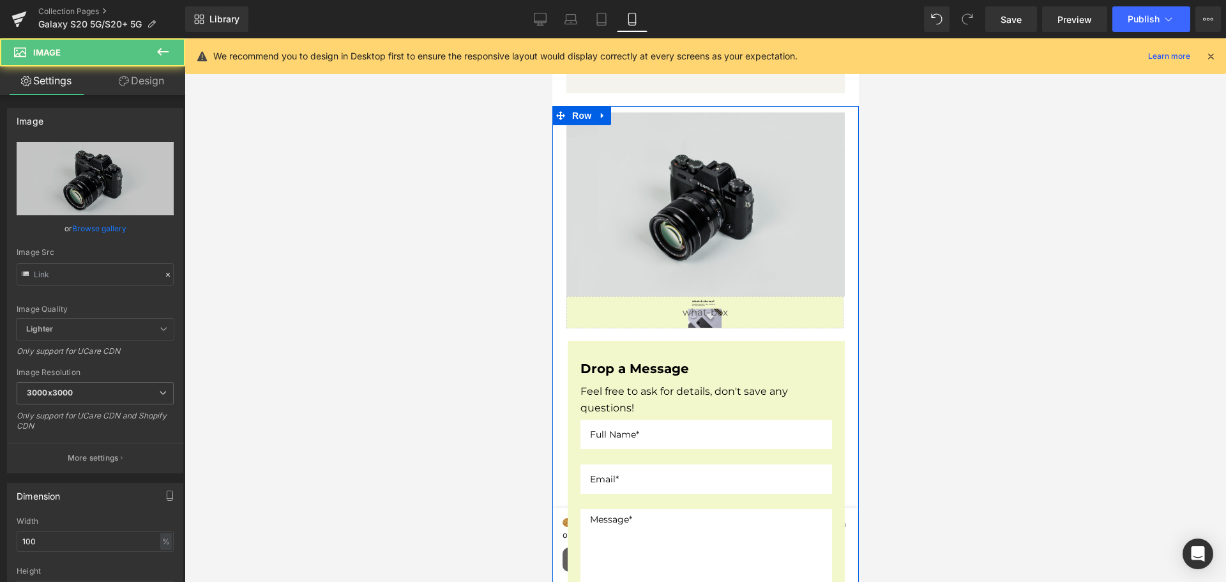
type input "//[DOMAIN_NAME][URL]"
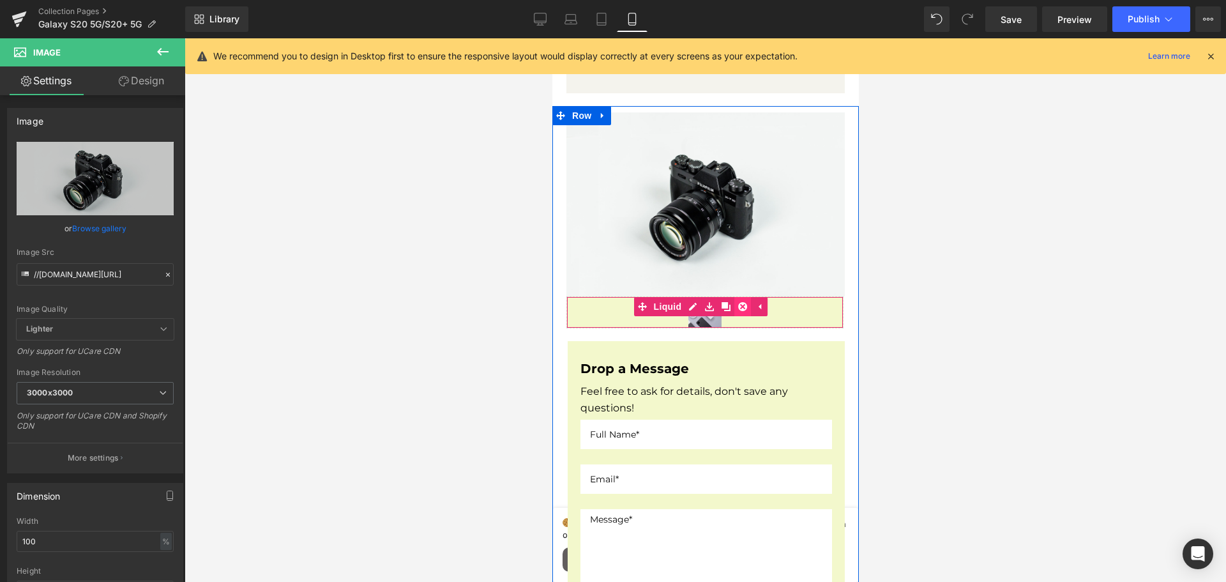
click at [743, 311] on icon at bounding box center [741, 306] width 9 height 9
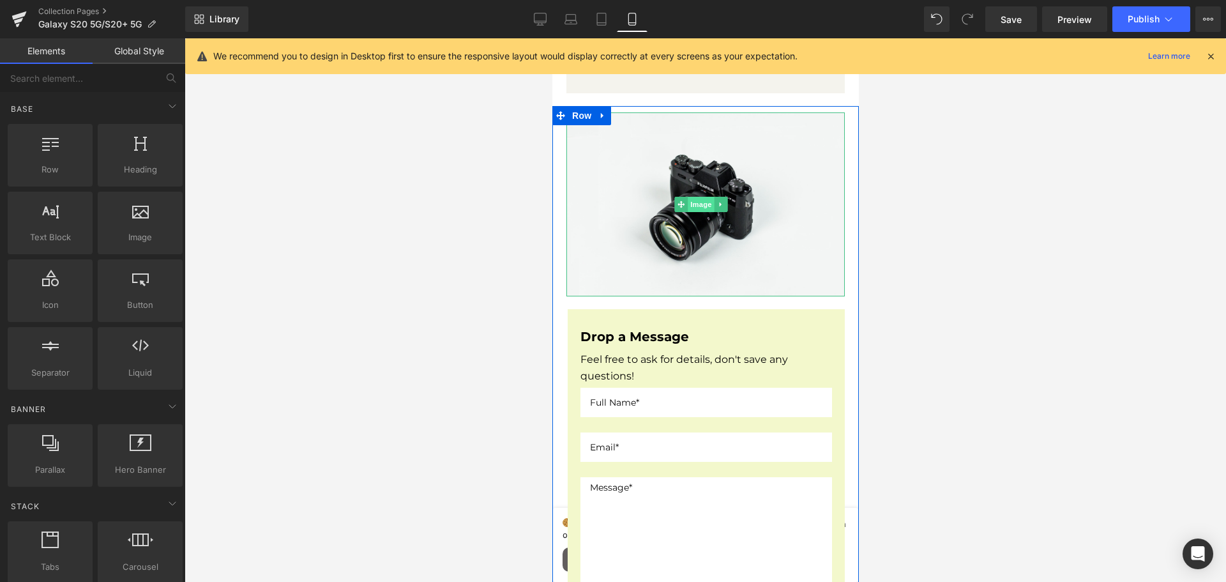
click at [706, 212] on span "Image" at bounding box center [700, 204] width 27 height 15
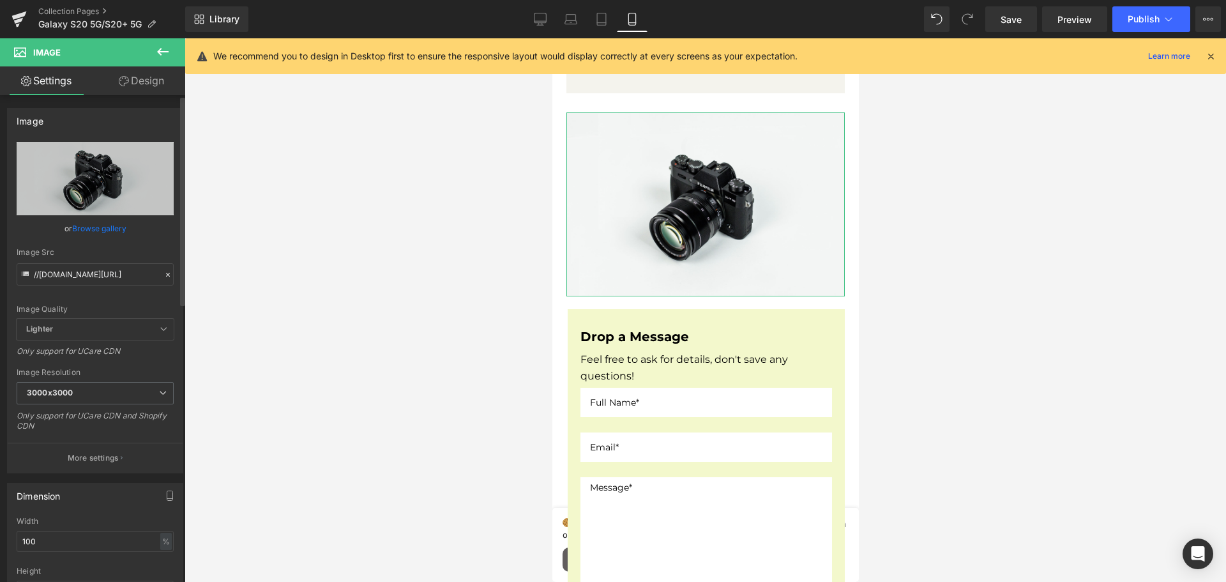
click at [102, 229] on link "Browse gallery" at bounding box center [99, 228] width 54 height 22
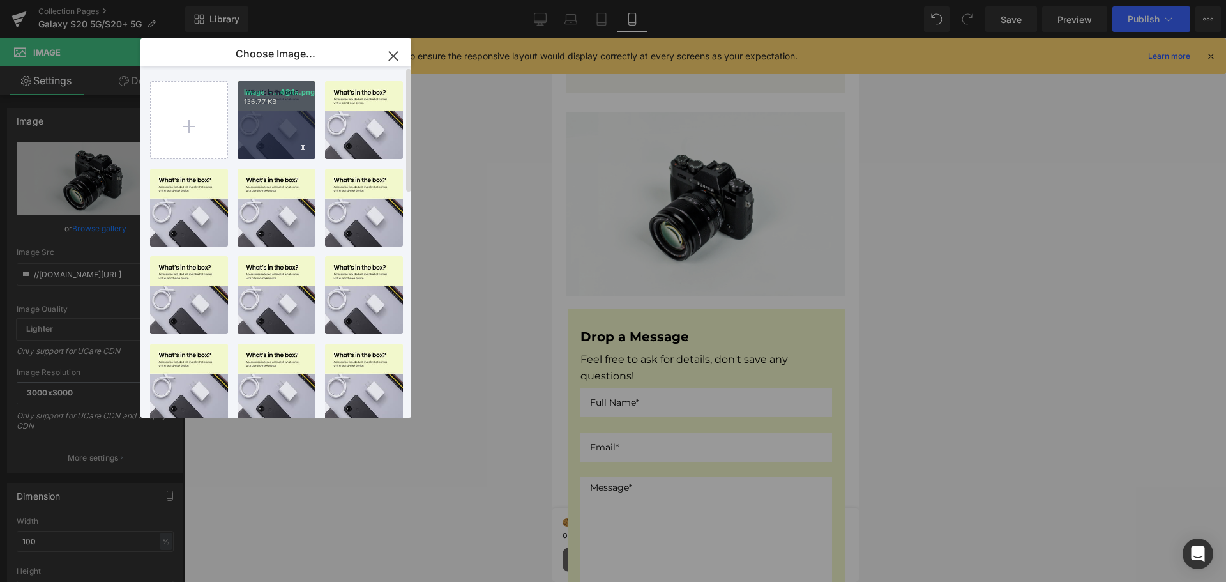
click at [278, 110] on div "Image_-...4@1x.png 136.77 KB" at bounding box center [276, 120] width 78 height 78
type input "[URL][DOMAIN_NAME]"
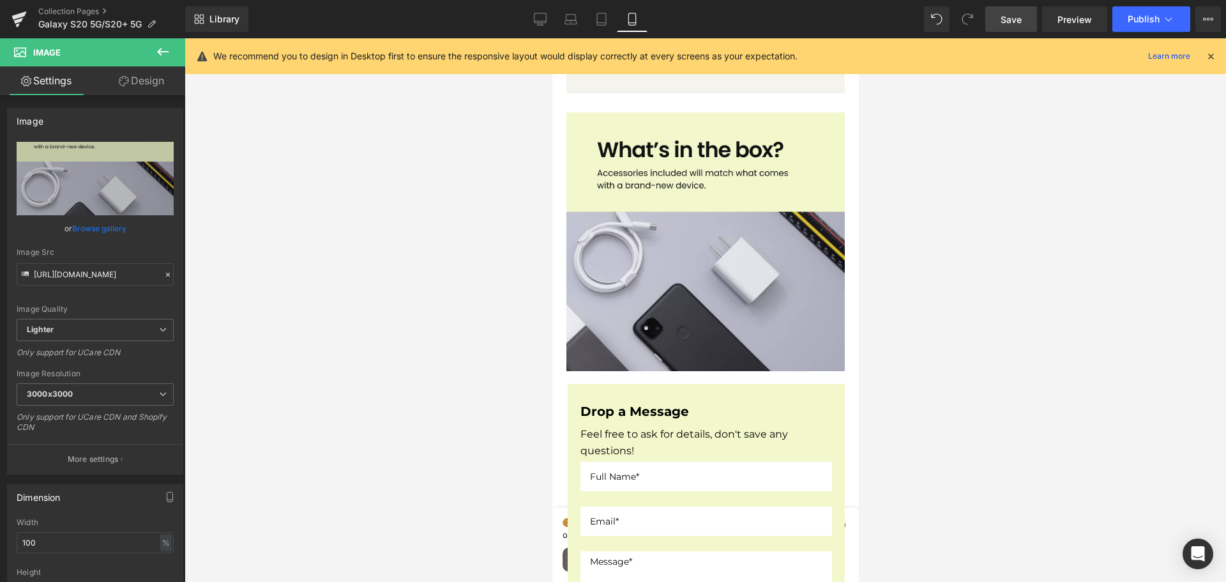
click at [1014, 16] on span "Save" at bounding box center [1010, 19] width 21 height 13
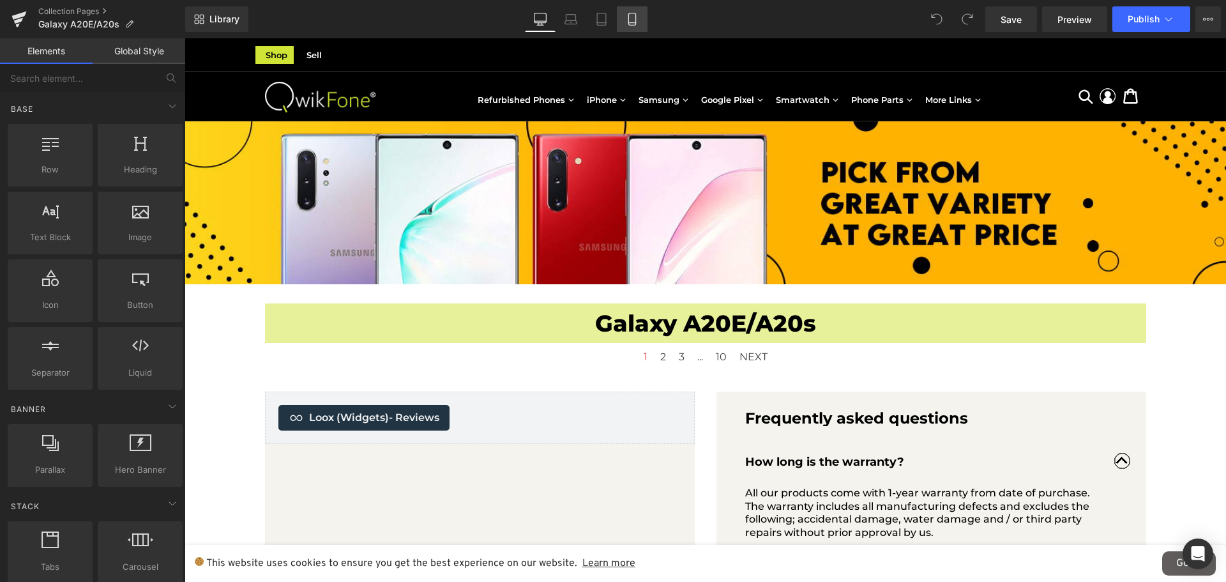
click at [640, 29] on link "Mobile" at bounding box center [632, 19] width 31 height 26
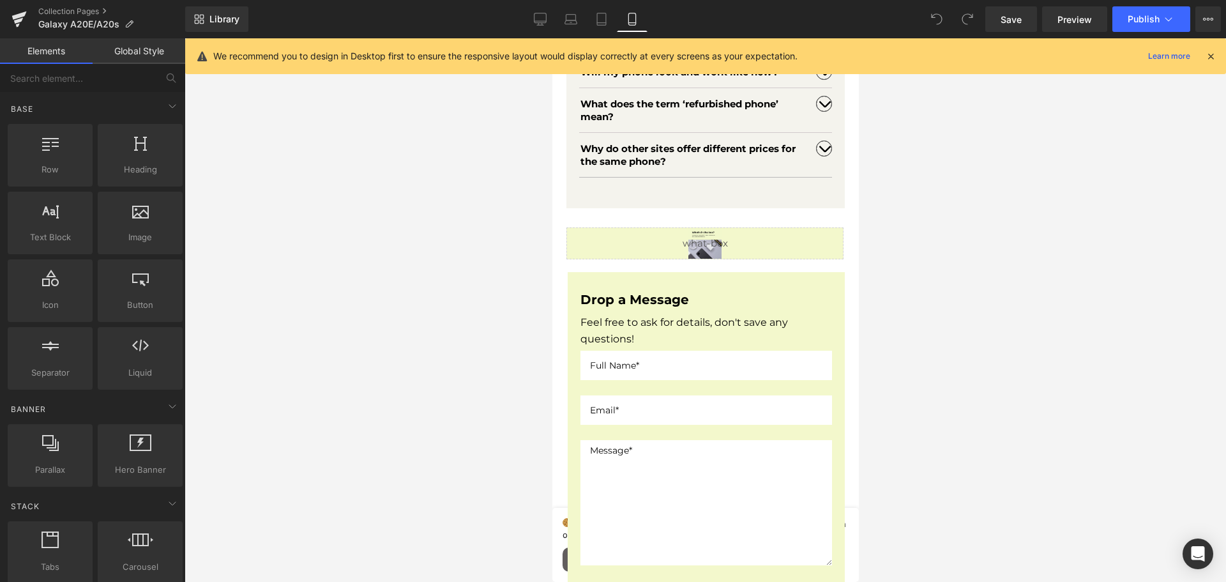
scroll to position [702, 0]
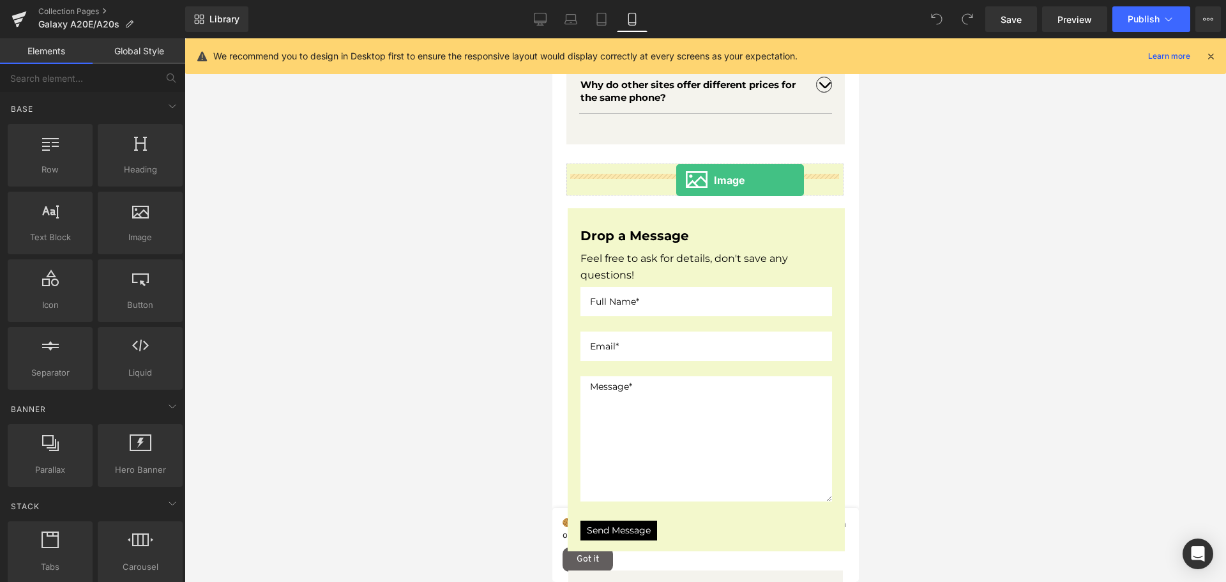
drag, startPoint x: 671, startPoint y: 260, endPoint x: 675, endPoint y: 180, distance: 79.9
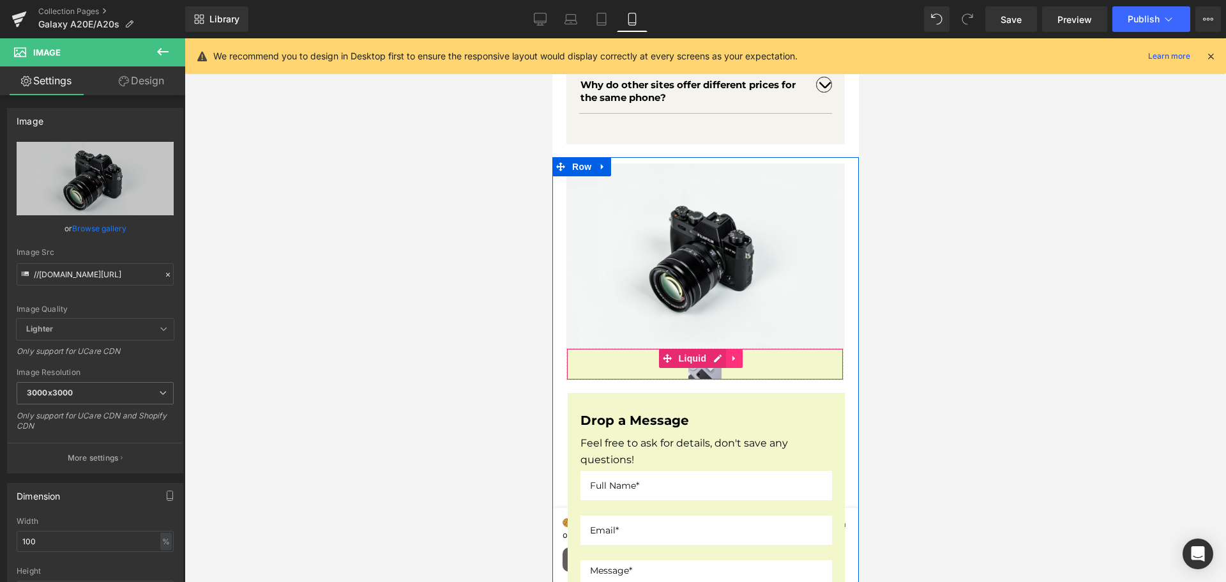
click at [729, 363] on icon at bounding box center [733, 359] width 9 height 10
click at [735, 363] on link at bounding box center [742, 358] width 17 height 19
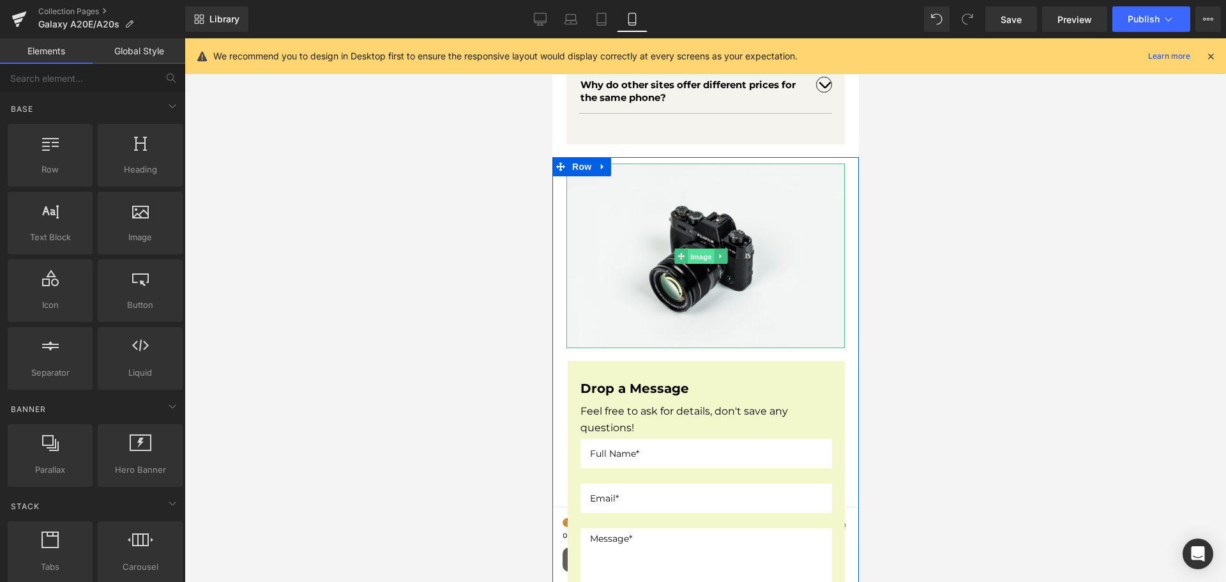
drag, startPoint x: 701, startPoint y: 264, endPoint x: 924, endPoint y: 298, distance: 226.0
click at [701, 264] on span "Image" at bounding box center [700, 256] width 27 height 15
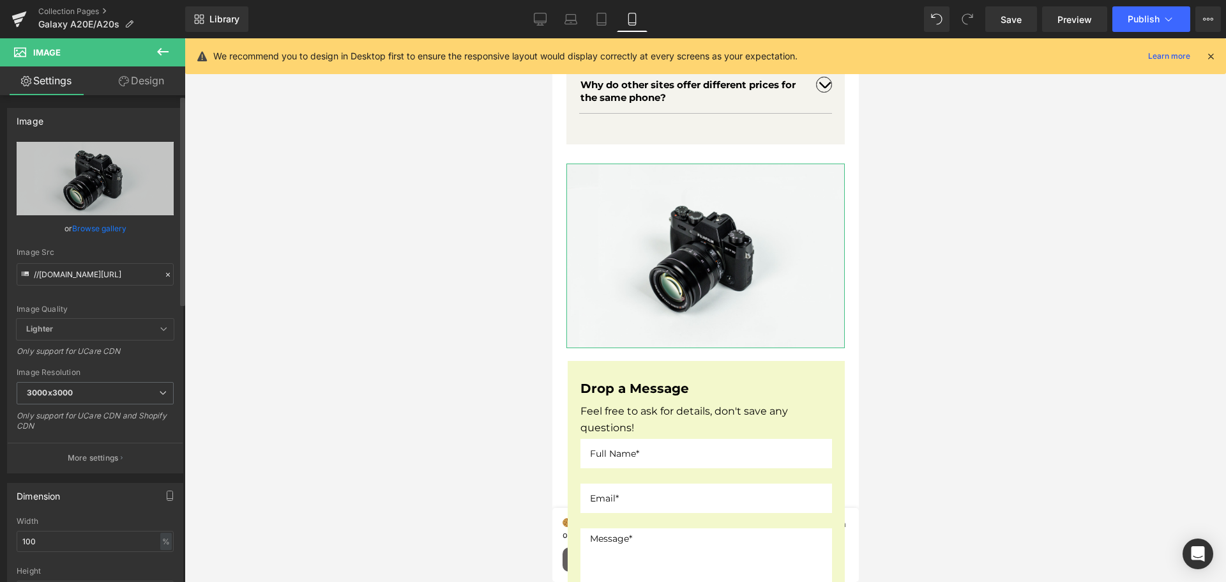
click at [103, 225] on link "Browse gallery" at bounding box center [99, 228] width 54 height 22
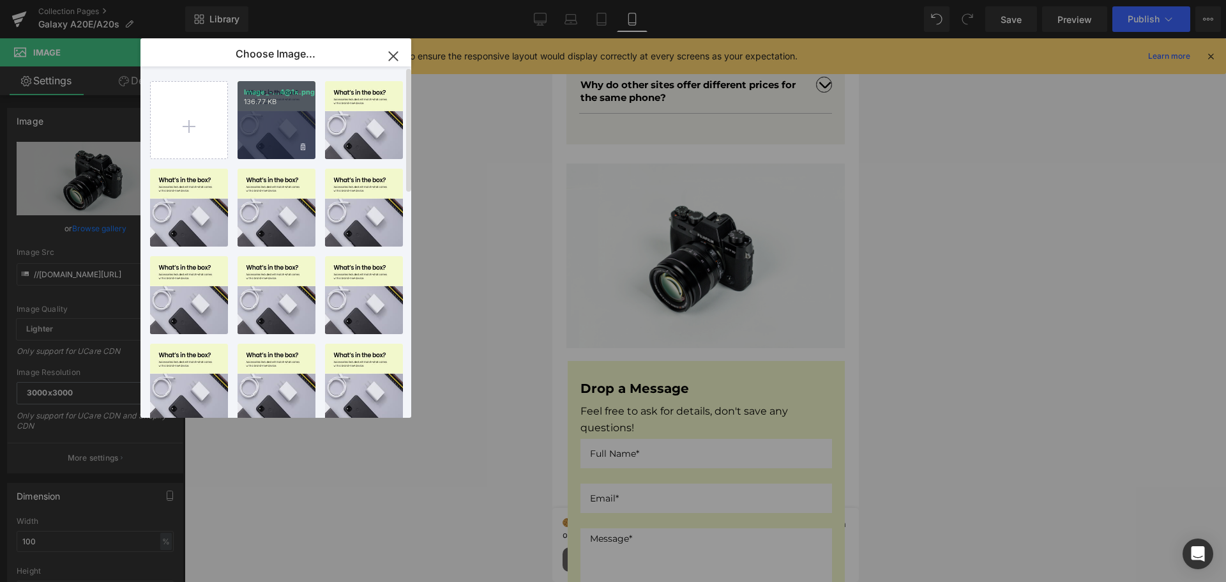
click at [283, 118] on div "Image_-...4@1x.png 136.77 KB" at bounding box center [276, 120] width 78 height 78
type input "[URL][DOMAIN_NAME]"
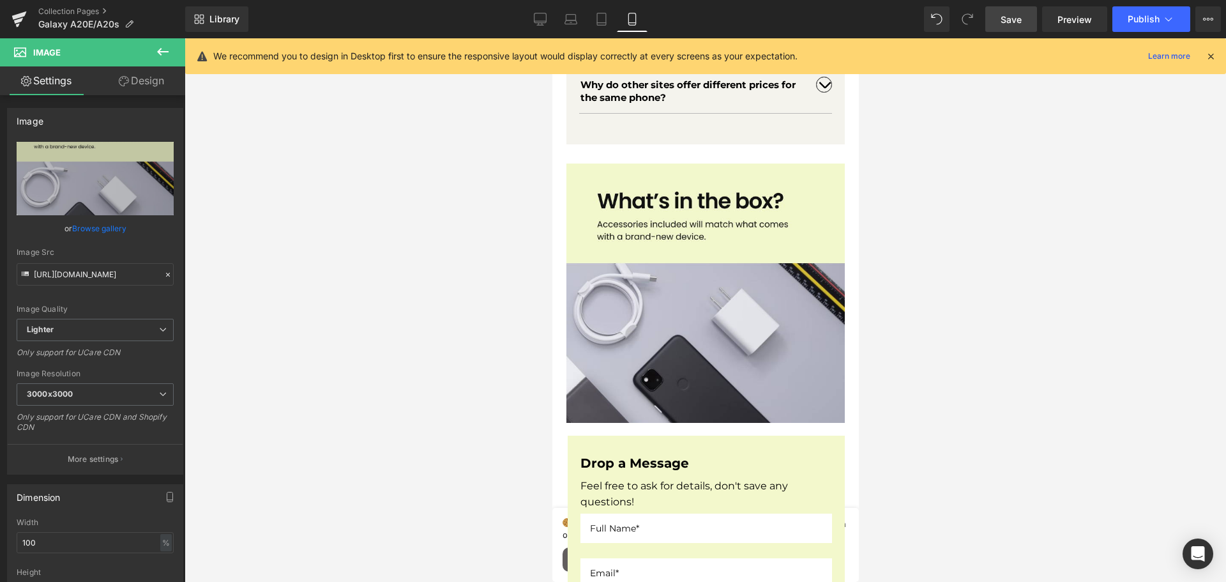
click at [1002, 22] on span "Save" at bounding box center [1010, 19] width 21 height 13
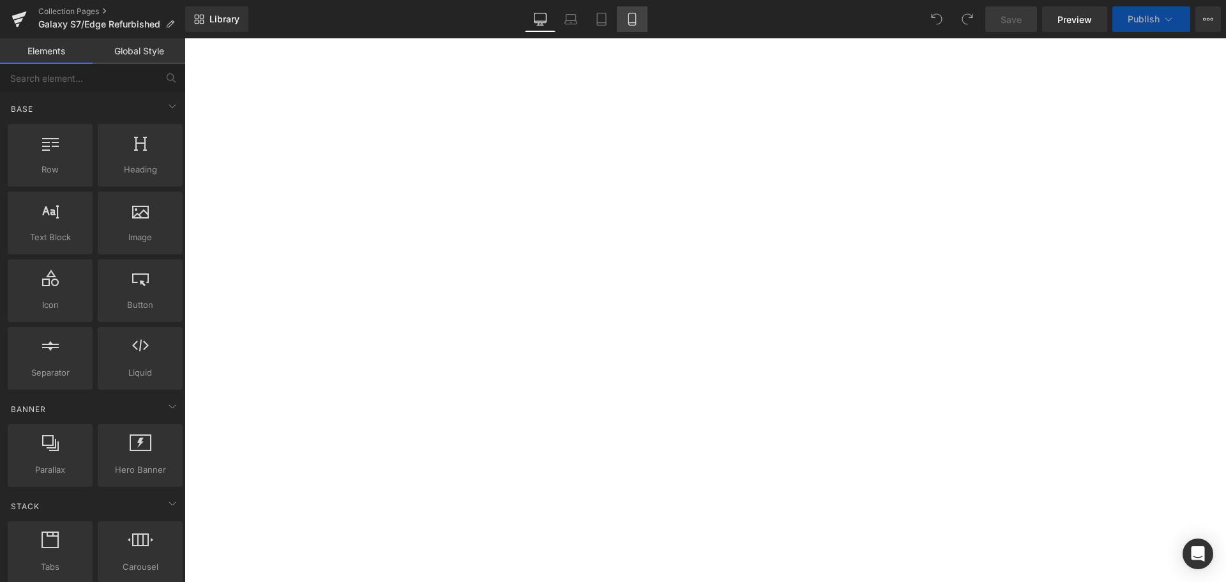
click at [625, 16] on link "Mobile" at bounding box center [632, 19] width 31 height 26
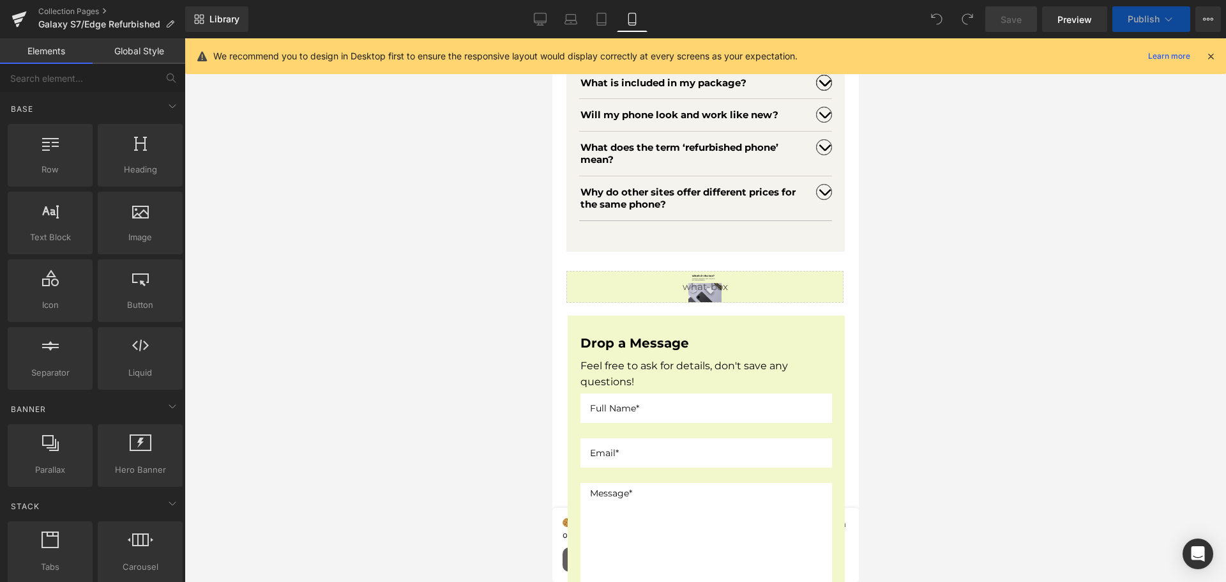
scroll to position [3036, 0]
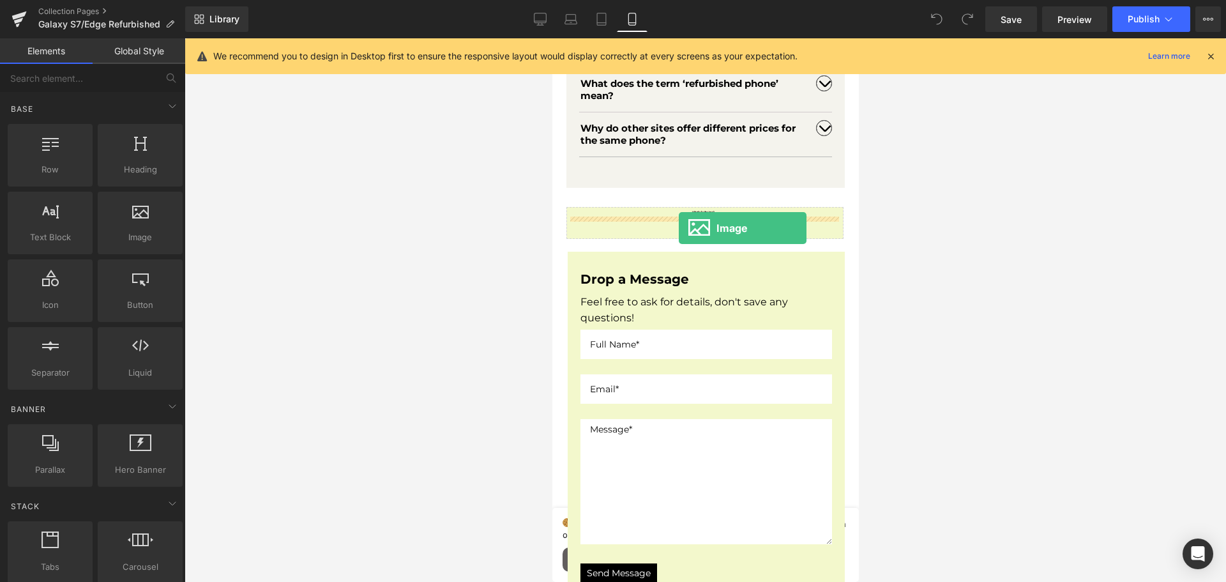
drag, startPoint x: 1088, startPoint y: 245, endPoint x: 678, endPoint y: 227, distance: 410.9
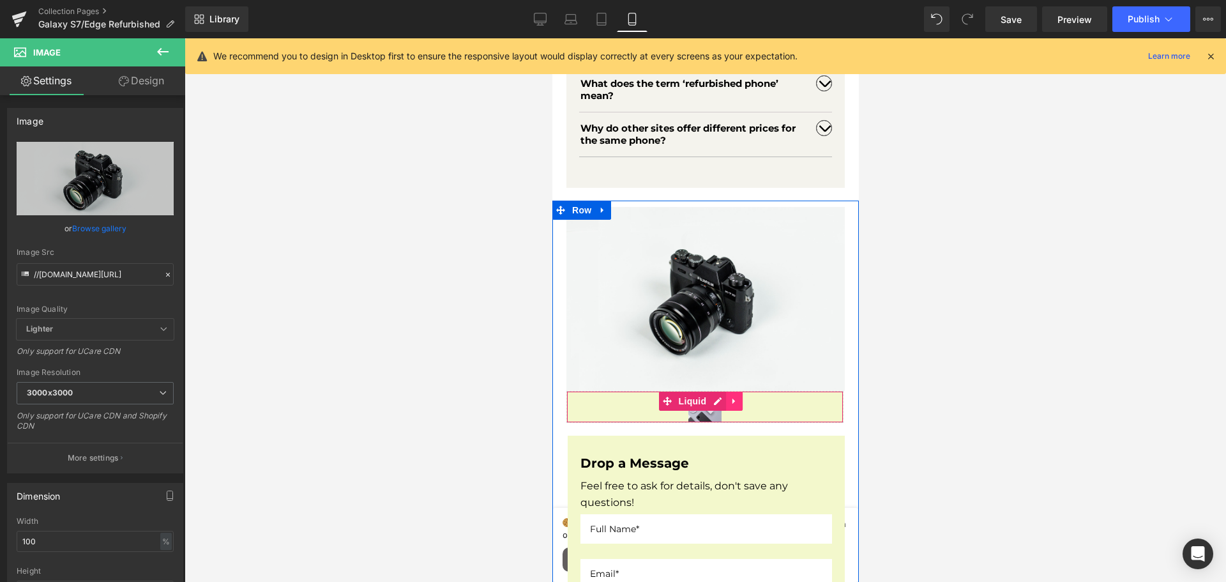
click at [734, 404] on icon at bounding box center [733, 401] width 3 height 6
click at [741, 406] on icon at bounding box center [741, 401] width 9 height 10
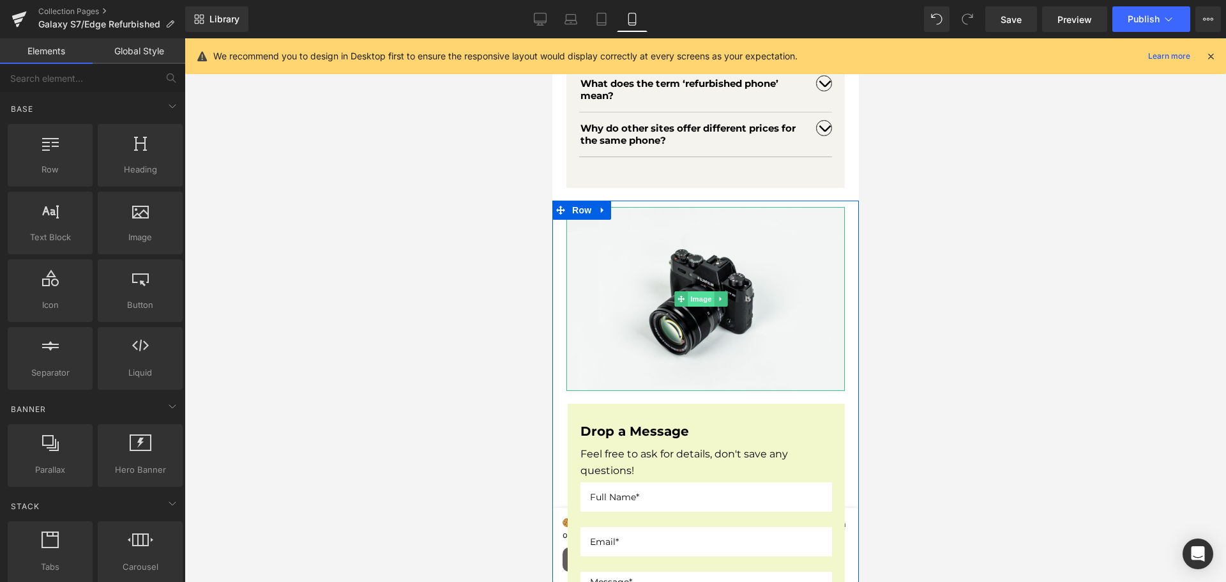
click at [702, 306] on span "Image" at bounding box center [700, 298] width 27 height 15
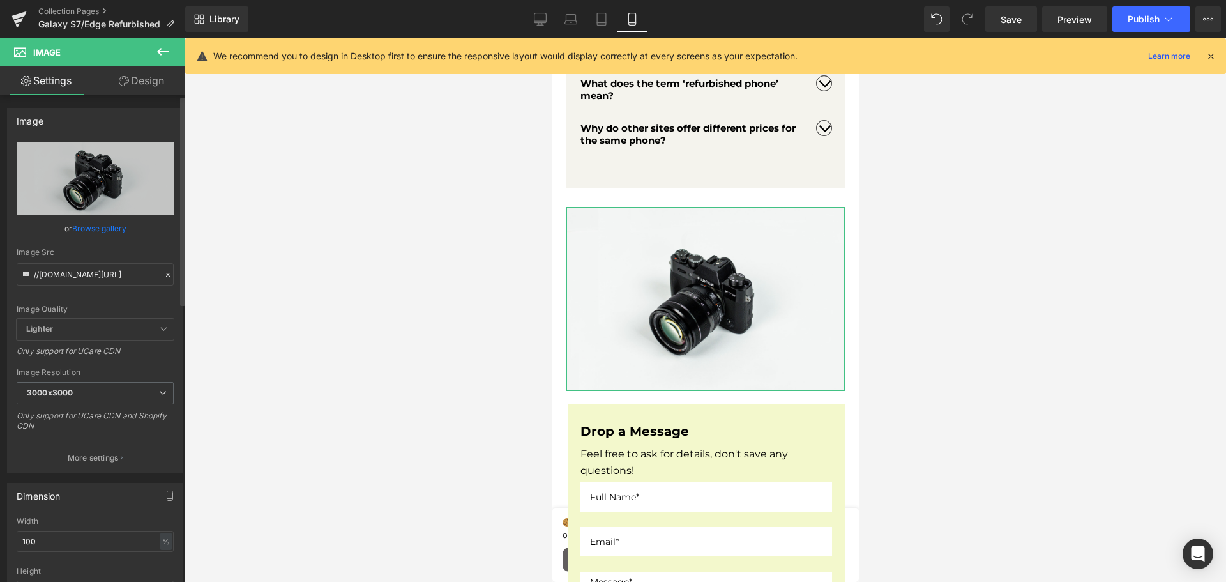
click at [97, 225] on link "Browse gallery" at bounding box center [99, 228] width 54 height 22
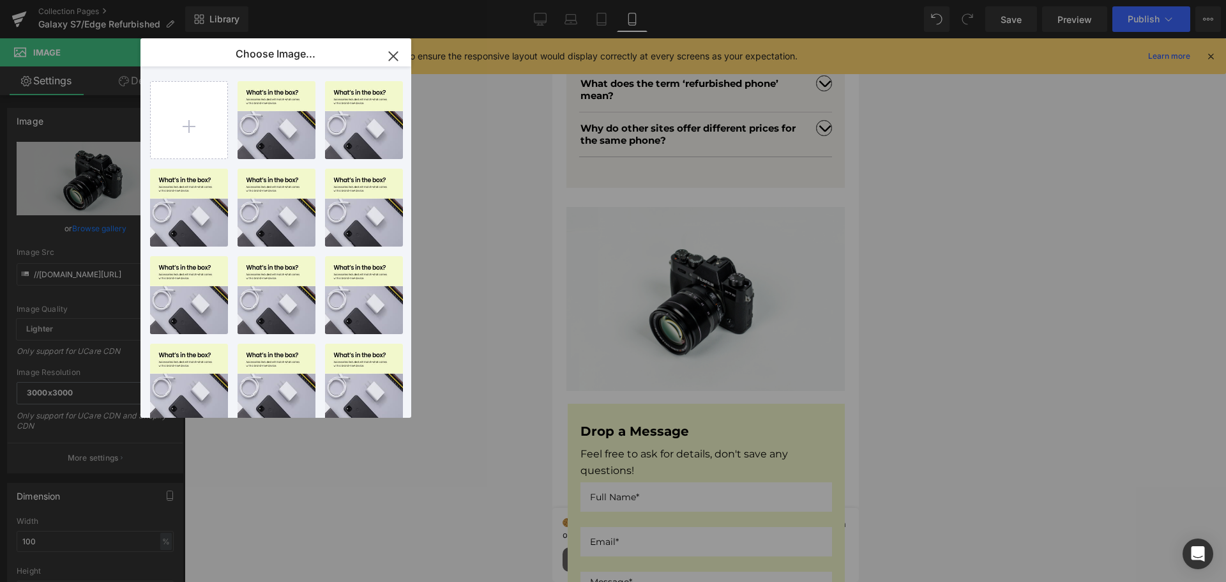
click at [0, 0] on div "Image_-...4@1x.png 136.77 KB" at bounding box center [0, 0] width 0 height 0
type input "[URL][DOMAIN_NAME]"
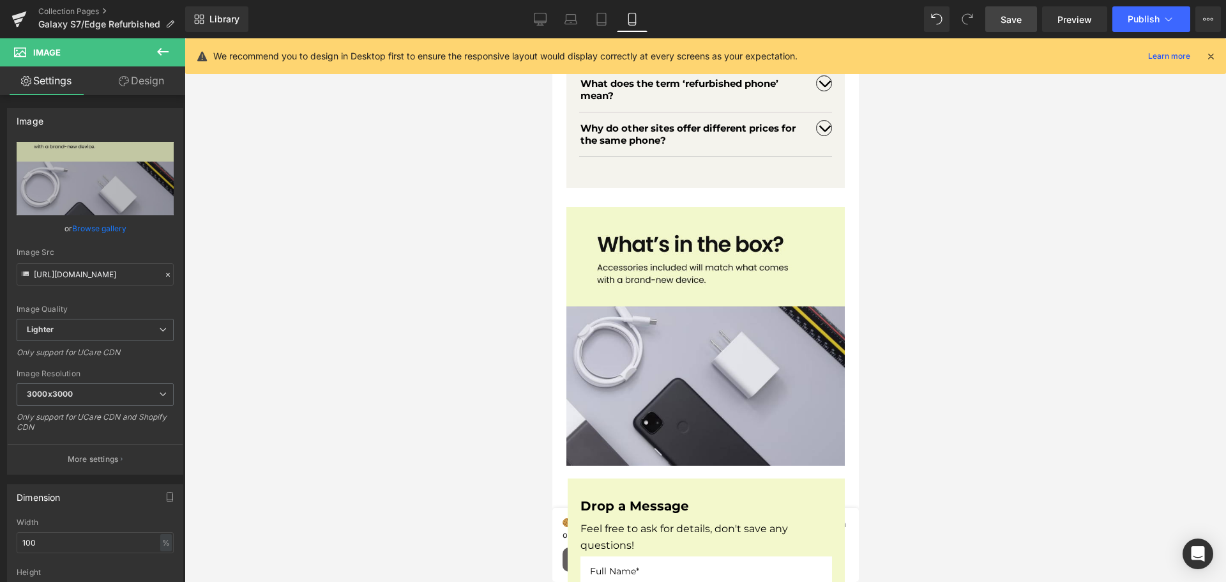
click at [1008, 26] on link "Save" at bounding box center [1011, 19] width 52 height 26
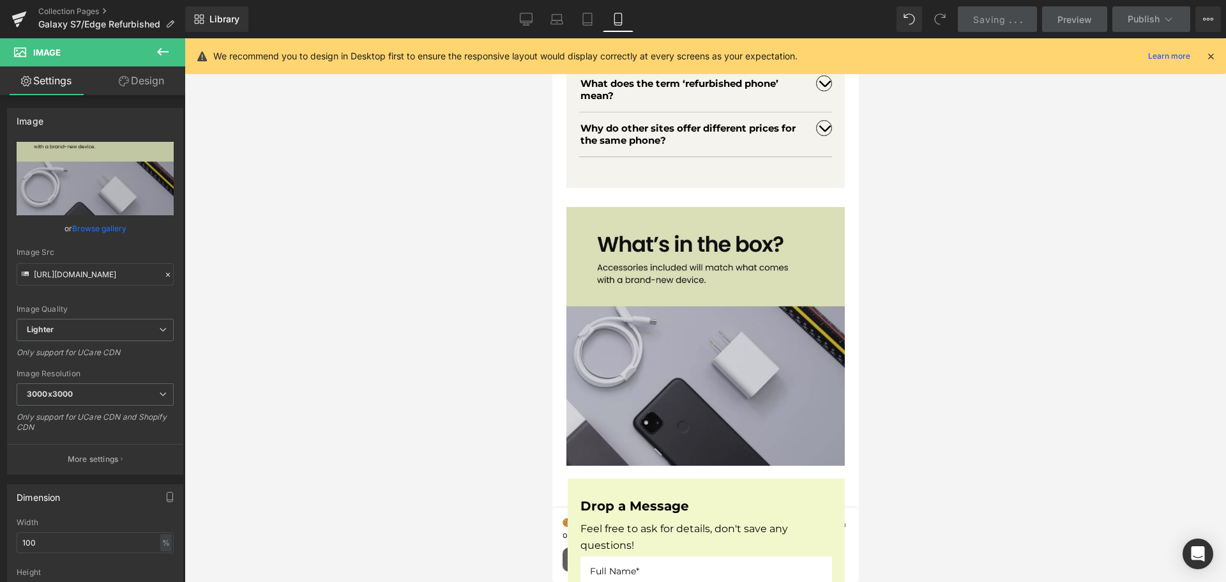
scroll to position [3099, 0]
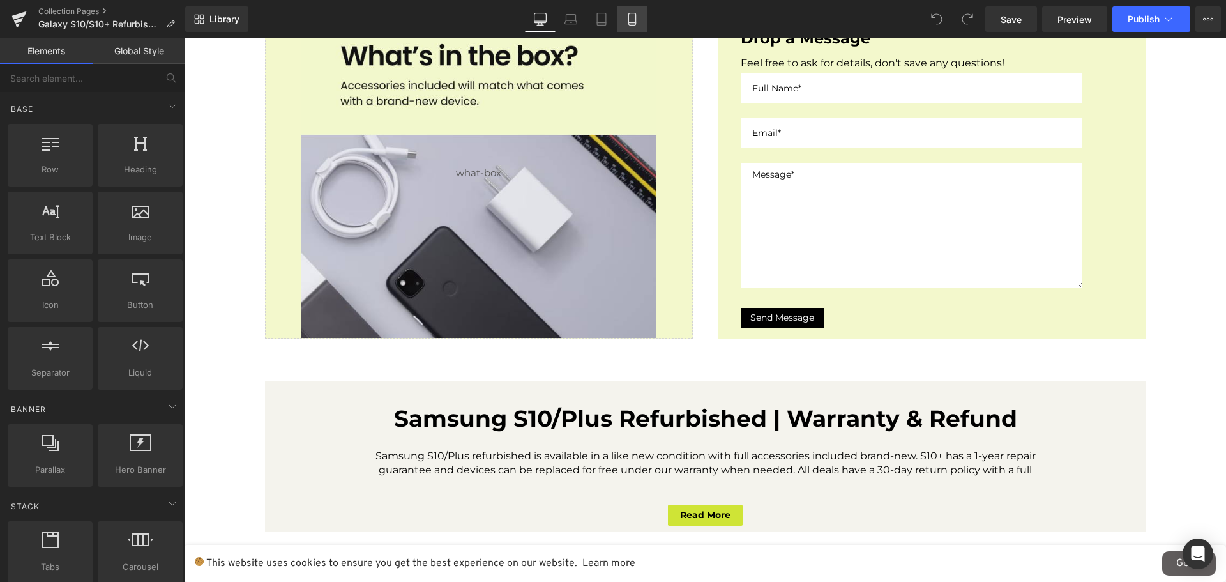
click at [627, 11] on link "Mobile" at bounding box center [632, 19] width 31 height 26
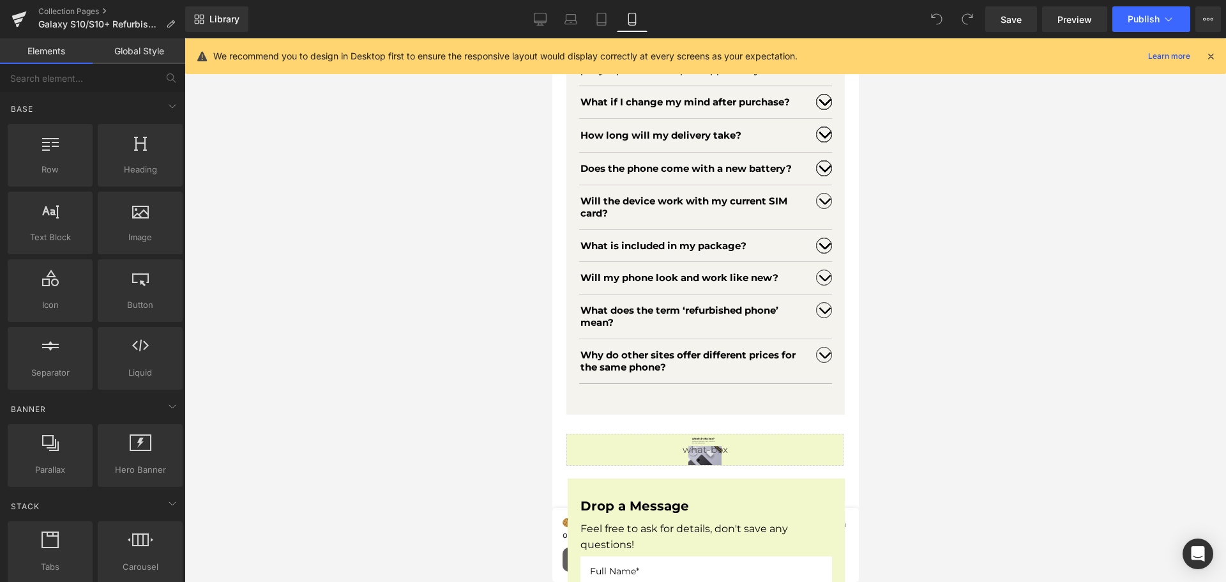
scroll to position [3128, 0]
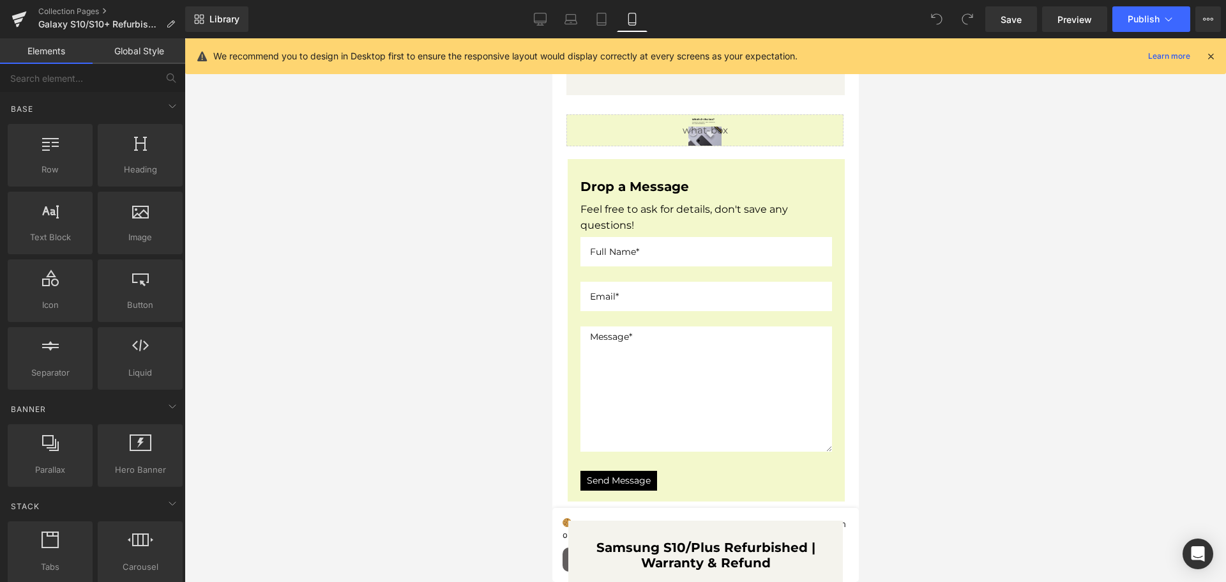
click at [702, 139] on div "Liquid" at bounding box center [704, 130] width 277 height 32
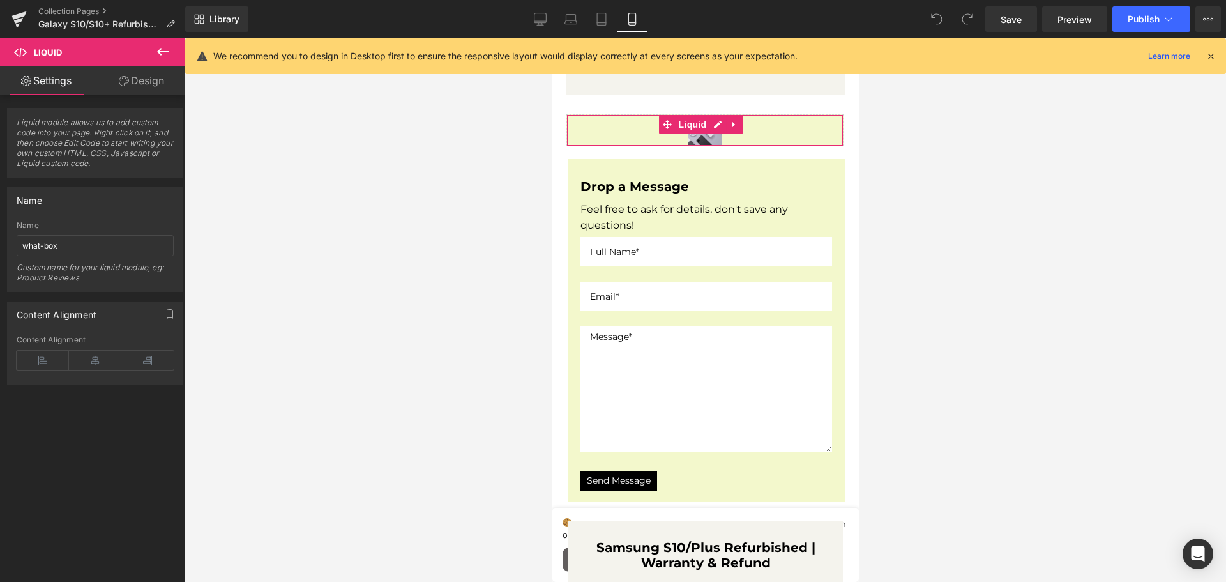
click at [133, 88] on link "Design" at bounding box center [141, 80] width 93 height 29
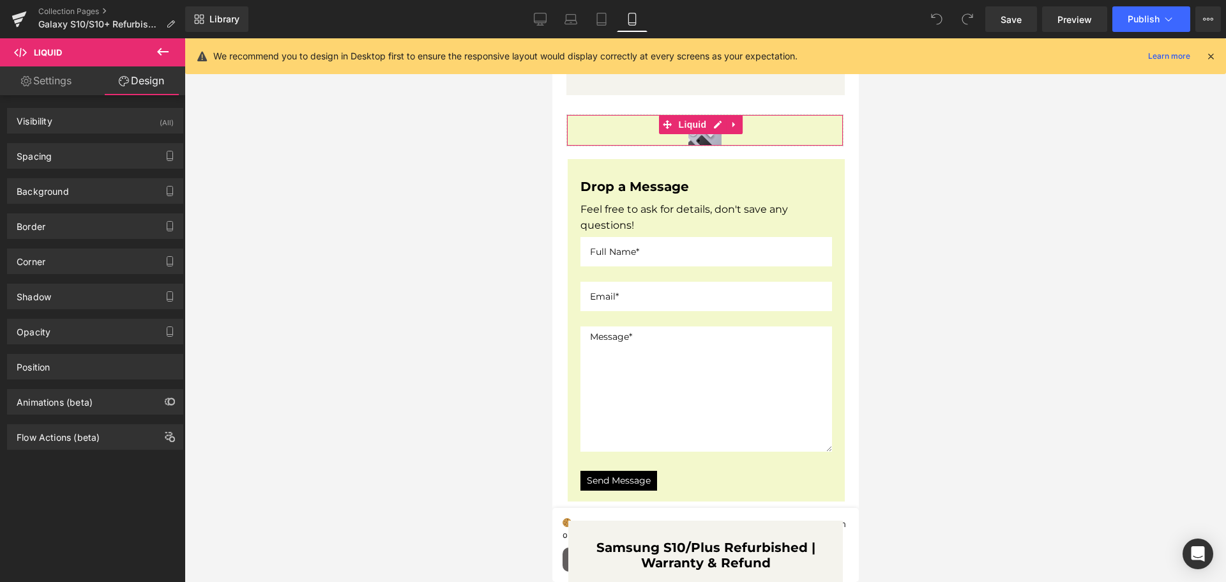
click at [38, 84] on link "Settings" at bounding box center [46, 80] width 93 height 29
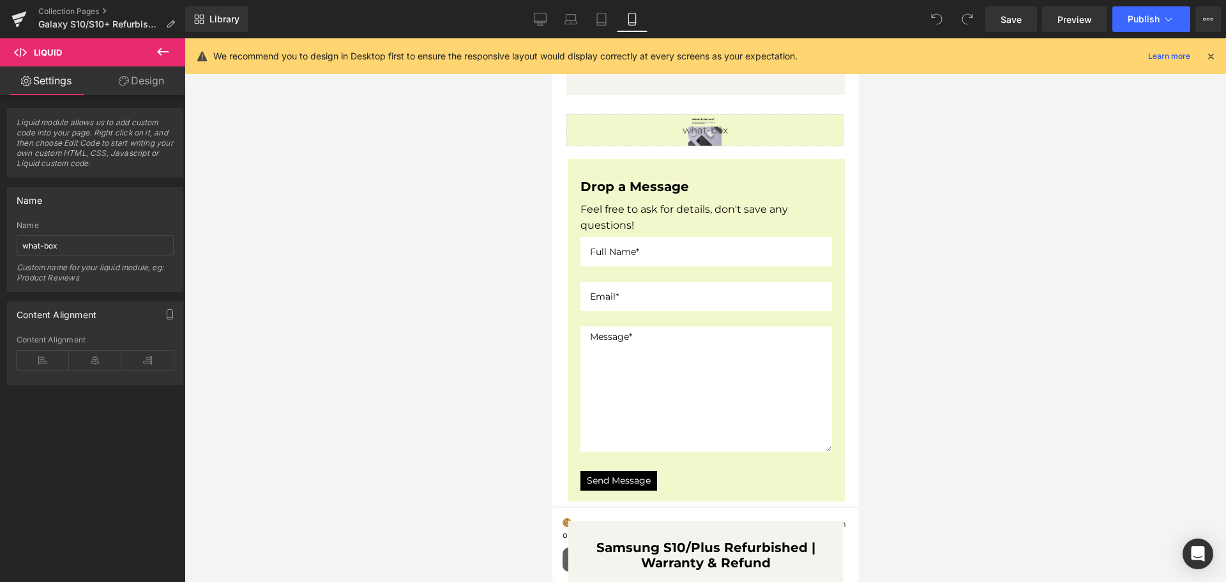
click at [163, 51] on icon at bounding box center [162, 52] width 11 height 8
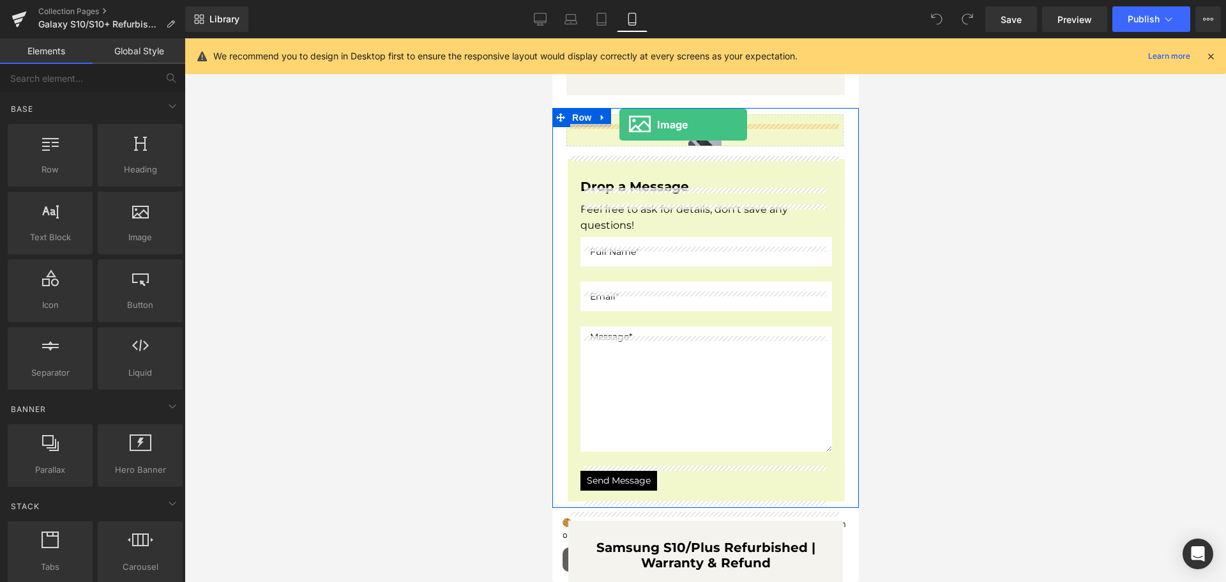
drag, startPoint x: 686, startPoint y: 255, endPoint x: 619, endPoint y: 124, distance: 147.3
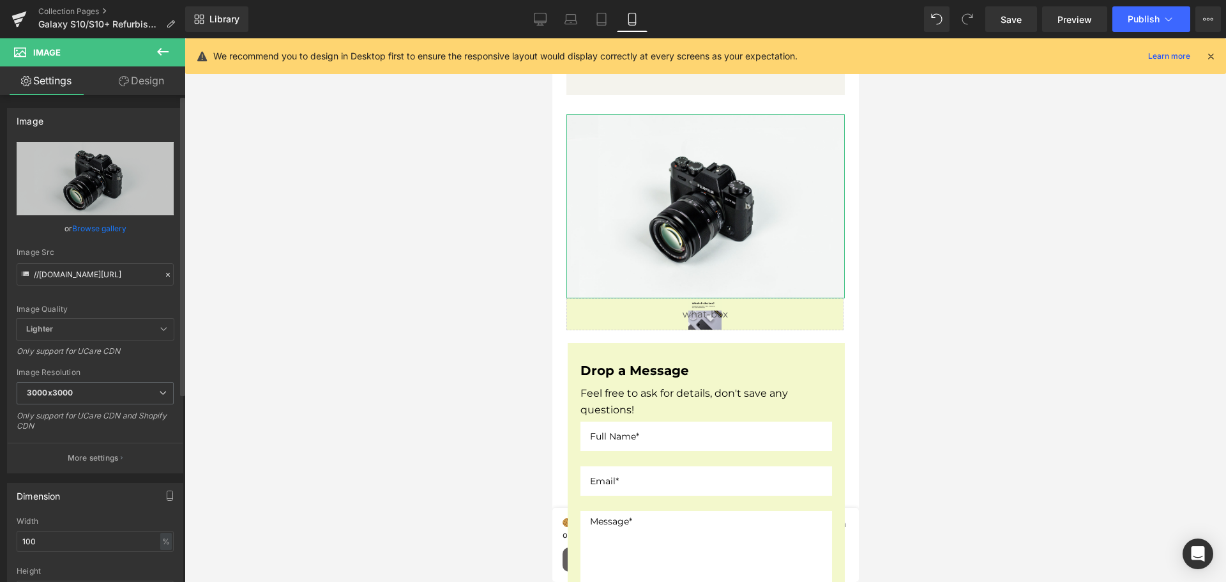
click at [102, 222] on link "Browse gallery" at bounding box center [99, 228] width 54 height 22
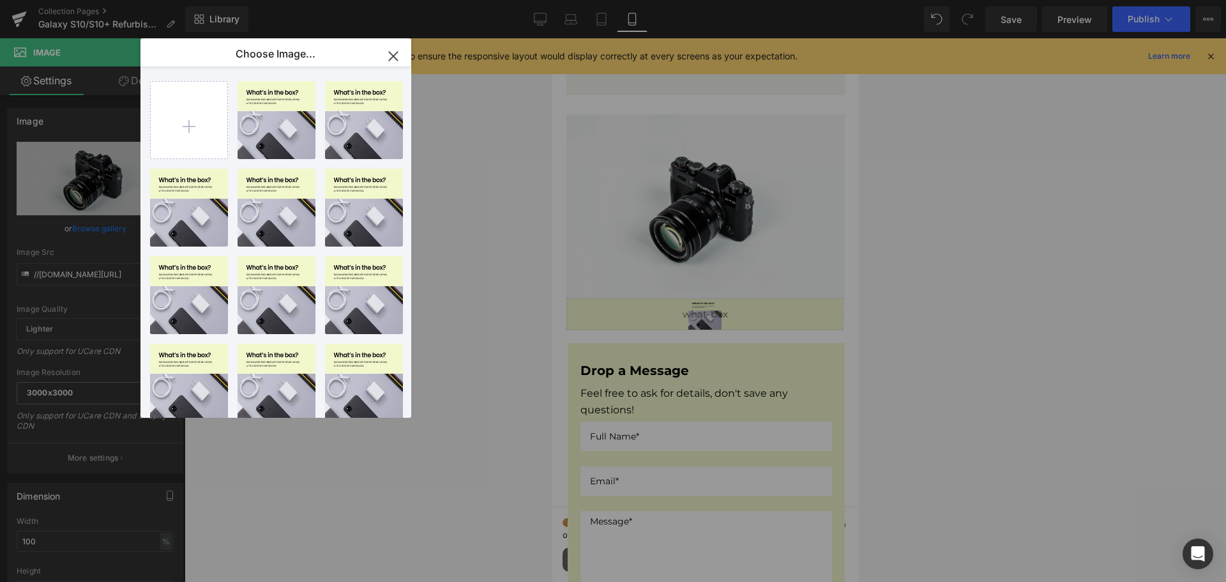
click at [0, 0] on div "Image_-...4@1x.png 136.77 KB" at bounding box center [0, 0] width 0 height 0
type input "https://ucarecdn.com/4427efcf-8373-42f7-805b-b01215c9d76a/-/format/auto/-/previ…"
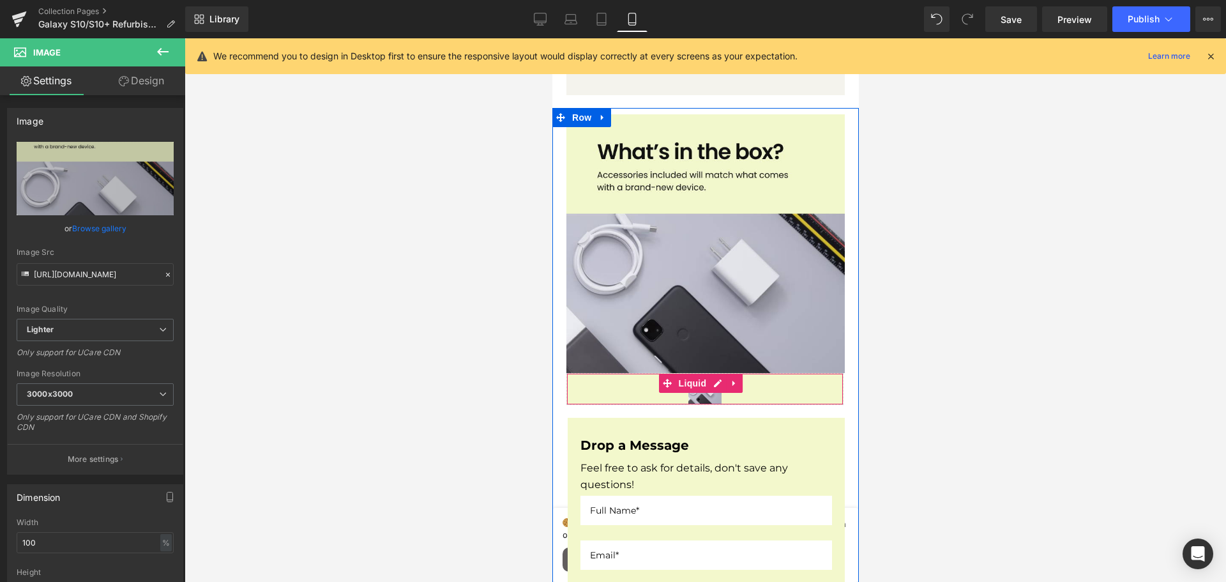
click at [751, 393] on div "Liquid" at bounding box center [704, 389] width 277 height 32
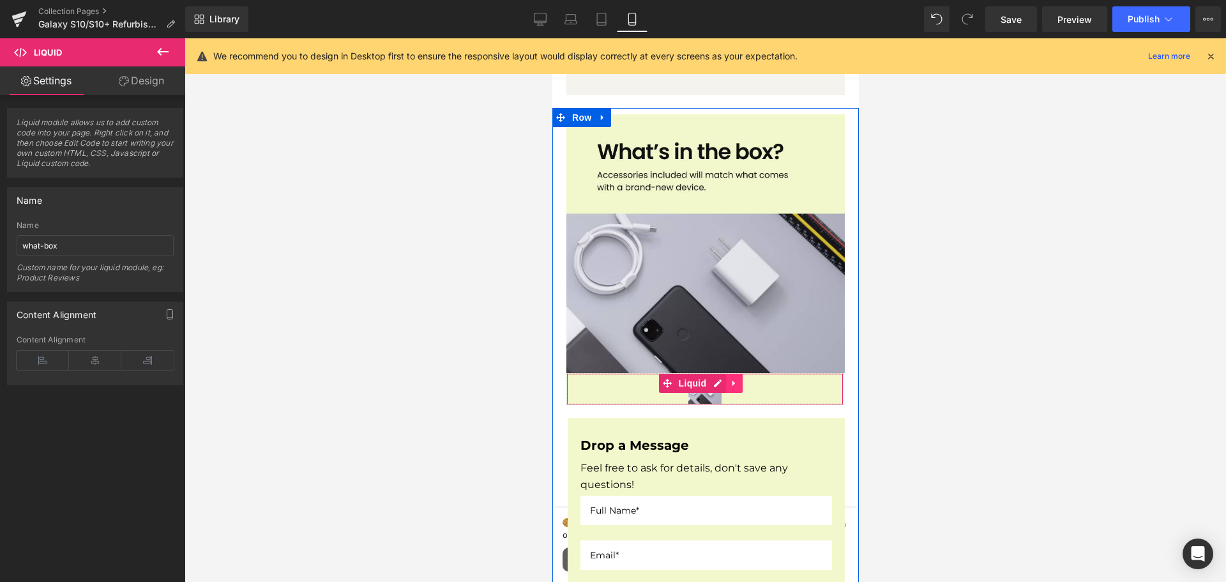
click at [733, 385] on icon at bounding box center [733, 383] width 3 height 6
click at [735, 383] on link at bounding box center [742, 382] width 17 height 19
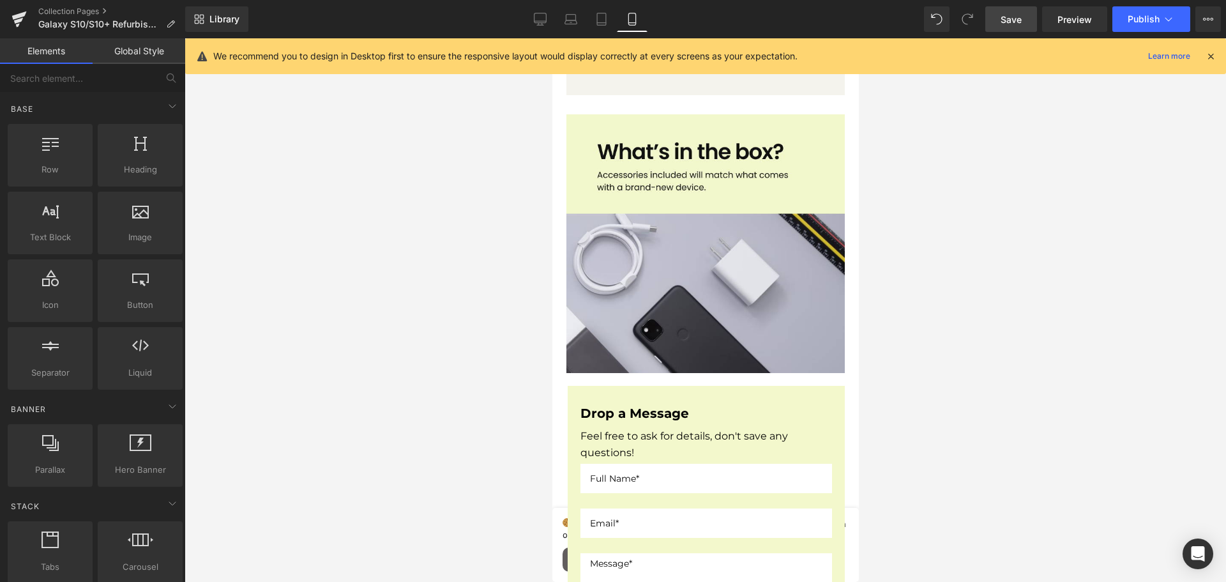
click at [1023, 19] on link "Save" at bounding box center [1011, 19] width 52 height 26
click at [1011, 19] on span "Save" at bounding box center [1010, 19] width 21 height 13
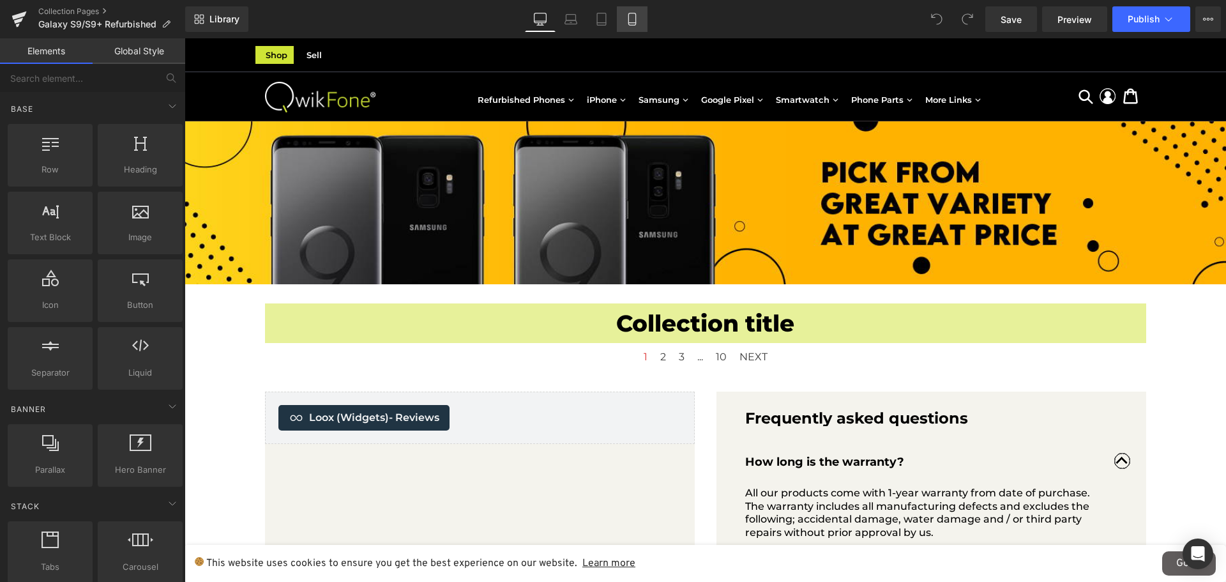
click at [631, 23] on icon at bounding box center [631, 23] width 7 height 0
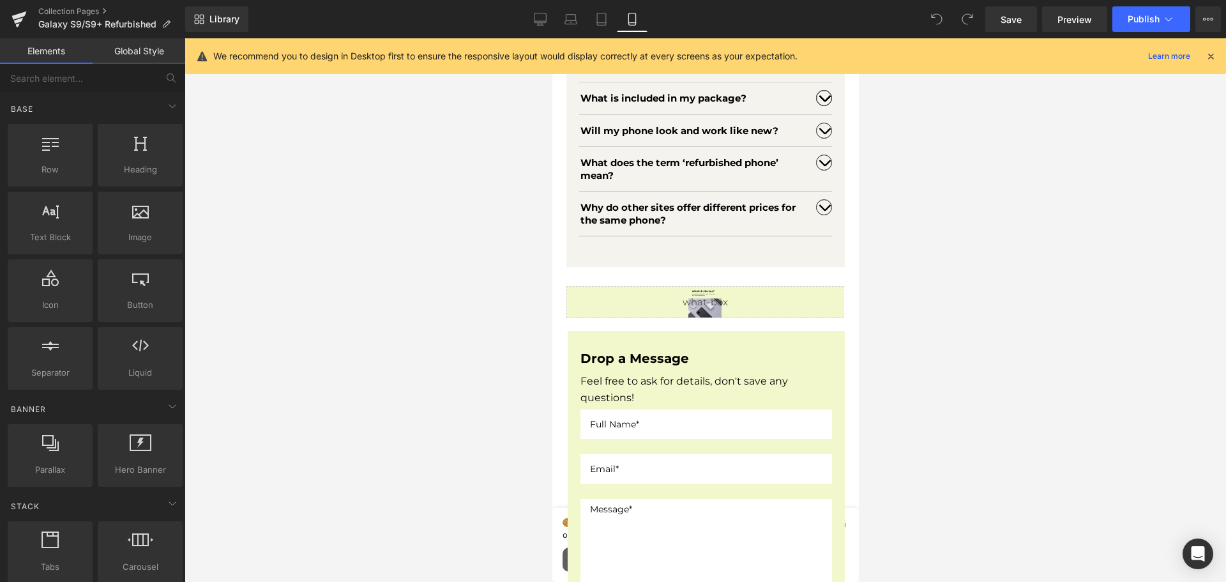
scroll to position [575, 0]
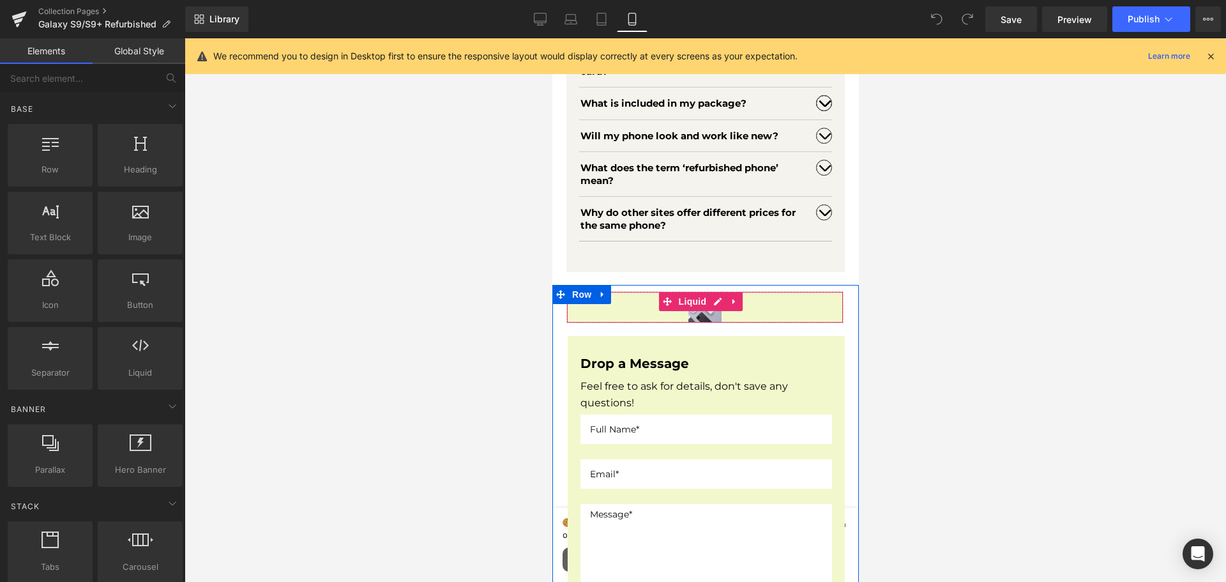
click at [747, 312] on div "Liquid" at bounding box center [704, 307] width 277 height 32
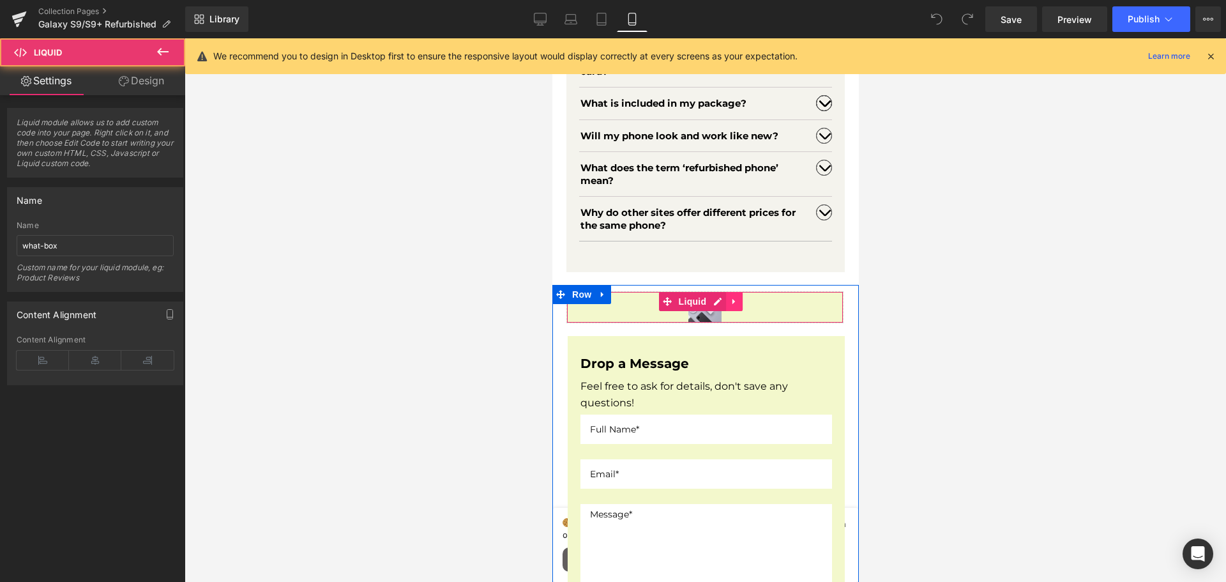
click at [730, 306] on icon at bounding box center [733, 302] width 9 height 10
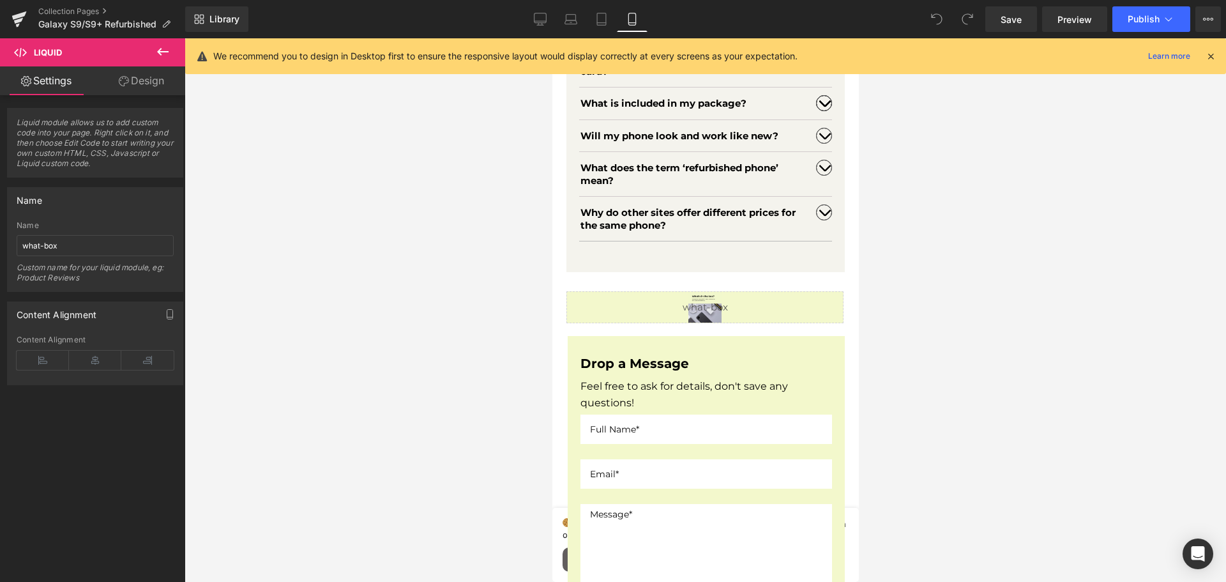
click at [165, 51] on icon at bounding box center [162, 52] width 11 height 8
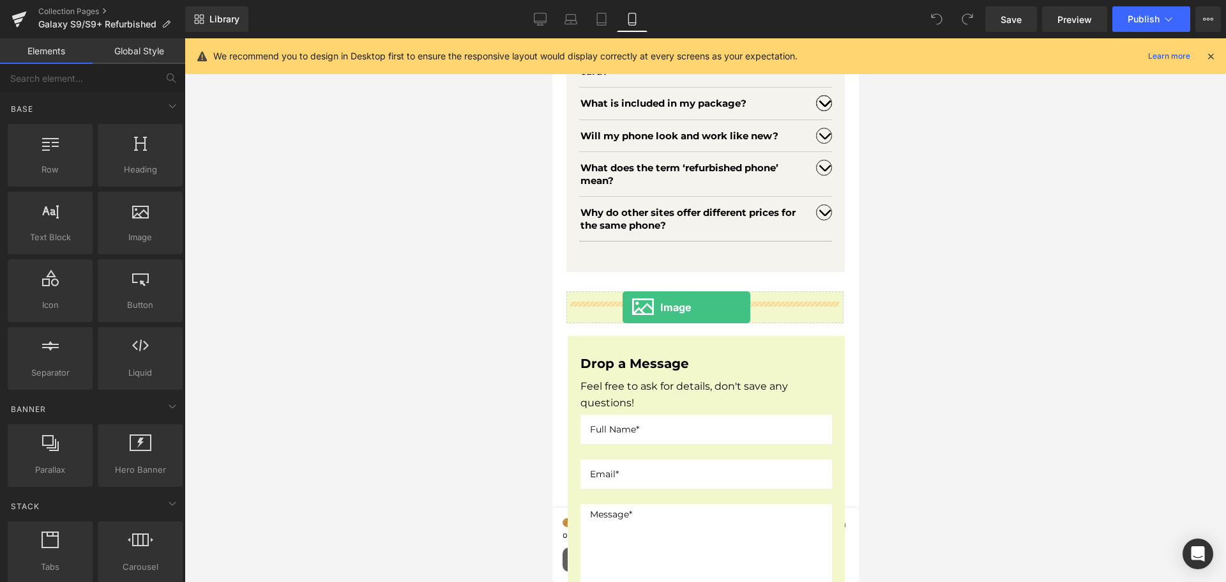
drag, startPoint x: 691, startPoint y: 269, endPoint x: 622, endPoint y: 307, distance: 78.9
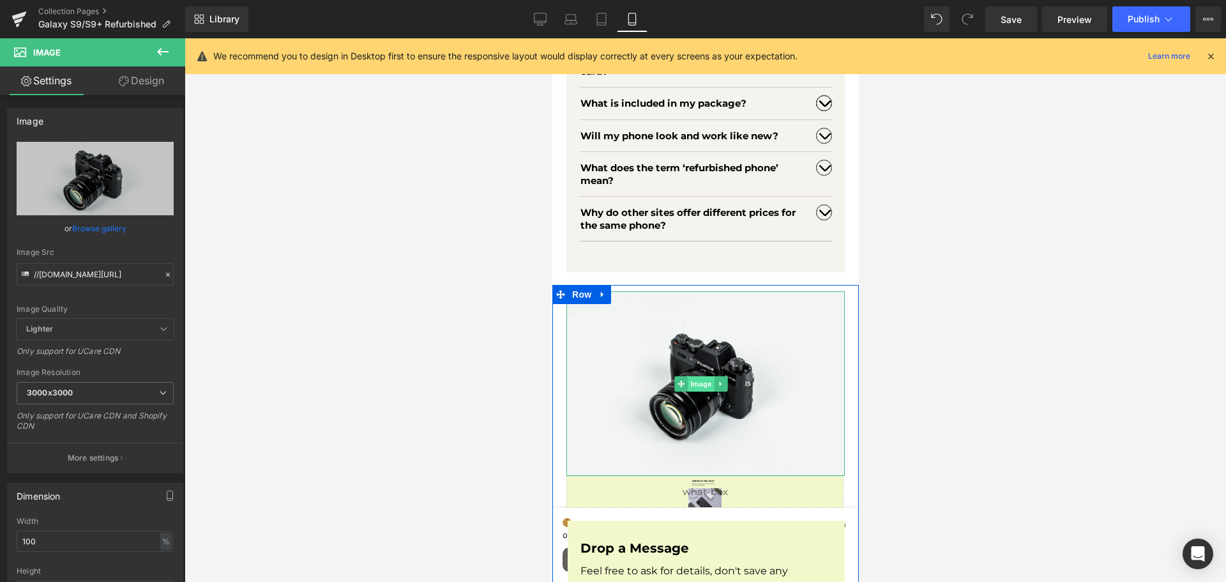
click at [691, 386] on span "Image" at bounding box center [700, 383] width 27 height 15
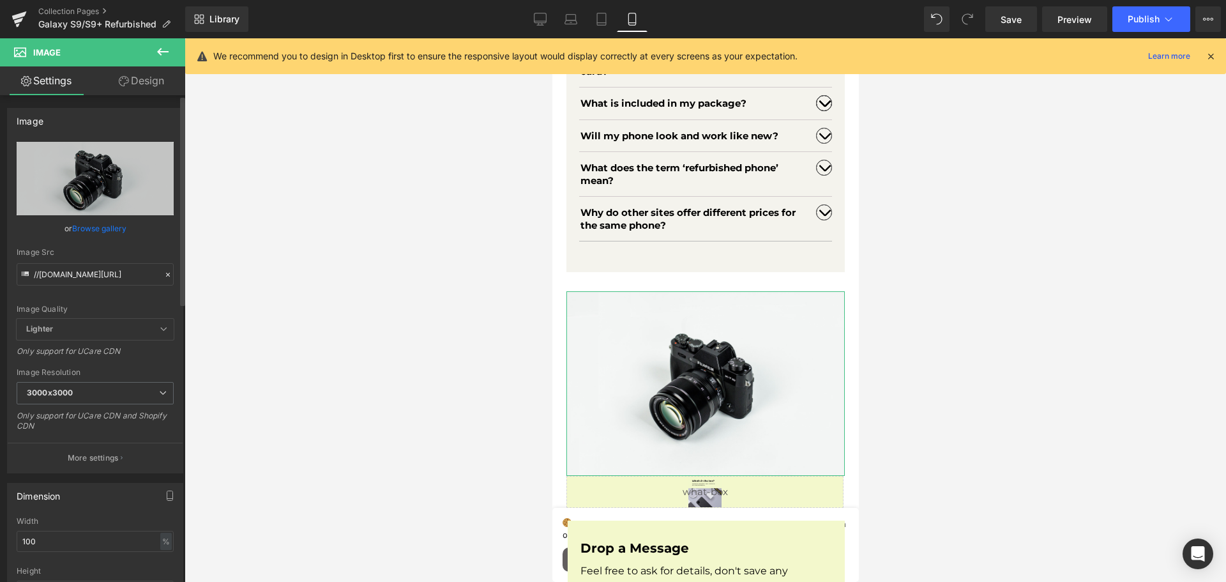
click at [93, 230] on link "Browse gallery" at bounding box center [99, 228] width 54 height 22
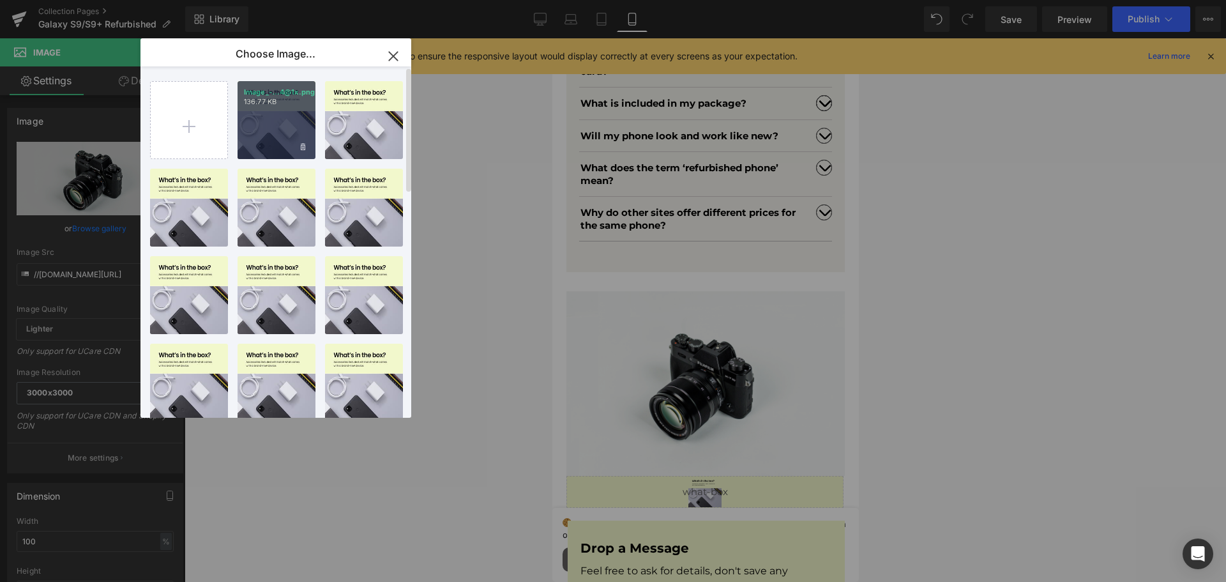
click at [288, 124] on div "Image_-...4@1x.png 136.77 KB" at bounding box center [276, 120] width 78 height 78
type input "[URL][DOMAIN_NAME]"
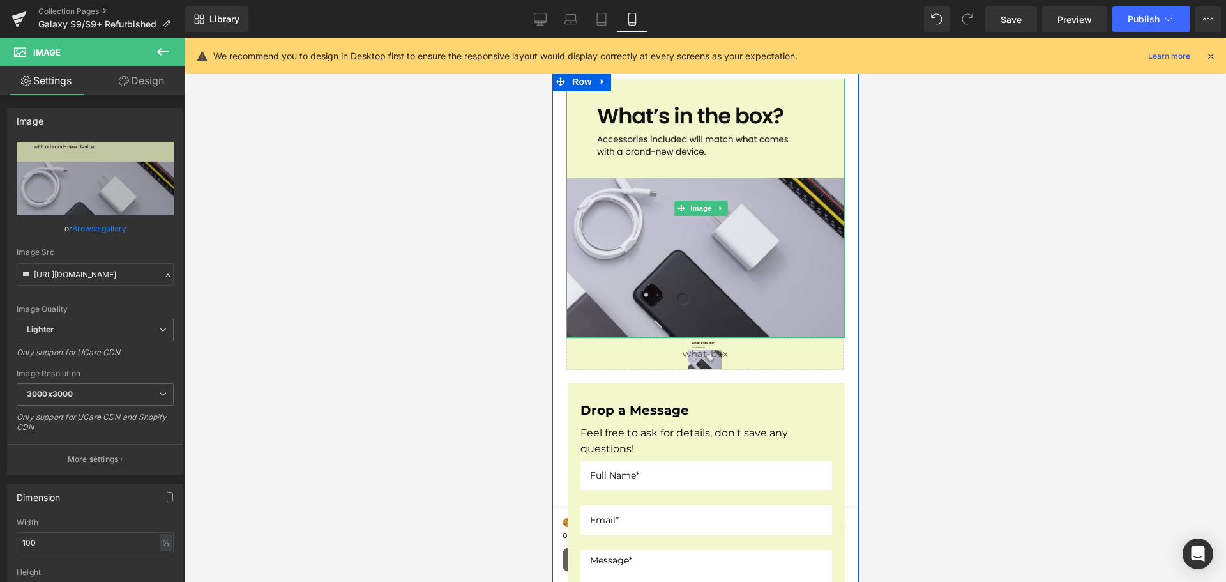
scroll to position [830, 0]
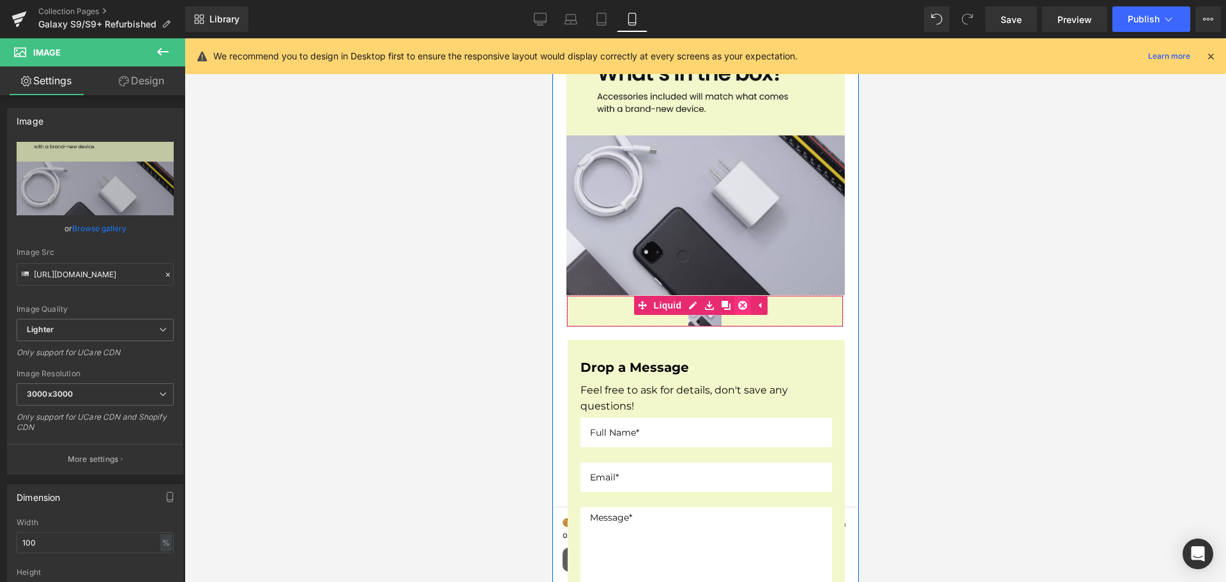
click at [741, 308] on icon at bounding box center [741, 305] width 9 height 9
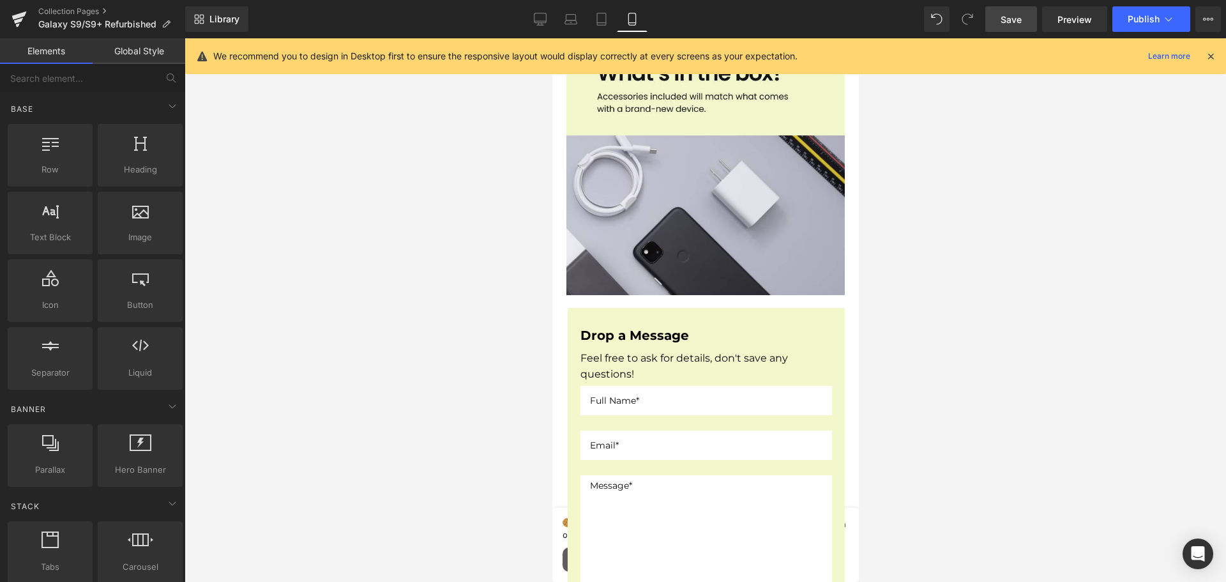
click at [1005, 14] on span "Save" at bounding box center [1010, 19] width 21 height 13
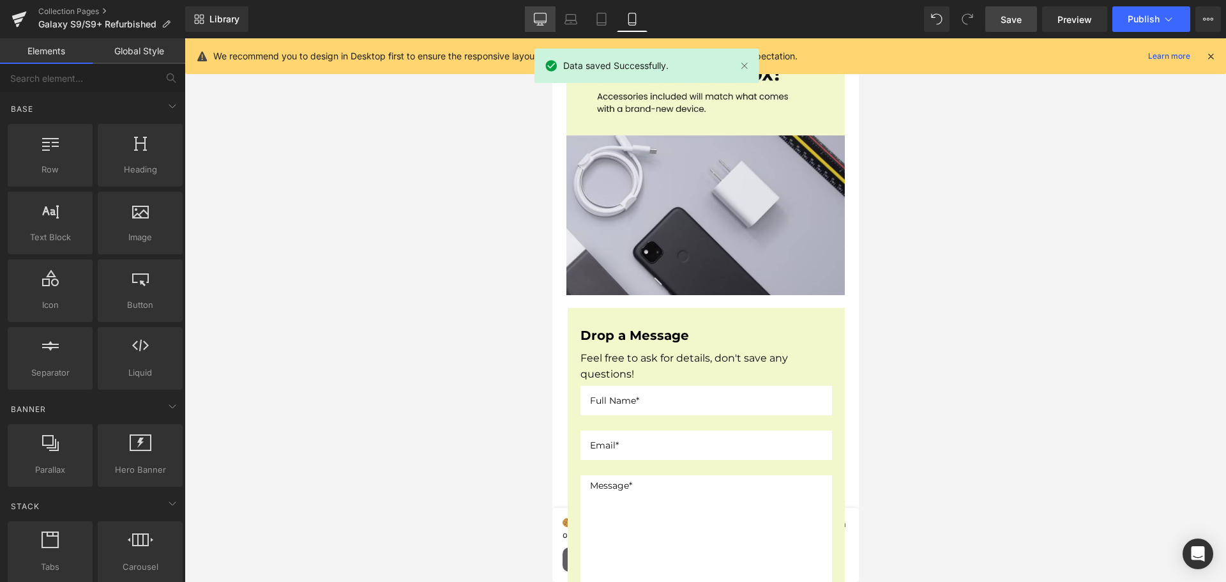
click at [522, 18] on div "Library Mobile Desktop Laptop Tablet Mobile Save Preview Publish Scheduled View…" at bounding box center [705, 19] width 1041 height 26
click at [545, 12] on link "Desktop" at bounding box center [540, 19] width 31 height 26
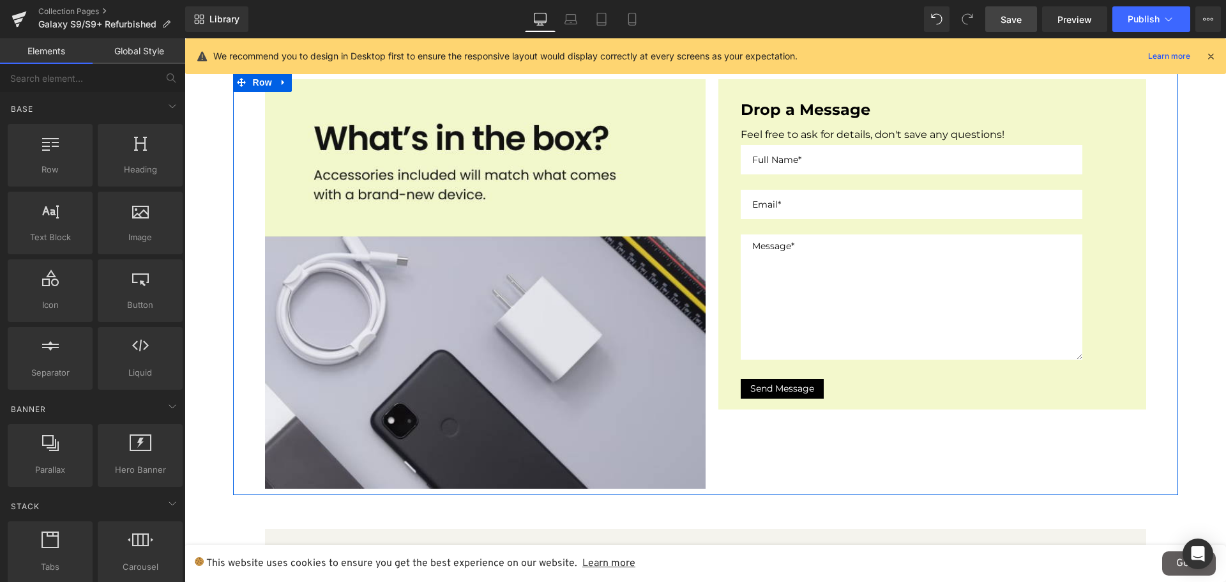
scroll to position [782, 0]
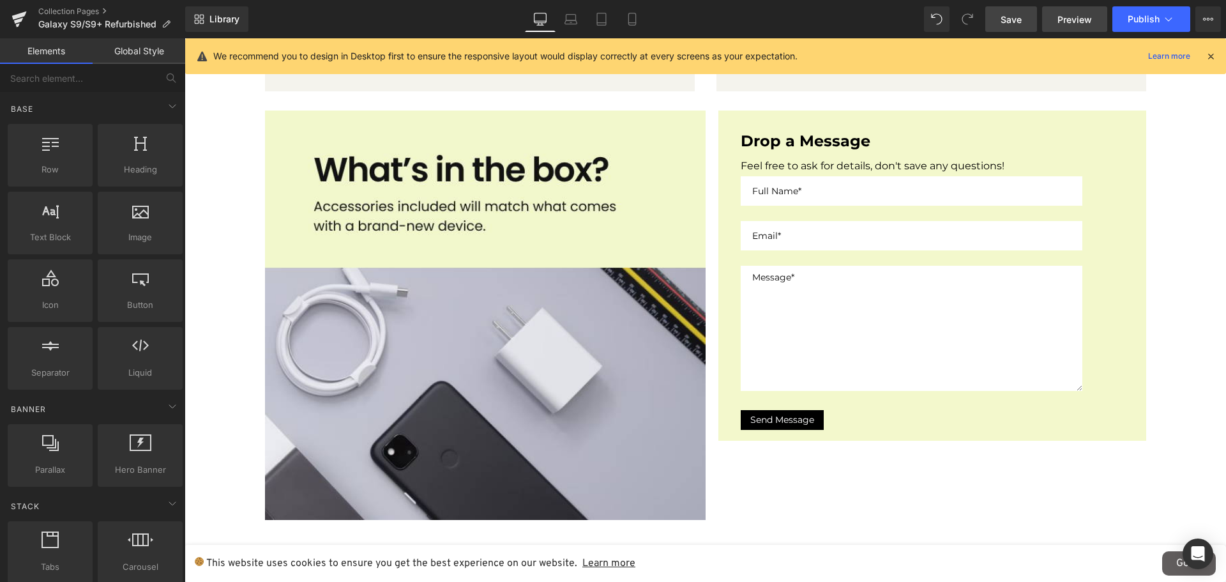
click at [1064, 21] on span "Preview" at bounding box center [1074, 19] width 34 height 13
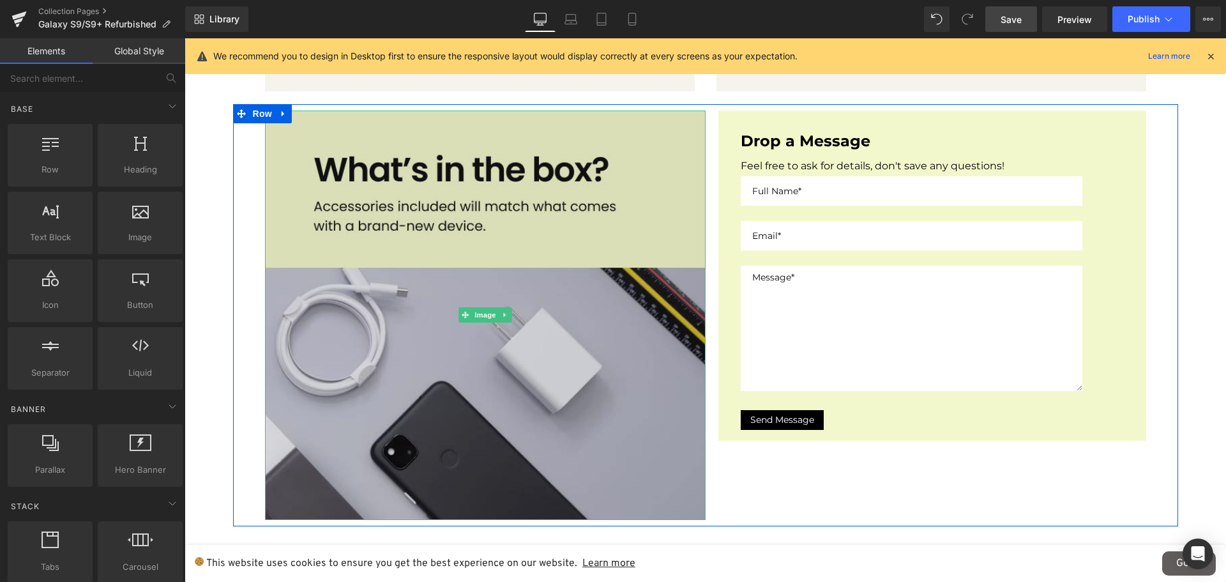
click at [541, 306] on img at bounding box center [485, 314] width 440 height 409
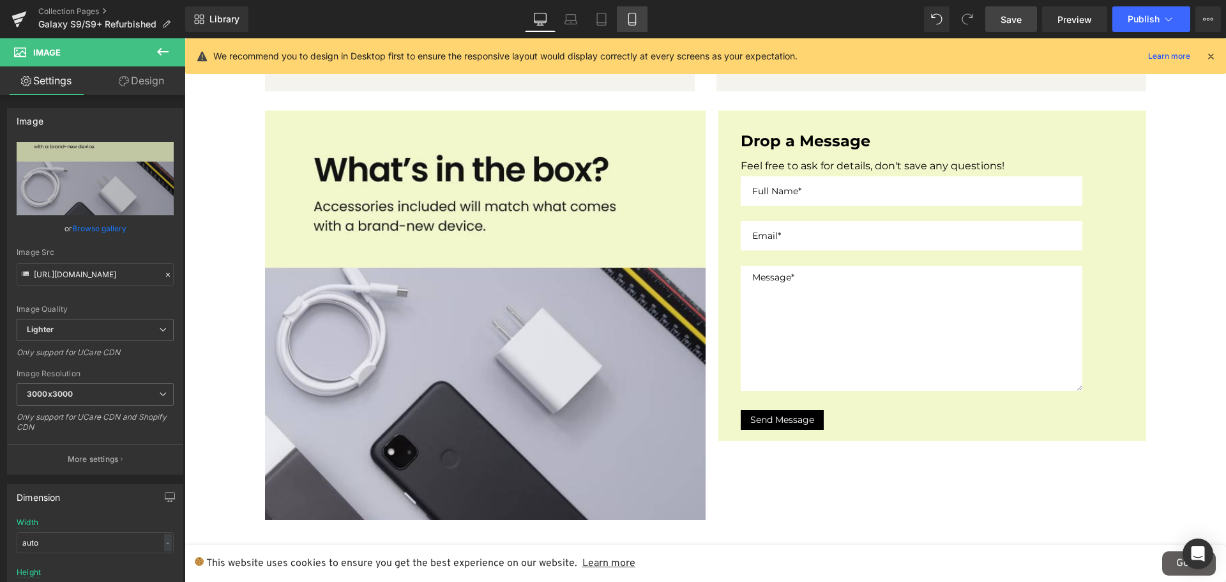
click at [631, 15] on icon at bounding box center [632, 19] width 13 height 13
type input "100"
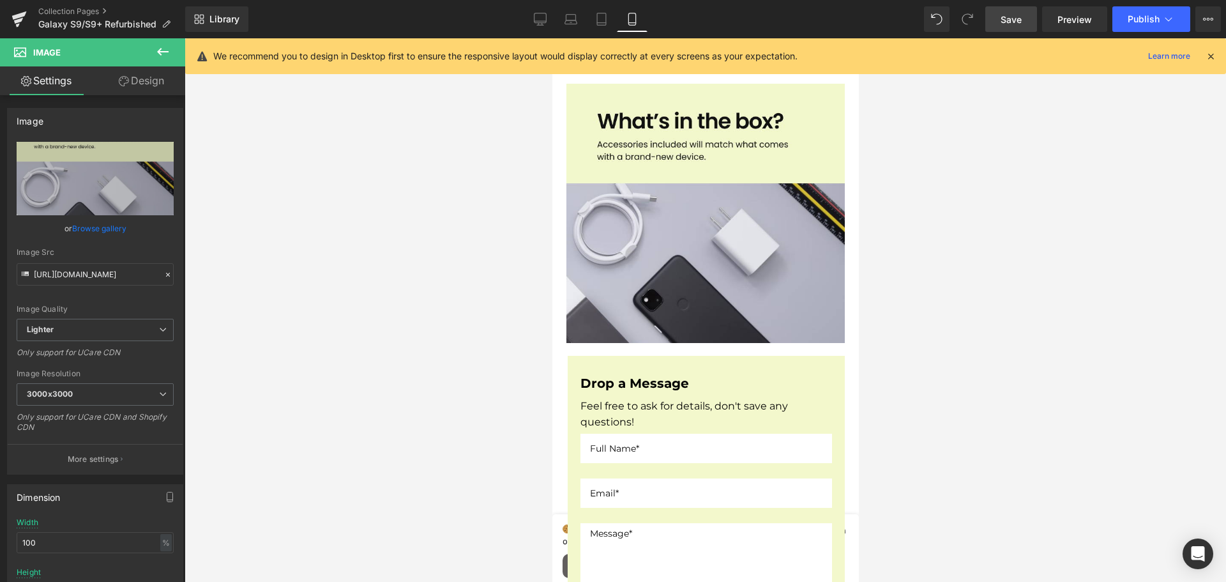
scroll to position [767, 0]
